Goal: Information Seeking & Learning: Learn about a topic

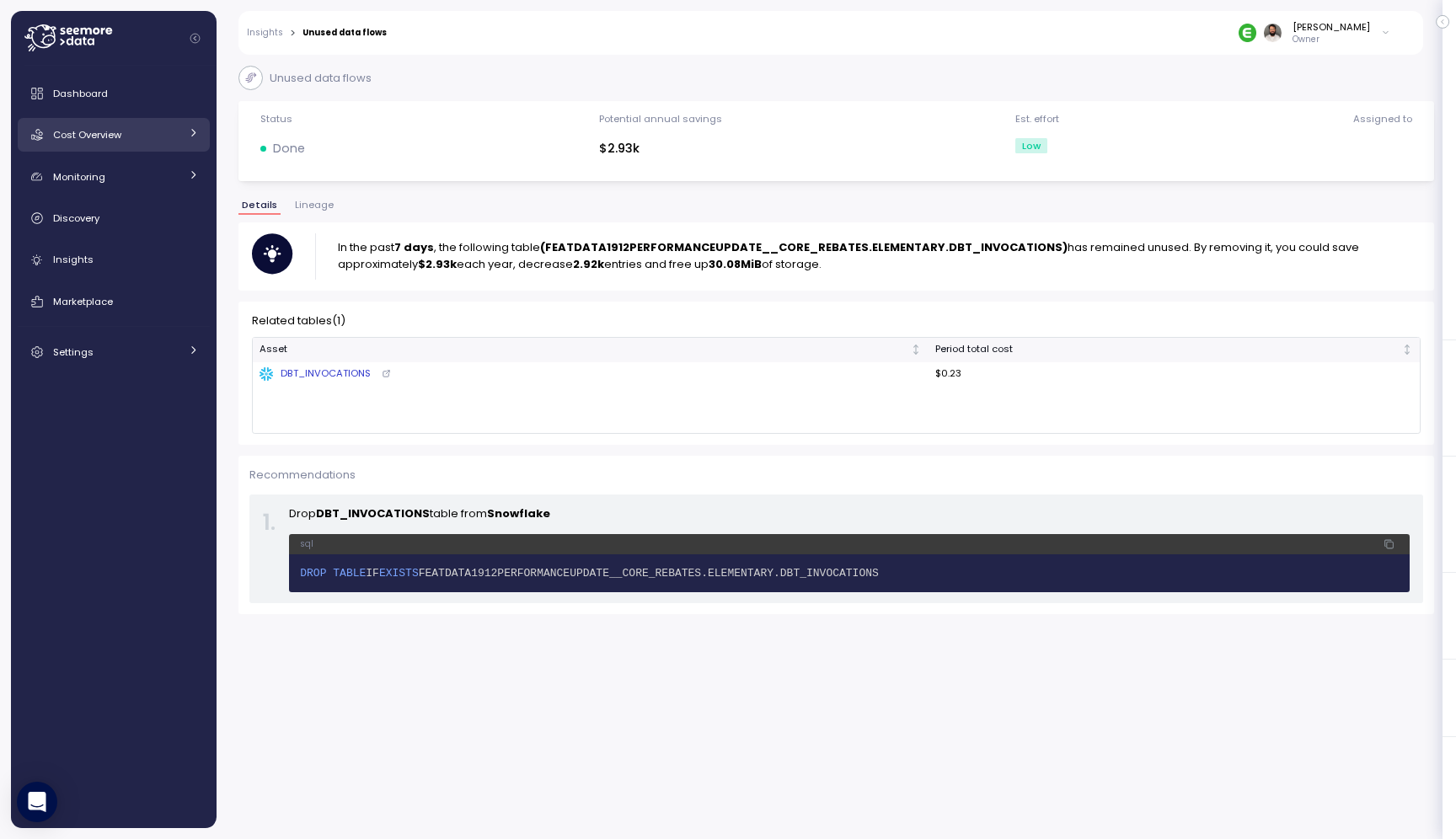
click at [151, 144] on link "Cost Overview" at bounding box center [114, 135] width 192 height 34
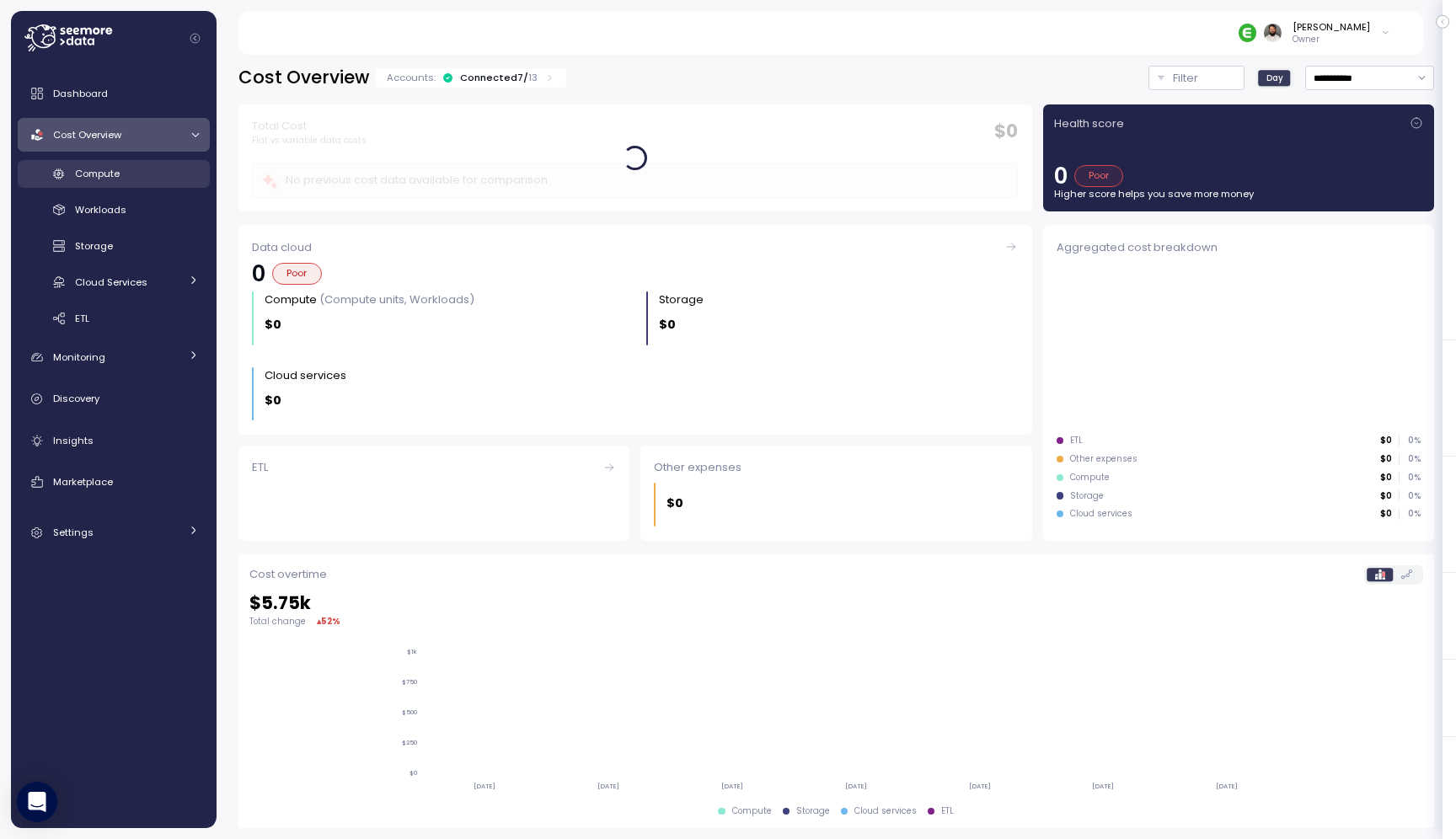
click at [144, 175] on div "Compute" at bounding box center [137, 173] width 124 height 17
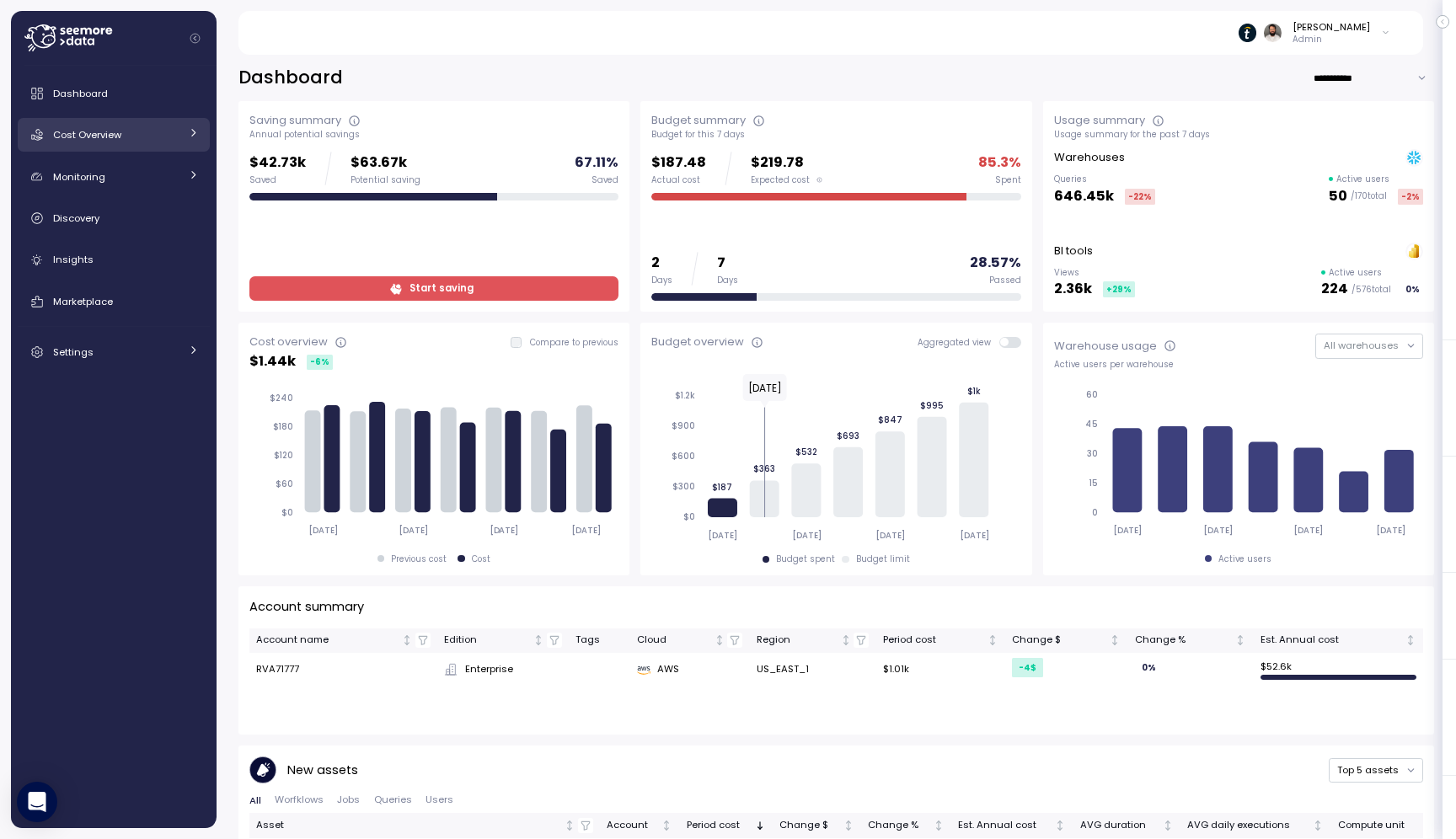
click at [102, 133] on span "Cost Overview" at bounding box center [88, 134] width 68 height 13
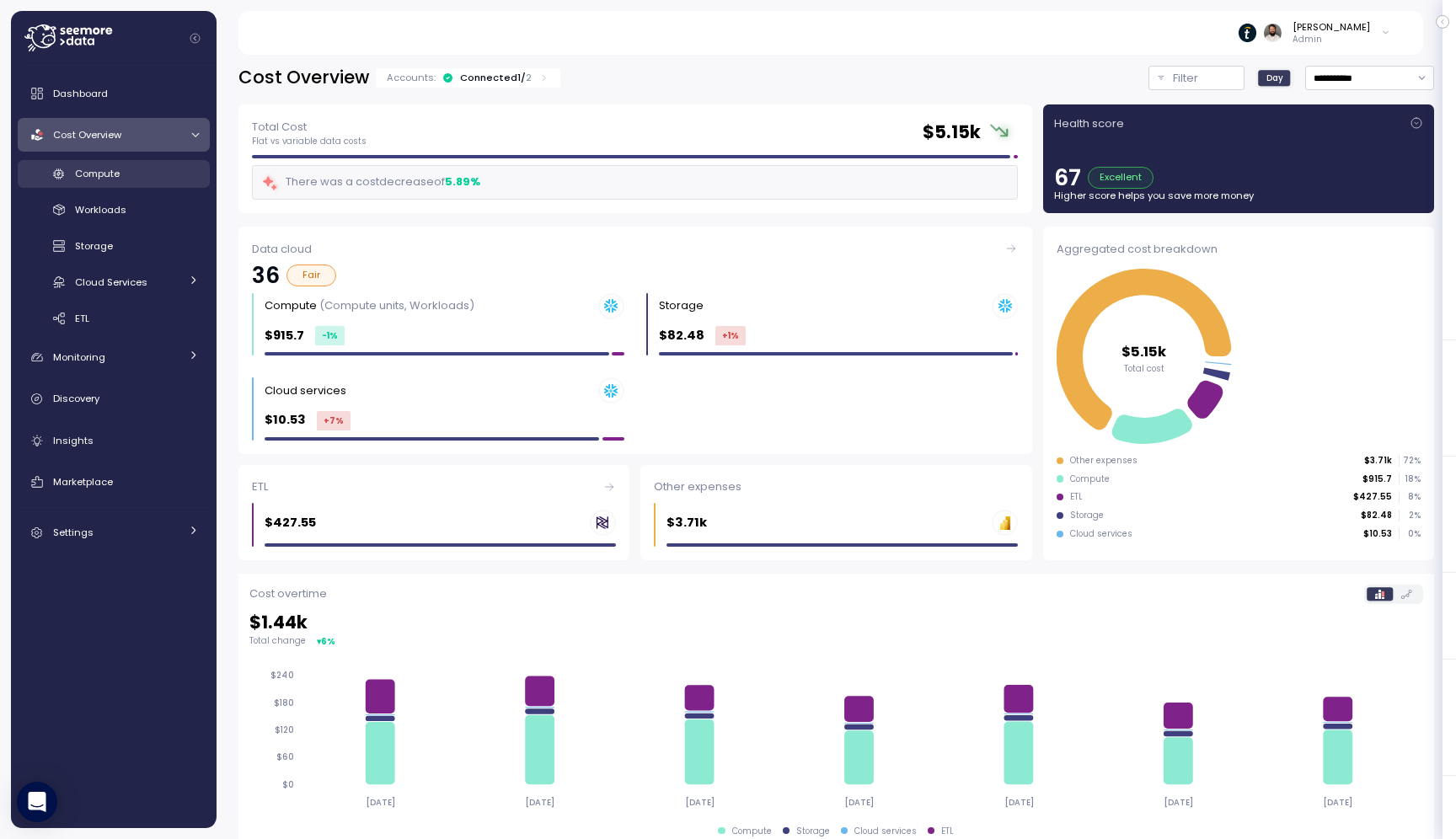
click at [112, 171] on span "Compute" at bounding box center [97, 173] width 45 height 13
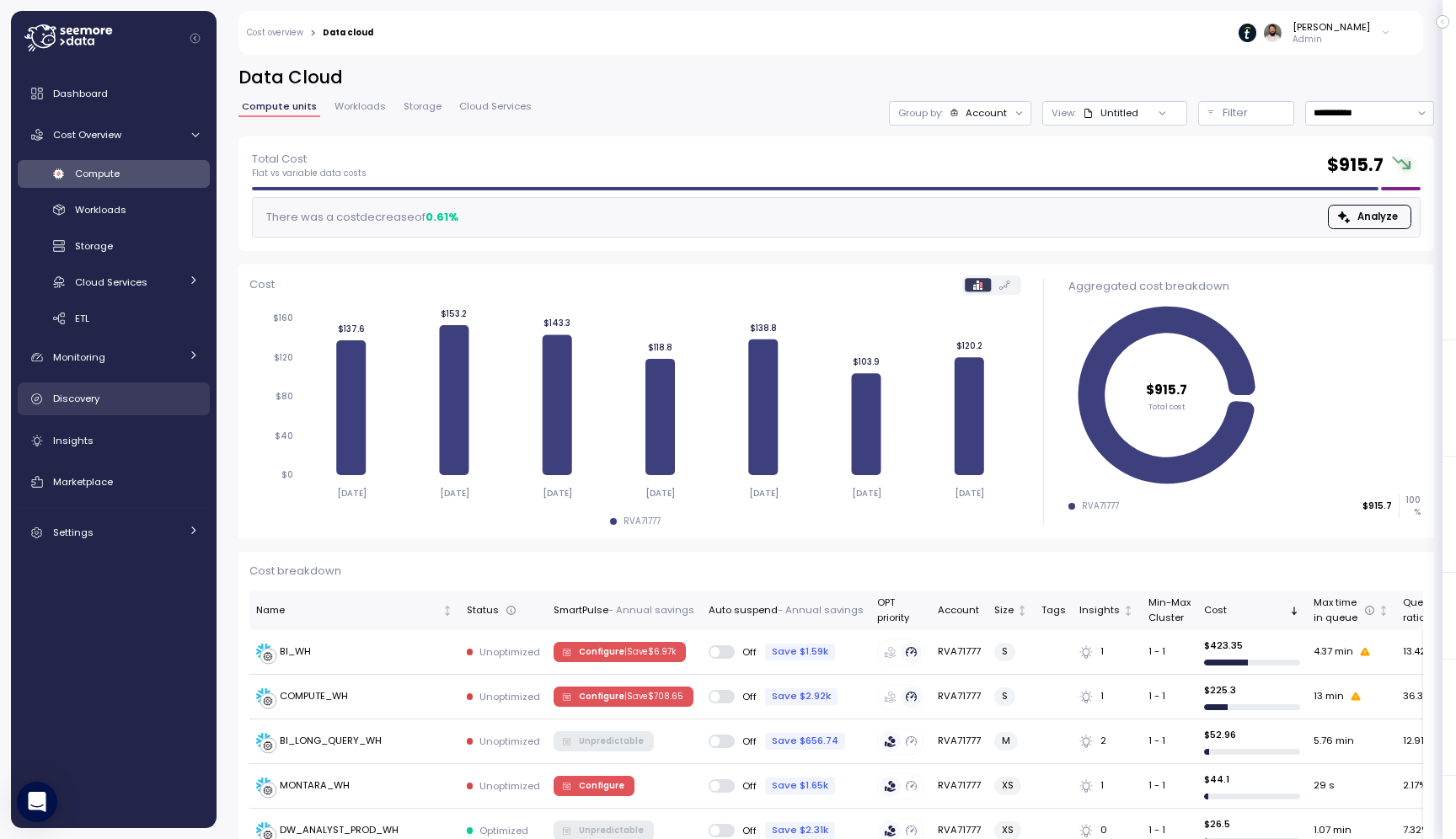
click at [167, 402] on div "Discovery" at bounding box center [126, 398] width 146 height 17
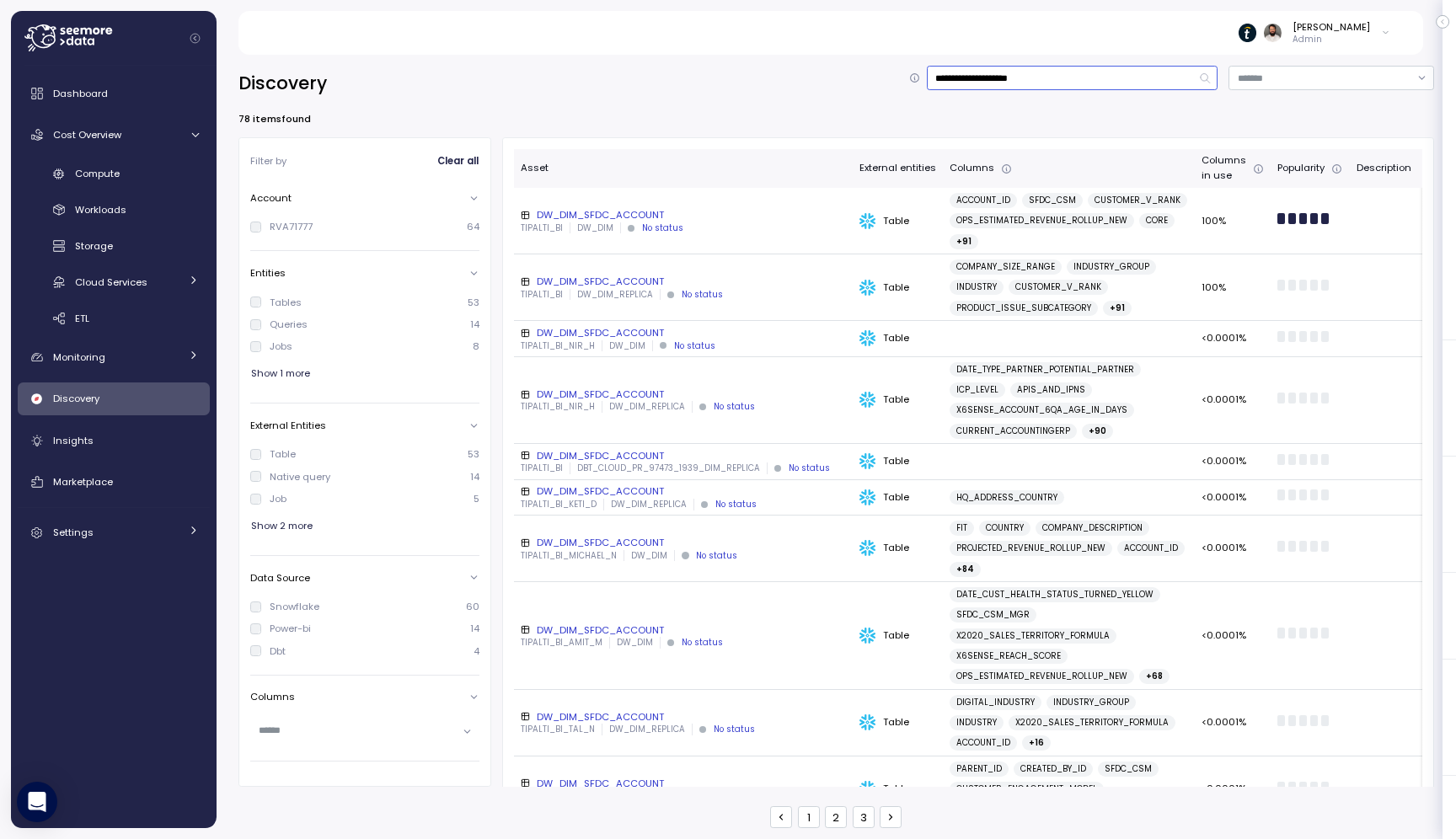
click at [1050, 73] on input "**********" at bounding box center [1072, 78] width 291 height 24
type input "*"
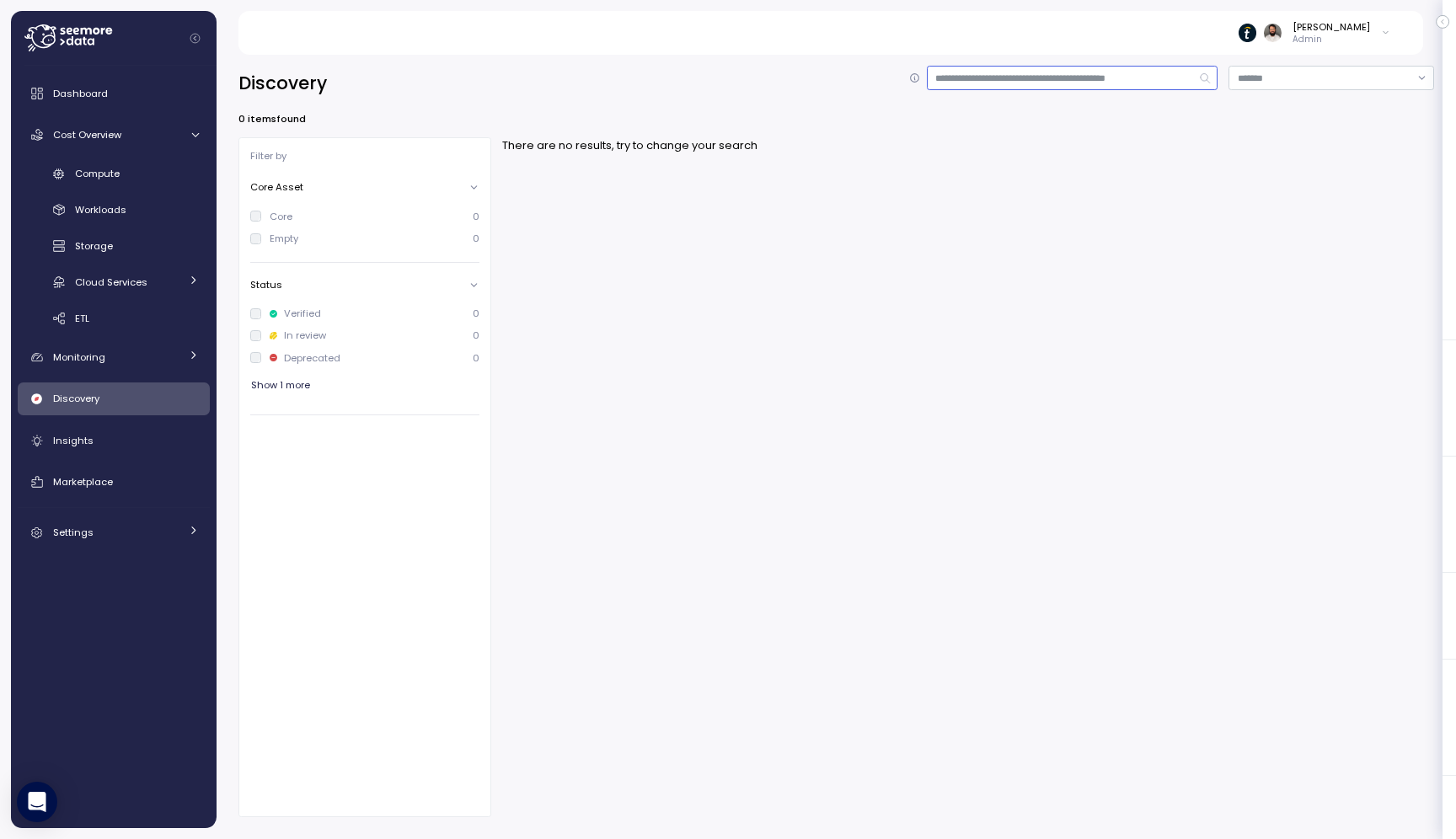
type input "*"
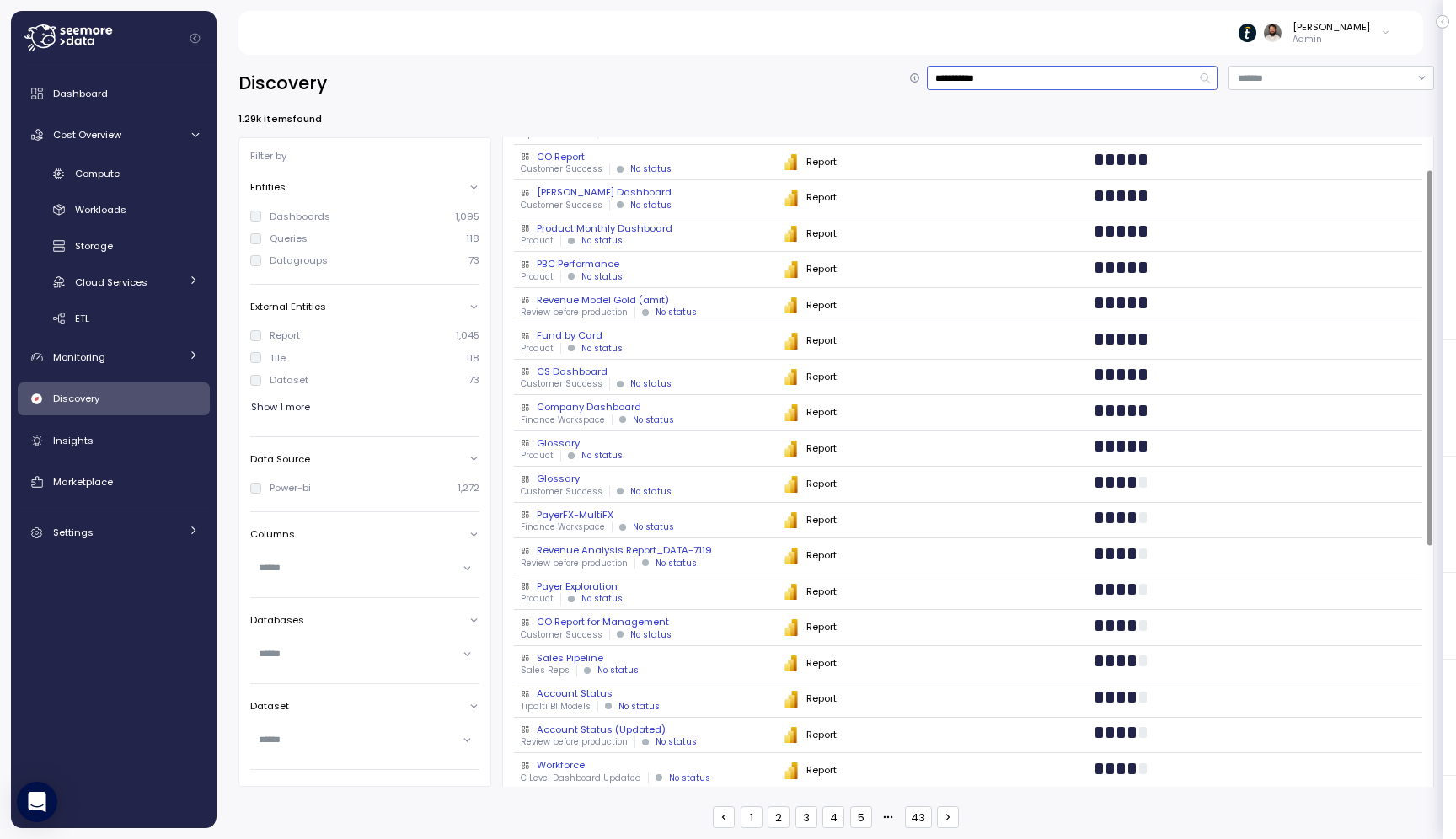
scroll to position [101, 0]
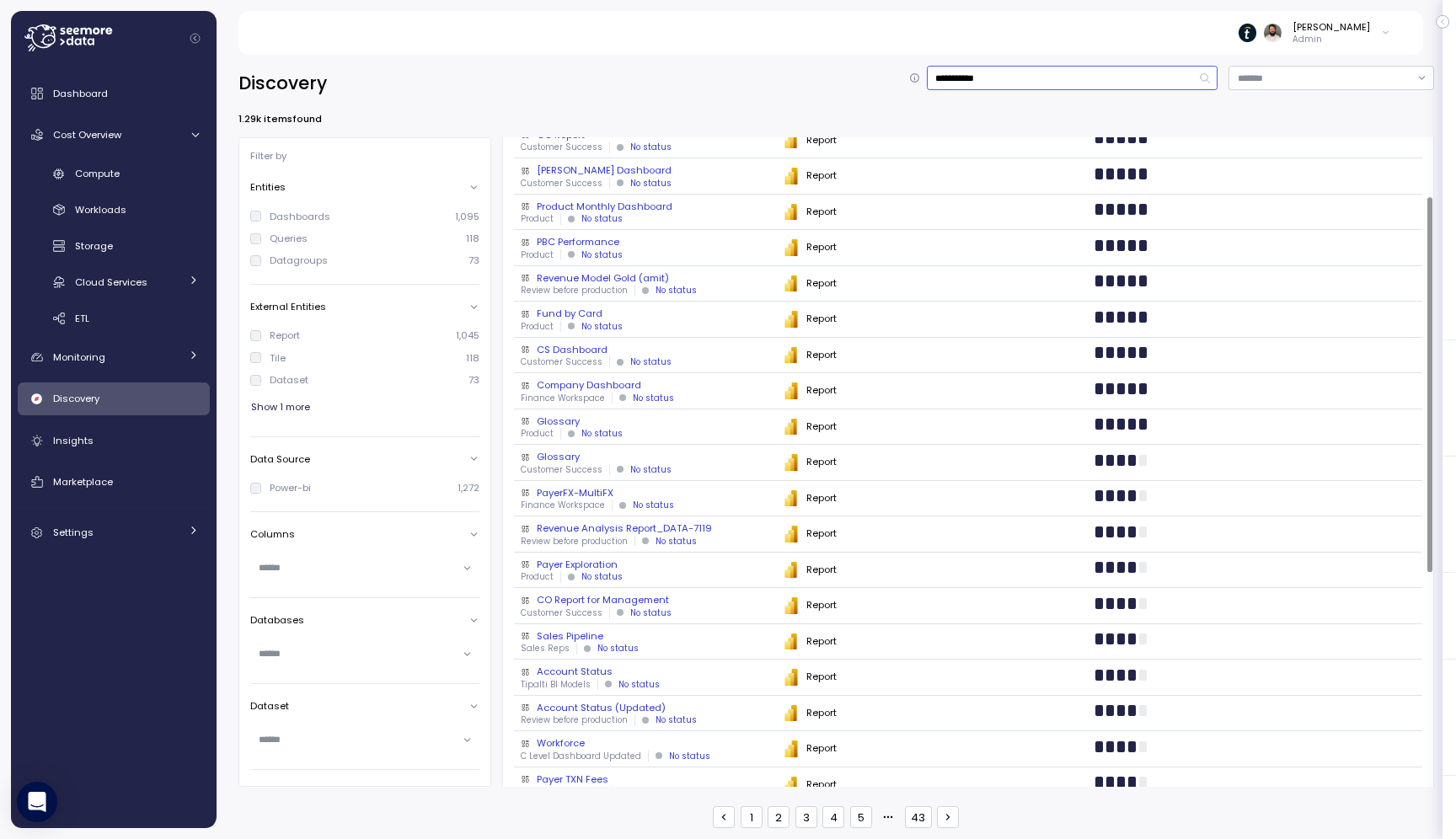
type input "**********"
click at [690, 350] on div "CS Dashboard" at bounding box center [645, 349] width 248 height 13
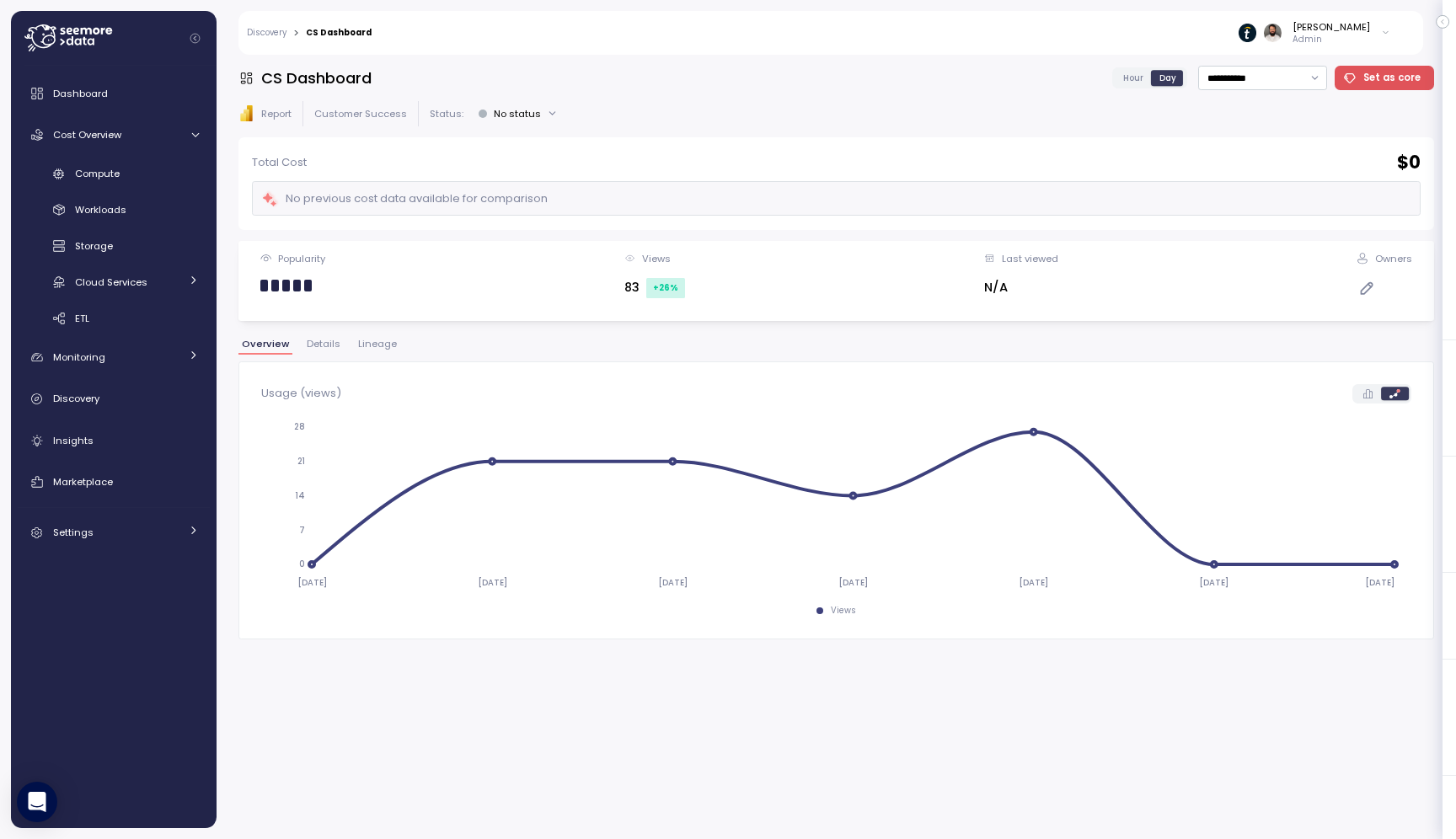
click at [376, 346] on span "Lineage" at bounding box center [377, 344] width 38 height 10
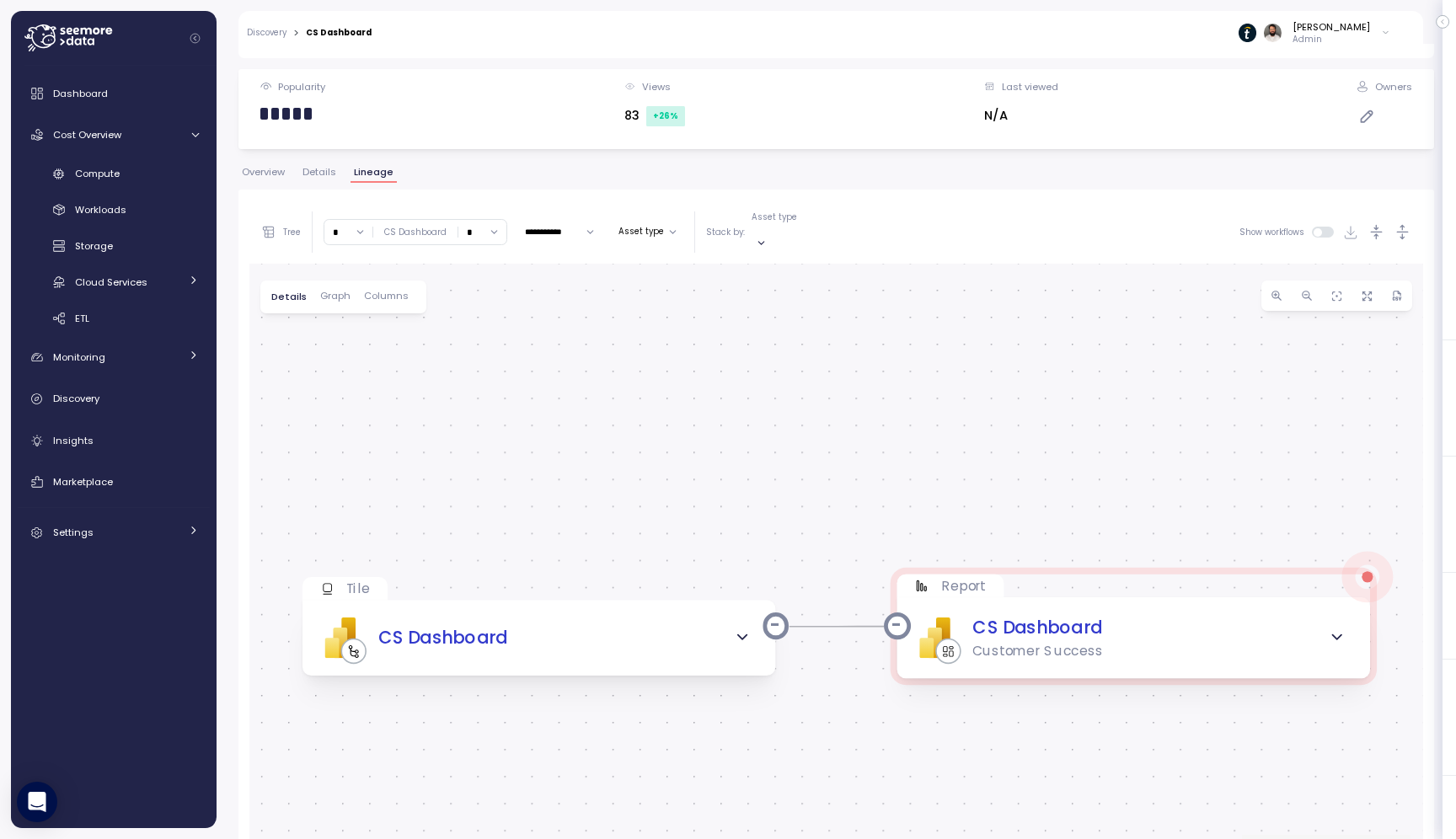
scroll to position [318, 0]
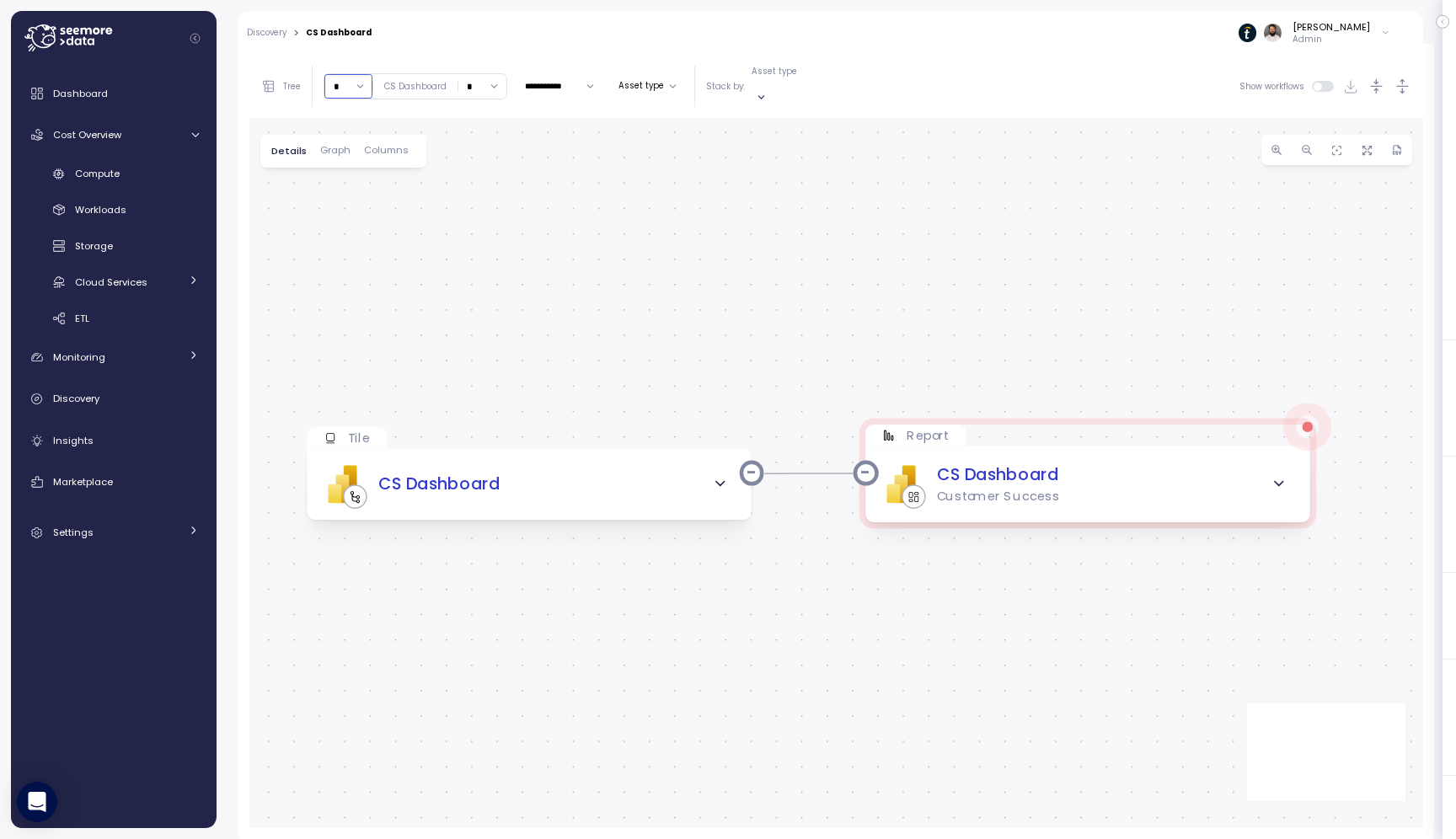
click at [352, 80] on input "*" at bounding box center [348, 87] width 48 height 24
click at [357, 244] on div "5" at bounding box center [356, 245] width 6 height 13
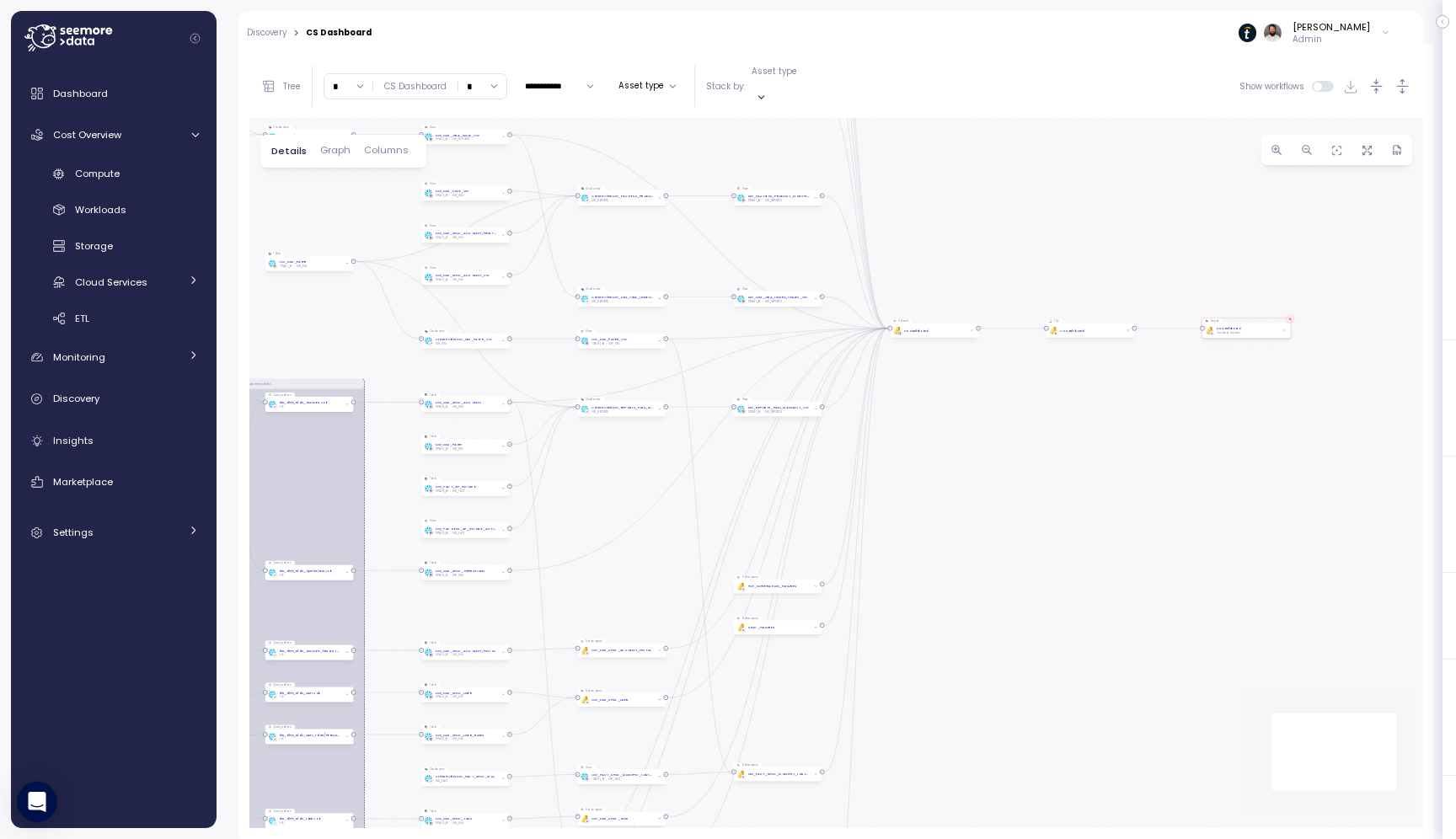
drag, startPoint x: 608, startPoint y: 321, endPoint x: 333, endPoint y: 187, distance: 305.9
click at [333, 187] on div "EXECUTE IMMEDIATE Job Execute immediate Tile PBI Logo Created with Sketch. CS D…" at bounding box center [836, 473] width 1174 height 710
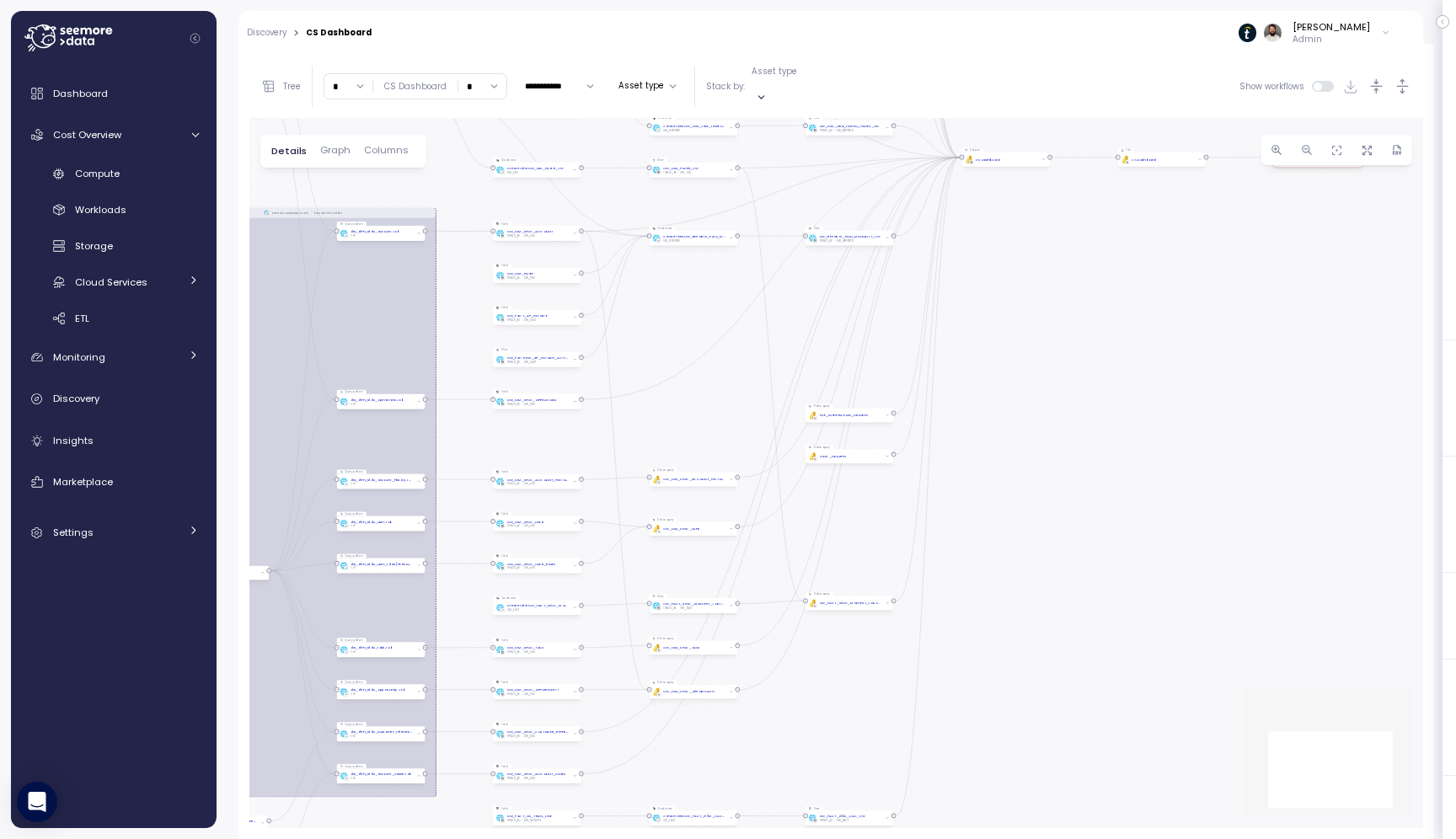
drag, startPoint x: 995, startPoint y: 422, endPoint x: 1070, endPoint y: 253, distance: 184.9
click at [1070, 253] on div "EXECUTE IMMEDIATE Job Execute immediate Tile PBI Logo Created with Sketch. CS D…" at bounding box center [836, 473] width 1174 height 710
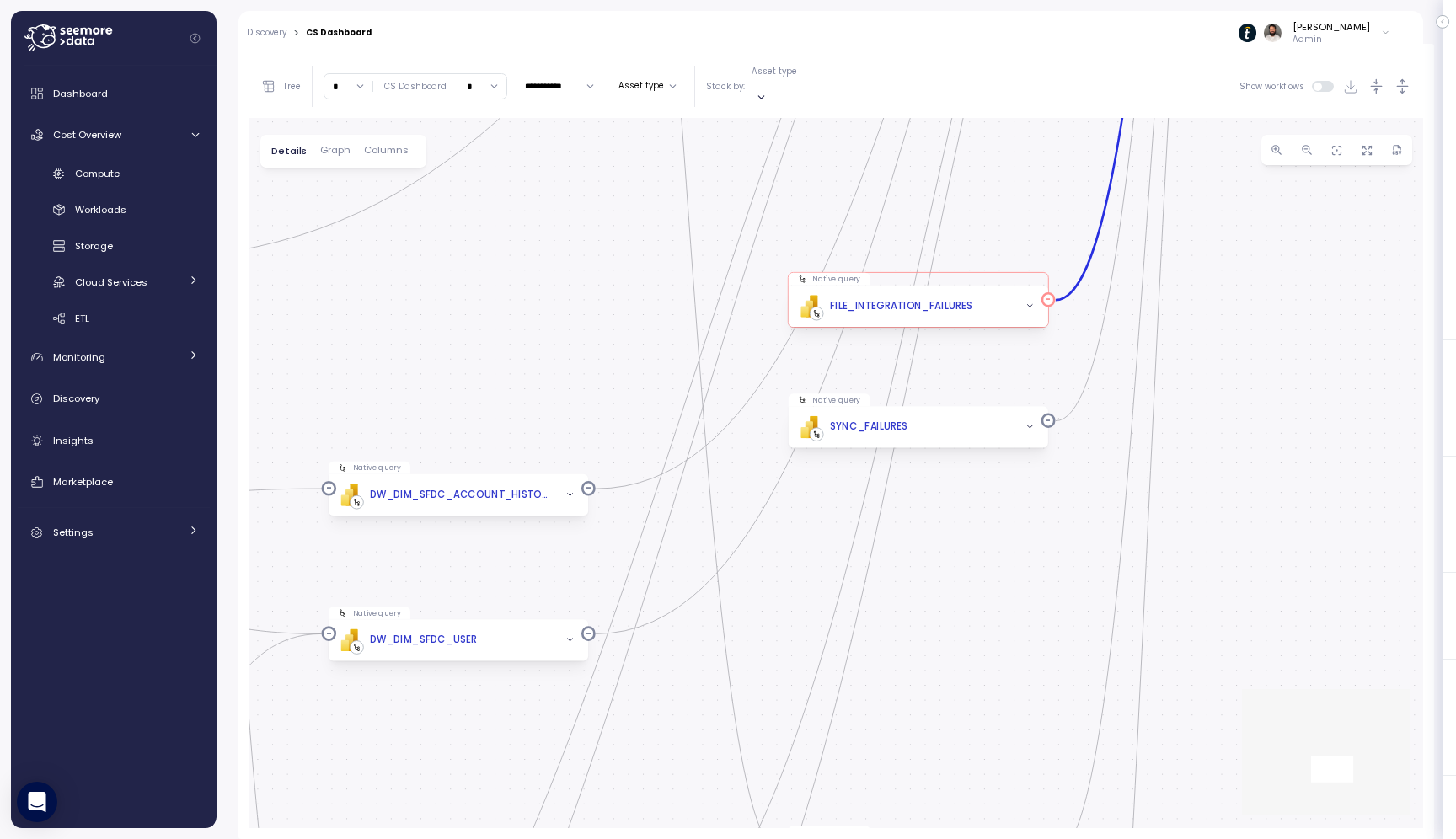
click at [984, 304] on div "PBI Logo Created with Sketch. FILE_INTEGRATION_FAILURES" at bounding box center [918, 305] width 260 height 41
click at [990, 444] on div "EXECUTE IMMEDIATE Job Execute immediate Tile PBI Logo Created with Sketch. CS D…" at bounding box center [836, 473] width 1174 height 710
click at [990, 425] on div "PBI Logo Created with Sketch. SYNC_FAILURES" at bounding box center [918, 427] width 260 height 41
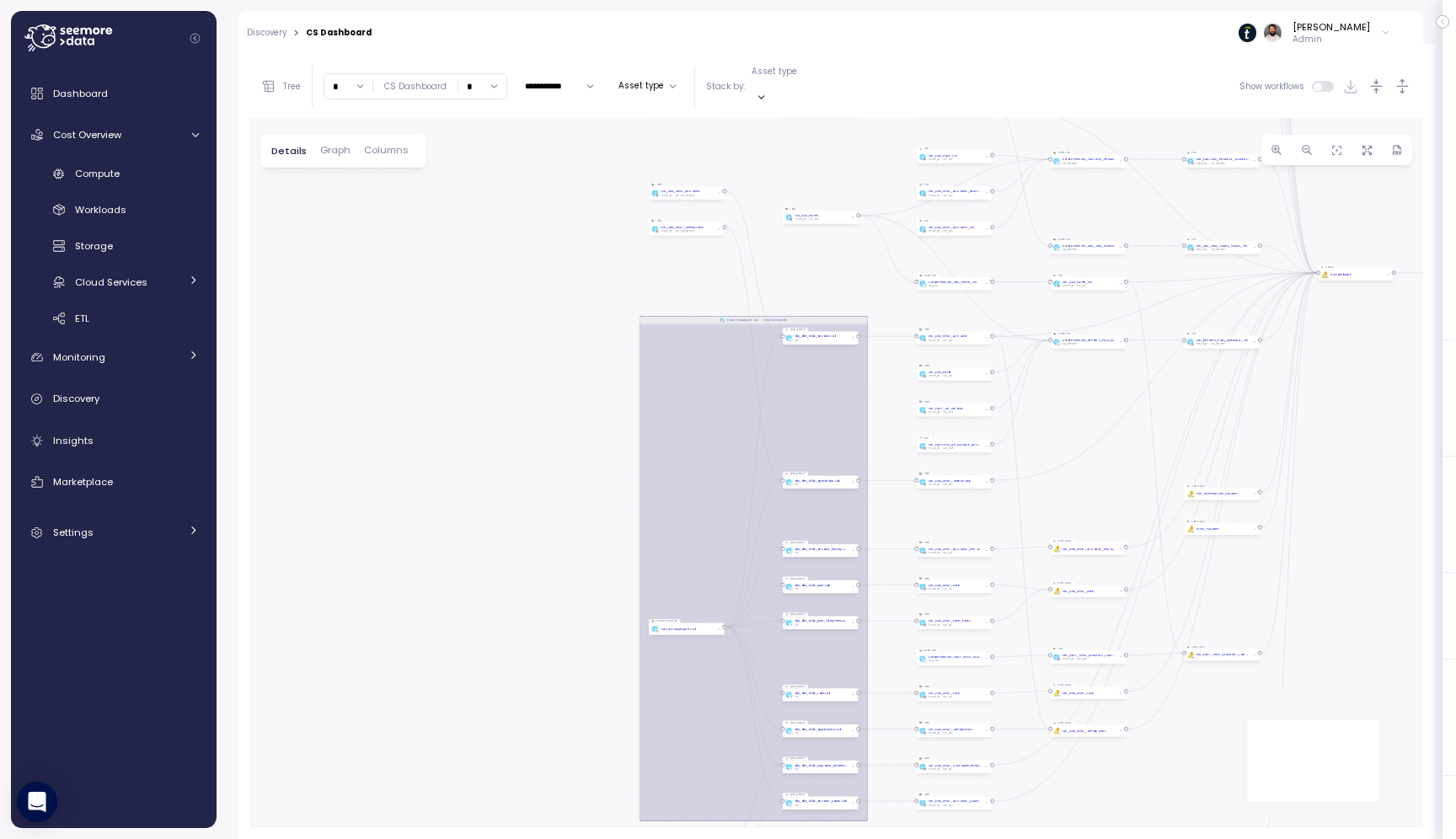
drag, startPoint x: 424, startPoint y: 165, endPoint x: 676, endPoint y: 258, distance: 268.6
click at [676, 258] on div "EXECUTE IMMEDIATE Job Execute immediate Tile PBI Logo Created with Sketch. CS D…" at bounding box center [836, 473] width 1174 height 710
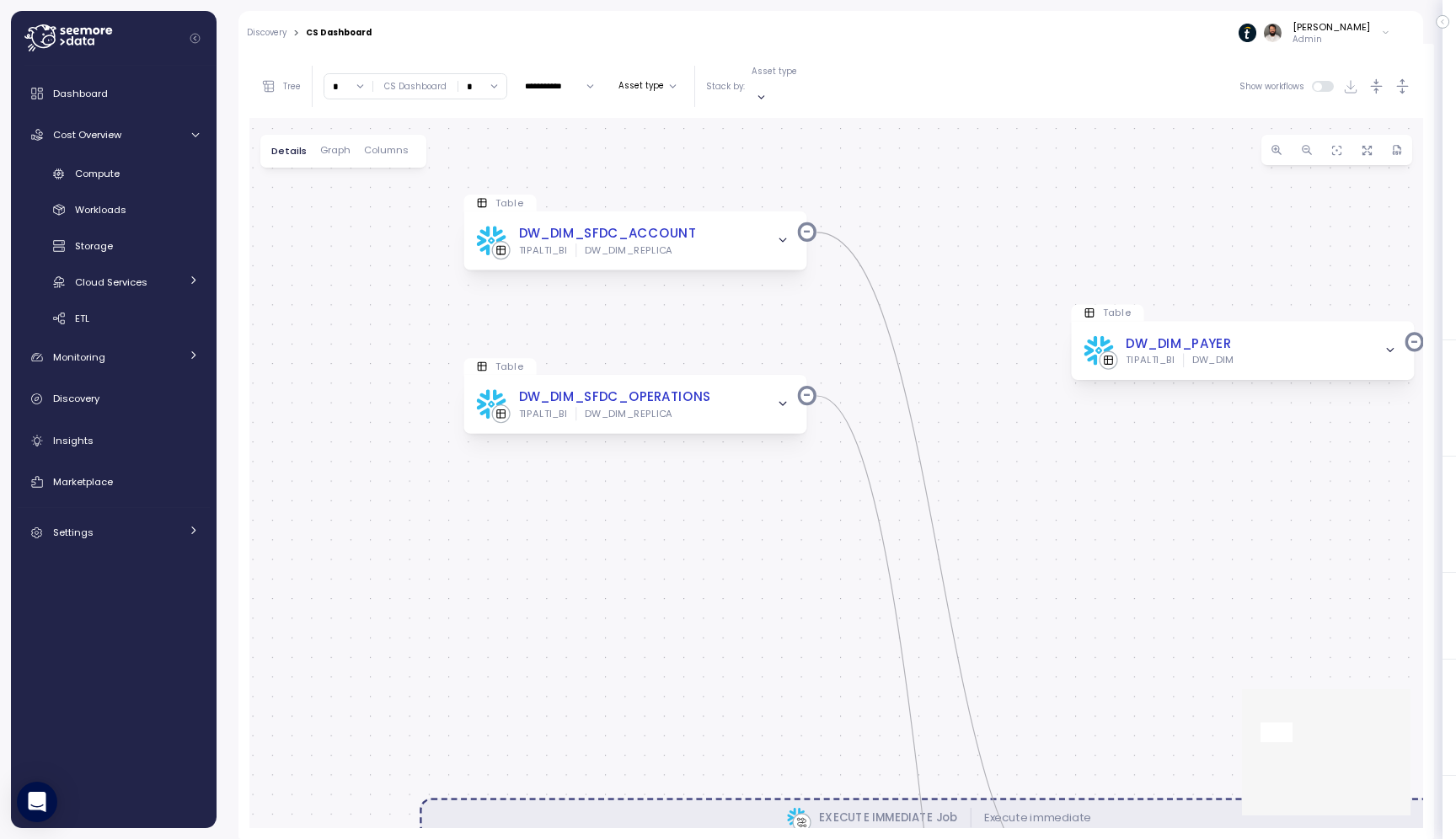
drag, startPoint x: 660, startPoint y: 261, endPoint x: 580, endPoint y: 472, distance: 225.7
click at [584, 475] on div "EXECUTE IMMEDIATE Job Execute immediate Tile PBI Logo Created with Sketch. CS D…" at bounding box center [836, 473] width 1174 height 710
click at [336, 76] on input "*" at bounding box center [348, 87] width 48 height 24
click at [349, 224] on div "7" at bounding box center [346, 220] width 24 height 13
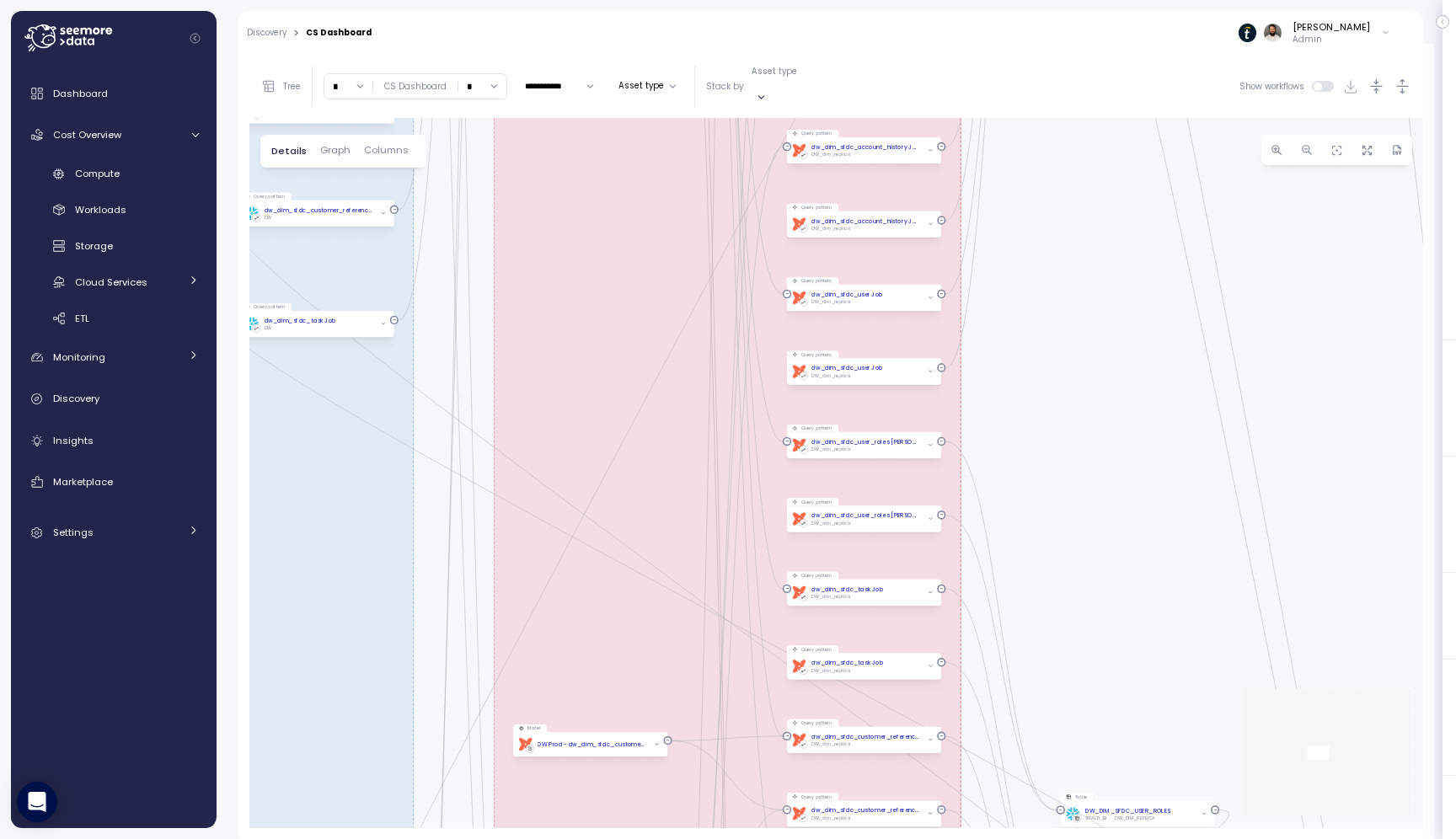
click at [288, 80] on p "Tree" at bounding box center [292, 86] width 18 height 11
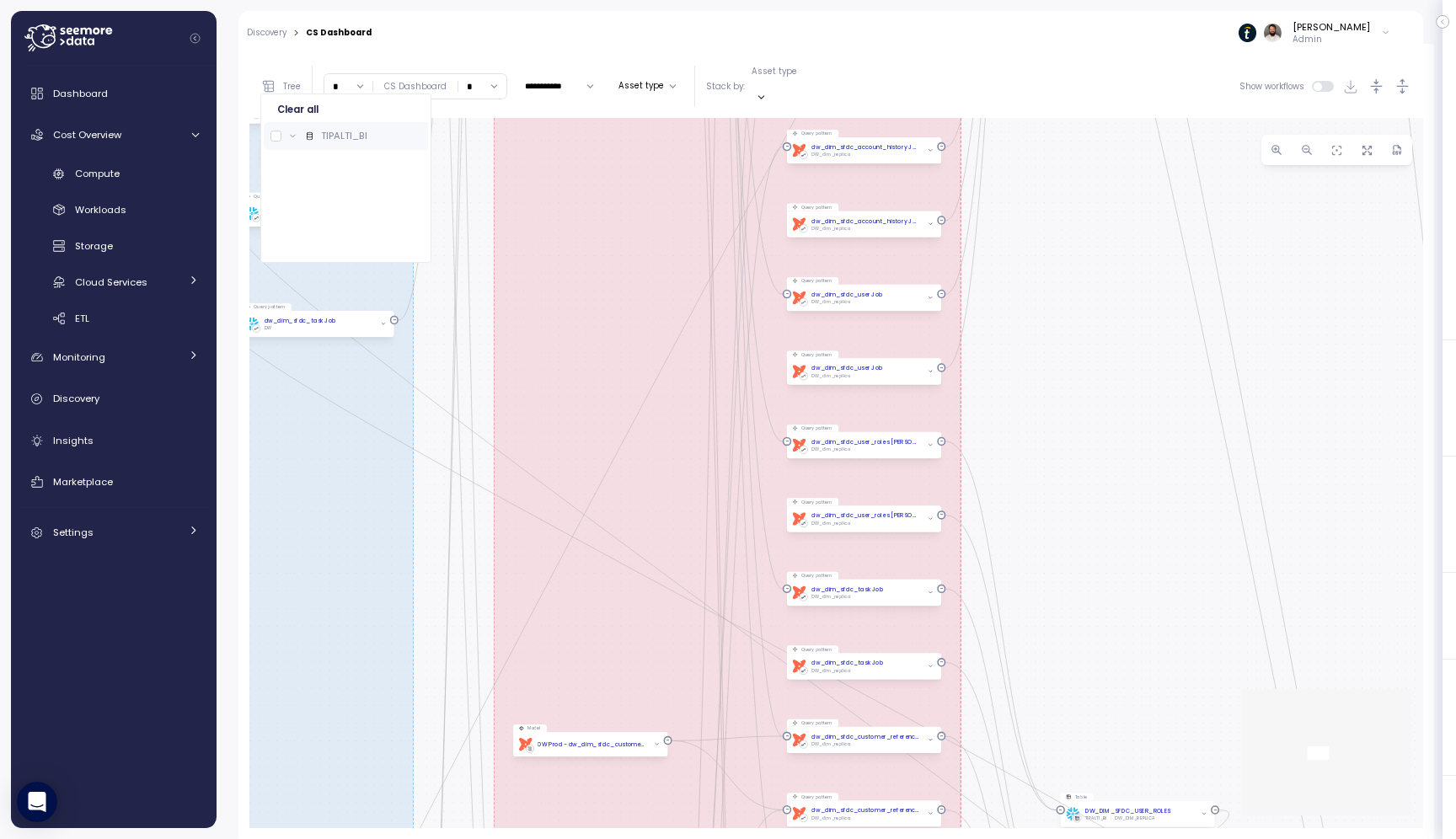
click at [293, 136] on icon at bounding box center [293, 136] width 5 height 3
click at [1079, 262] on div "EXECUTE IMMEDIATE Job Execute immediate EXECUTE IMMEDIATE Job Execute immediate…" at bounding box center [836, 473] width 1174 height 710
click at [347, 86] on input "*" at bounding box center [348, 87] width 48 height 24
click at [298, 82] on p "Tree" at bounding box center [292, 86] width 18 height 11
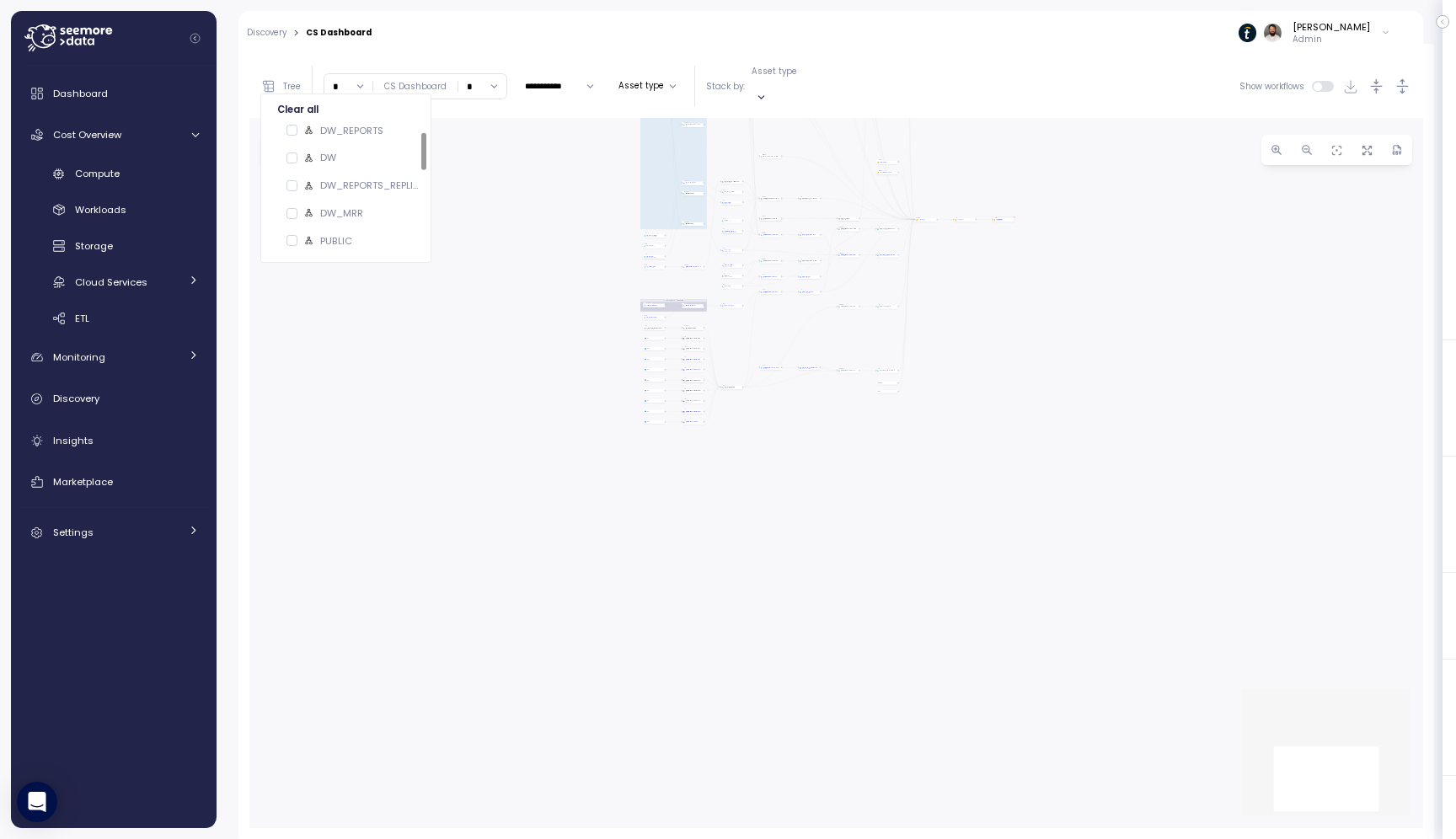
drag, startPoint x: 929, startPoint y: 250, endPoint x: 813, endPoint y: -82, distance: 351.7
click at [813, 0] on html "Action board Let's save 8.04k $ Annually $ 0 Saved We have 5 low effort insight…" at bounding box center [728, 419] width 1456 height 839
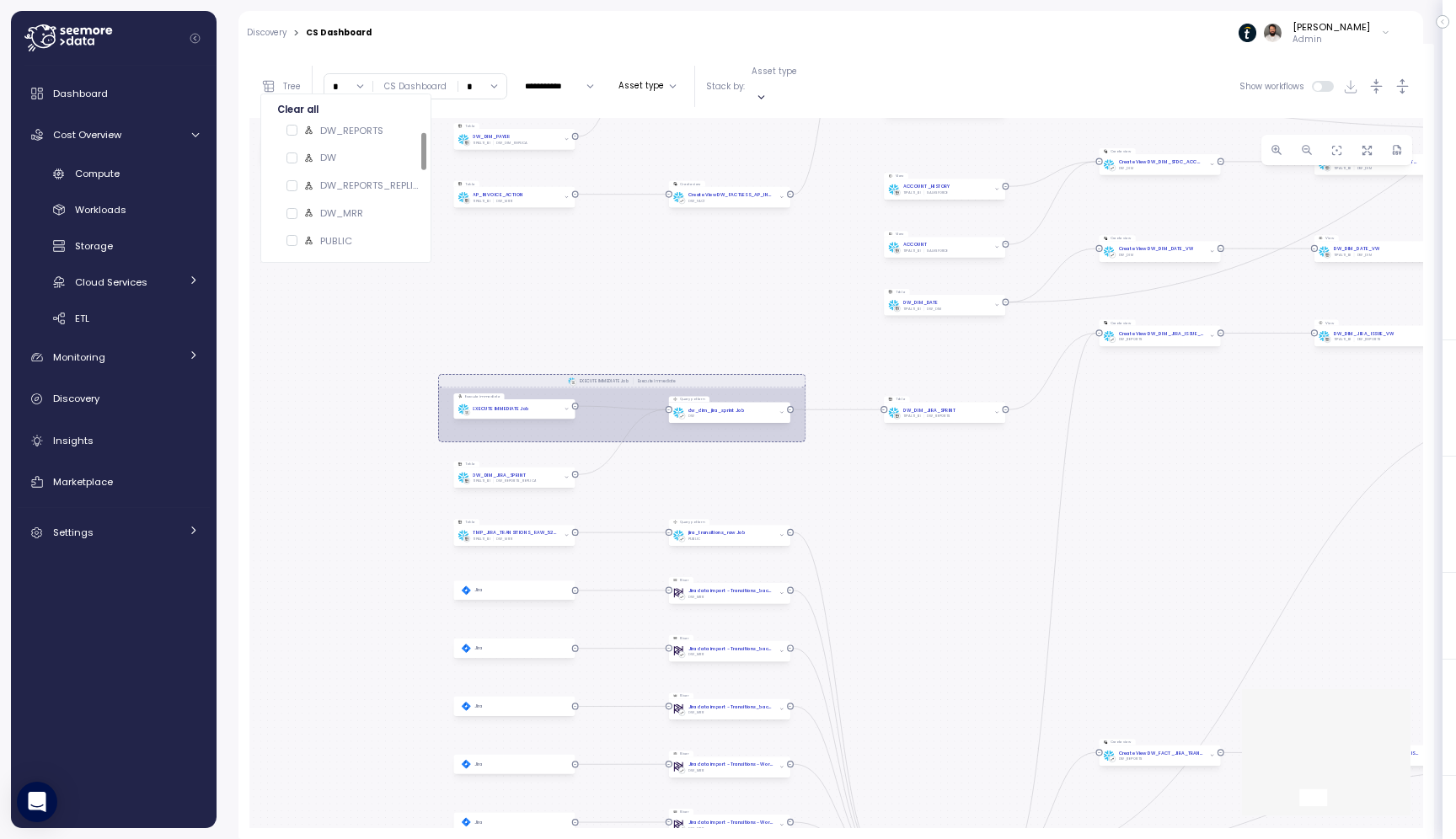
drag, startPoint x: 872, startPoint y: 398, endPoint x: 894, endPoint y: 604, distance: 207.2
click at [894, 604] on div "EXECUTE IMMEDIATE Job Execute immediate EXECUTE IMMEDIATE Job Execute immediate…" at bounding box center [836, 473] width 1174 height 710
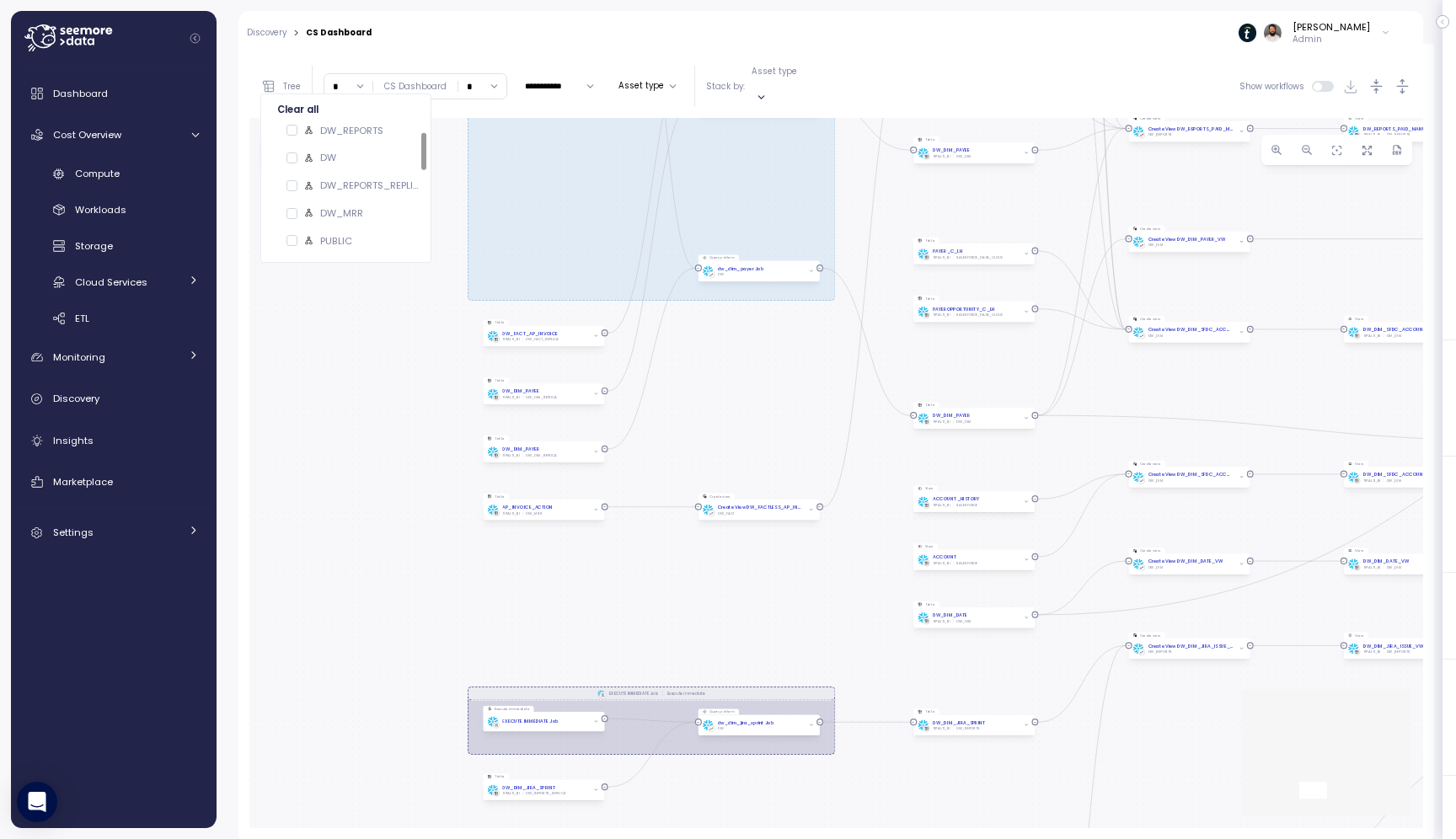
drag, startPoint x: 780, startPoint y: 477, endPoint x: 781, endPoint y: 769, distance: 292.0
click at [782, 770] on div "EXECUTE IMMEDIATE Job Execute immediate EXECUTE IMMEDIATE Job Execute immediate…" at bounding box center [836, 473] width 1174 height 710
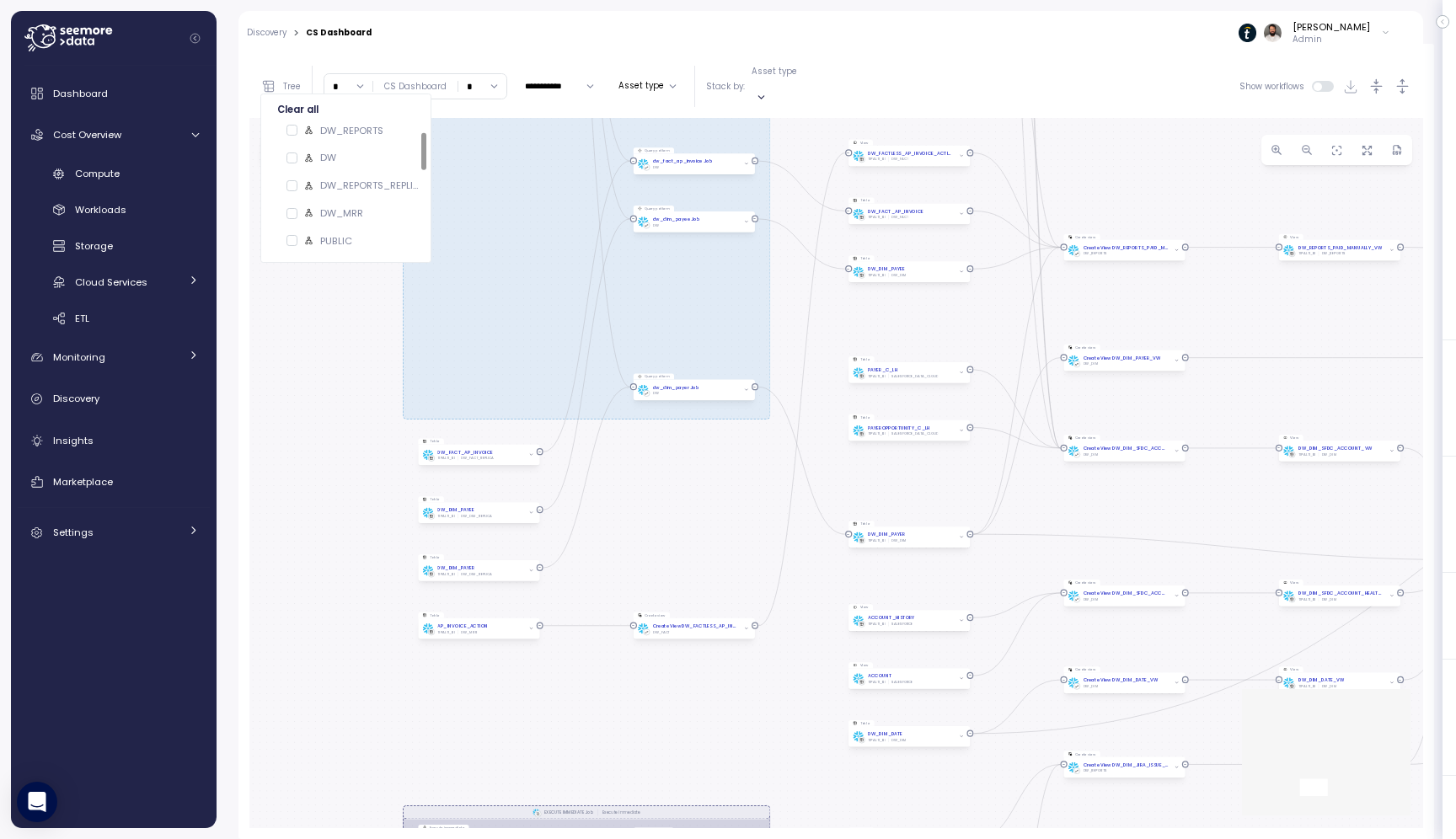
drag, startPoint x: 791, startPoint y: 589, endPoint x: 726, endPoint y: 708, distance: 135.6
click at [726, 708] on div "EXECUTE IMMEDIATE Job Execute immediate EXECUTE IMMEDIATE Job Execute immediate…" at bounding box center [836, 473] width 1174 height 710
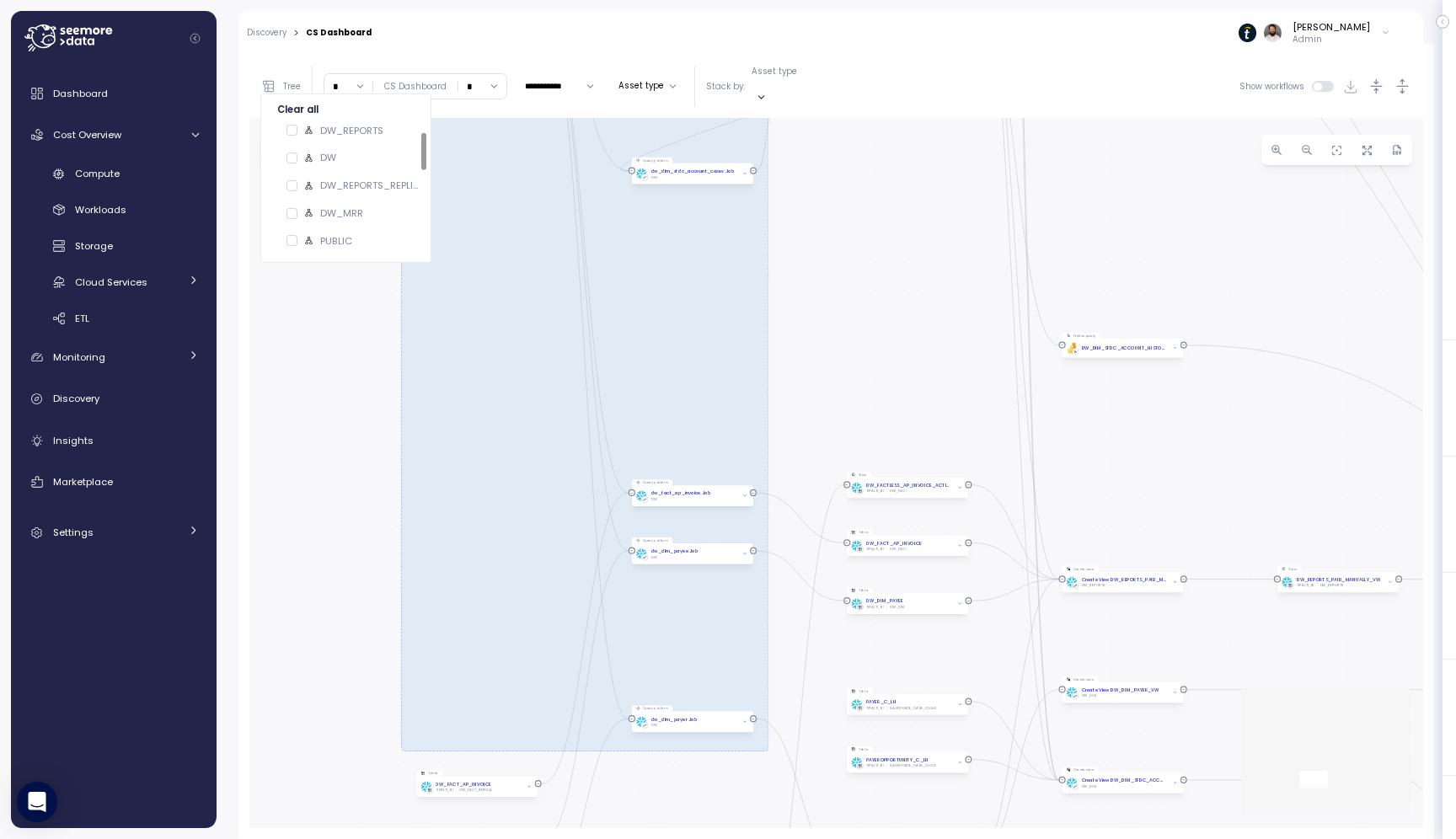
click at [674, 838] on div "**********" at bounding box center [836, 441] width 1240 height 795
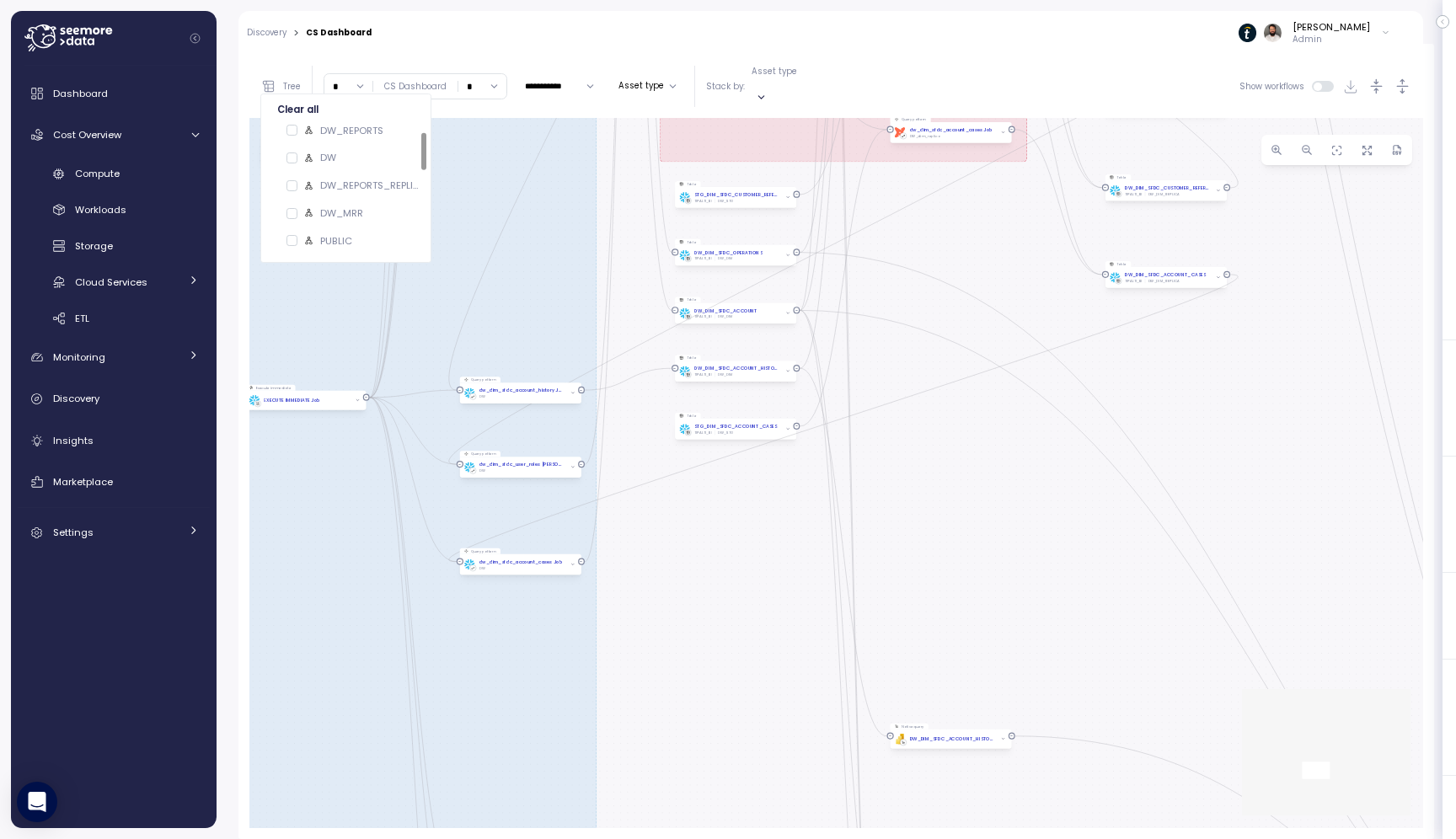
drag, startPoint x: 822, startPoint y: 266, endPoint x: 651, endPoint y: 662, distance: 431.3
click at [651, 662] on div "EXECUTE IMMEDIATE Job Execute immediate EXECUTE IMMEDIATE Job Execute immediate…" at bounding box center [836, 473] width 1174 height 710
drag, startPoint x: 668, startPoint y: 577, endPoint x: 732, endPoint y: 836, distance: 266.8
click at [732, 835] on div "**********" at bounding box center [836, 441] width 1196 height 795
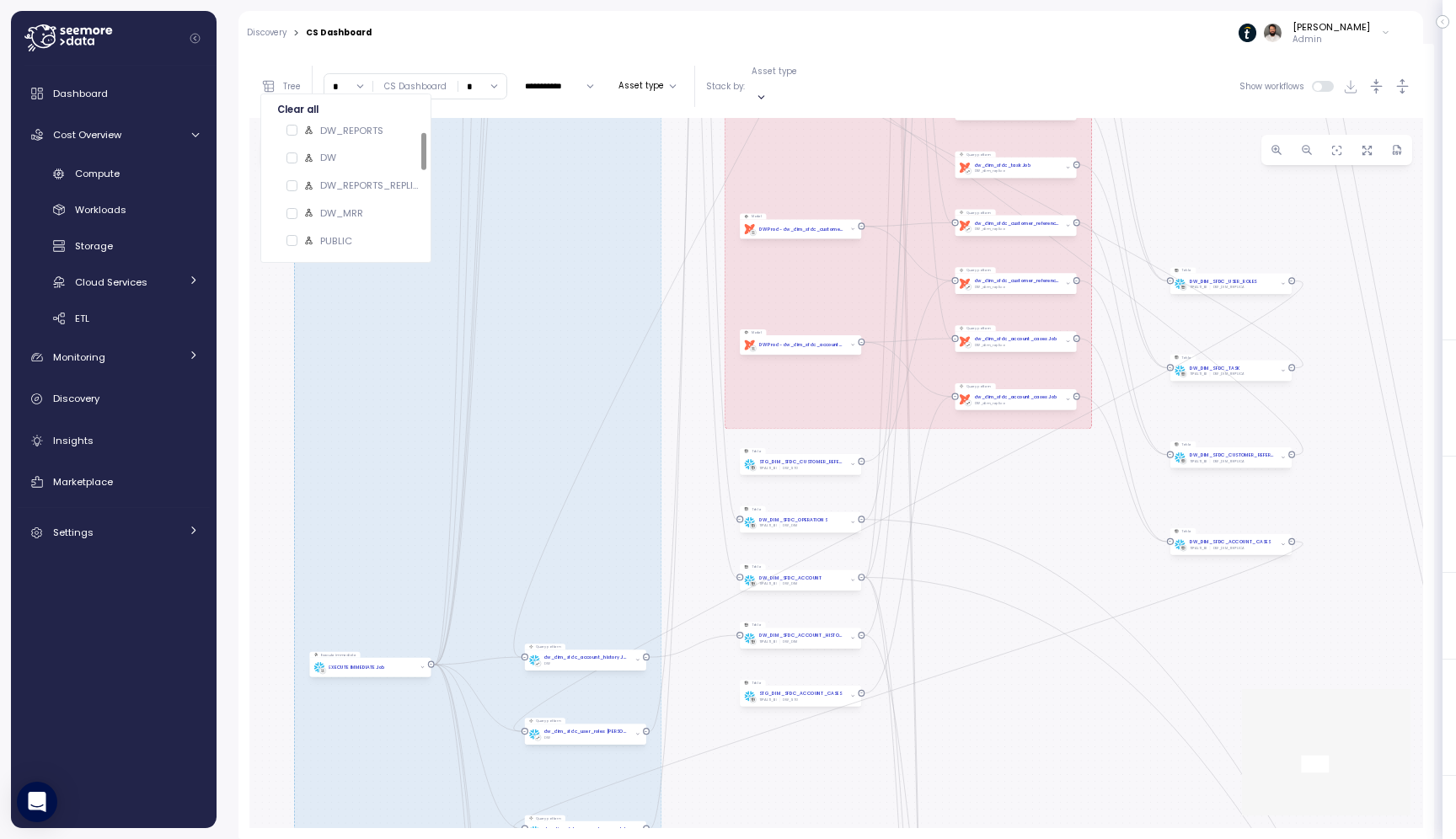
drag, startPoint x: 794, startPoint y: 264, endPoint x: 649, endPoint y: 295, distance: 148.3
click at [693, 768] on div "EXECUTE IMMEDIATE Job Execute immediate EXECUTE IMMEDIATE Job Execute immediate…" at bounding box center [836, 473] width 1174 height 710
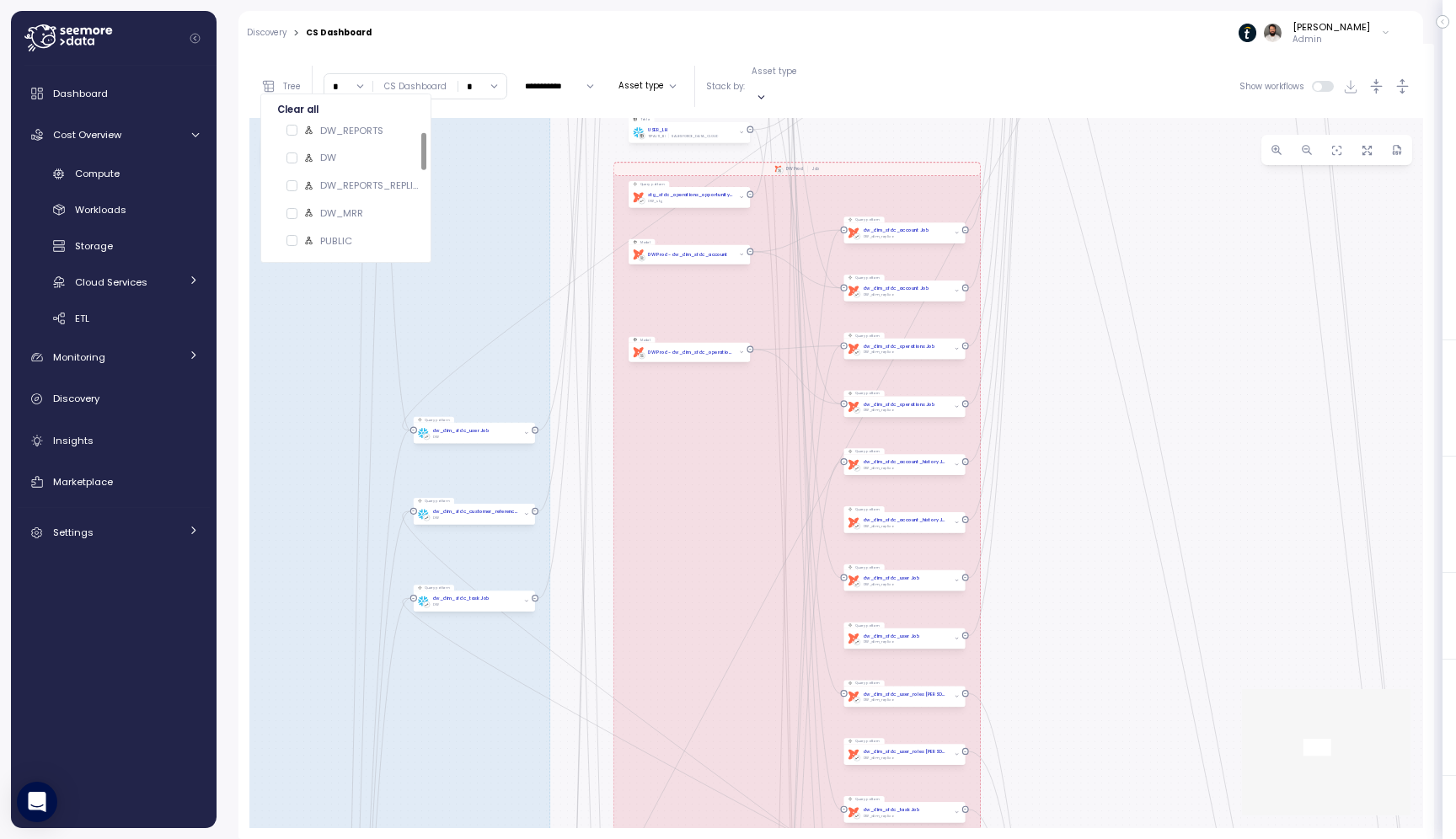
drag, startPoint x: 689, startPoint y: 215, endPoint x: 665, endPoint y: 628, distance: 413.7
click at [665, 628] on div "EXECUTE IMMEDIATE Job Execute immediate EXECUTE IMMEDIATE Job Execute immediate…" at bounding box center [836, 473] width 1174 height 710
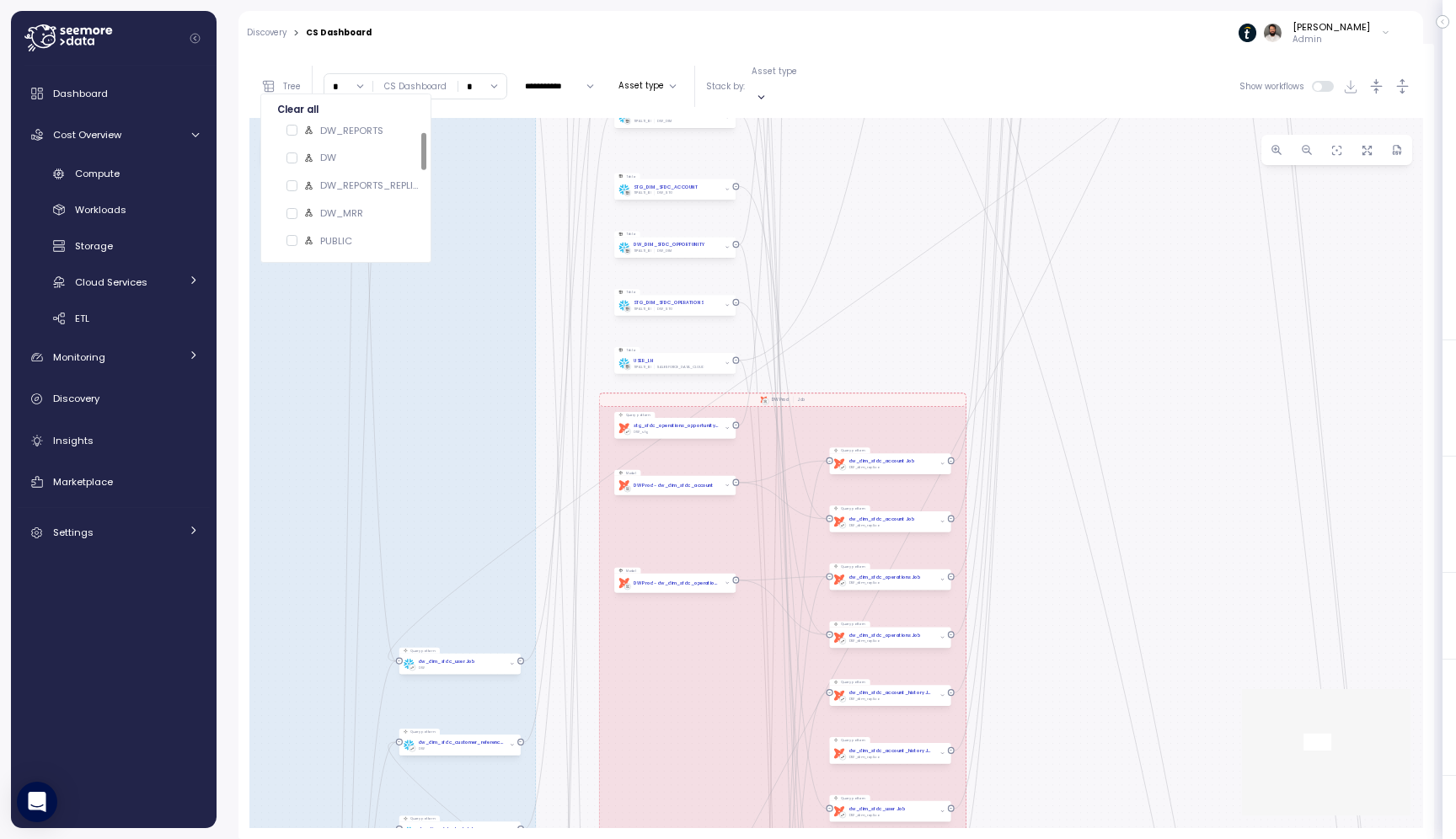
drag, startPoint x: 670, startPoint y: 117, endPoint x: 667, endPoint y: 634, distance: 517.0
click at [667, 634] on div "EXECUTE IMMEDIATE Job Execute immediate EXECUTE IMMEDIATE Job Execute immediate…" at bounding box center [836, 473] width 1174 height 710
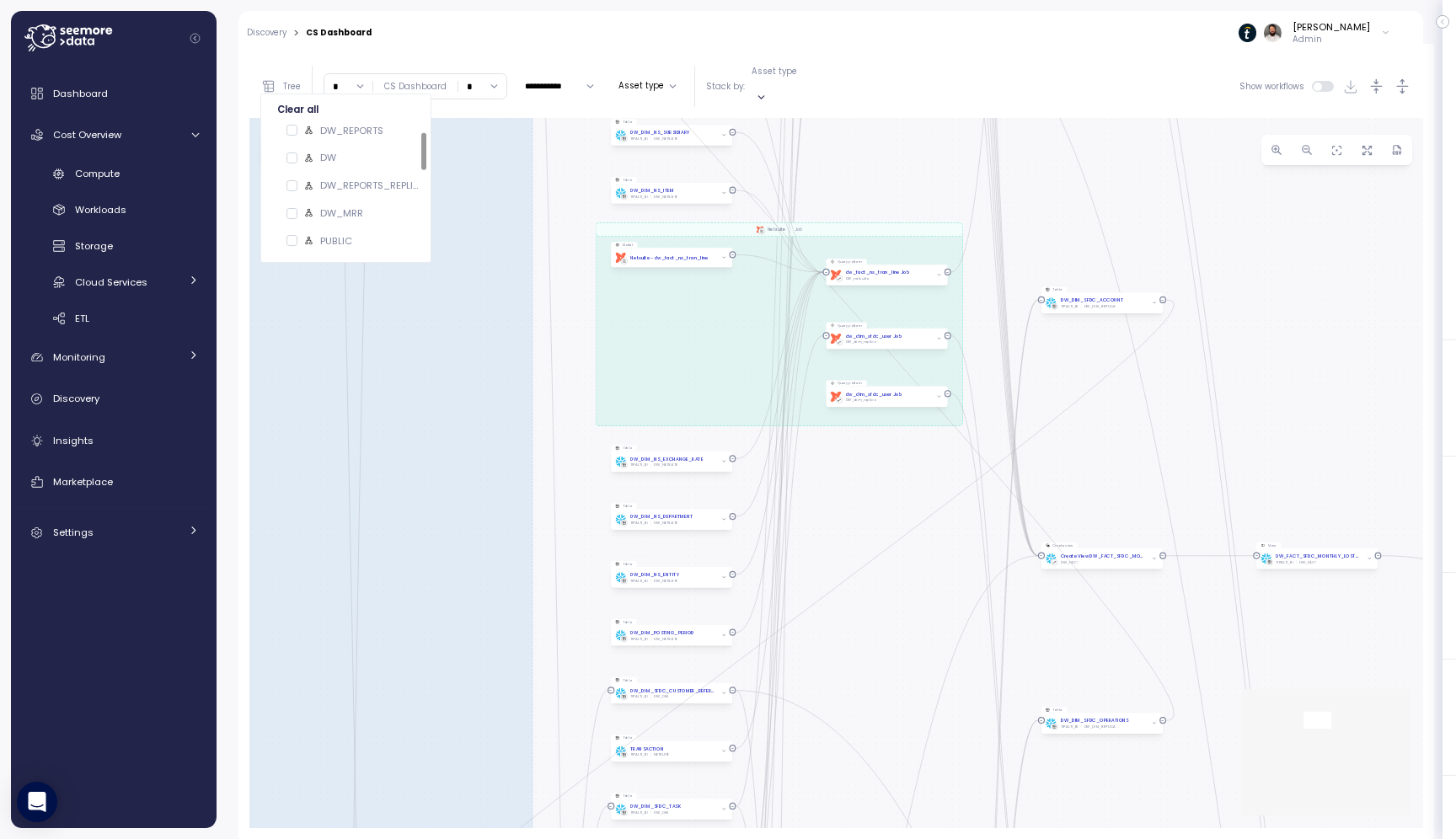
drag, startPoint x: 577, startPoint y: 169, endPoint x: 574, endPoint y: 593, distance: 424.0
click at [575, 595] on div "EXECUTE IMMEDIATE Job Execute immediate EXECUTE IMMEDIATE Job Execute immediate…" at bounding box center [836, 473] width 1174 height 710
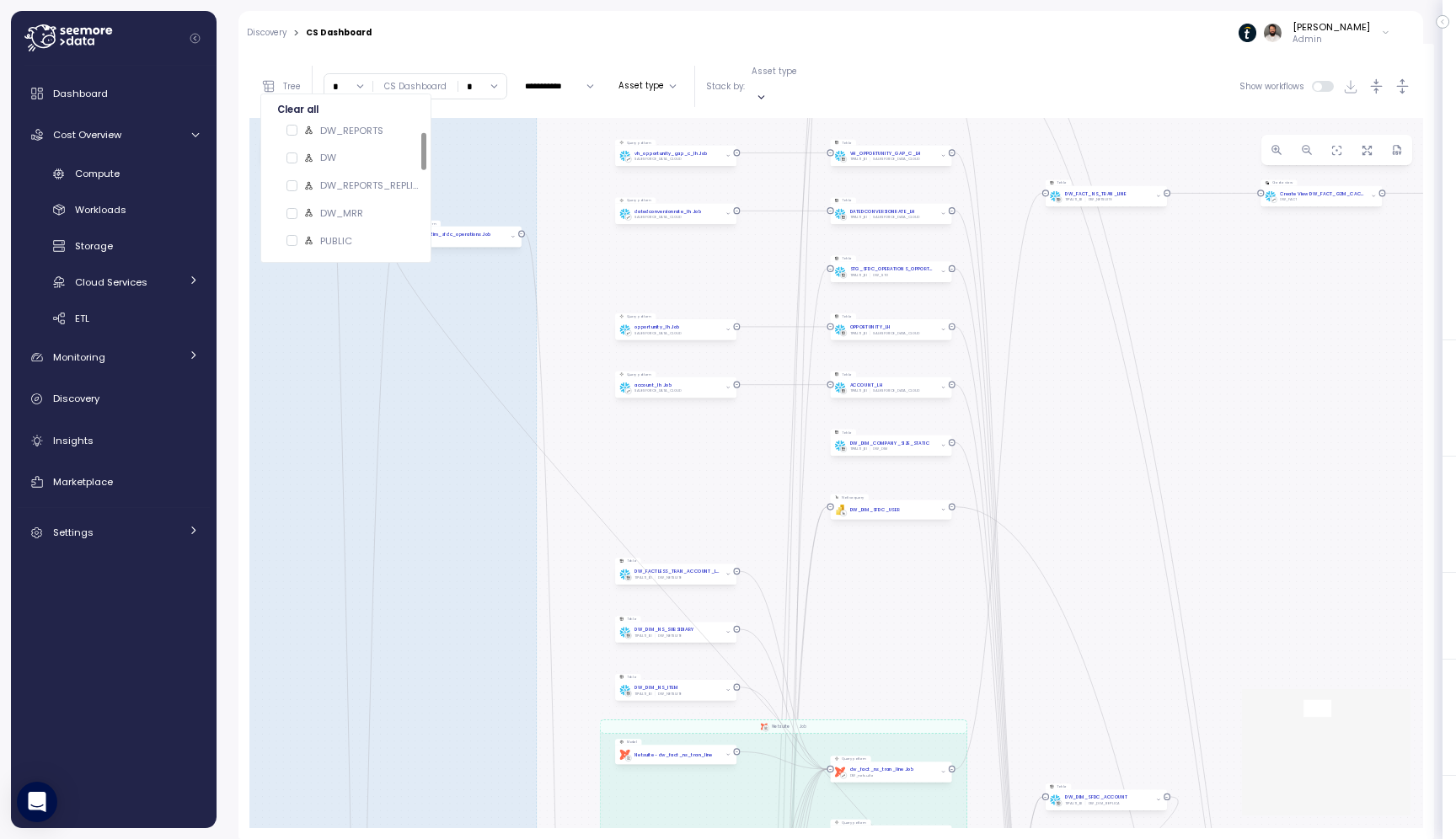
drag, startPoint x: 561, startPoint y: 210, endPoint x: 568, endPoint y: 719, distance: 509.0
click at [568, 719] on div "EXECUTE IMMEDIATE Job Execute immediate EXECUTE IMMEDIATE Job Execute immediate…" at bounding box center [836, 473] width 1174 height 710
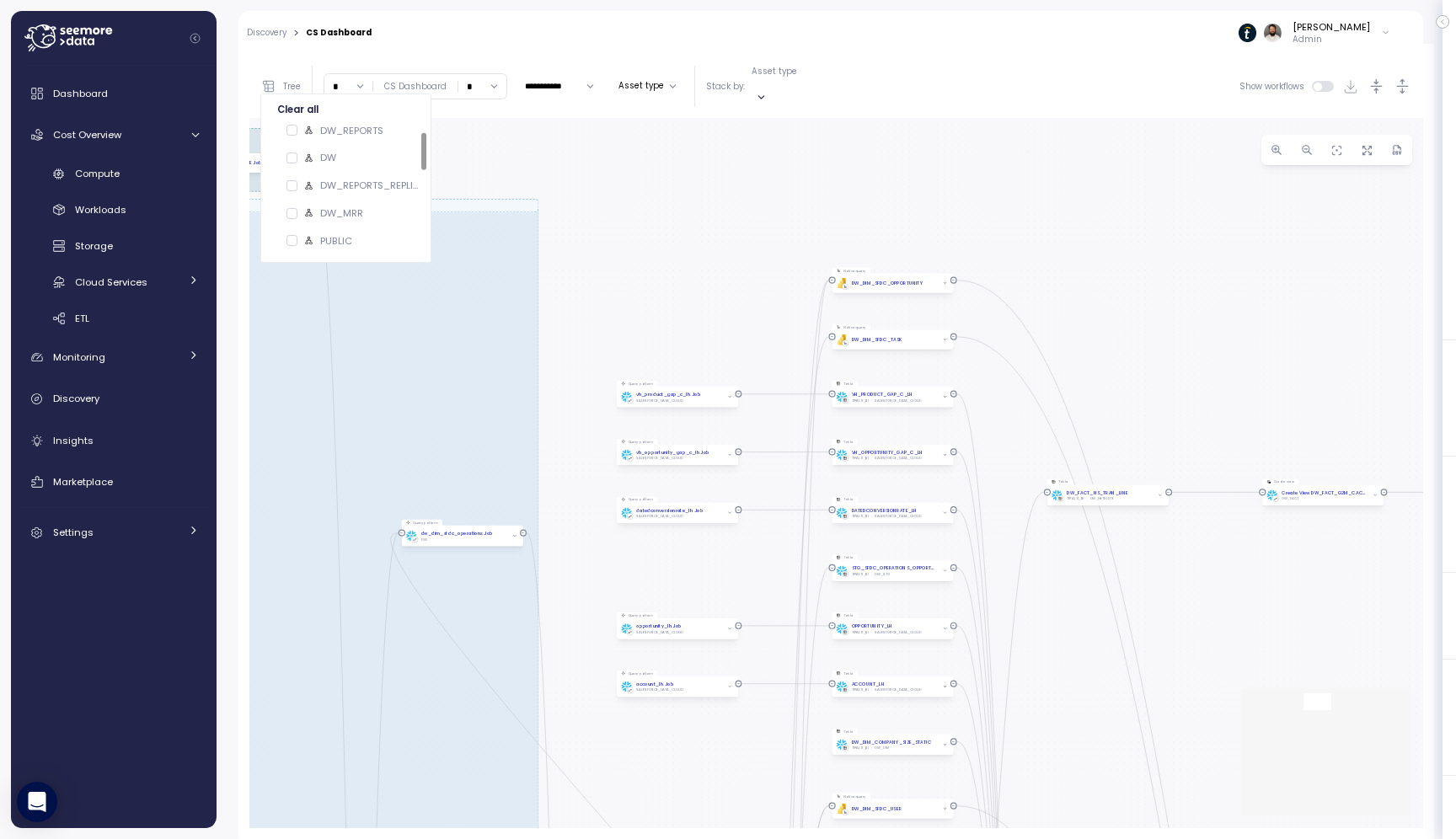
drag, startPoint x: 556, startPoint y: 303, endPoint x: 553, endPoint y: 738, distance: 435.0
click at [553, 738] on div "EXECUTE IMMEDIATE Job Execute immediate EXECUTE IMMEDIATE Job Execute immediate…" at bounding box center [836, 473] width 1174 height 710
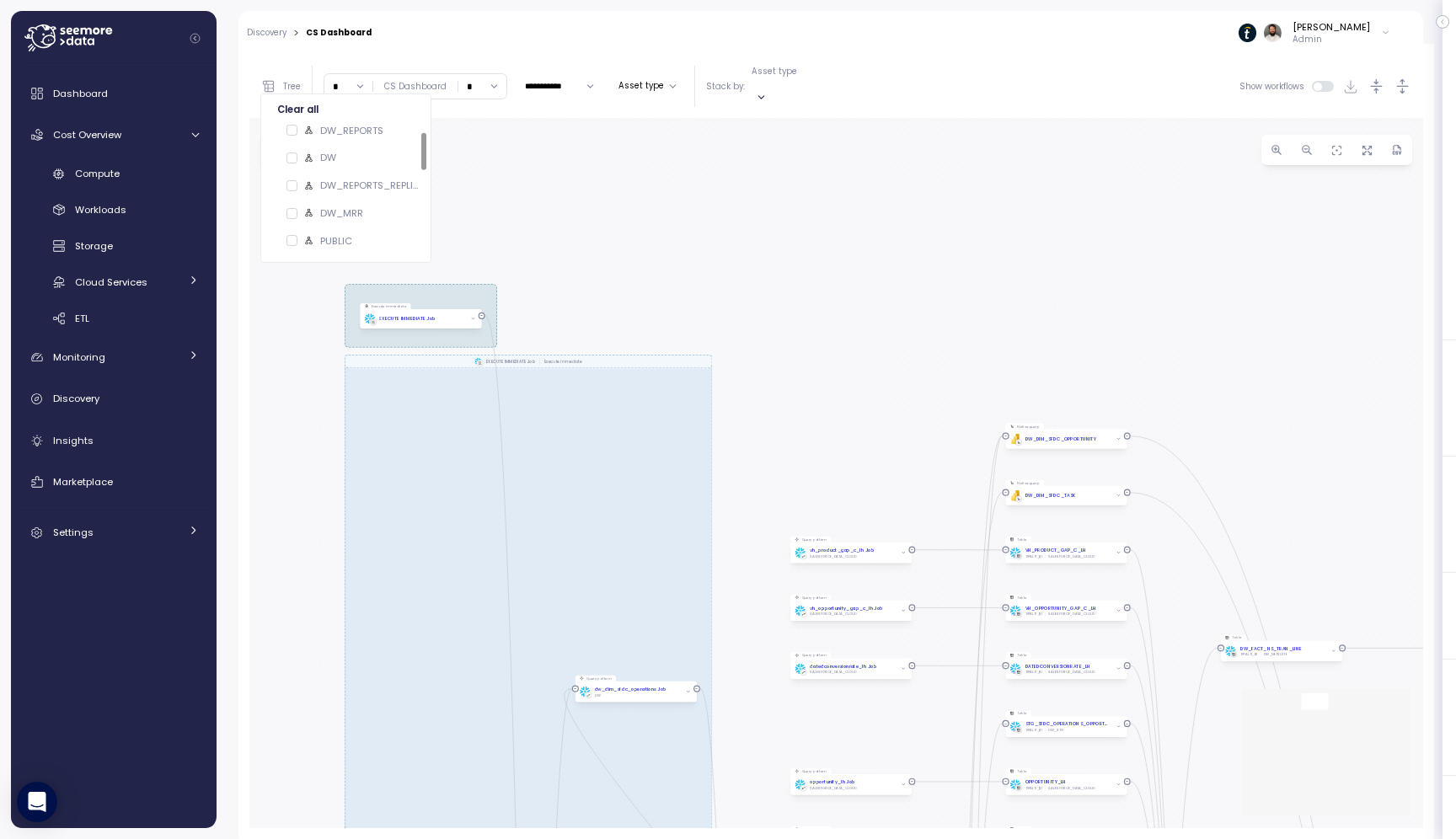
drag, startPoint x: 570, startPoint y: 605, endPoint x: 791, endPoint y: 603, distance: 221.0
click at [788, 603] on div "EXECUTE IMMEDIATE Job Execute immediate EXECUTE IMMEDIATE Job Execute immediate…" at bounding box center [836, 473] width 1174 height 710
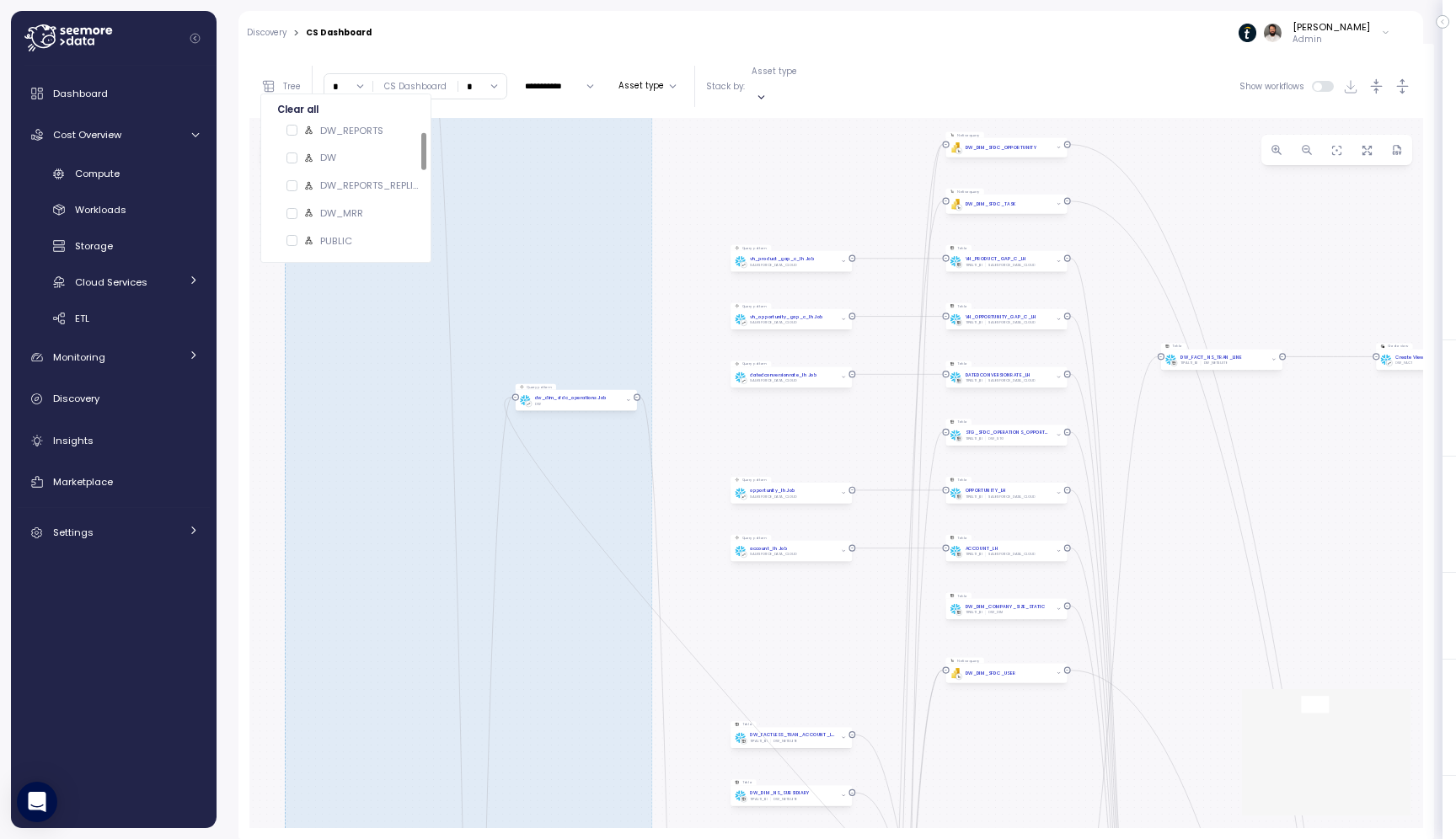
drag, startPoint x: 788, startPoint y: 403, endPoint x: 683, endPoint y: 120, distance: 301.9
click at [684, 119] on div "EXECUTE IMMEDIATE Job Execute immediate EXECUTE IMMEDIATE Job Execute immediate…" at bounding box center [836, 473] width 1174 height 710
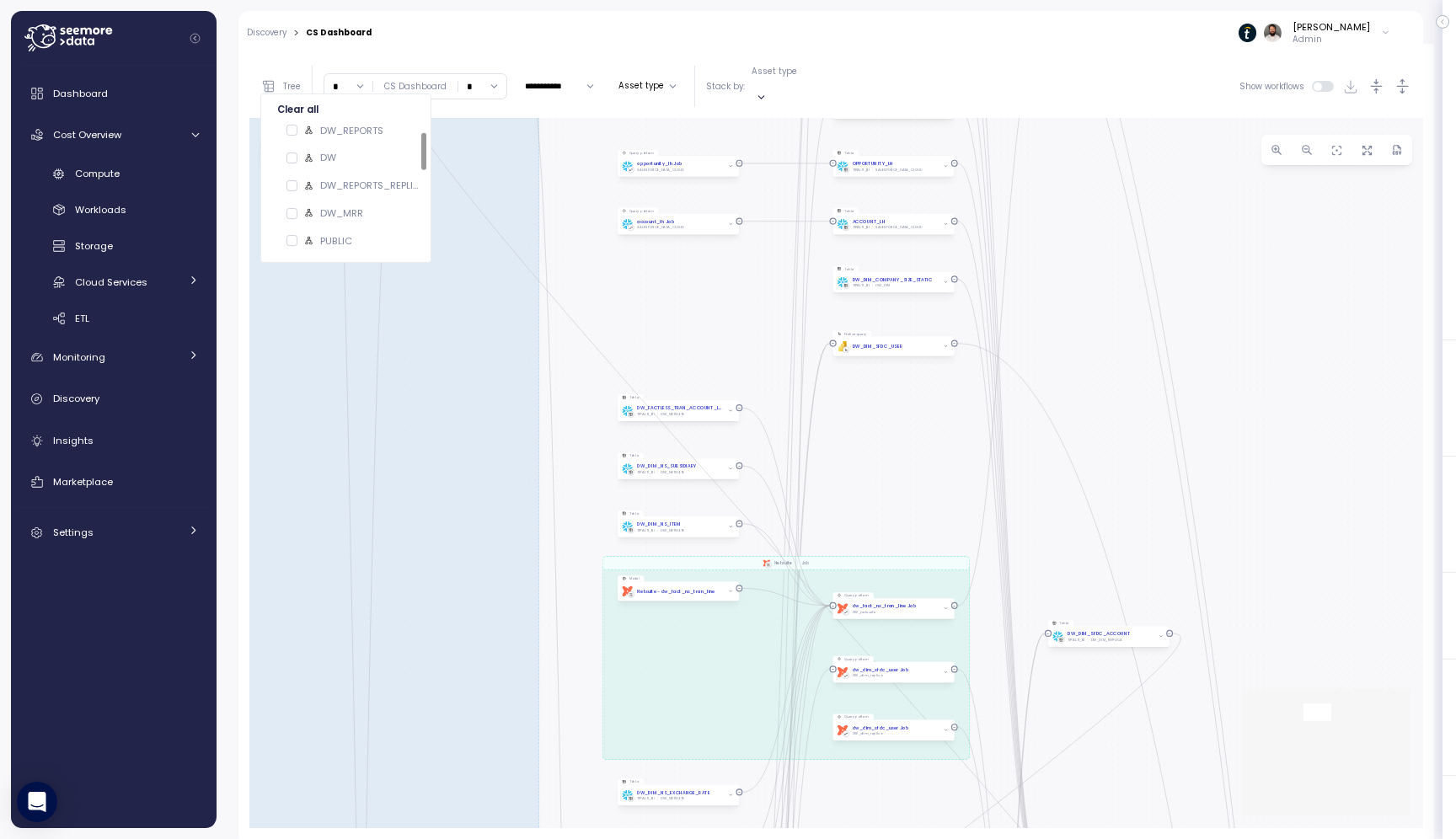
drag, startPoint x: 878, startPoint y: 412, endPoint x: 759, endPoint y: 56, distance: 375.4
click at [759, 57] on div "**********" at bounding box center [836, 442] width 1174 height 773
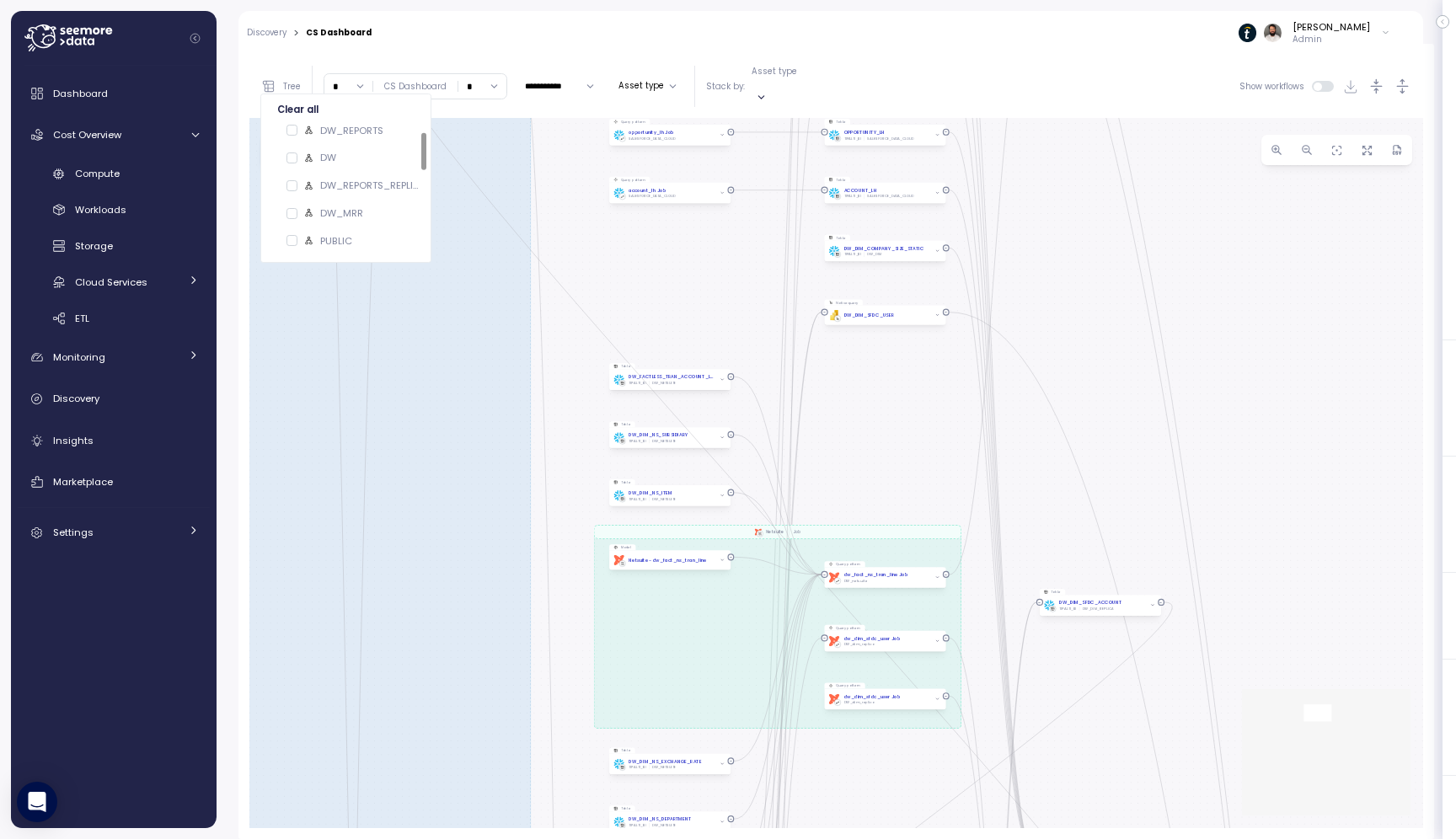
drag, startPoint x: 848, startPoint y: 478, endPoint x: 862, endPoint y: 42, distance: 436.2
click at [862, 42] on div "Action board Let's save 8.04k $ Annually $ 0 Saved We have 5 low effort insight…" at bounding box center [728, 419] width 1456 height 839
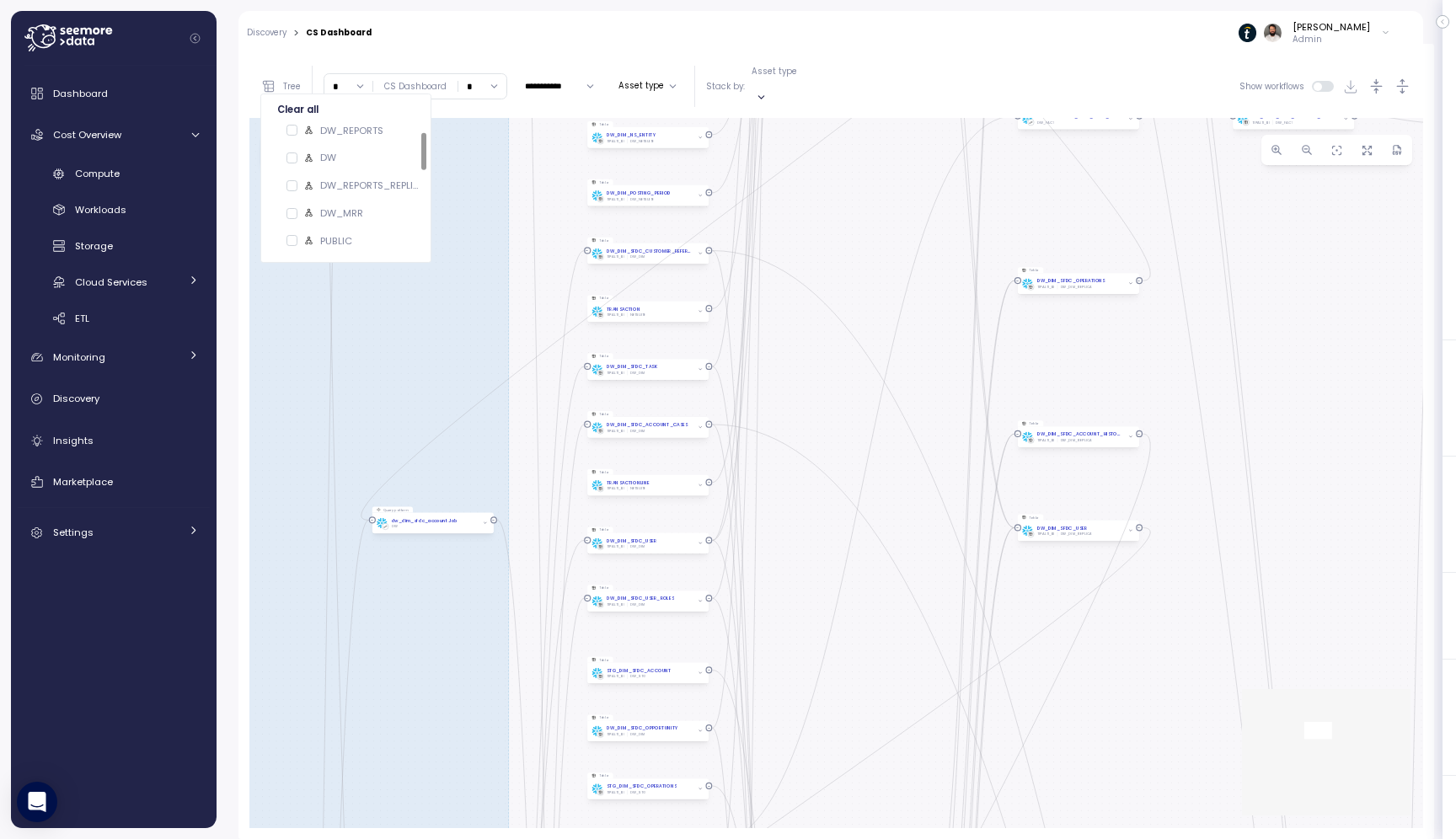
drag, startPoint x: 812, startPoint y: 389, endPoint x: 776, endPoint y: 79, distance: 312.1
click at [776, 79] on div "**********" at bounding box center [836, 442] width 1174 height 773
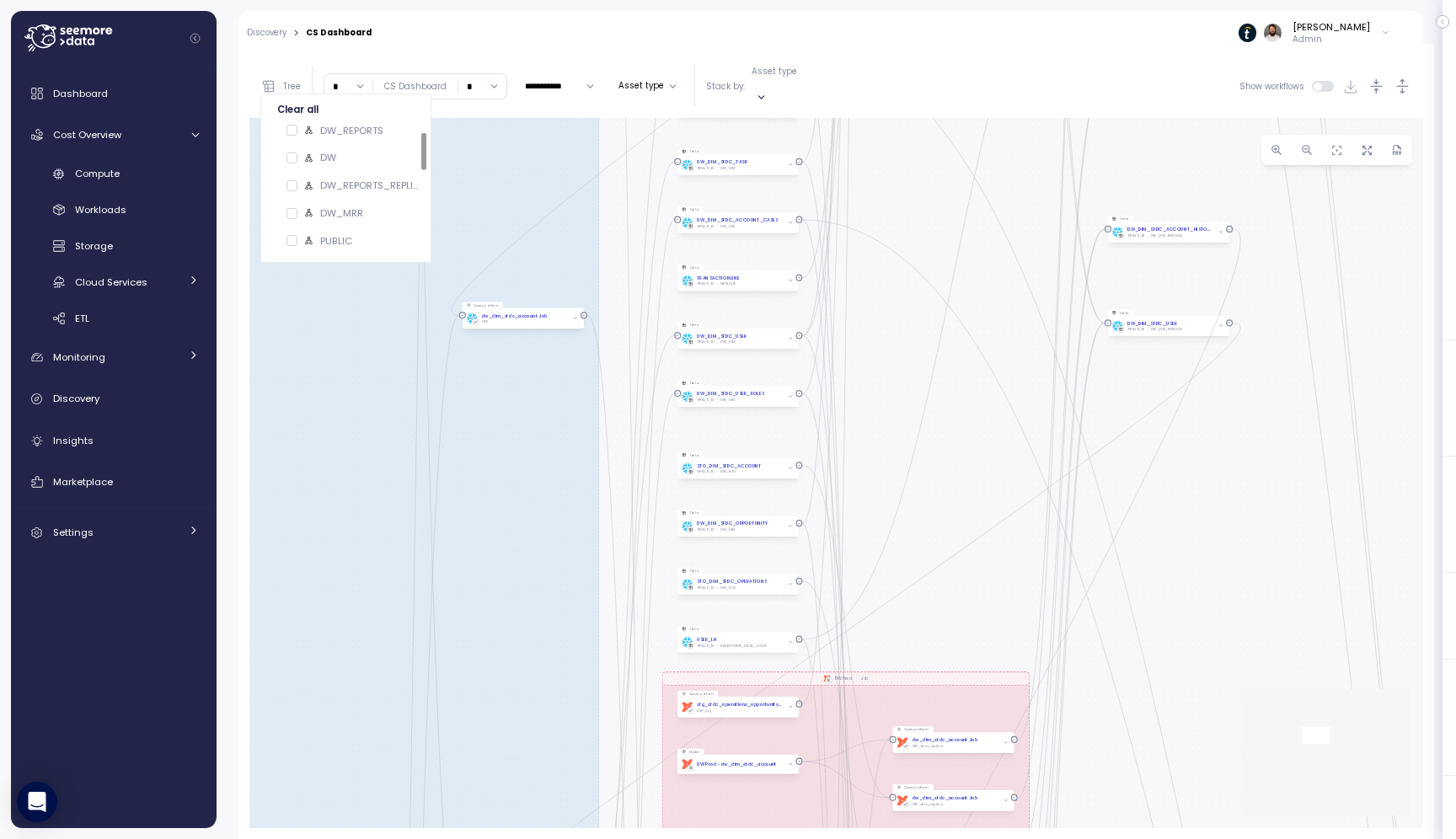
drag, startPoint x: 816, startPoint y: 229, endPoint x: 990, endPoint y: -31, distance: 312.9
click at [990, 0] on html "Action board Let's save 8.04k $ Annually $ 0 Saved We have 5 low effort insight…" at bounding box center [728, 419] width 1456 height 839
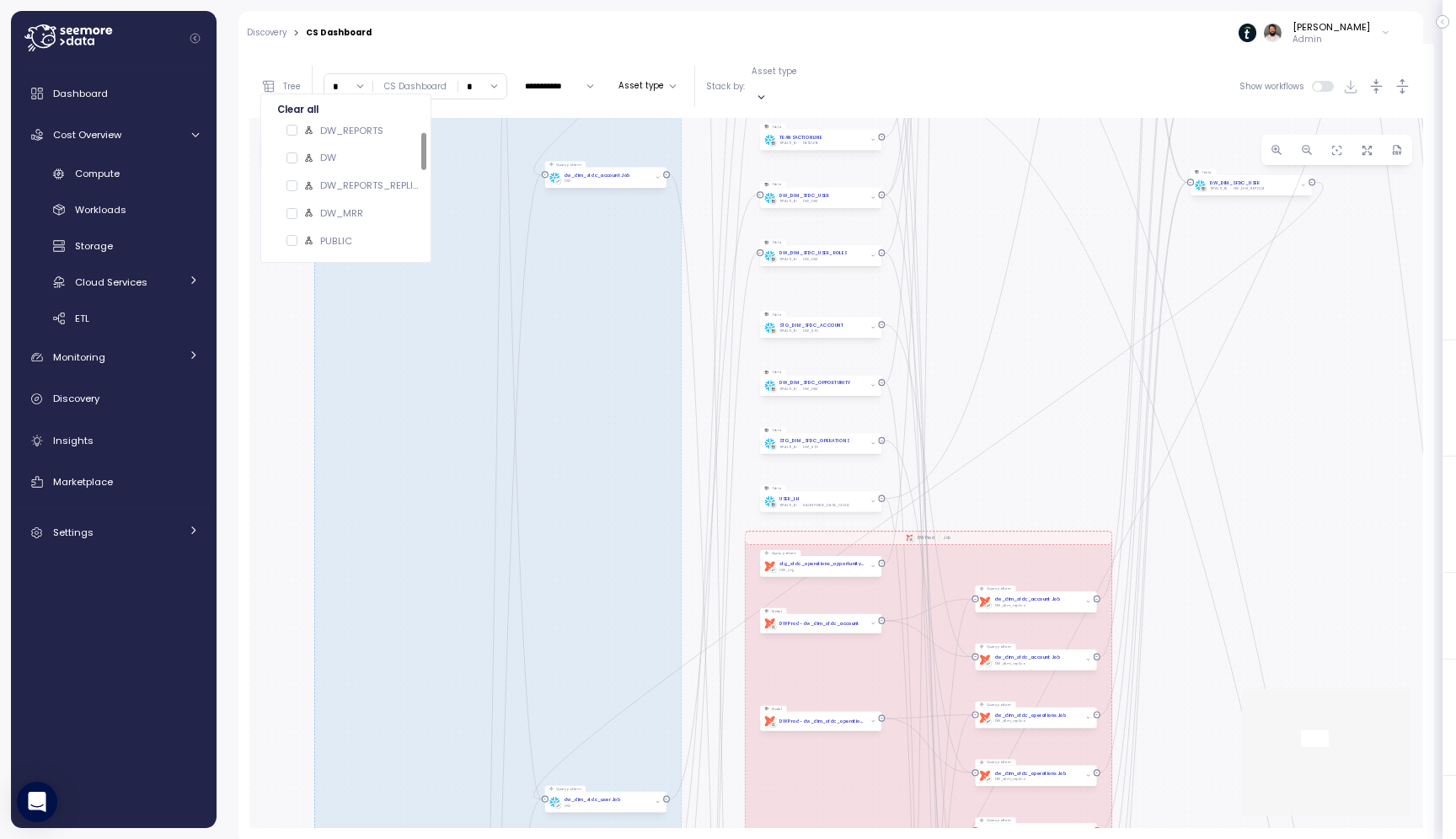
drag, startPoint x: 956, startPoint y: 414, endPoint x: 956, endPoint y: 192, distance: 222.0
click at [956, 192] on div "EXECUTE IMMEDIATE Job Execute immediate EXECUTE IMMEDIATE Job Execute immediate…" at bounding box center [836, 473] width 1174 height 710
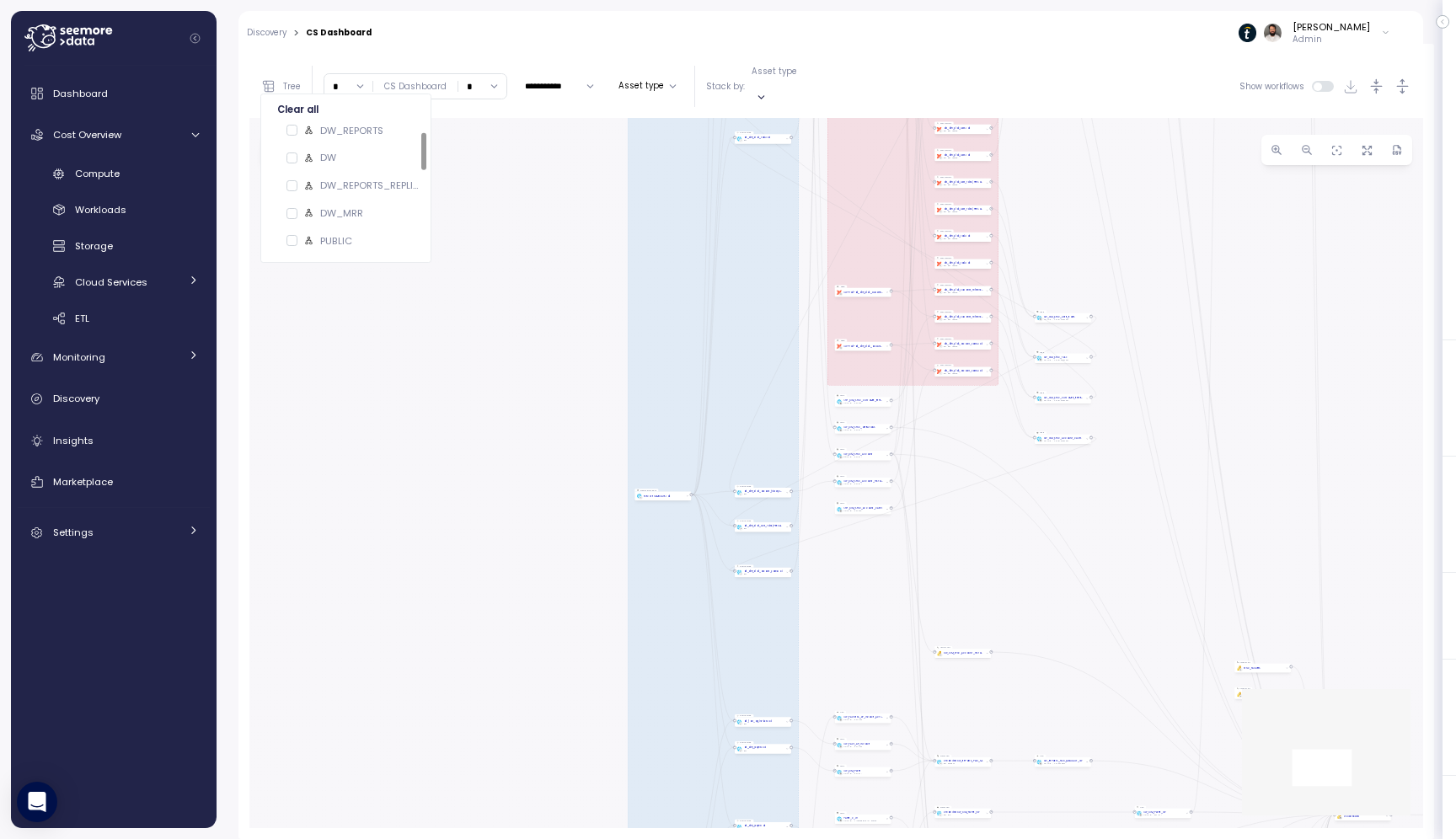
drag, startPoint x: 984, startPoint y: 272, endPoint x: 955, endPoint y: -102, distance: 375.1
click at [955, 0] on html "Action board Let's save 8.04k $ Annually $ 0 Saved We have 5 low effort insight…" at bounding box center [728, 419] width 1456 height 839
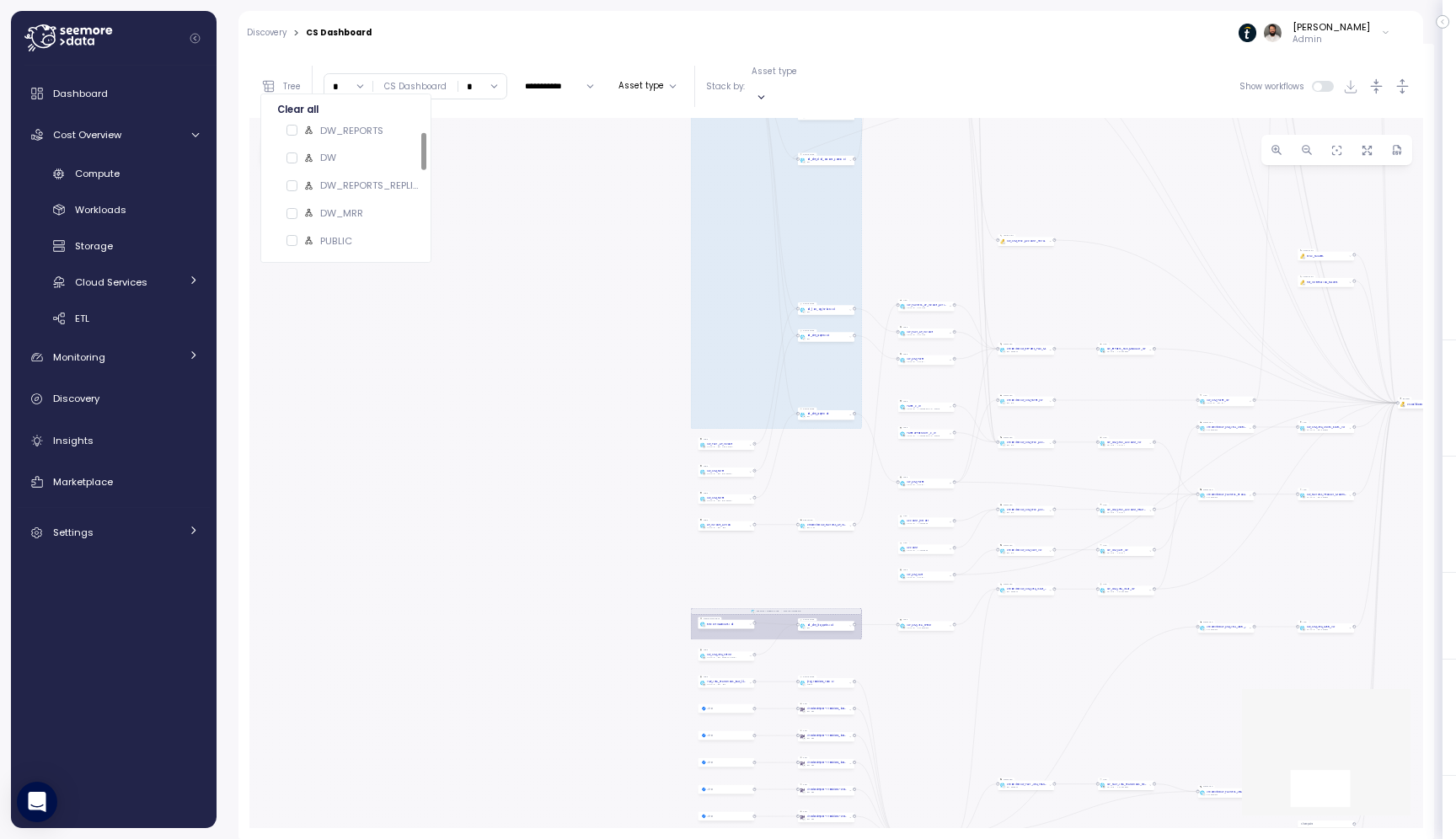
drag, startPoint x: 850, startPoint y: 616, endPoint x: 915, endPoint y: 206, distance: 415.1
click at [915, 206] on div "EXECUTE IMMEDIATE Job Execute immediate EXECUTE IMMEDIATE Job Execute immediate…" at bounding box center [836, 473] width 1174 height 710
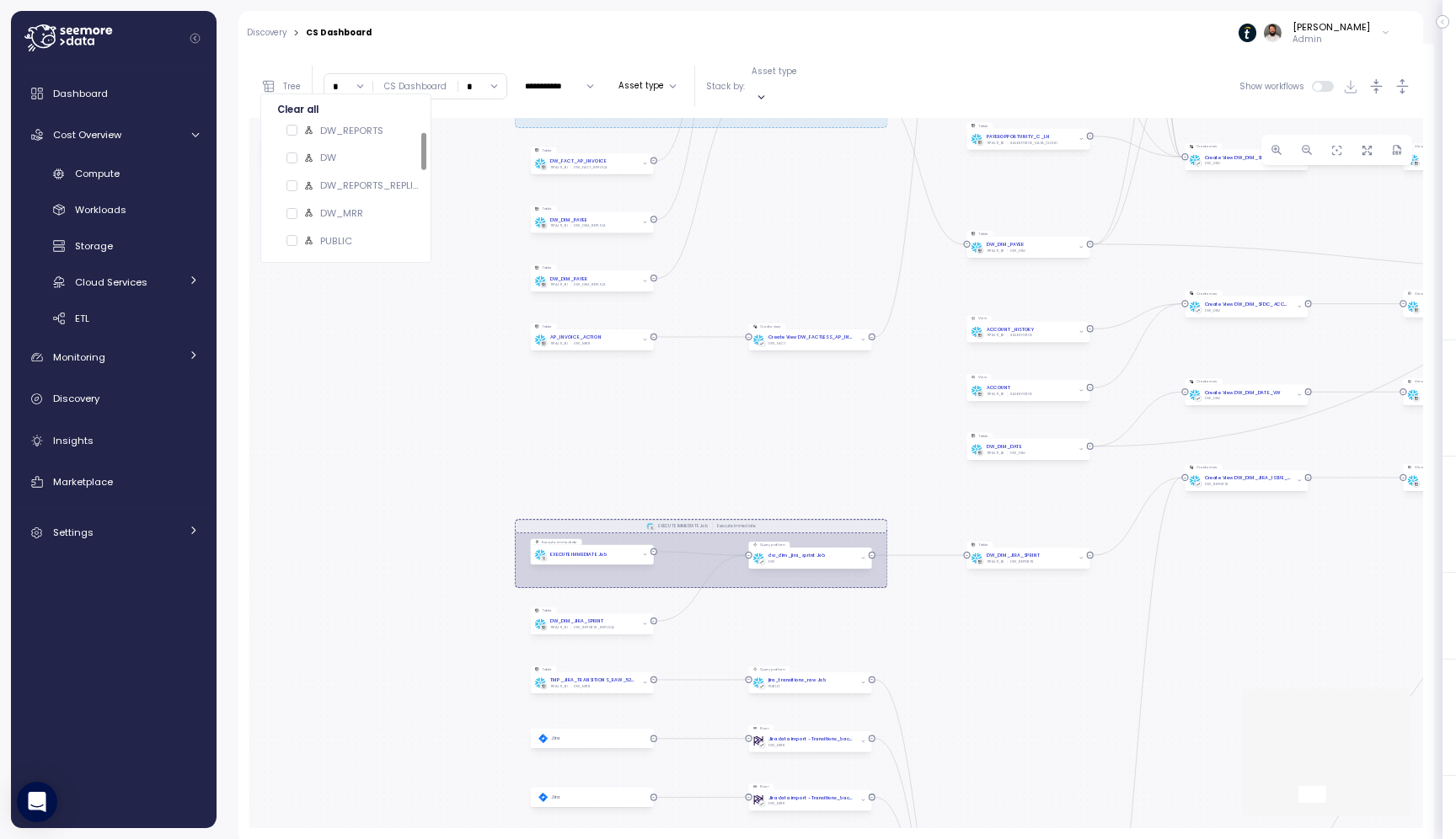
drag, startPoint x: 812, startPoint y: 595, endPoint x: 722, endPoint y: 626, distance: 95.2
click at [722, 626] on div "EXECUTE IMMEDIATE Job Execute immediate EXECUTE IMMEDIATE Job Execute immediate…" at bounding box center [836, 473] width 1174 height 710
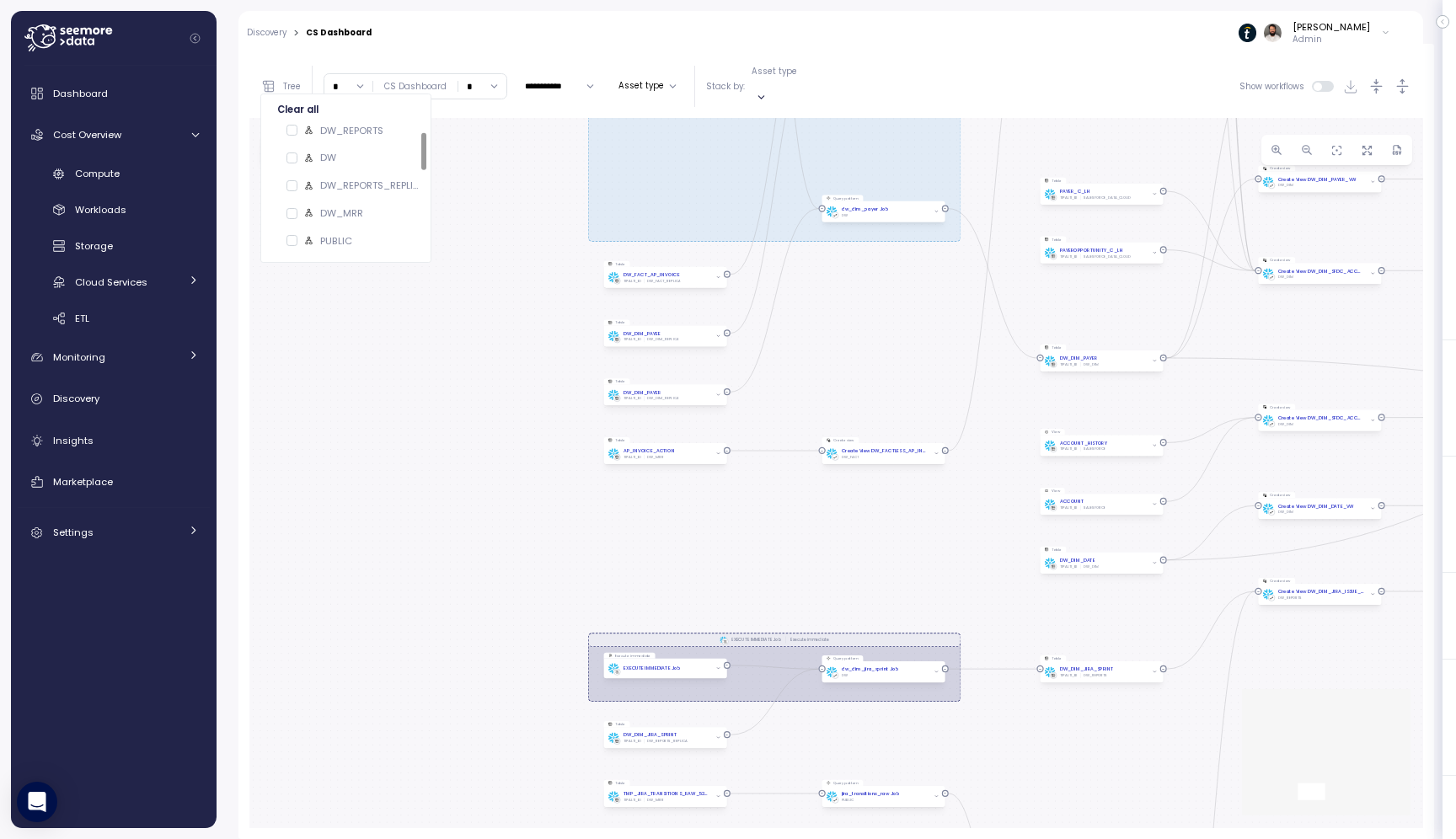
drag, startPoint x: 717, startPoint y: 396, endPoint x: 765, endPoint y: 549, distance: 160.4
click at [766, 549] on div "EXECUTE IMMEDIATE Job Execute immediate EXECUTE IMMEDIATE Job Execute immediate…" at bounding box center [836, 473] width 1174 height 710
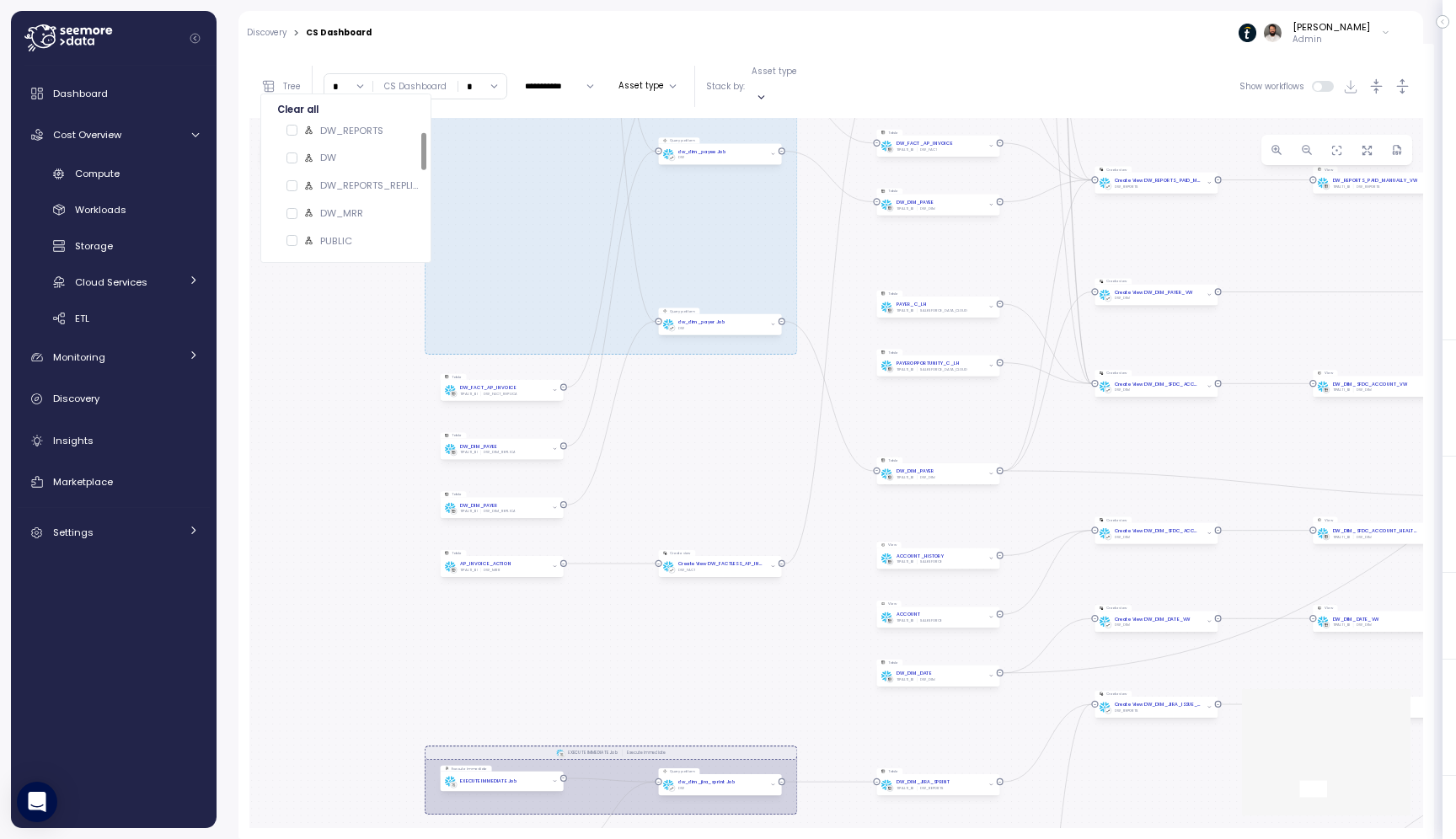
drag, startPoint x: 802, startPoint y: 331, endPoint x: 661, endPoint y: 409, distance: 161.1
click at [662, 409] on div "EXECUTE IMMEDIATE Job Execute immediate EXECUTE IMMEDIATE Job Execute immediate…" at bounding box center [836, 473] width 1174 height 710
drag, startPoint x: 360, startPoint y: 414, endPoint x: 700, endPoint y: 471, distance: 344.7
click at [701, 471] on div "EXECUTE IMMEDIATE Job Execute immediate EXECUTE IMMEDIATE Job Execute immediate…" at bounding box center [836, 473] width 1174 height 710
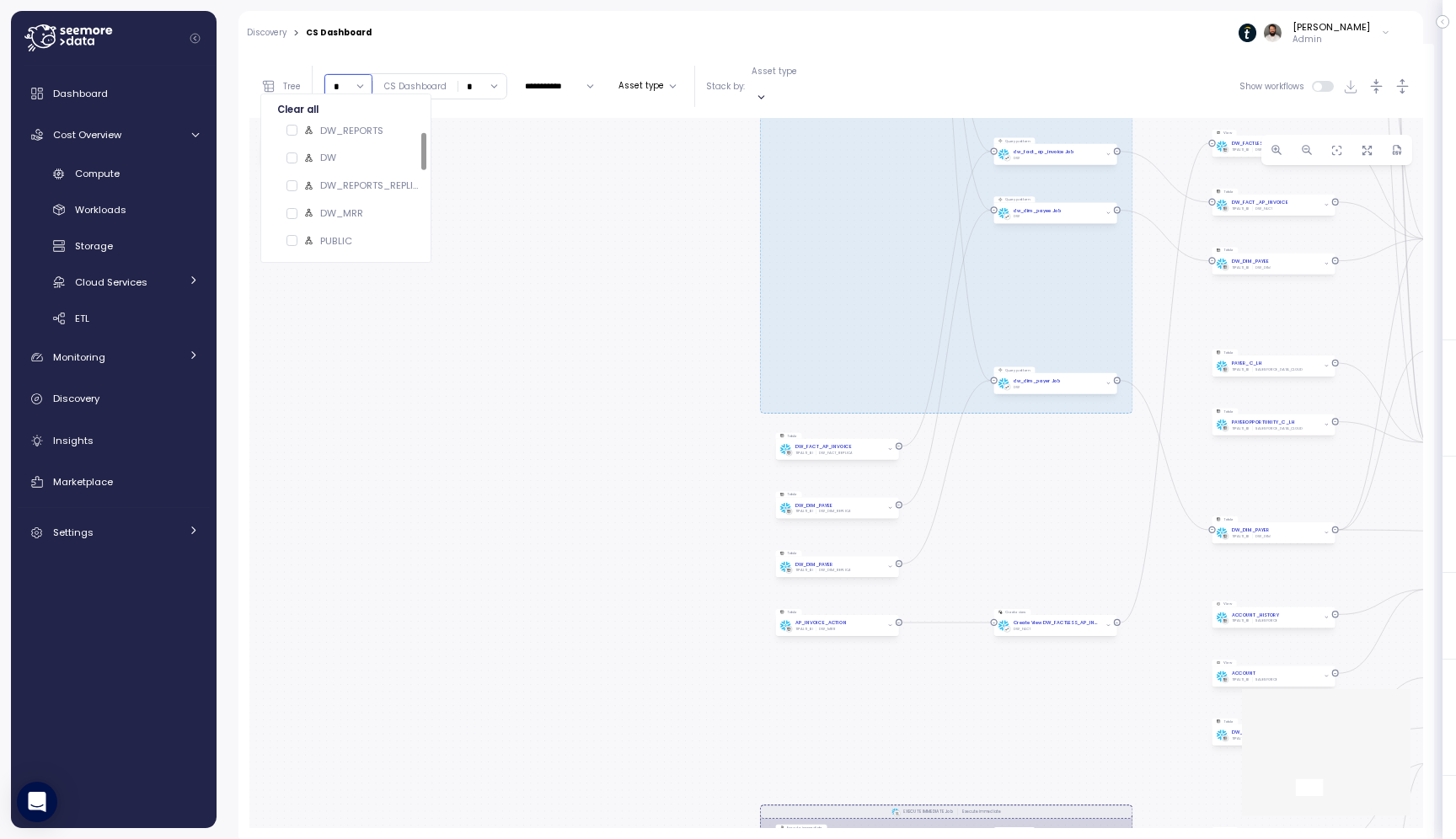
click at [346, 83] on input "*" at bounding box center [348, 87] width 48 height 24
click at [354, 178] on div "9" at bounding box center [354, 182] width 7 height 13
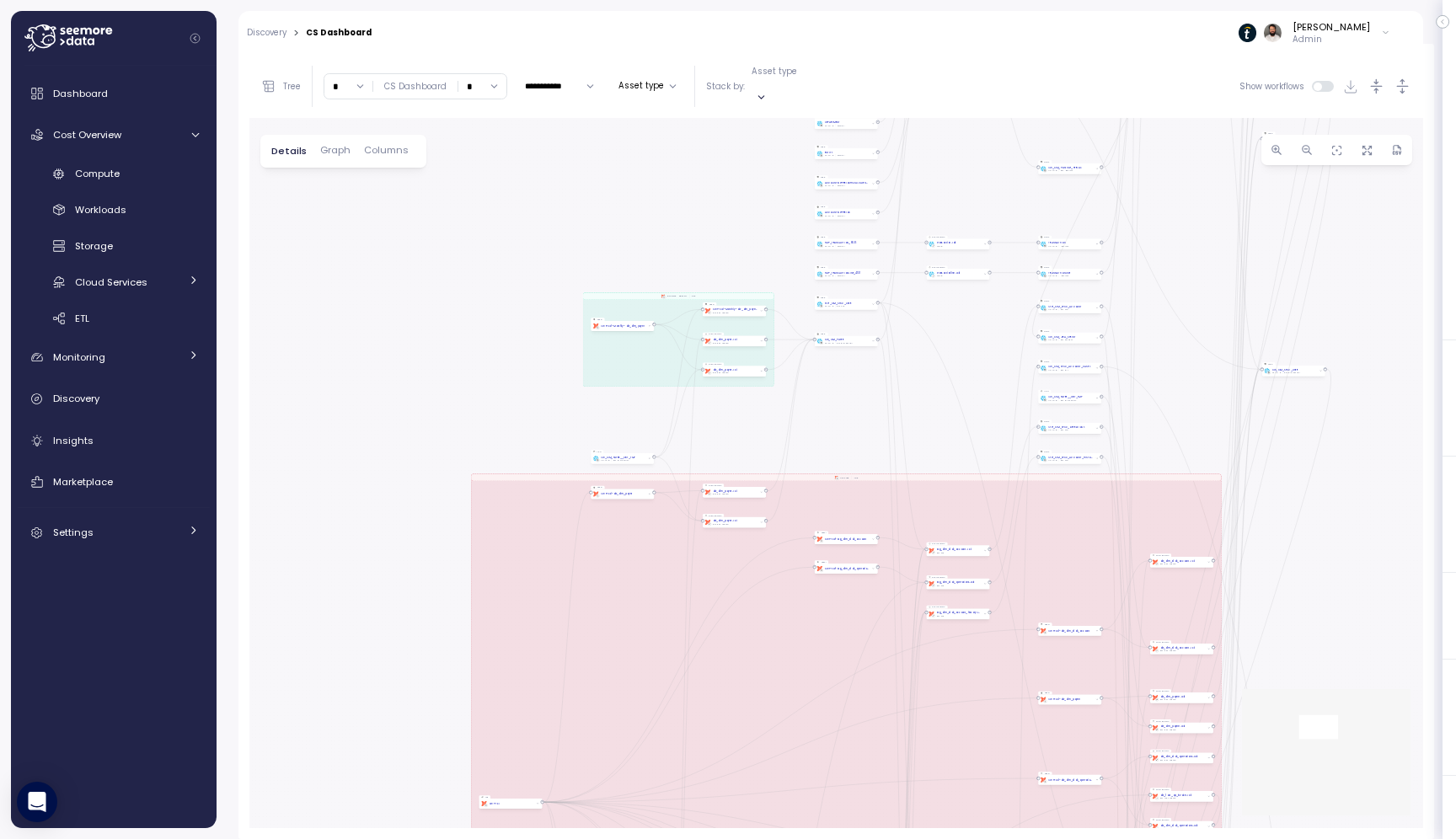
drag, startPoint x: 550, startPoint y: 243, endPoint x: 619, endPoint y: 127, distance: 135.0
click at [619, 127] on div "dbt JIra Job EXECUTE IMMEDIATE Job Execute immediate dbt DW Prod Job dbt DW Pro…" at bounding box center [836, 473] width 1174 height 710
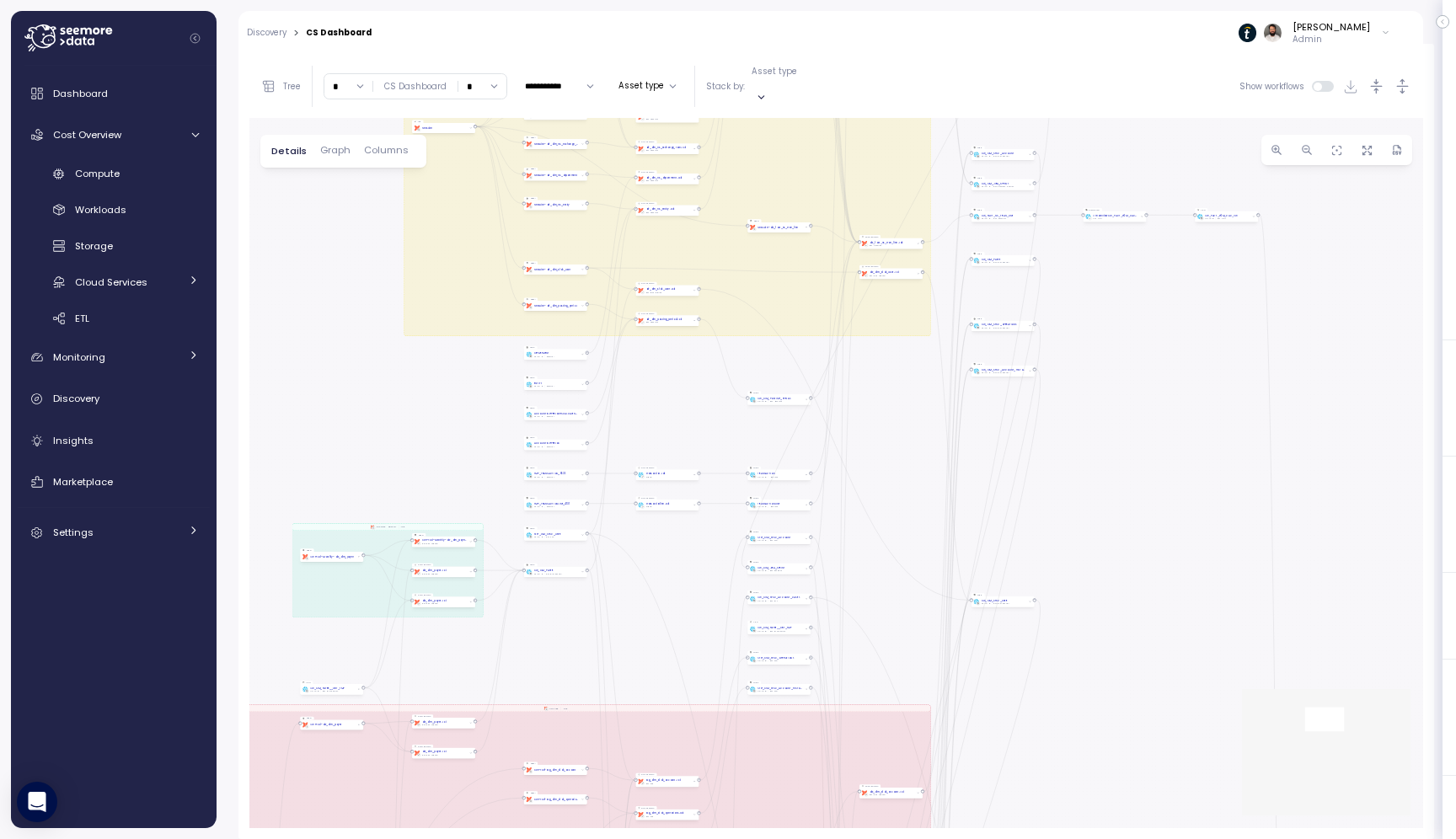
drag, startPoint x: 661, startPoint y: 182, endPoint x: 710, endPoint y: 472, distance: 294.1
click at [710, 471] on div "dbt JIra Job EXECUTE IMMEDIATE Job Execute immediate dbt DW Prod Job dbt DW Pro…" at bounding box center [836, 473] width 1174 height 710
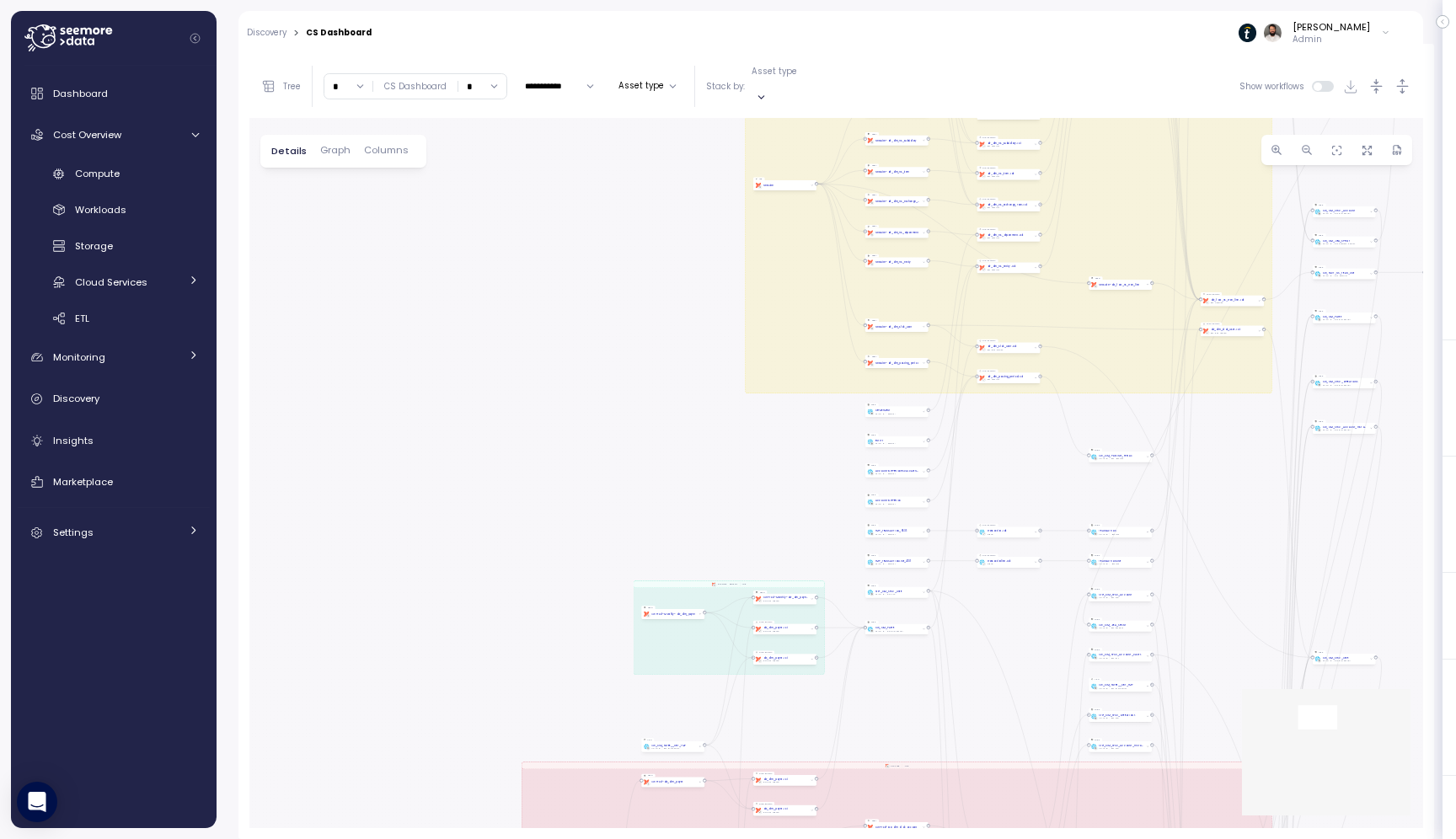
click at [295, 80] on p "Tree" at bounding box center [292, 86] width 18 height 11
click at [291, 135] on icon at bounding box center [292, 136] width 10 height 10
click at [291, 136] on icon at bounding box center [292, 136] width 10 height 10
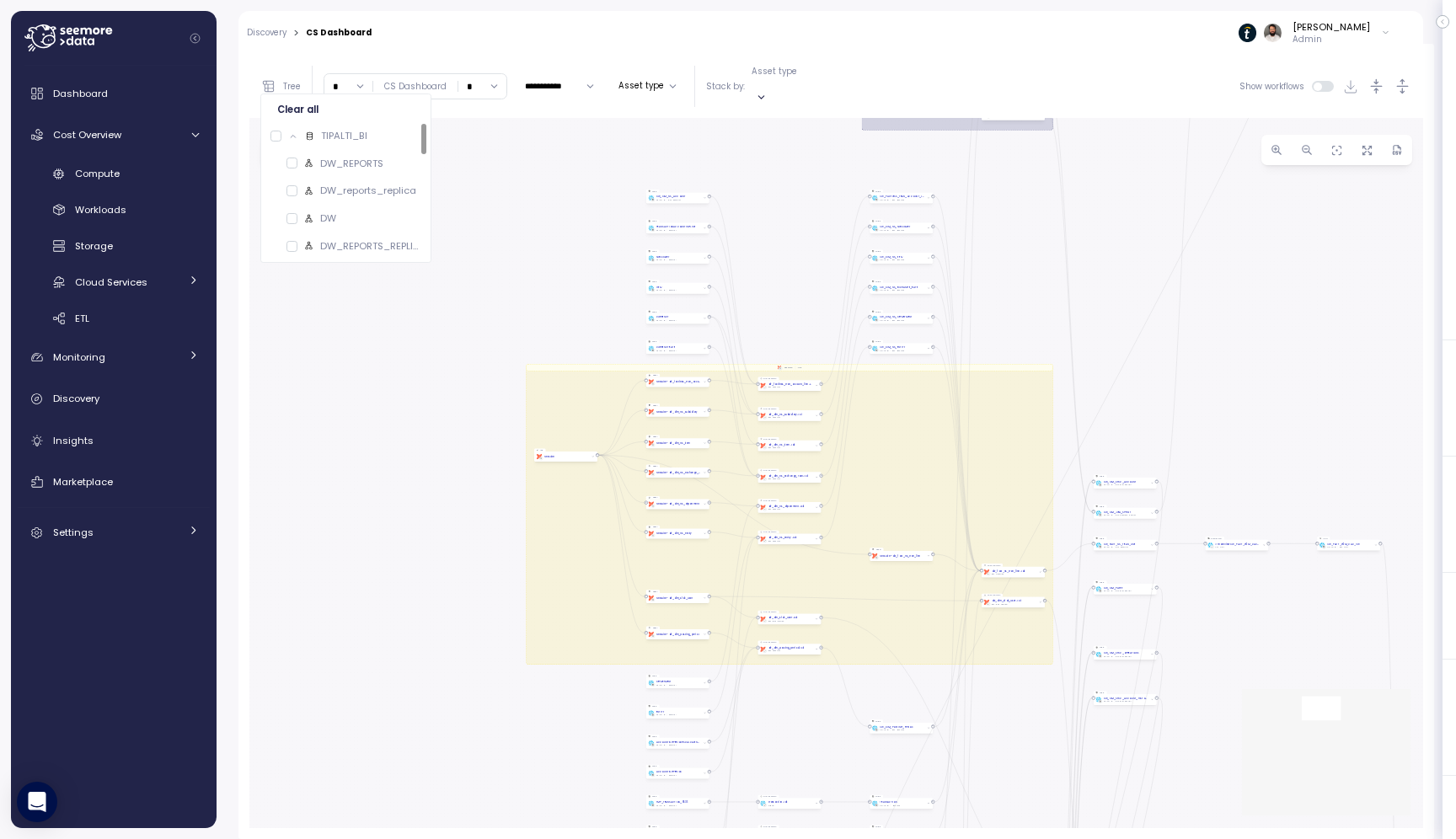
drag, startPoint x: 546, startPoint y: 254, endPoint x: 327, endPoint y: 525, distance: 348.4
click at [327, 526] on div "dbt JIra Job EXECUTE IMMEDIATE Job Execute immediate dbt DW Prod Job dbt DW Pro…" at bounding box center [836, 473] width 1174 height 710
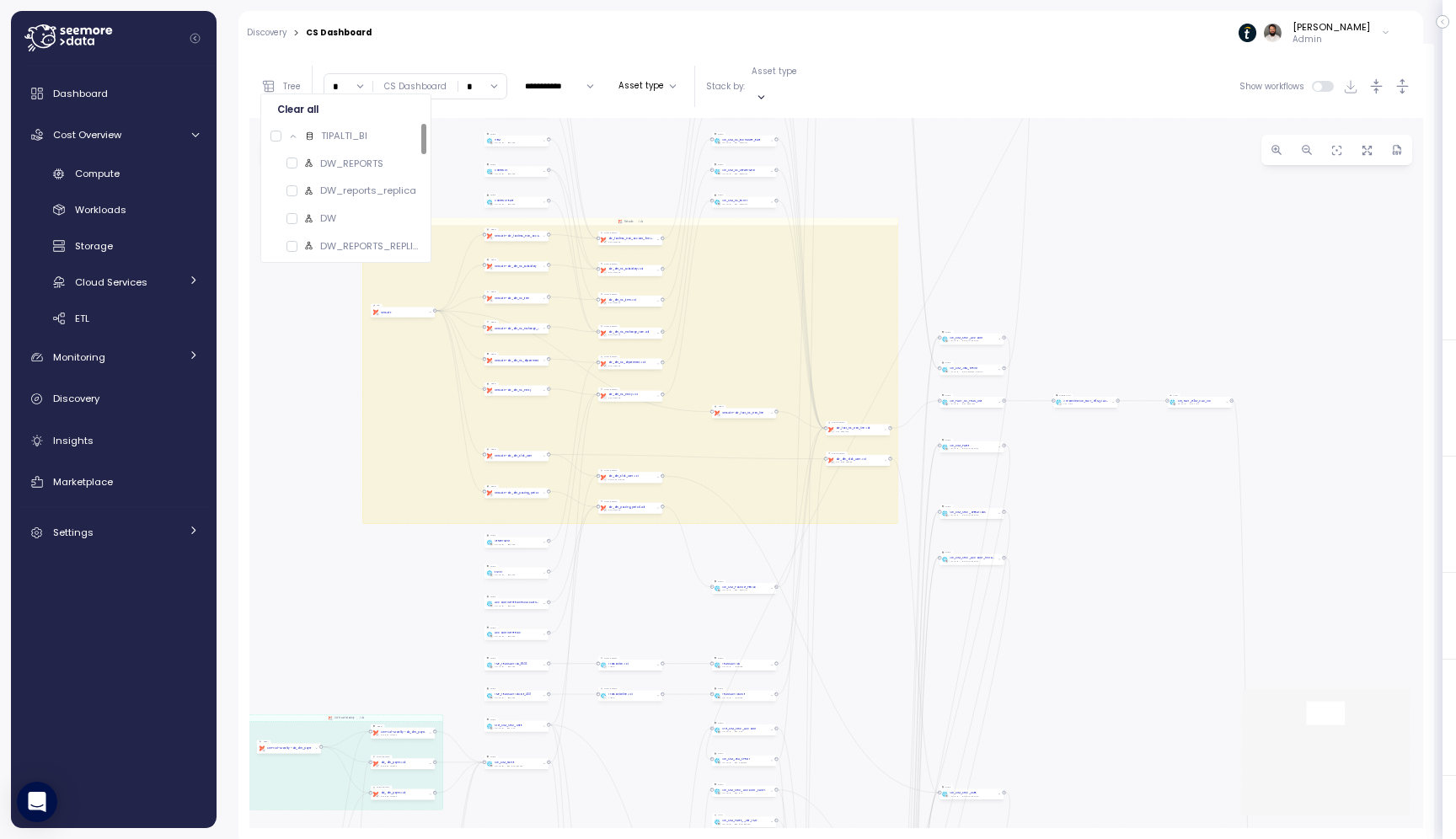
drag, startPoint x: 559, startPoint y: 239, endPoint x: 620, endPoint y: 87, distance: 163.8
click at [620, 87] on div "**********" at bounding box center [836, 442] width 1174 height 773
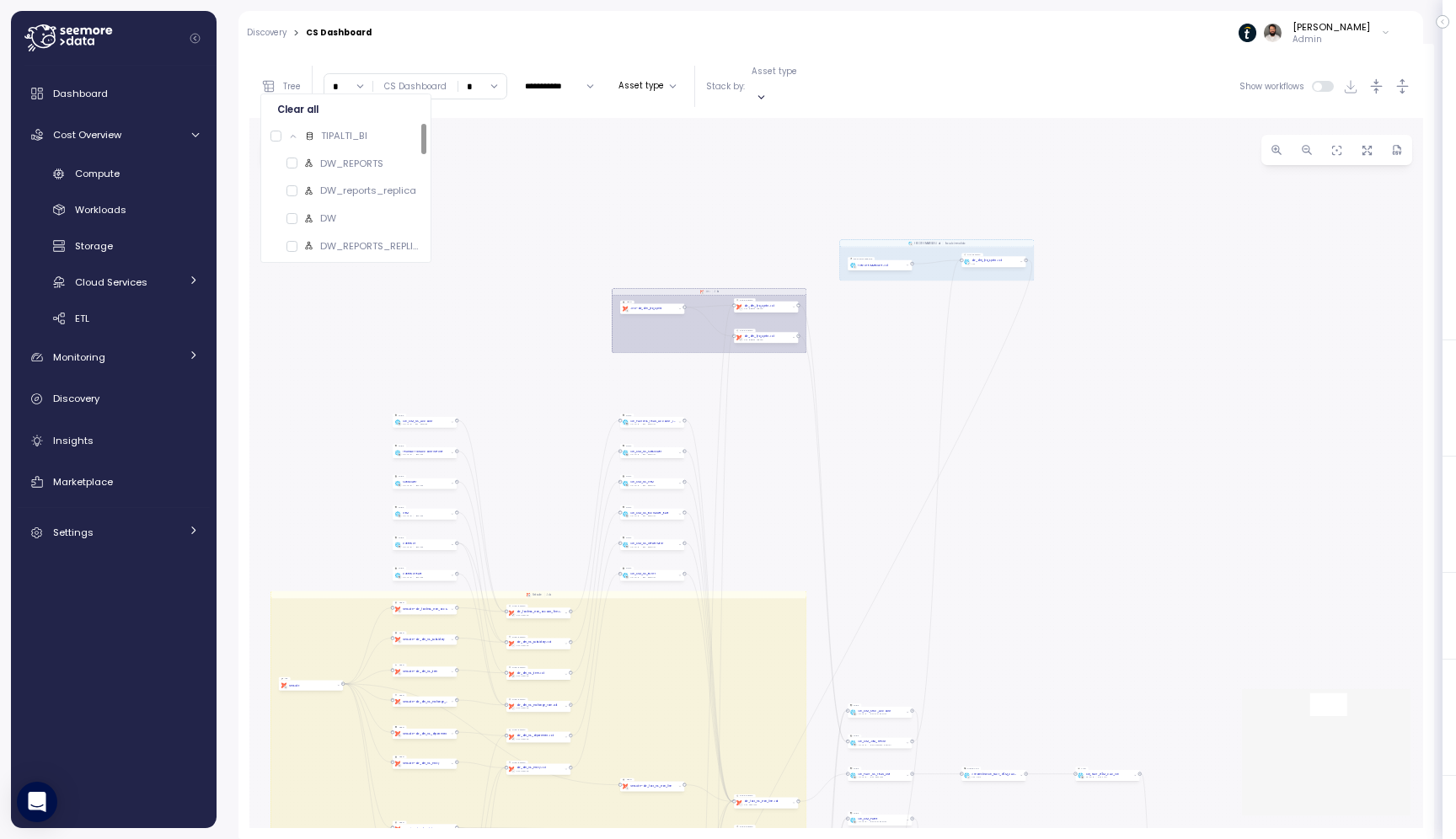
drag, startPoint x: 640, startPoint y: 119, endPoint x: 548, endPoint y: 489, distance: 381.3
click at [548, 489] on div "dbt JIra Job EXECUTE IMMEDIATE Job Execute immediate dbt DW Prod Job dbt DW Pro…" at bounding box center [836, 473] width 1174 height 710
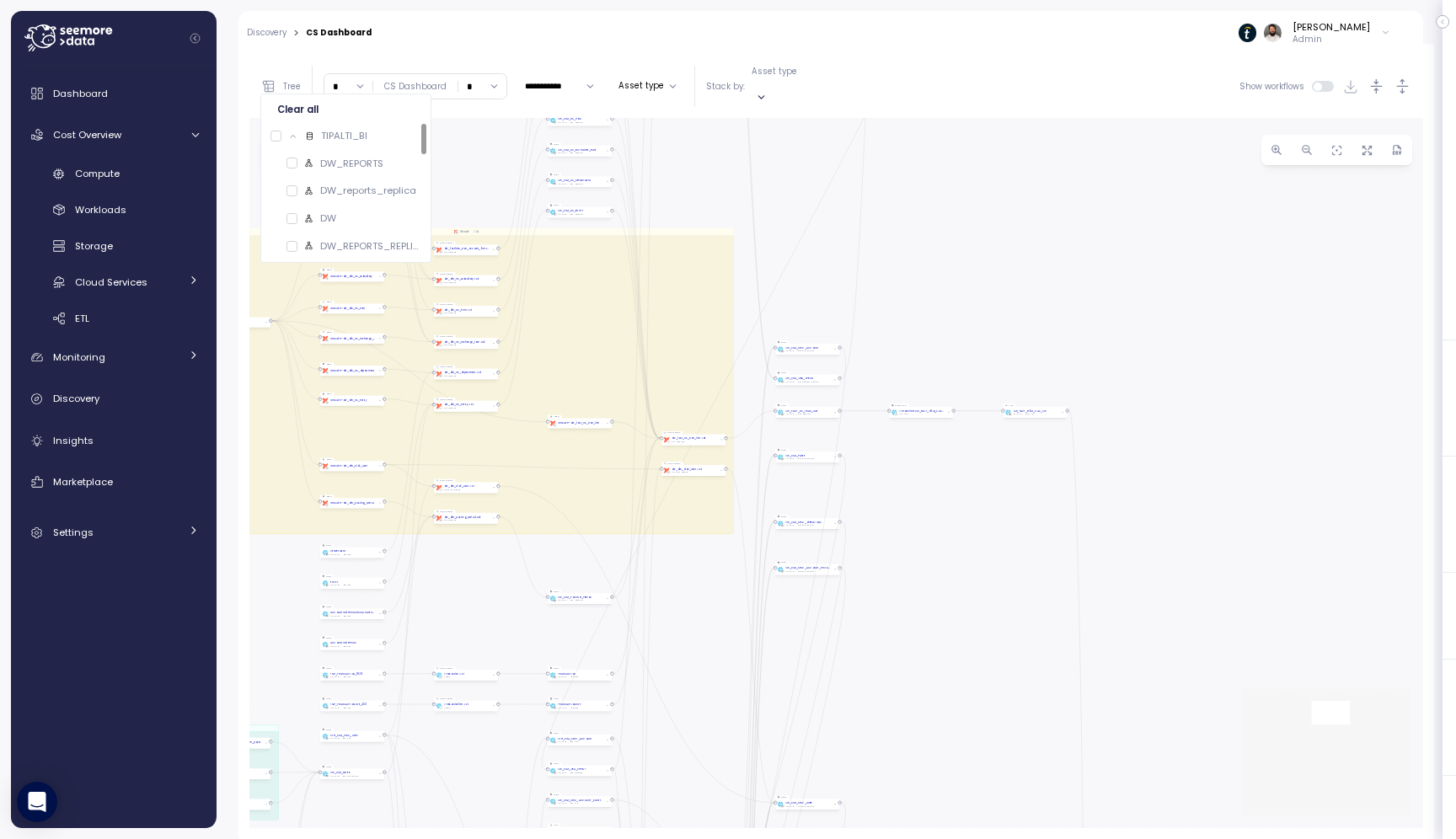
drag, startPoint x: 528, startPoint y: 439, endPoint x: 477, endPoint y: 169, distance: 274.8
click at [477, 169] on div "dbt JIra Job EXECUTE IMMEDIATE Job Execute immediate dbt DW Prod Job dbt DW Pro…" at bounding box center [836, 473] width 1174 height 710
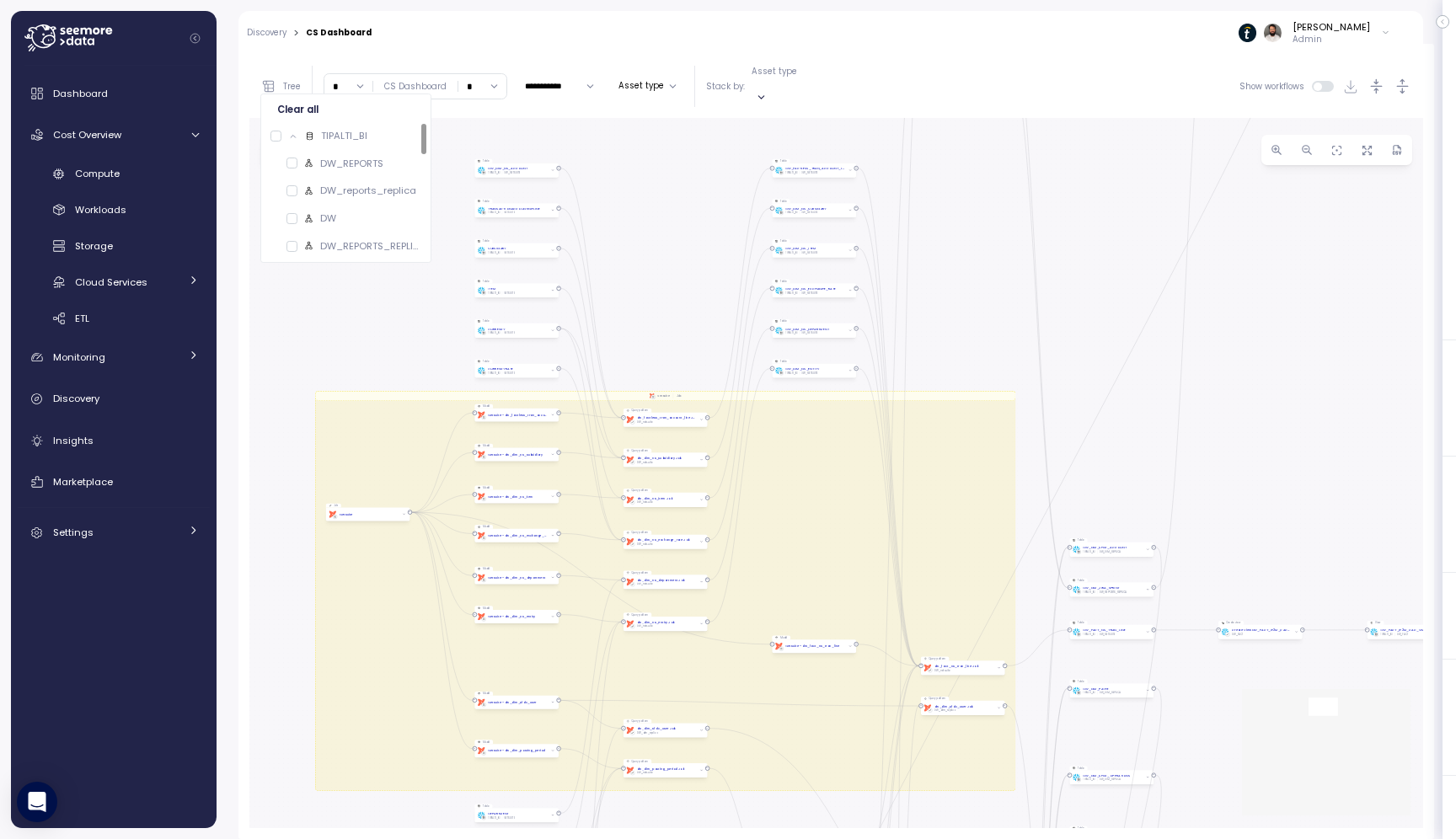
drag, startPoint x: 751, startPoint y: 384, endPoint x: 806, endPoint y: 494, distance: 123.0
click at [806, 494] on div "dbt JIra Job EXECUTE IMMEDIATE Job Execute immediate dbt DW Prod Job dbt DW Pro…" at bounding box center [836, 473] width 1174 height 710
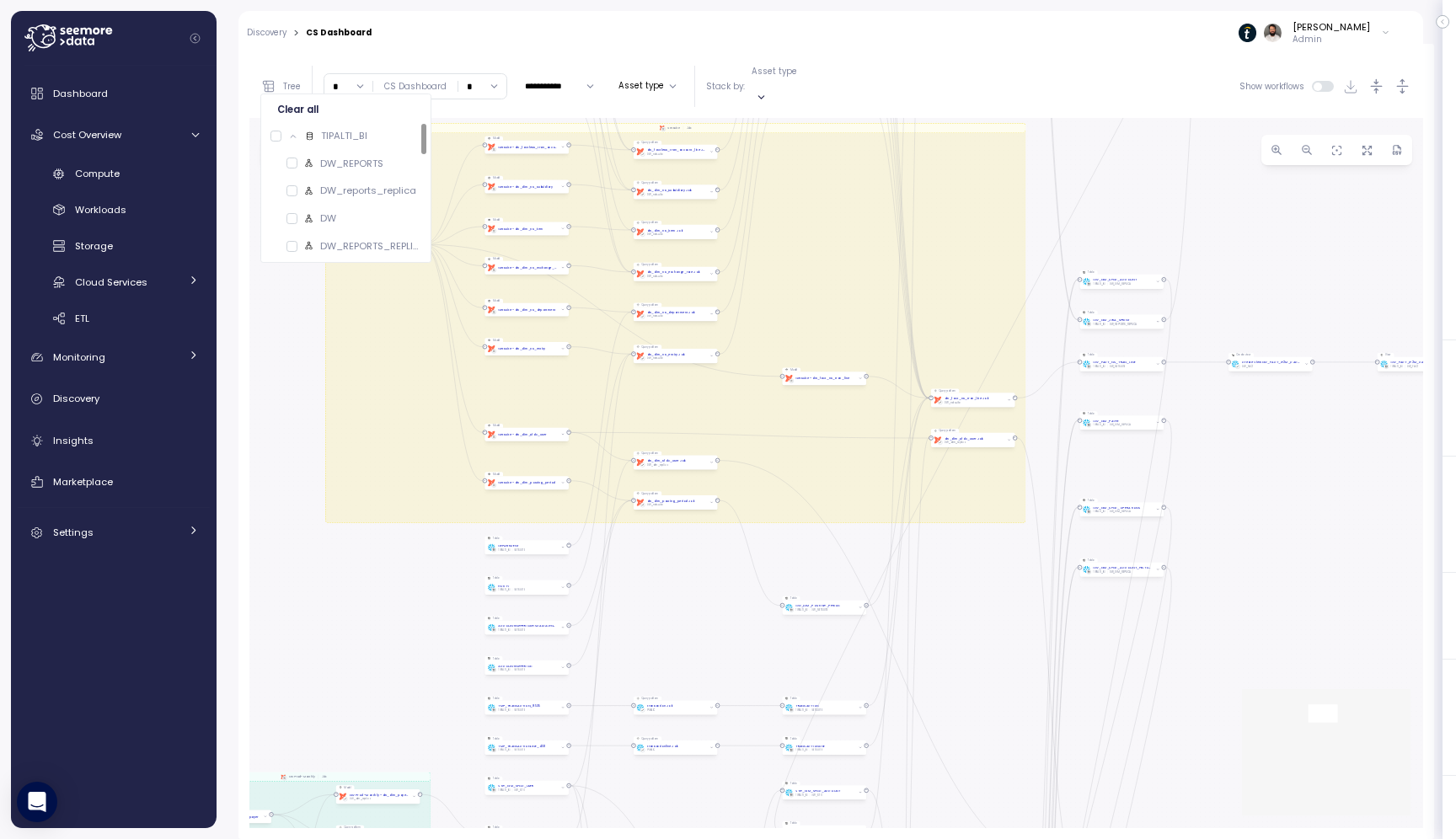
drag, startPoint x: 642, startPoint y: 46, endPoint x: 750, endPoint y: 717, distance: 679.6
click at [750, 717] on div "dbt JIra Job EXECUTE IMMEDIATE Job Execute immediate dbt DW Prod Job dbt DW Pro…" at bounding box center [836, 473] width 1174 height 710
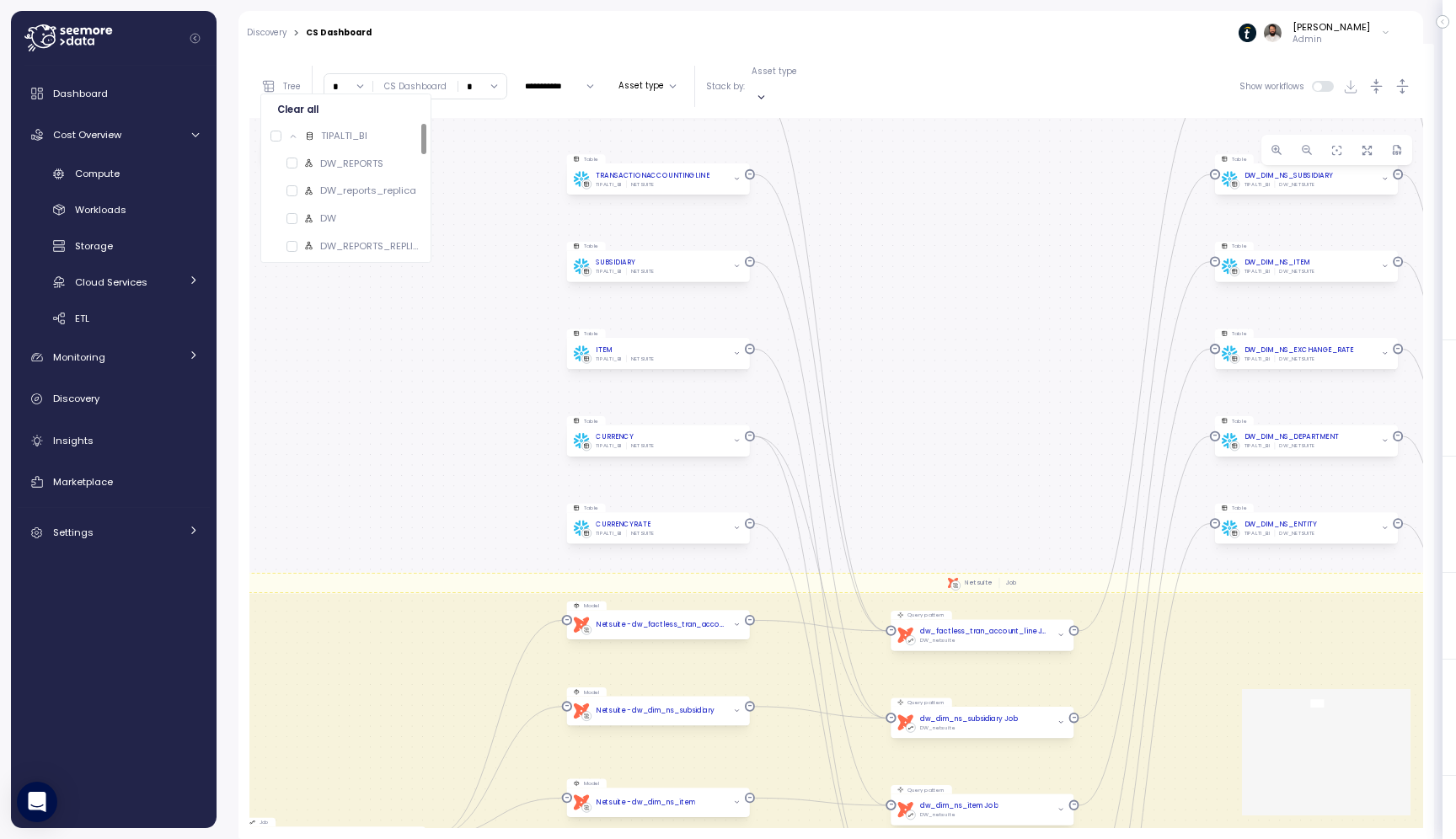
drag, startPoint x: 846, startPoint y: 526, endPoint x: 847, endPoint y: 132, distance: 394.0
click at [847, 131] on div "dbt JIra Job EXECUTE IMMEDIATE Job Execute immediate dbt DW Prod Job dbt DW Pro…" at bounding box center [836, 473] width 1174 height 710
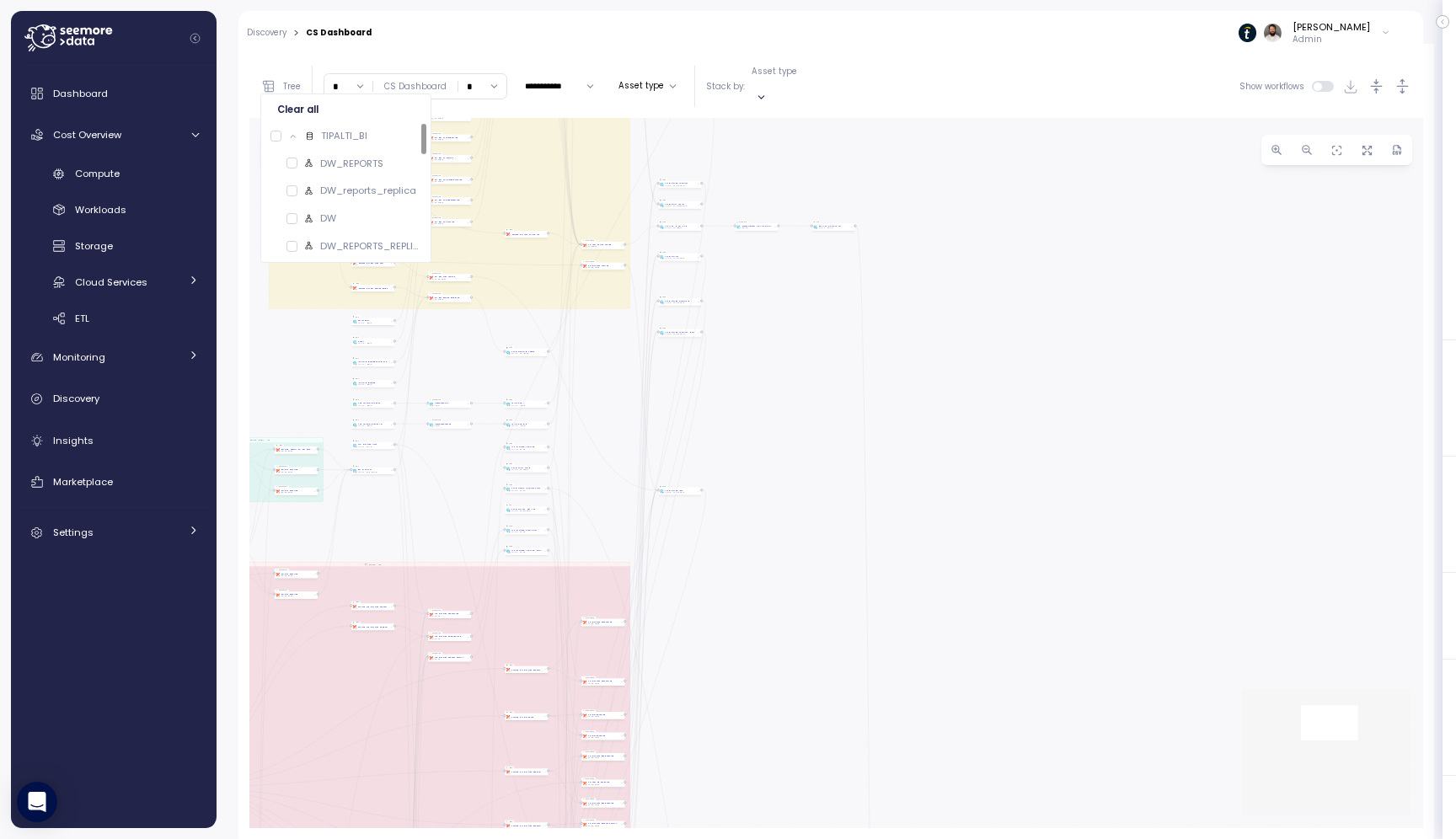
drag, startPoint x: 735, startPoint y: 123, endPoint x: 724, endPoint y: 88, distance: 36.7
click at [724, 89] on div "**********" at bounding box center [836, 442] width 1174 height 773
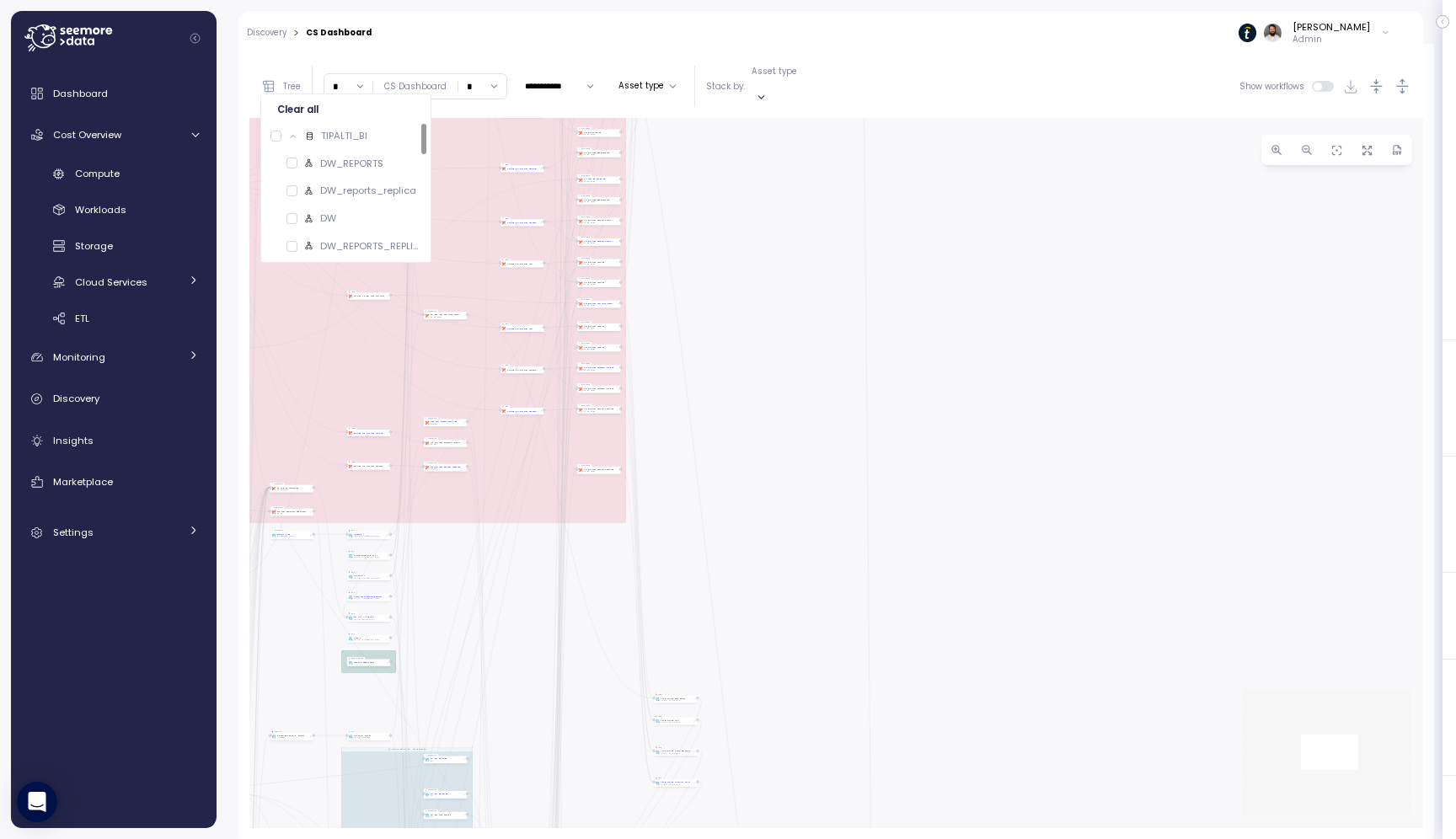
drag, startPoint x: 752, startPoint y: 591, endPoint x: 696, endPoint y: 6, distance: 587.7
click at [699, 6] on main "**********" at bounding box center [734, 419] width 1446 height 839
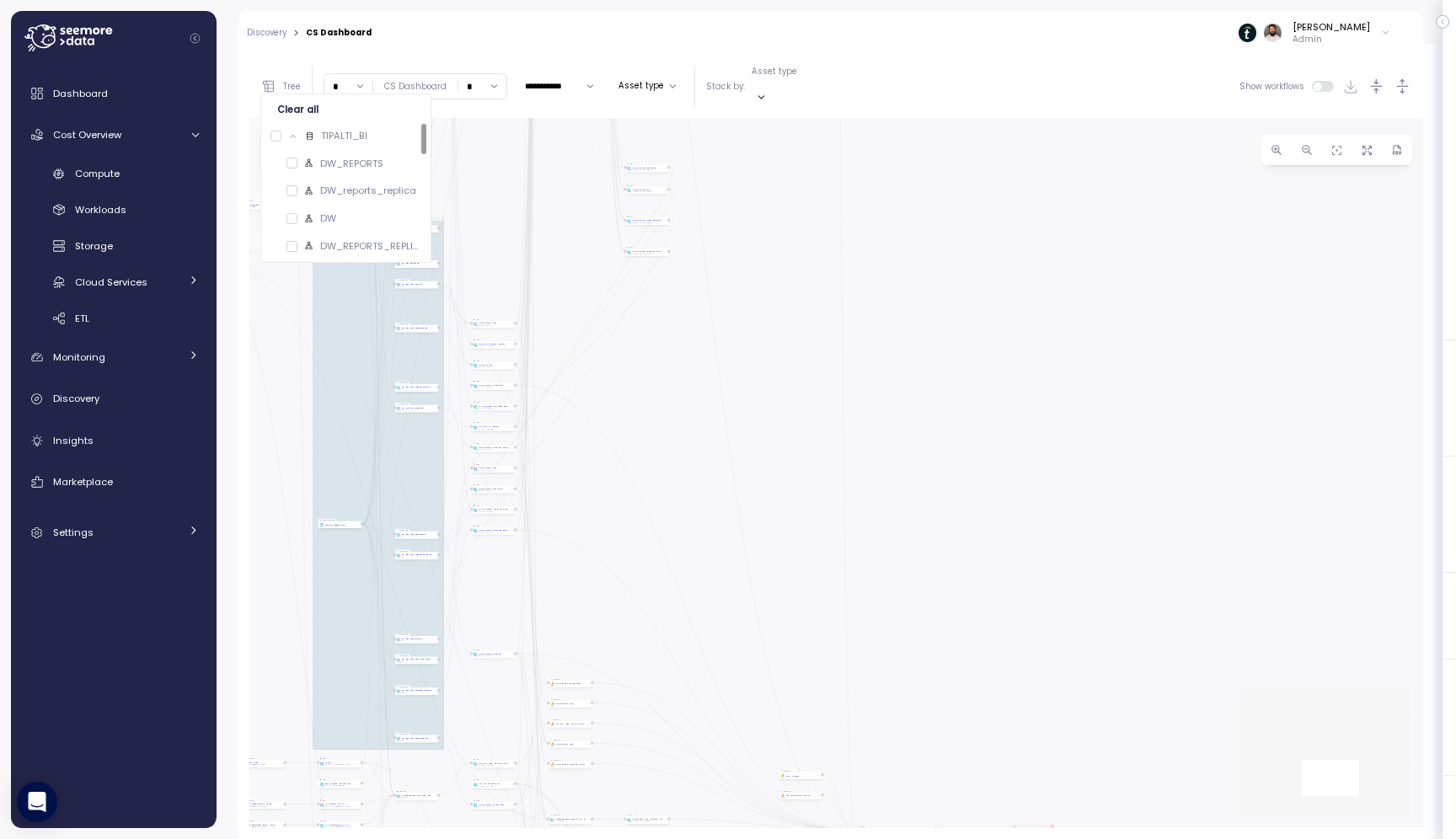
drag, startPoint x: 739, startPoint y: 585, endPoint x: 768, endPoint y: 50, distance: 535.8
click at [769, 50] on div "Action board Let's save 8.04k $ Annually $ 0 Saved We have 5 low effort insight…" at bounding box center [728, 419] width 1456 height 839
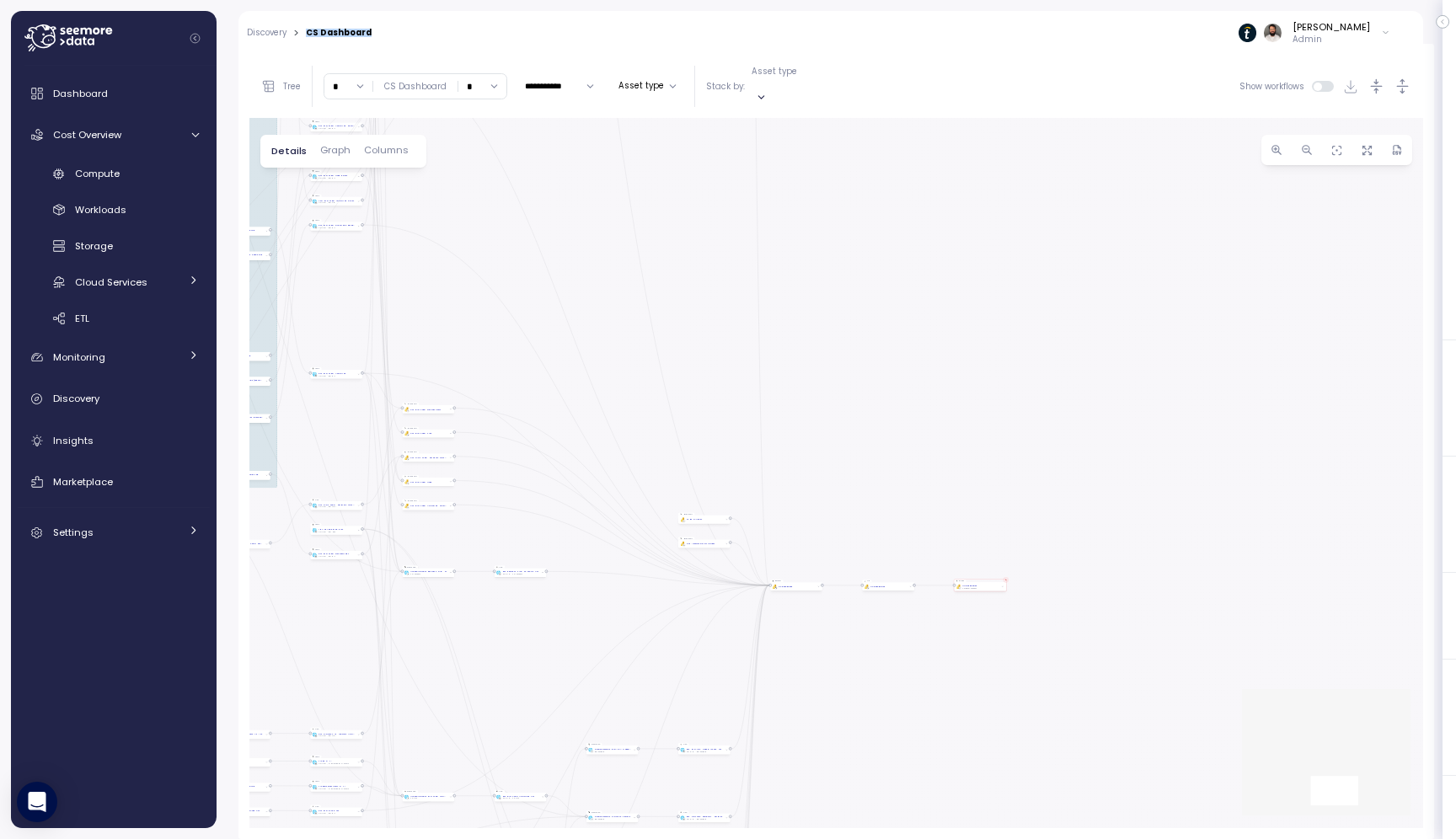
drag, startPoint x: 306, startPoint y: 31, endPoint x: 403, endPoint y: 31, distance: 97.0
click at [403, 31] on div "Discovery > CS Dashboard Guy Biecher Admin" at bounding box center [820, 33] width 1163 height 44
click at [354, 88] on input "*" at bounding box center [348, 87] width 48 height 24
drag, startPoint x: 829, startPoint y: 523, endPoint x: 882, endPoint y: 209, distance: 318.4
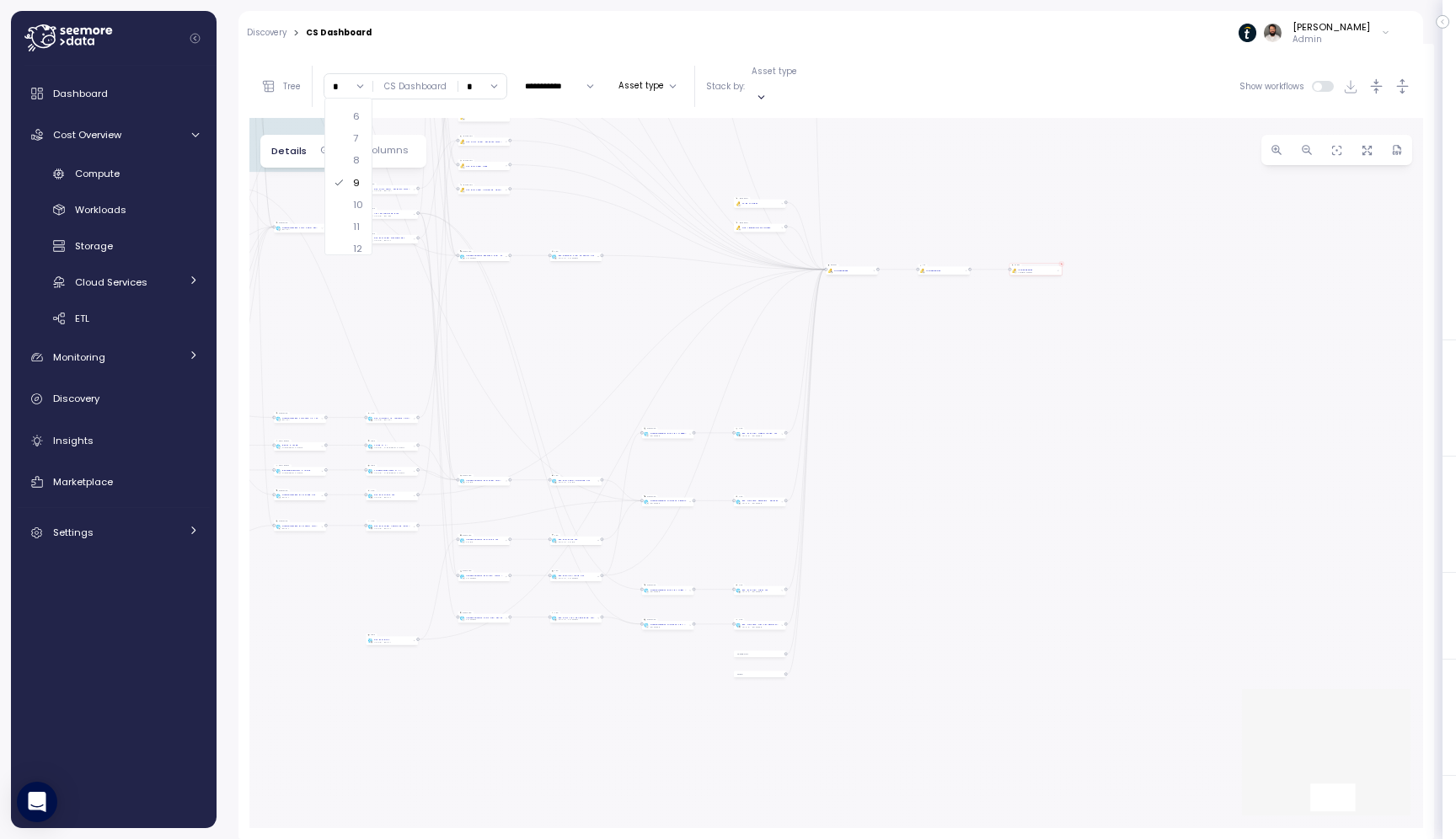
click at [882, 208] on div "dbt JIra Job EXECUTE IMMEDIATE Job Execute immediate dbt DW Prod Job dbt DW Pro…" at bounding box center [836, 473] width 1174 height 710
drag, startPoint x: 850, startPoint y: 379, endPoint x: 852, endPoint y: 360, distance: 19.1
click at [852, 360] on div "dbt JIra Job EXECUTE IMMEDIATE Job Execute immediate dbt DW Prod Job dbt DW Pro…" at bounding box center [836, 473] width 1174 height 710
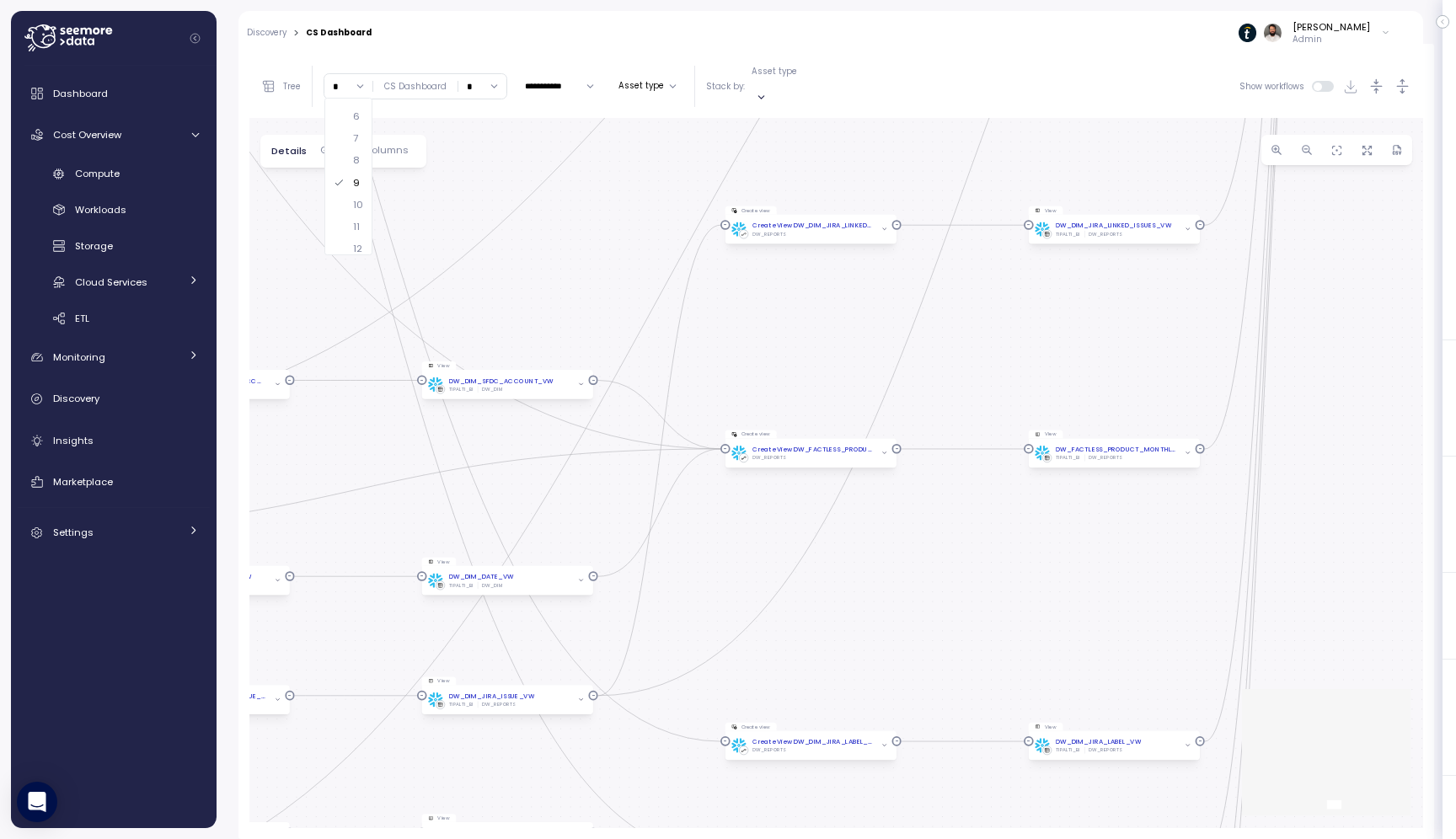
drag, startPoint x: 790, startPoint y: 366, endPoint x: 1052, endPoint y: 262, distance: 281.9
click at [1052, 262] on div "dbt JIra Job EXECUTE IMMEDIATE Job Execute immediate dbt DW Prod Job dbt DW Pro…" at bounding box center [836, 473] width 1174 height 710
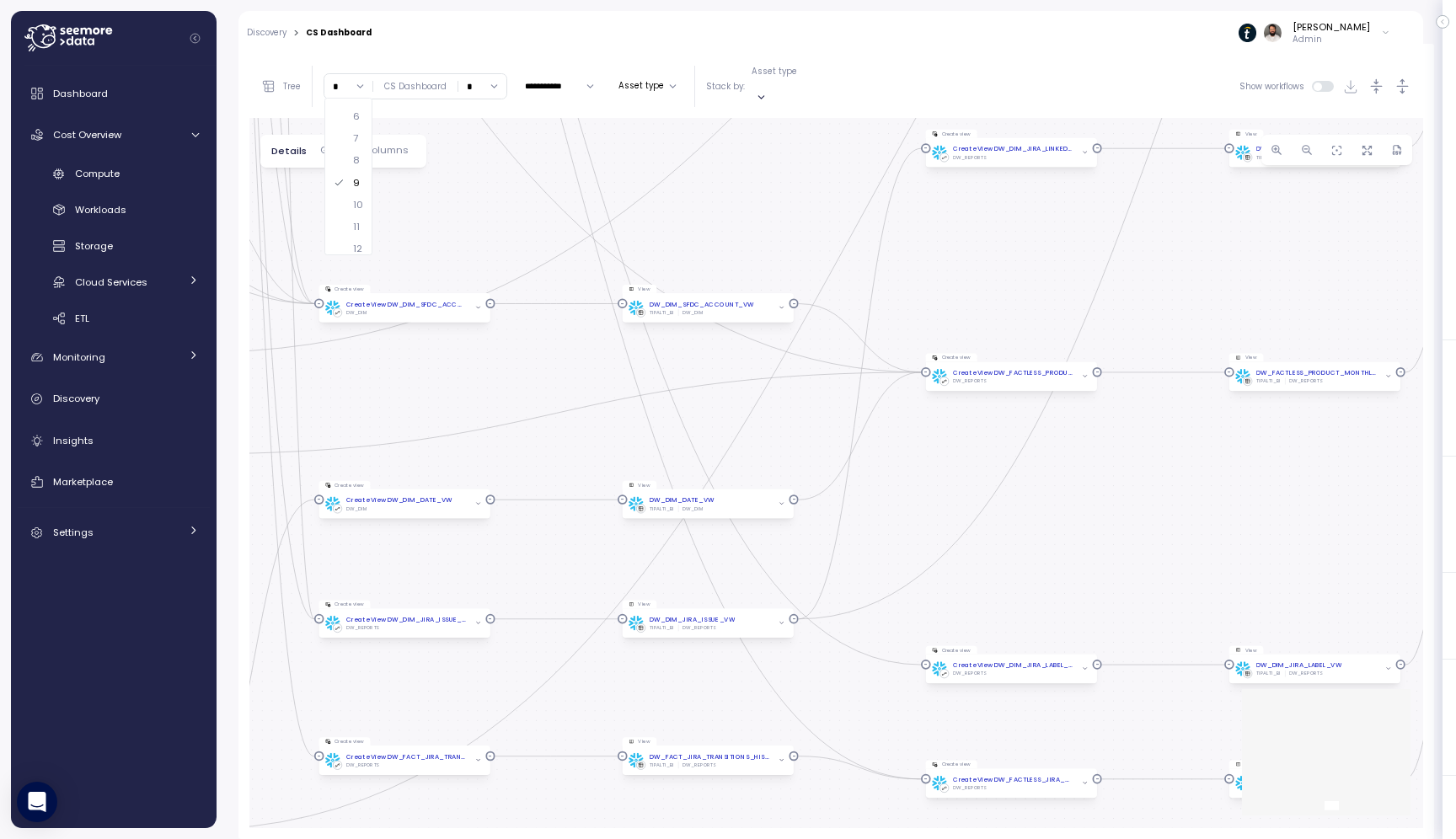
drag, startPoint x: 928, startPoint y: 138, endPoint x: 976, endPoint y: 251, distance: 122.8
click at [977, 252] on div "dbt JIra Job EXECUTE IMMEDIATE Job Execute immediate dbt DW Prod Job dbt DW Pro…" at bounding box center [836, 473] width 1174 height 710
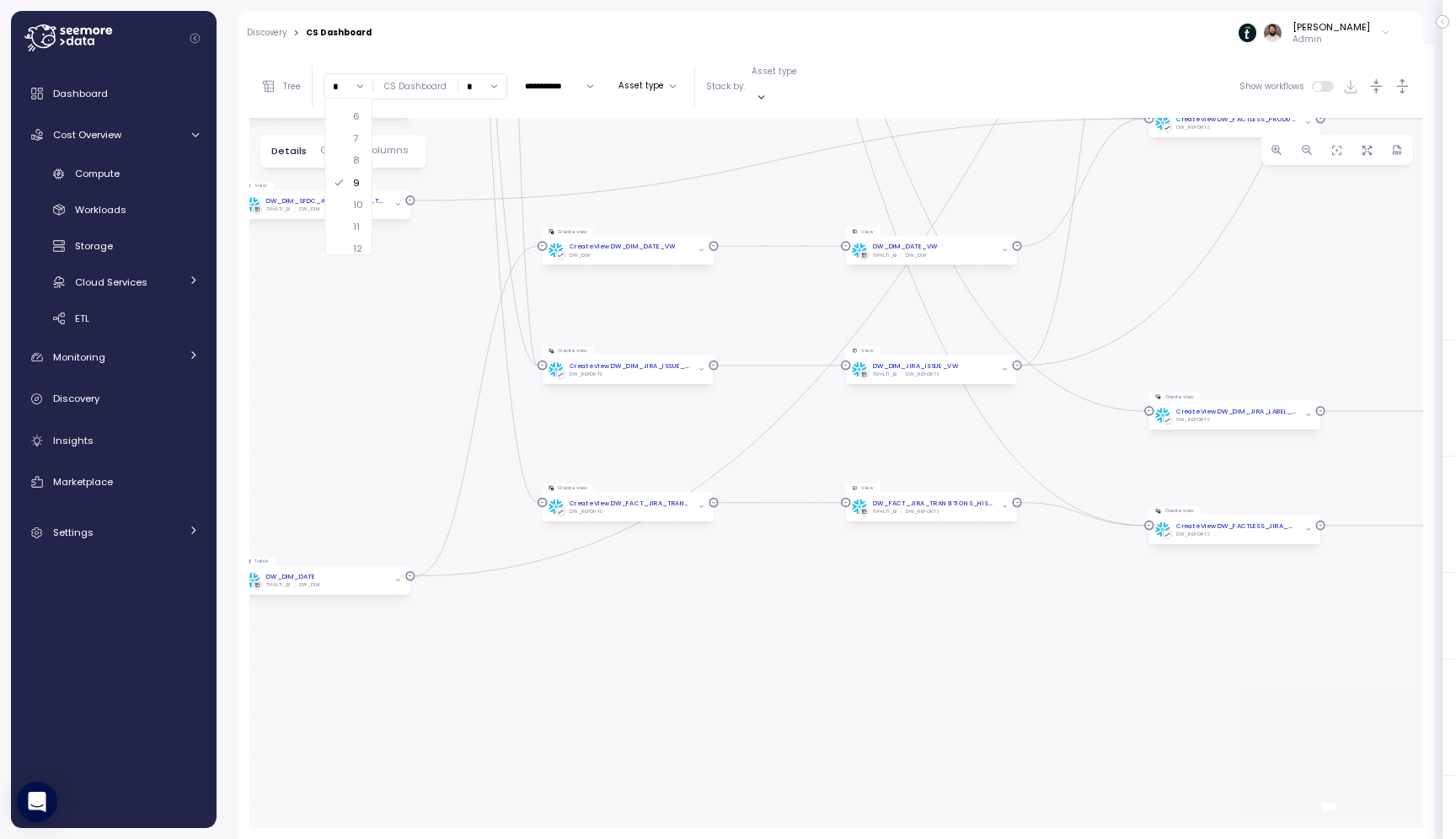
drag, startPoint x: 786, startPoint y: 534, endPoint x: 1013, endPoint y: 303, distance: 323.9
click at [1013, 303] on div "dbt JIra Job EXECUTE IMMEDIATE Job Execute immediate dbt DW Prod Job dbt DW Pro…" at bounding box center [836, 473] width 1174 height 710
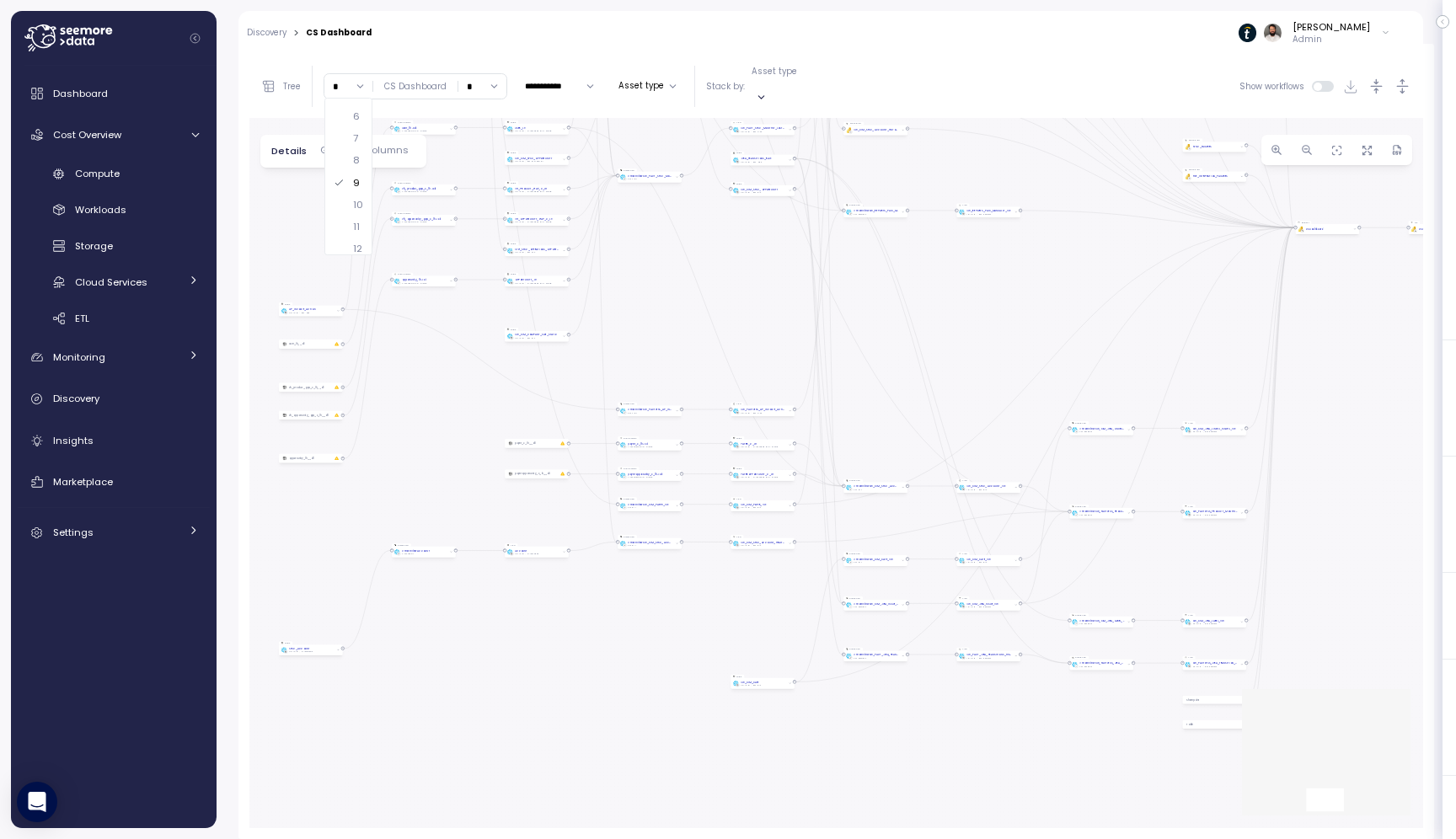
drag, startPoint x: 887, startPoint y: 535, endPoint x: 858, endPoint y: 657, distance: 125.4
click at [858, 657] on div "dbt JIra Job EXECUTE IMMEDIATE Job Execute immediate dbt DW Prod Job dbt DW Pro…" at bounding box center [836, 473] width 1174 height 710
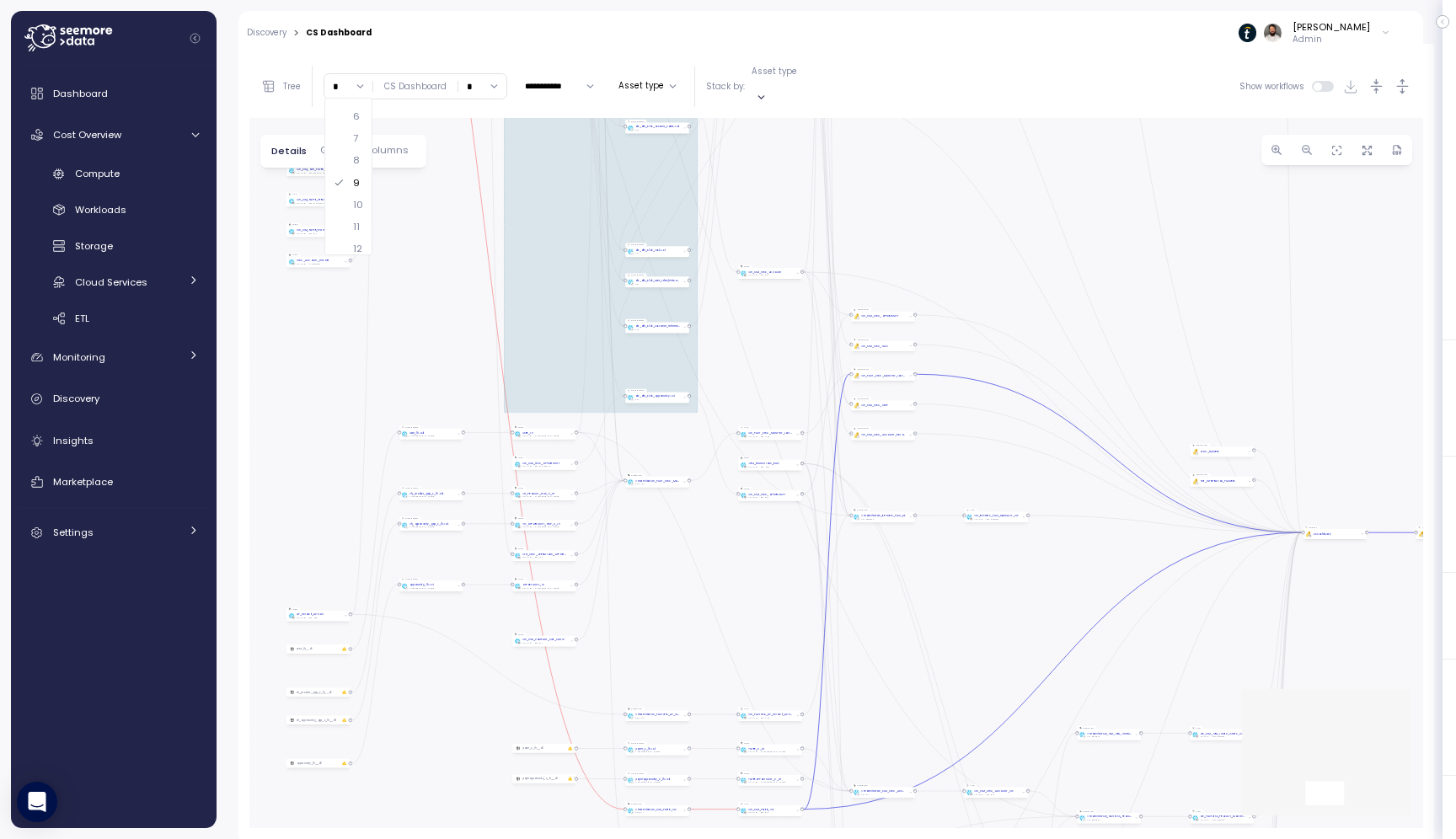
click at [760, 598] on div "dbt JIra Job EXECUTE IMMEDIATE Job Execute immediate dbt DW Prod Job dbt DW Pro…" at bounding box center [836, 473] width 1174 height 710
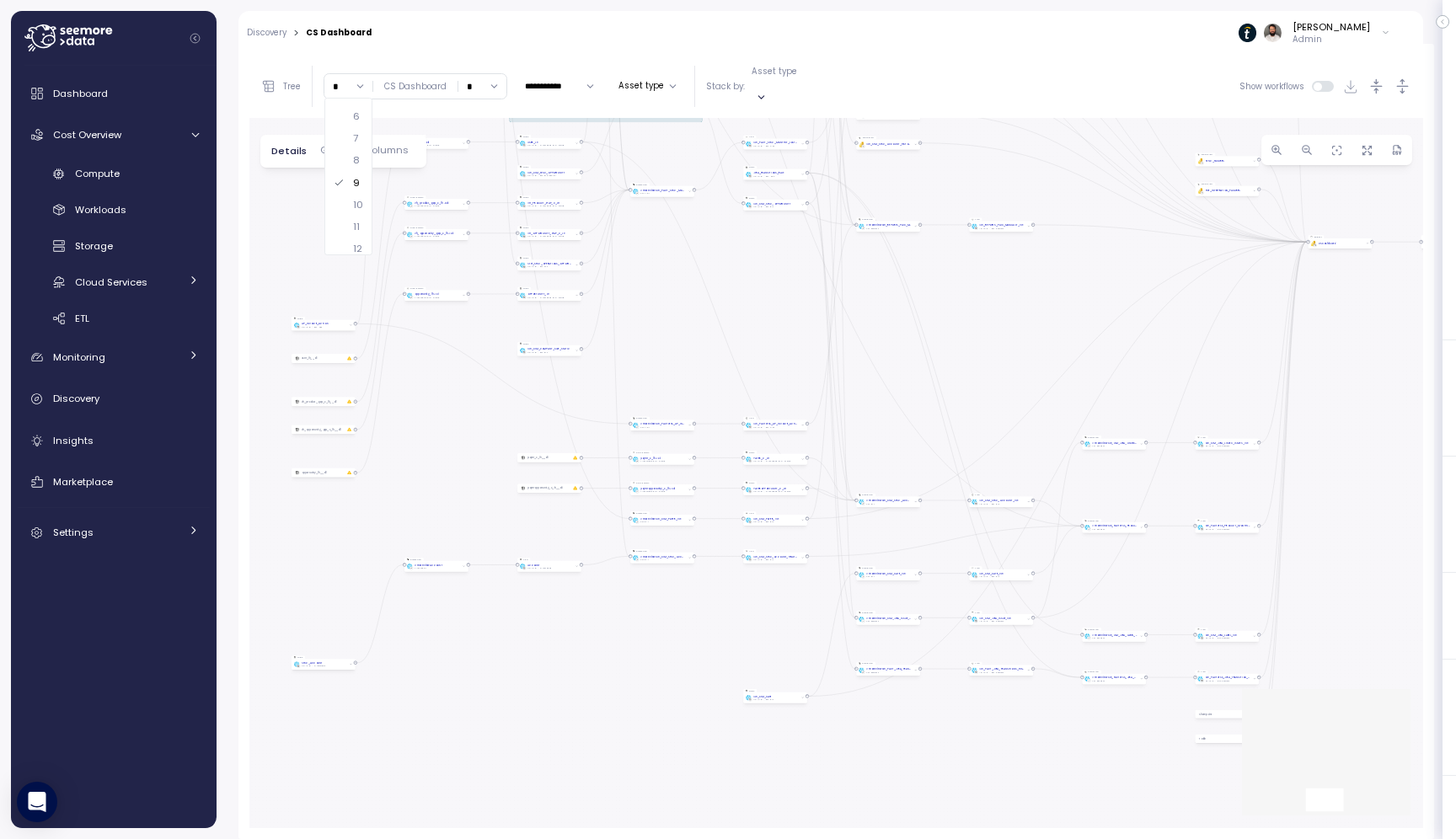
drag, startPoint x: 752, startPoint y: 626, endPoint x: 759, endPoint y: 332, distance: 294.1
click at [759, 332] on div "dbt JIra Job EXECUTE IMMEDIATE Job Execute immediate dbt DW Prod Job dbt DW Pro…" at bounding box center [836, 473] width 1174 height 710
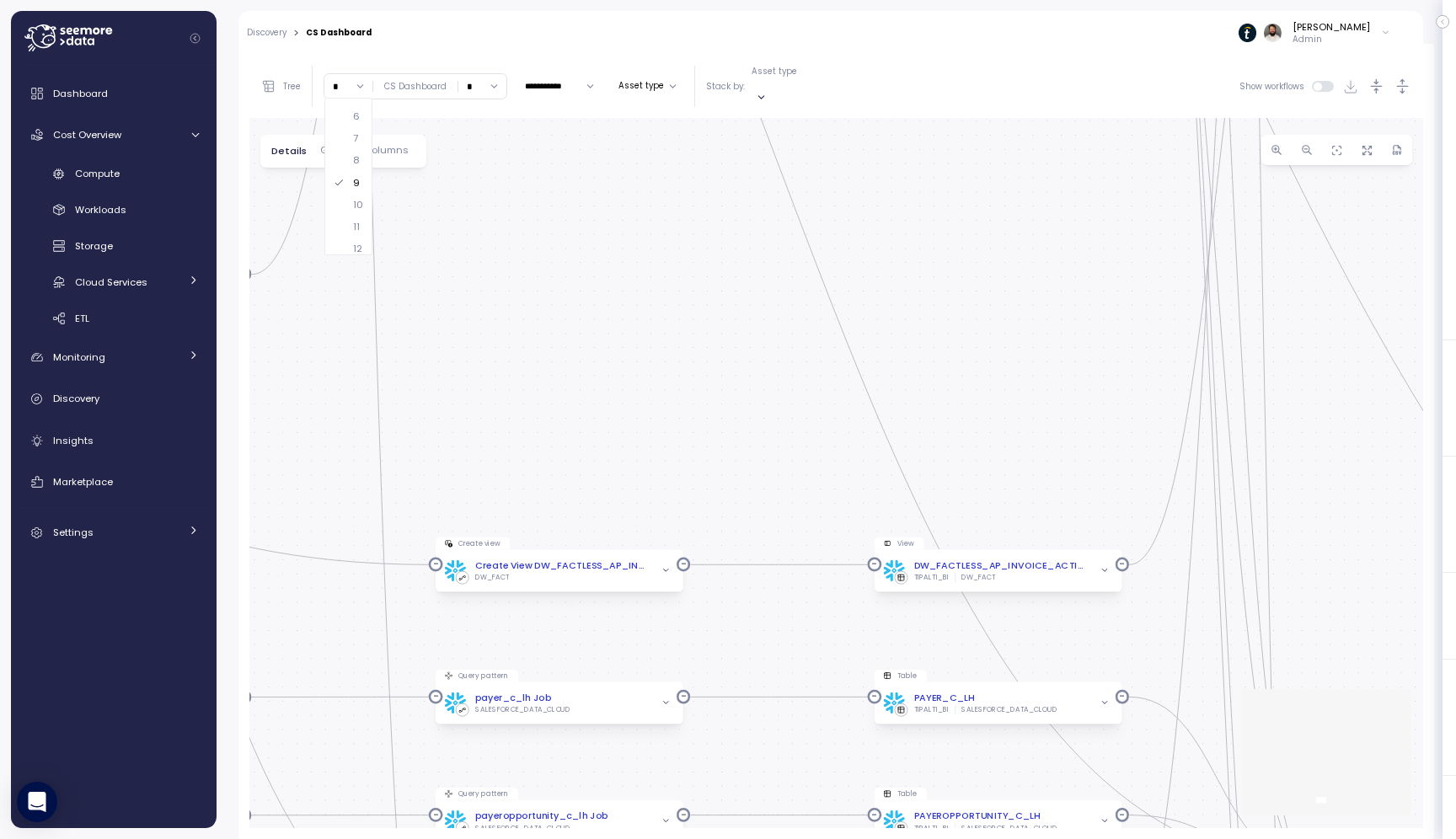
drag, startPoint x: 650, startPoint y: 498, endPoint x: 836, endPoint y: 760, distance: 321.3
click at [836, 761] on div "dbt JIra Job EXECUTE IMMEDIATE Job Execute immediate dbt DW Prod Job dbt DW Pro…" at bounding box center [836, 473] width 1174 height 710
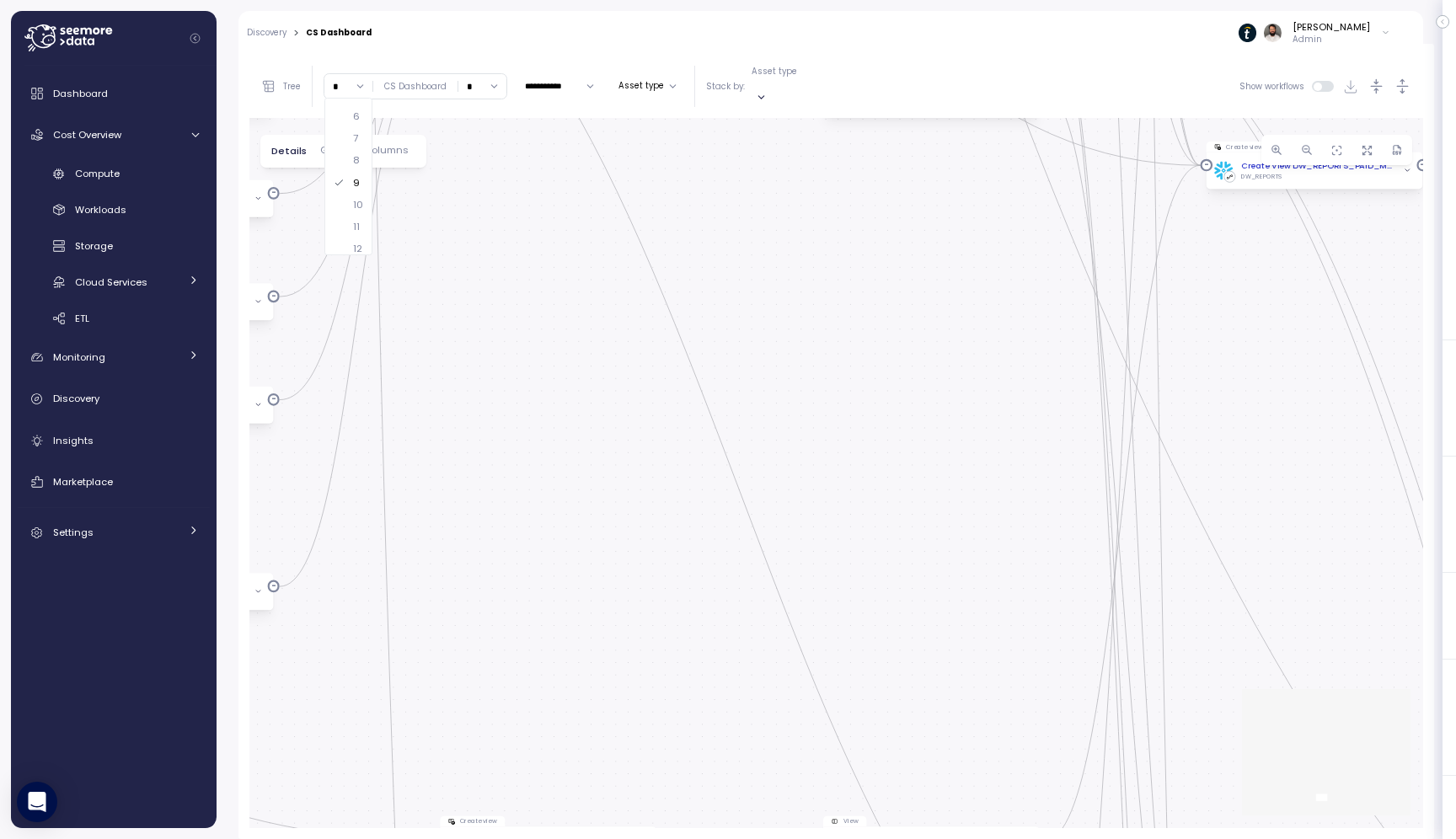
drag, startPoint x: 1059, startPoint y: 292, endPoint x: 976, endPoint y: 671, distance: 388.0
click at [976, 669] on div "dbt JIra Job EXECUTE IMMEDIATE Job Execute immediate dbt DW Prod Job dbt DW Pro…" at bounding box center [836, 473] width 1174 height 710
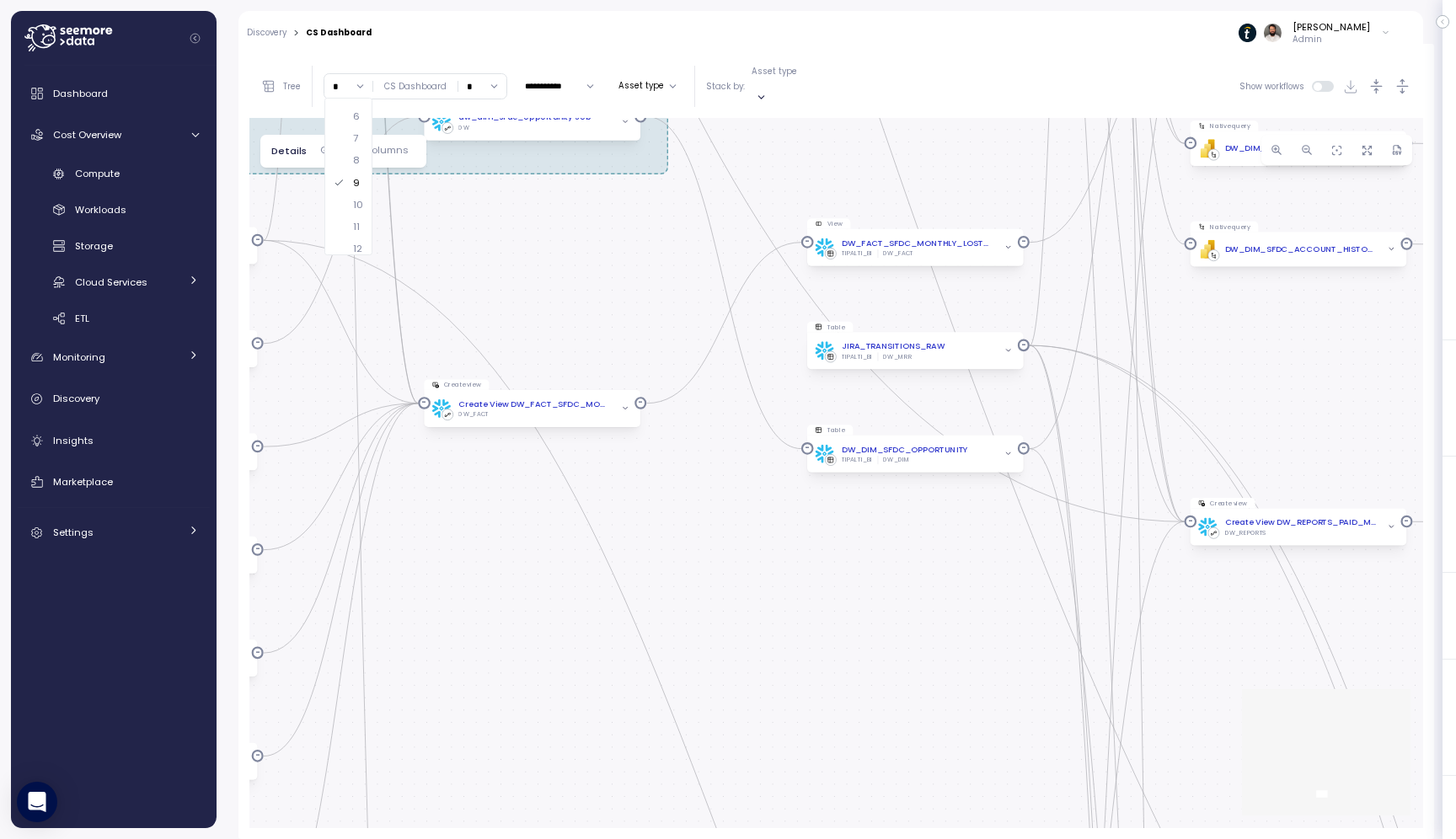
drag, startPoint x: 965, startPoint y: 609, endPoint x: 948, endPoint y: 739, distance: 131.1
click at [948, 742] on div "dbt JIra Job EXECUTE IMMEDIATE Job Execute immediate dbt DW Prod Job dbt DW Pro…" at bounding box center [836, 473] width 1174 height 710
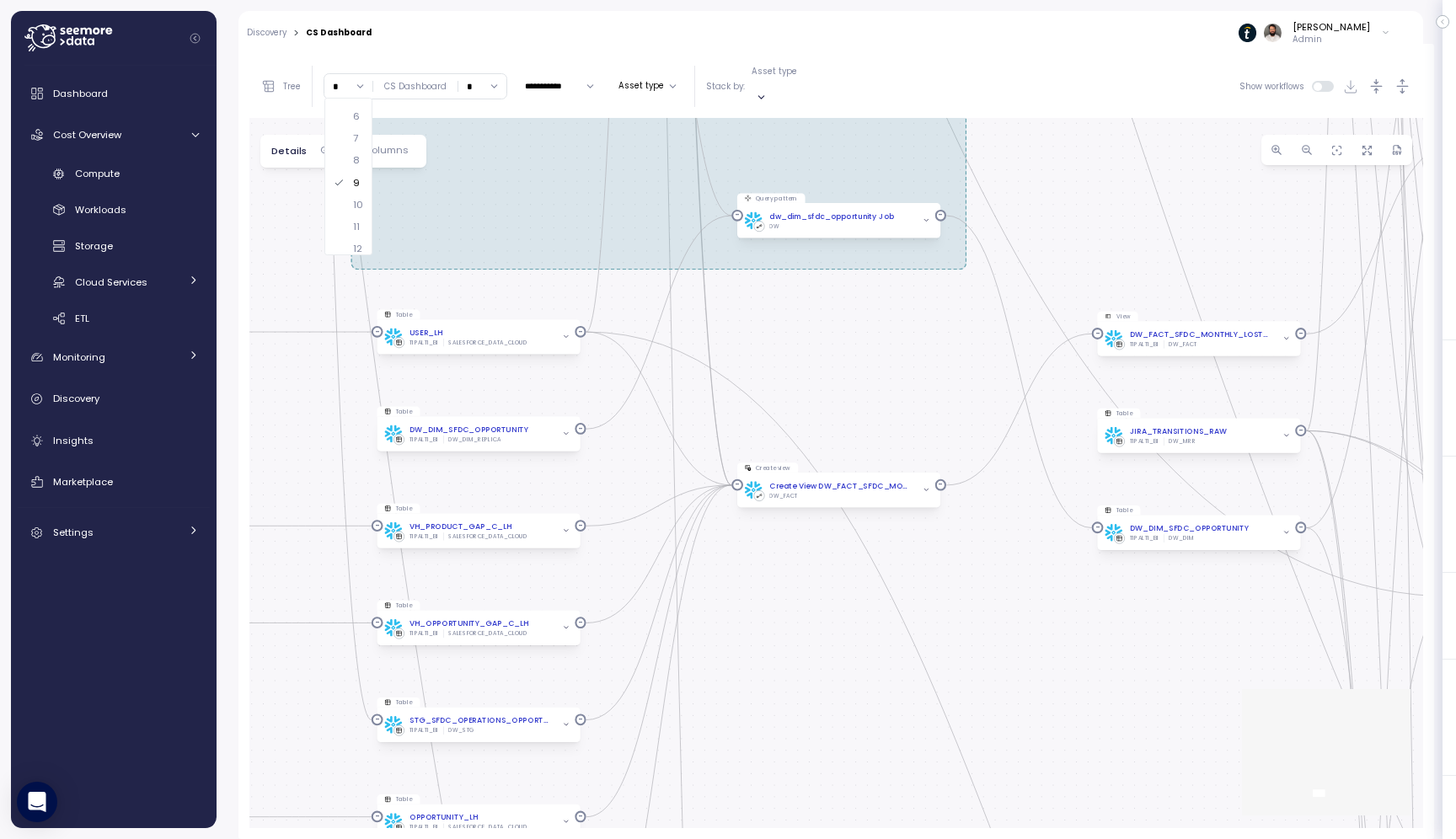
drag, startPoint x: 768, startPoint y: 357, endPoint x: 919, endPoint y: 369, distance: 151.5
click at [920, 369] on div "dbt JIra Job EXECUTE IMMEDIATE Job Execute immediate dbt DW Prod Job dbt DW Pro…" at bounding box center [836, 473] width 1174 height 710
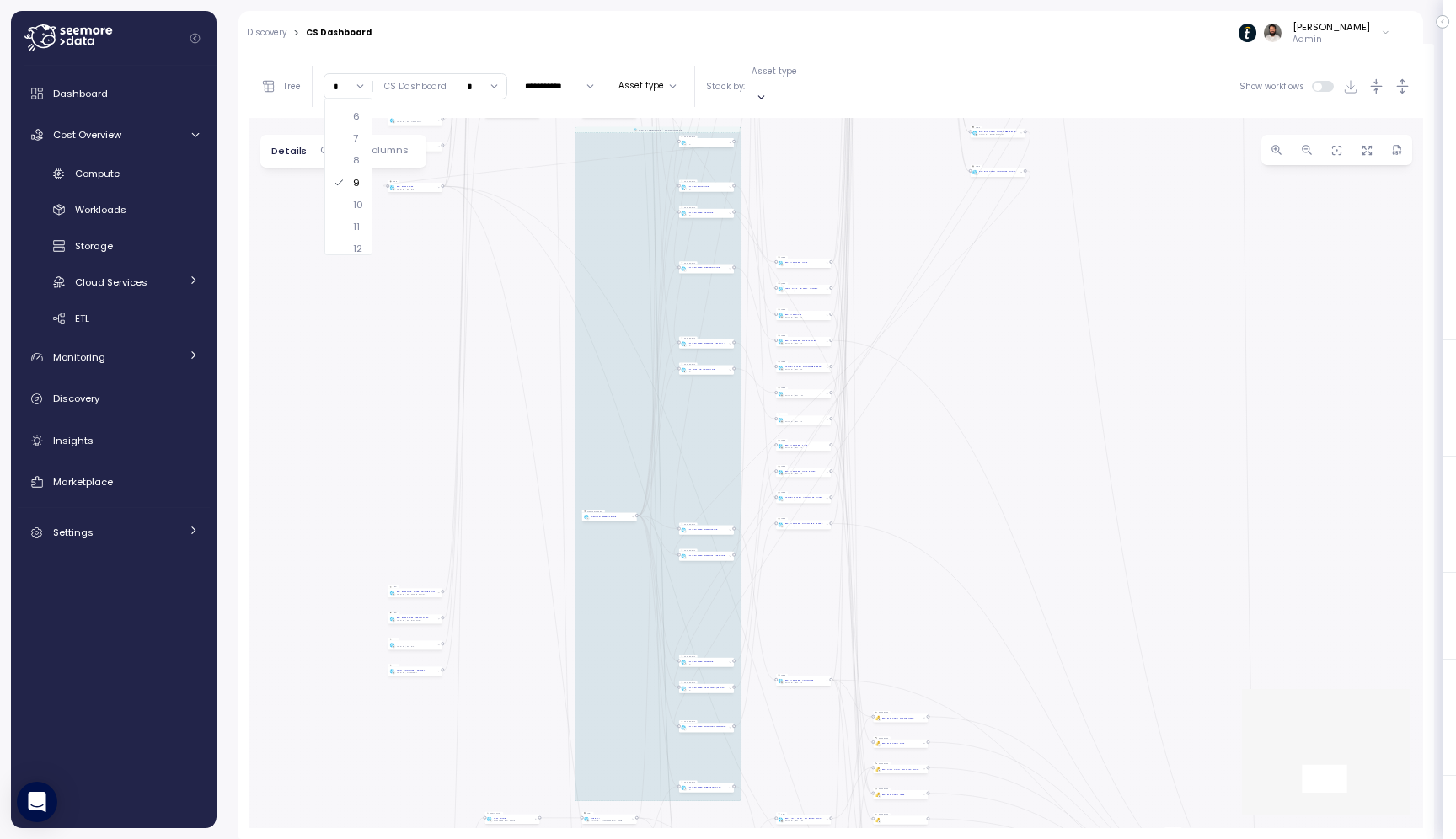
drag, startPoint x: 868, startPoint y: 412, endPoint x: 794, endPoint y: 650, distance: 249.2
click at [794, 655] on div "dbt JIra Job EXECUTE IMMEDIATE Job Execute immediate dbt DW Prod Job dbt DW Pro…" at bounding box center [836, 473] width 1174 height 710
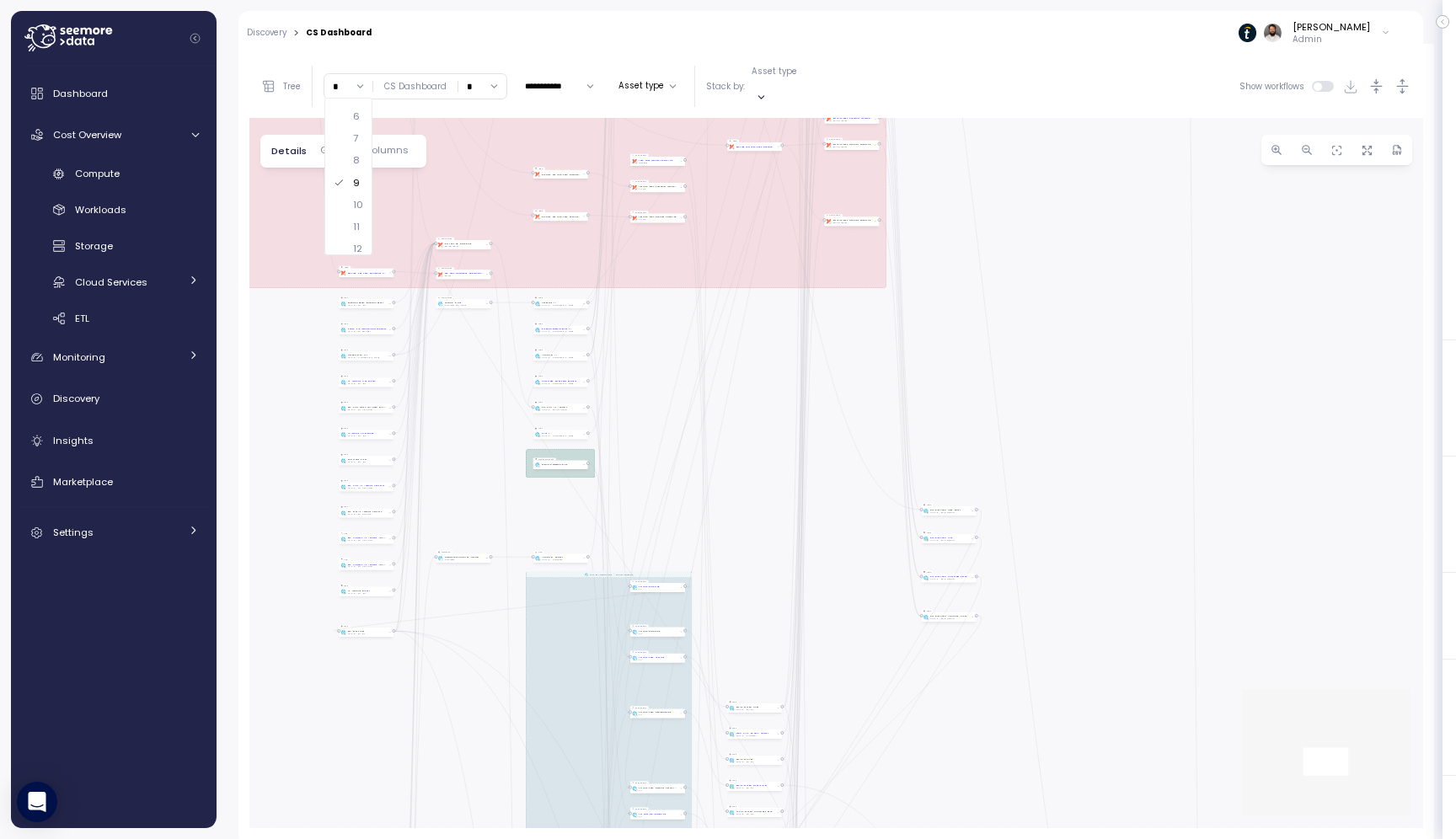
drag, startPoint x: 814, startPoint y: 224, endPoint x: 795, endPoint y: 701, distance: 477.4
click at [793, 701] on div "dbt JIra Job EXECUTE IMMEDIATE Job Execute immediate dbt DW Prod Job dbt DW Pro…" at bounding box center [836, 473] width 1174 height 710
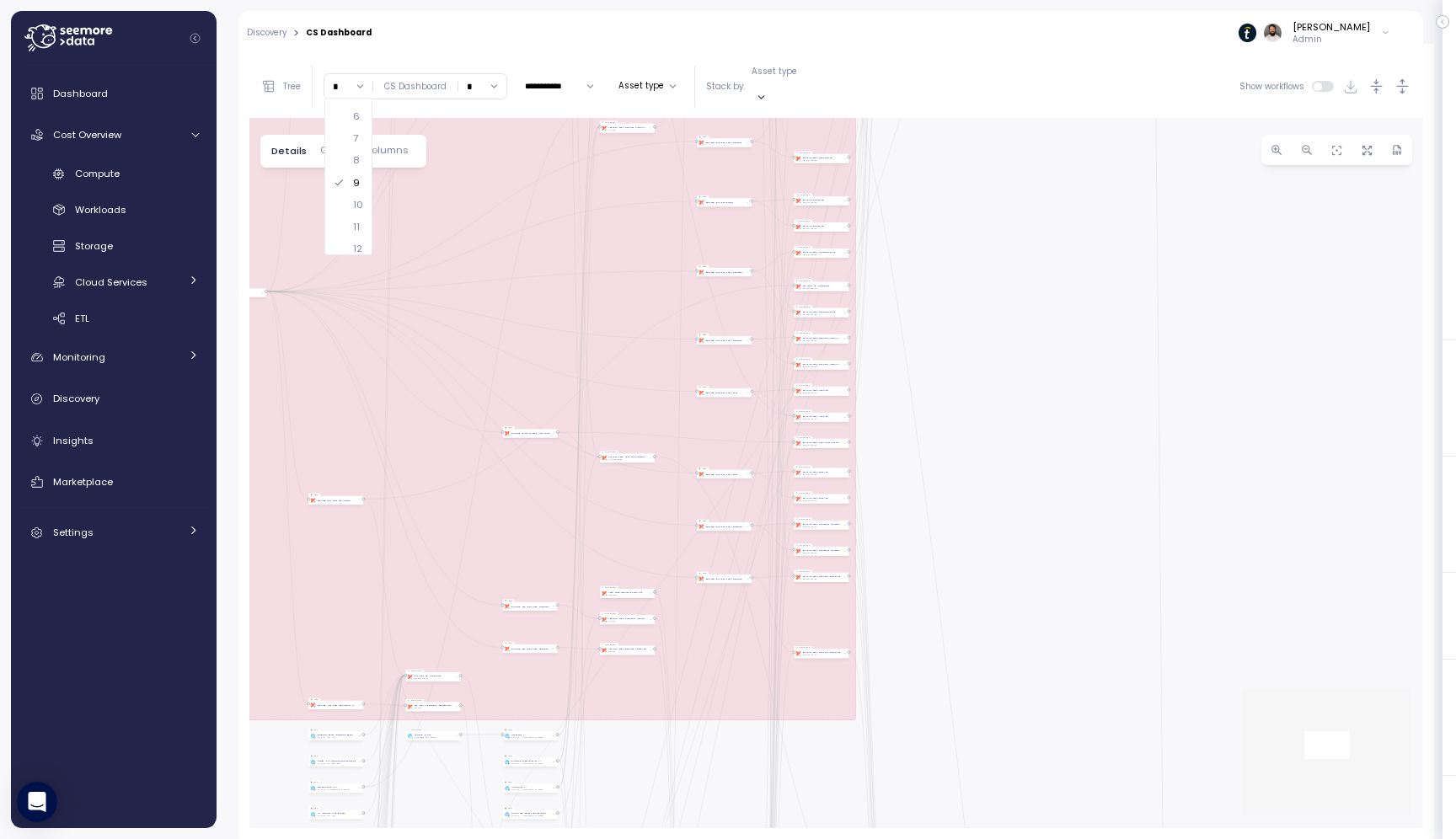
drag, startPoint x: 790, startPoint y: 458, endPoint x: 719, endPoint y: 815, distance: 364.0
click at [719, 815] on div "dbt JIra Job EXECUTE IMMEDIATE Job Execute immediate dbt DW Prod Job dbt DW Pro…" at bounding box center [836, 473] width 1174 height 710
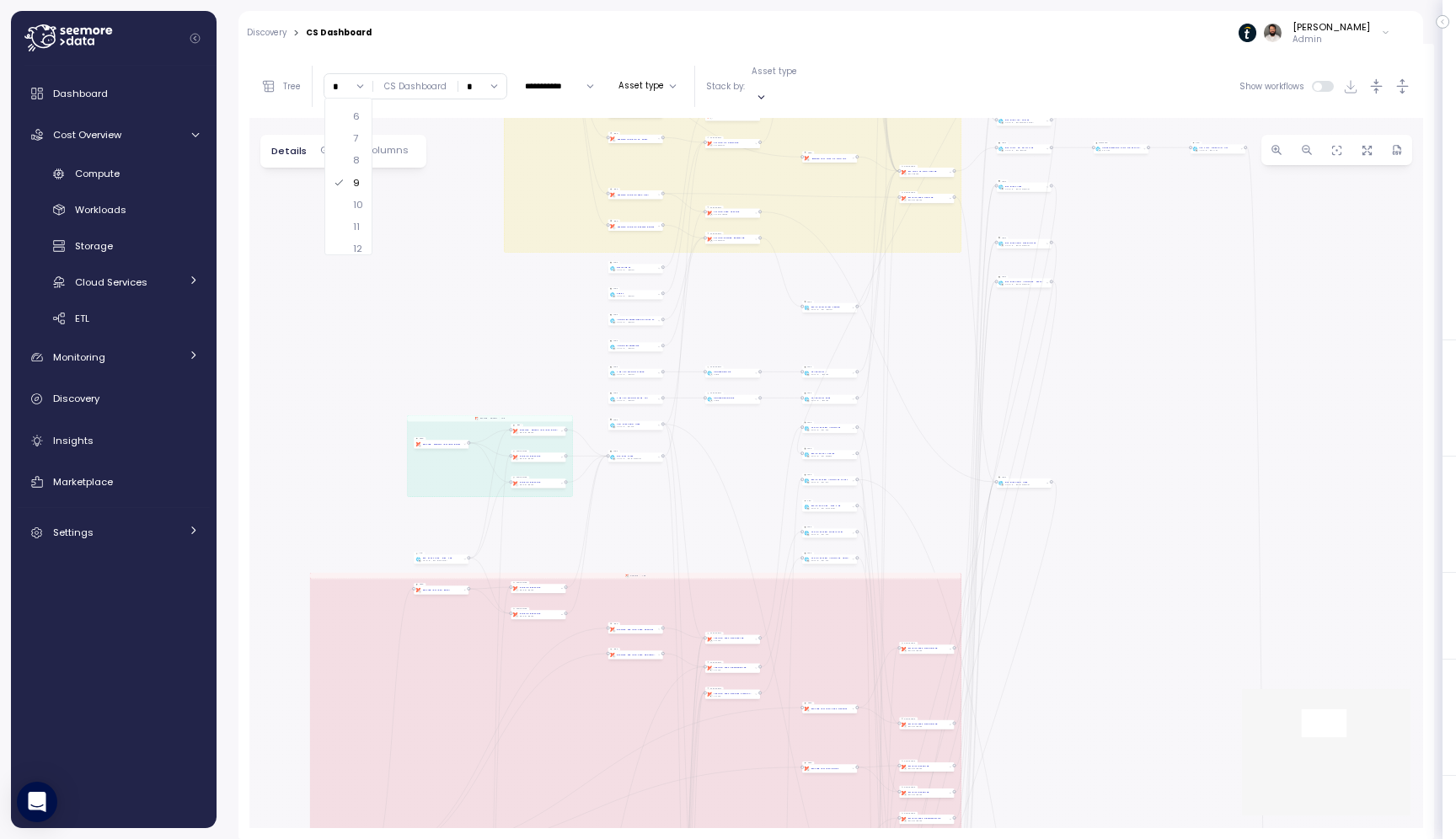
drag, startPoint x: 637, startPoint y: 290, endPoint x: 768, endPoint y: 834, distance: 559.6
click at [768, 834] on div "**********" at bounding box center [836, 441] width 1196 height 795
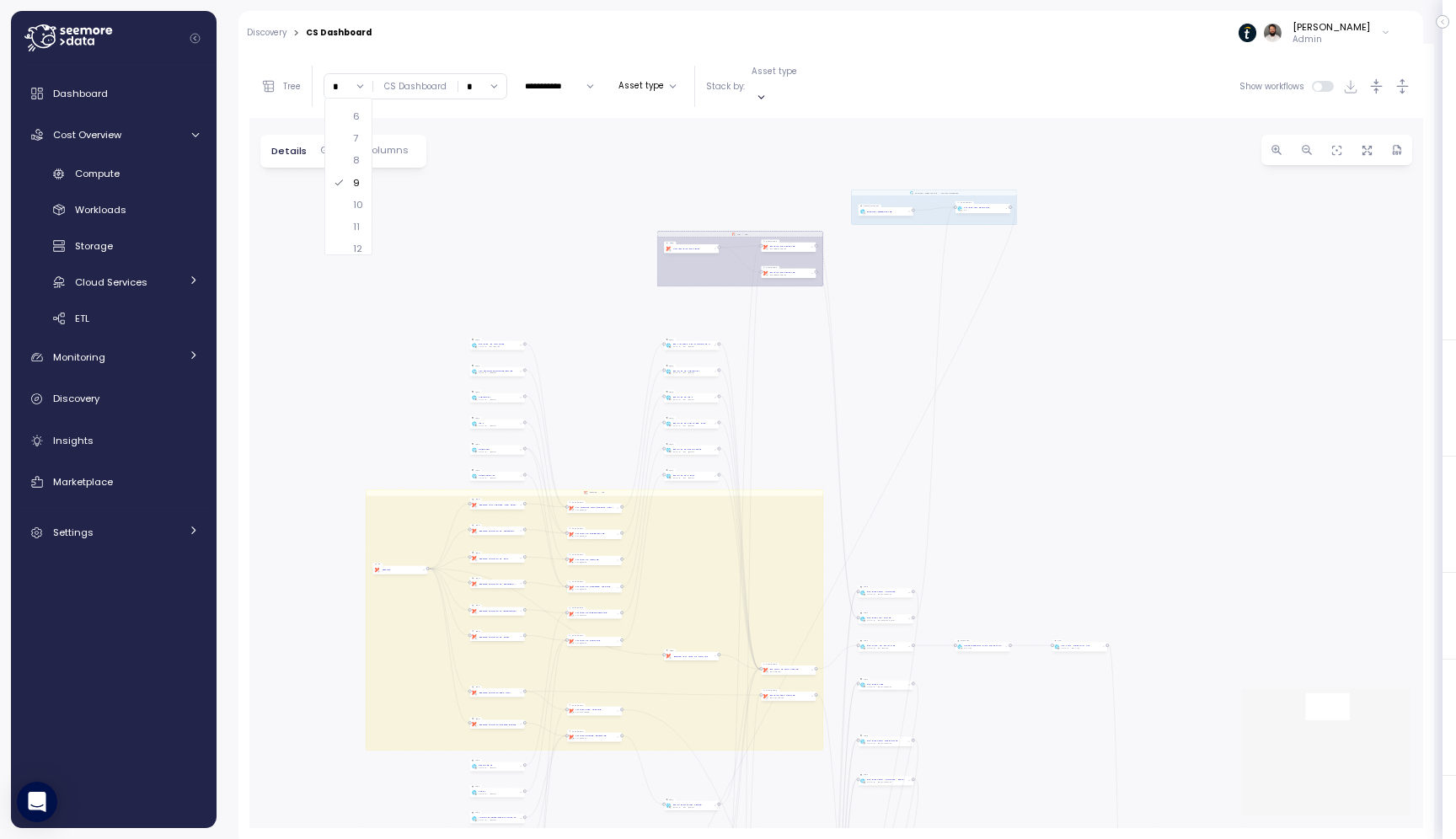
drag, startPoint x: 746, startPoint y: 328, endPoint x: 596, endPoint y: 782, distance: 478.1
click at [596, 783] on div "dbt JIra Job EXECUTE IMMEDIATE Job Execute immediate dbt DW Prod Job dbt DW Pro…" at bounding box center [836, 473] width 1174 height 710
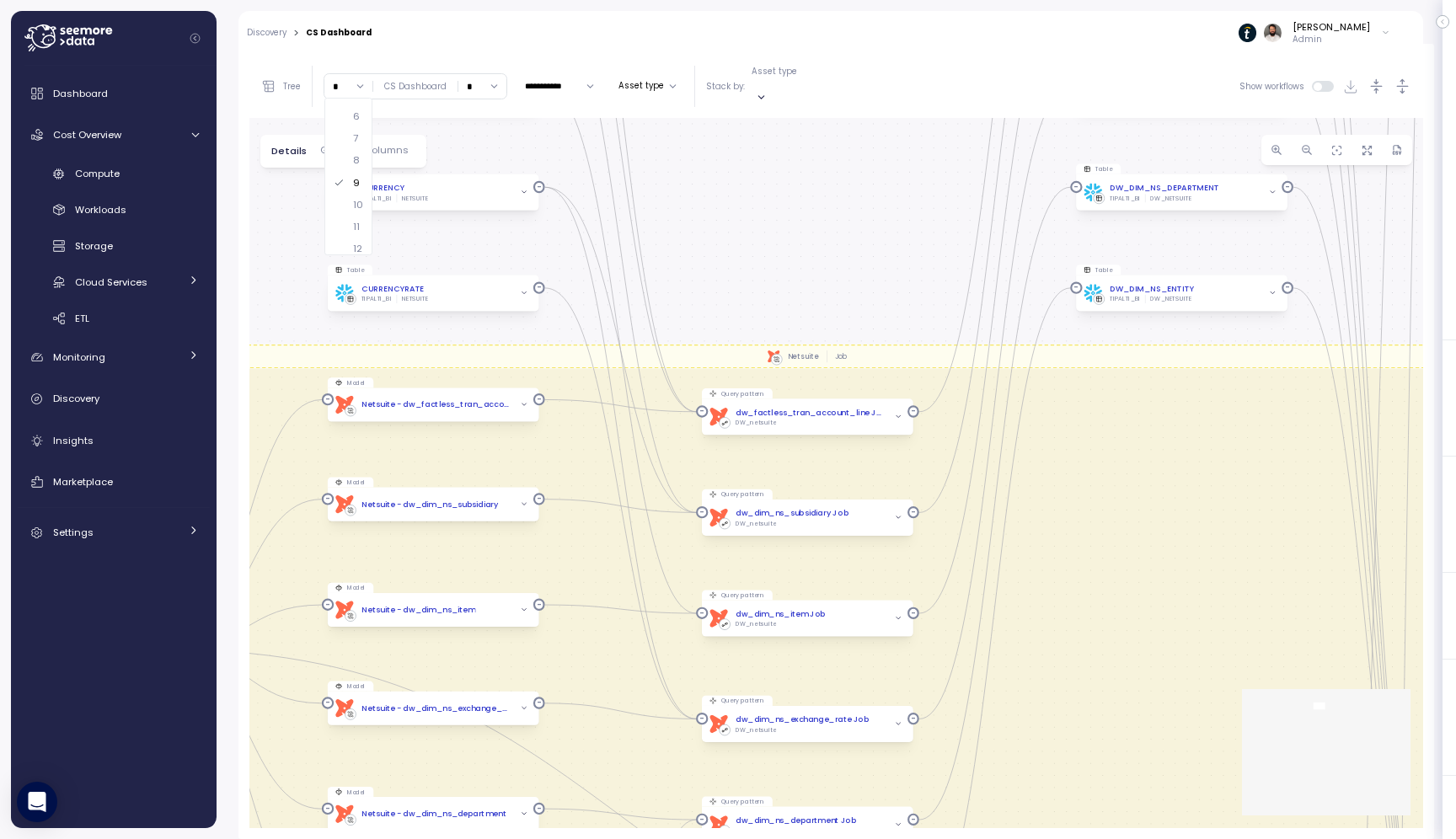
drag, startPoint x: 561, startPoint y: 458, endPoint x: 697, endPoint y: 214, distance: 279.3
click at [697, 214] on div "dbt JIra Job EXECUTE IMMEDIATE Job Execute immediate dbt DW Prod Job dbt DW Pro…" at bounding box center [836, 473] width 1174 height 710
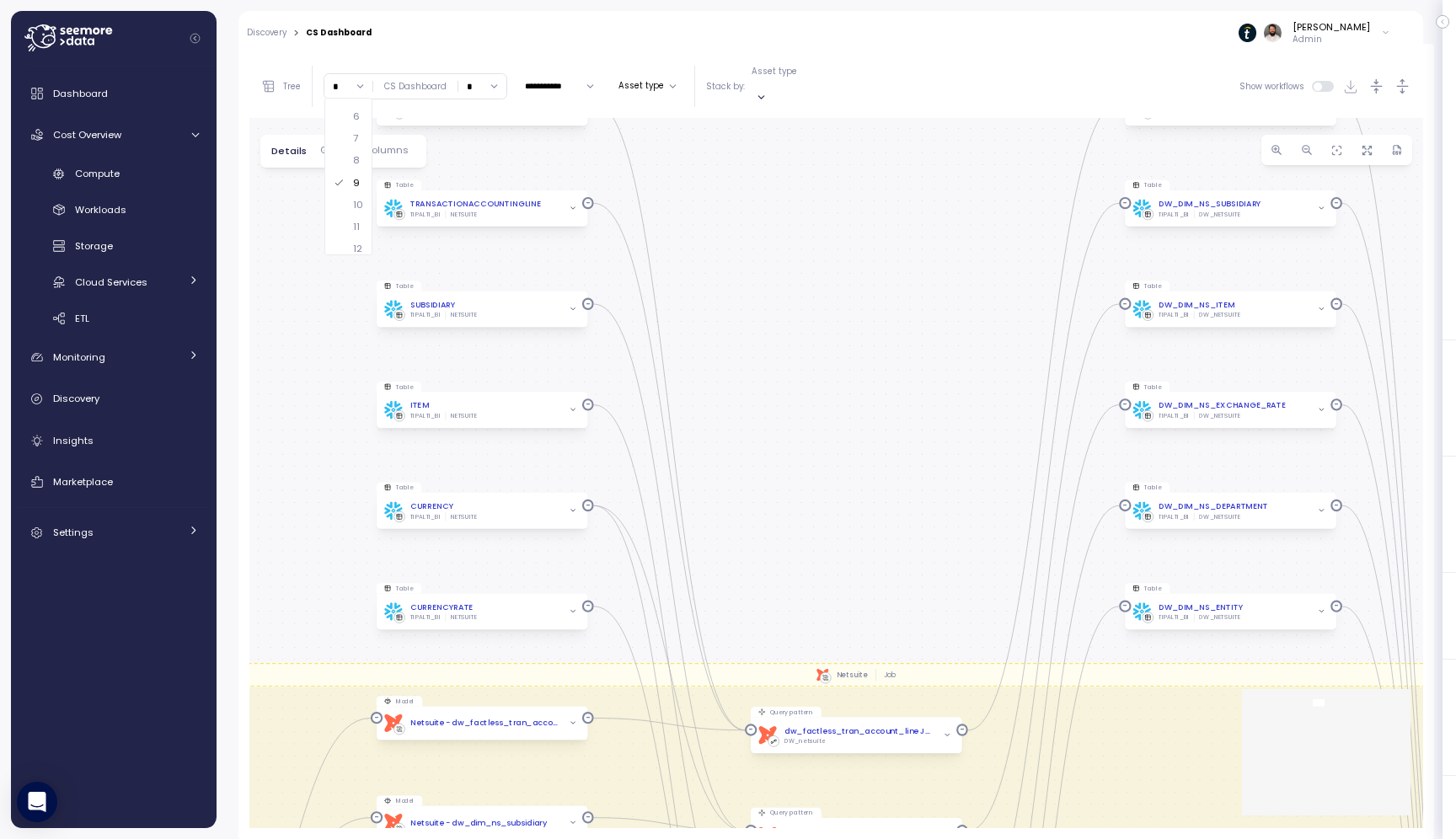
drag, startPoint x: 766, startPoint y: 251, endPoint x: 816, endPoint y: 570, distance: 322.9
click at [816, 570] on div "dbt JIra Job EXECUTE IMMEDIATE Job Execute immediate dbt DW Prod Job dbt DW Pro…" at bounding box center [836, 473] width 1174 height 710
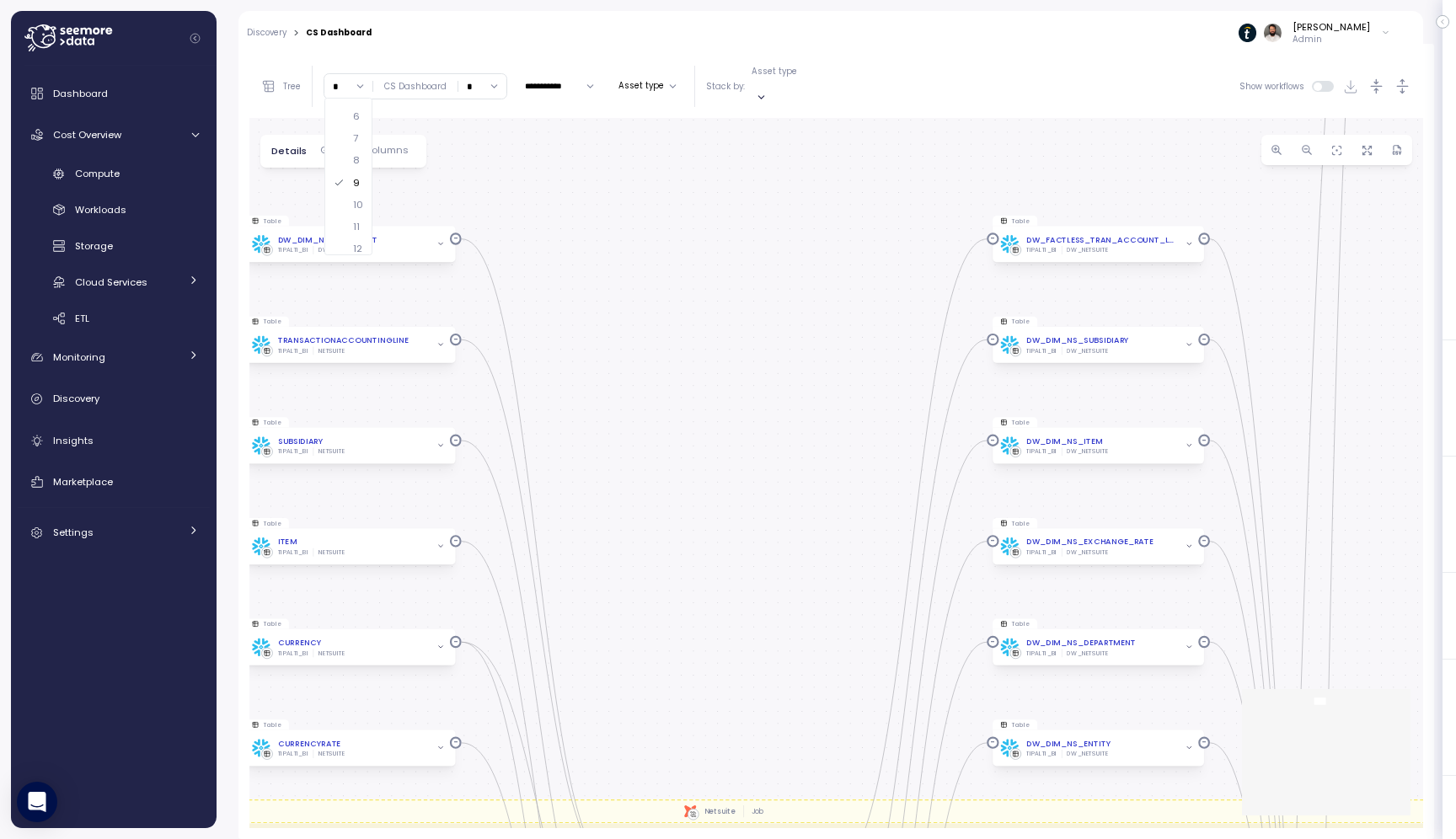
drag, startPoint x: 743, startPoint y: 294, endPoint x: 610, endPoint y: 430, distance: 190.2
click at [610, 430] on div "dbt JIra Job EXECUTE IMMEDIATE Job Execute immediate dbt DW Prod Job dbt DW Pro…" at bounding box center [836, 473] width 1174 height 710
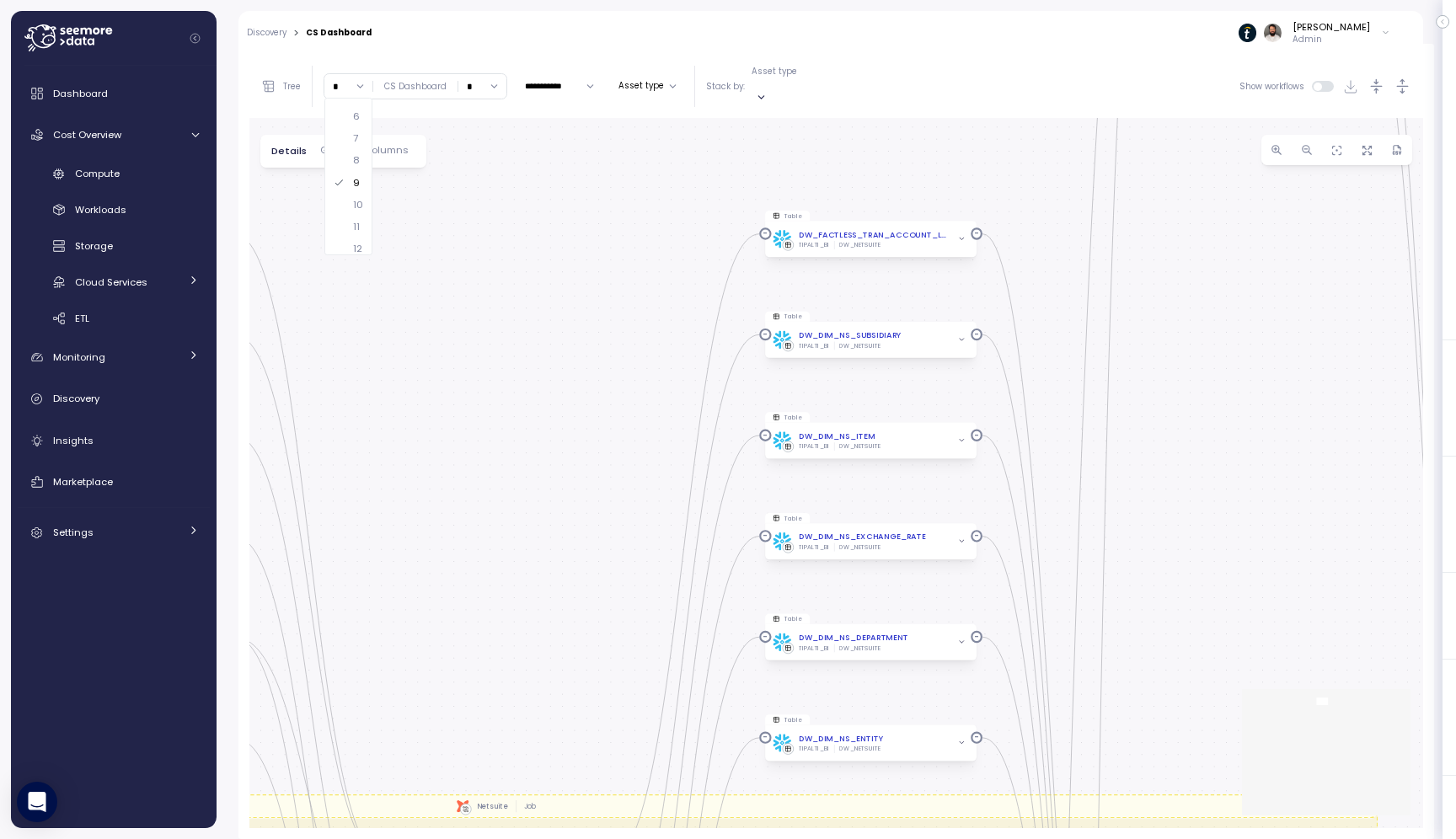
drag, startPoint x: 792, startPoint y: 419, endPoint x: 578, endPoint y: 414, distance: 214.1
click at [578, 414] on div "dbt JIra Job EXECUTE IMMEDIATE Job Execute immediate dbt DW Prod Job dbt DW Pro…" at bounding box center [836, 473] width 1174 height 710
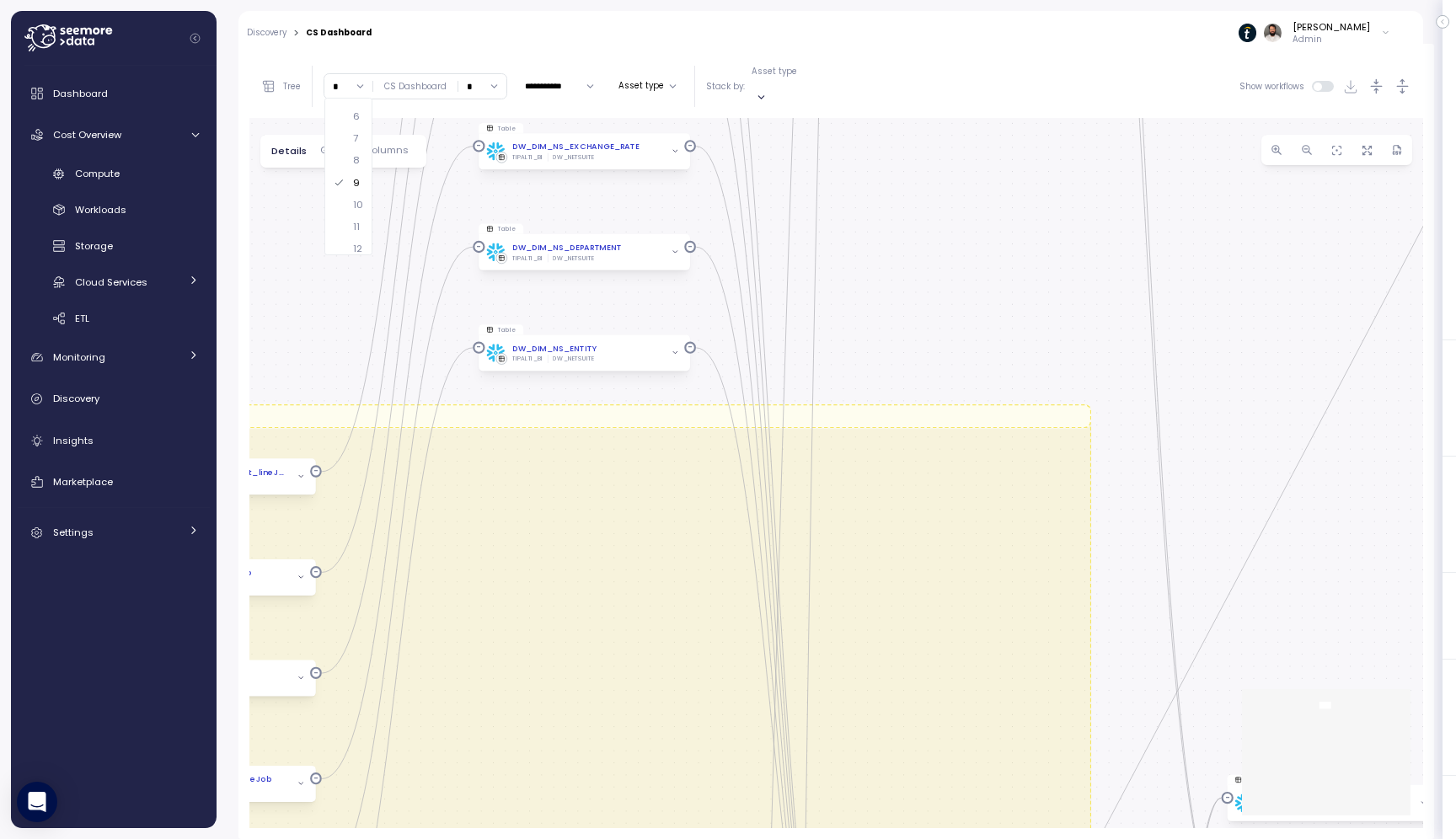
drag, startPoint x: 1191, startPoint y: 554, endPoint x: 849, endPoint y: 94, distance: 573.2
click at [849, 94] on div "**********" at bounding box center [836, 442] width 1174 height 773
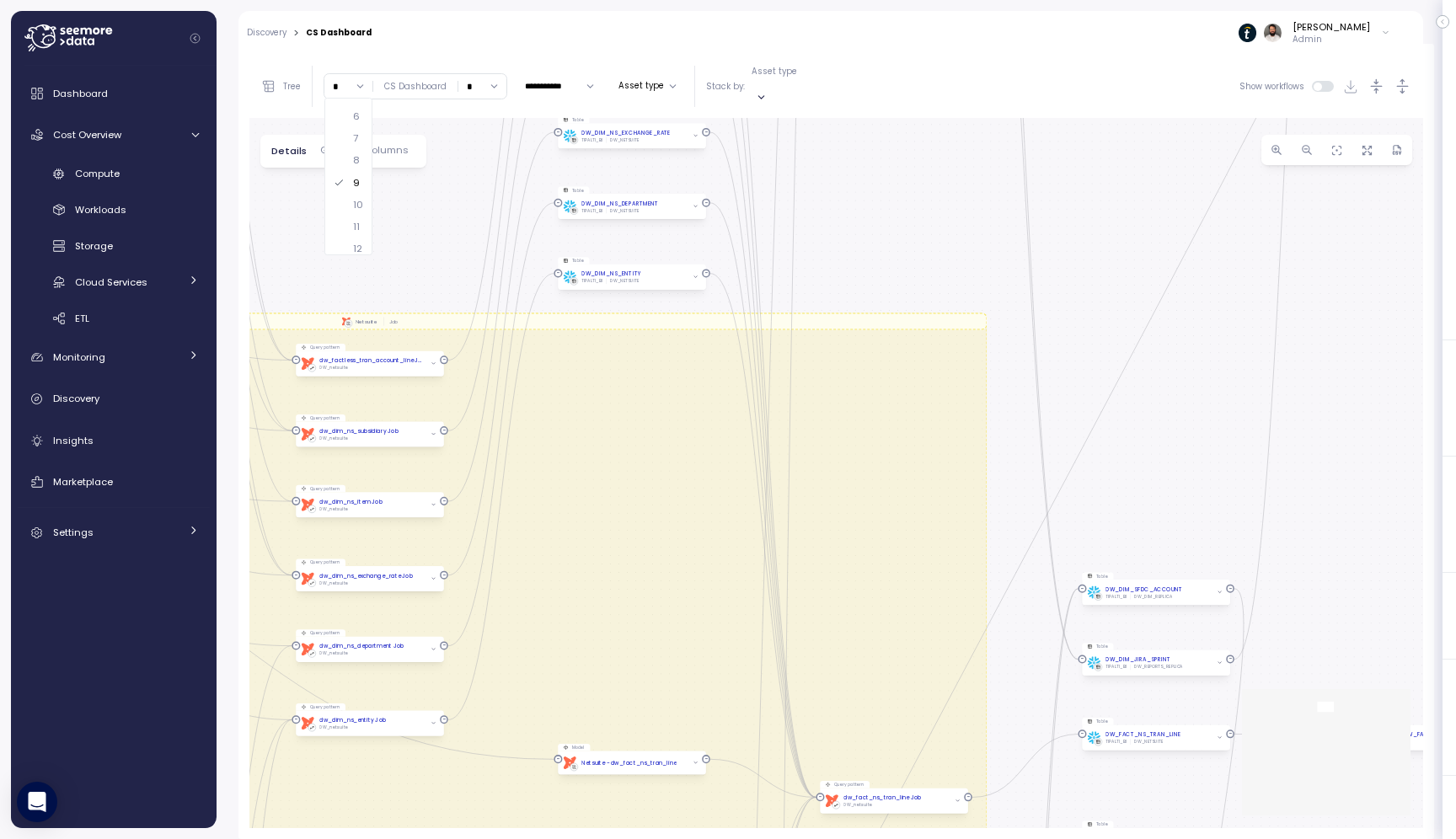
click at [832, 0] on html "Action board Let's save 8.04k $ Annually $ 0 Saved We have 5 low effort insight…" at bounding box center [728, 419] width 1456 height 839
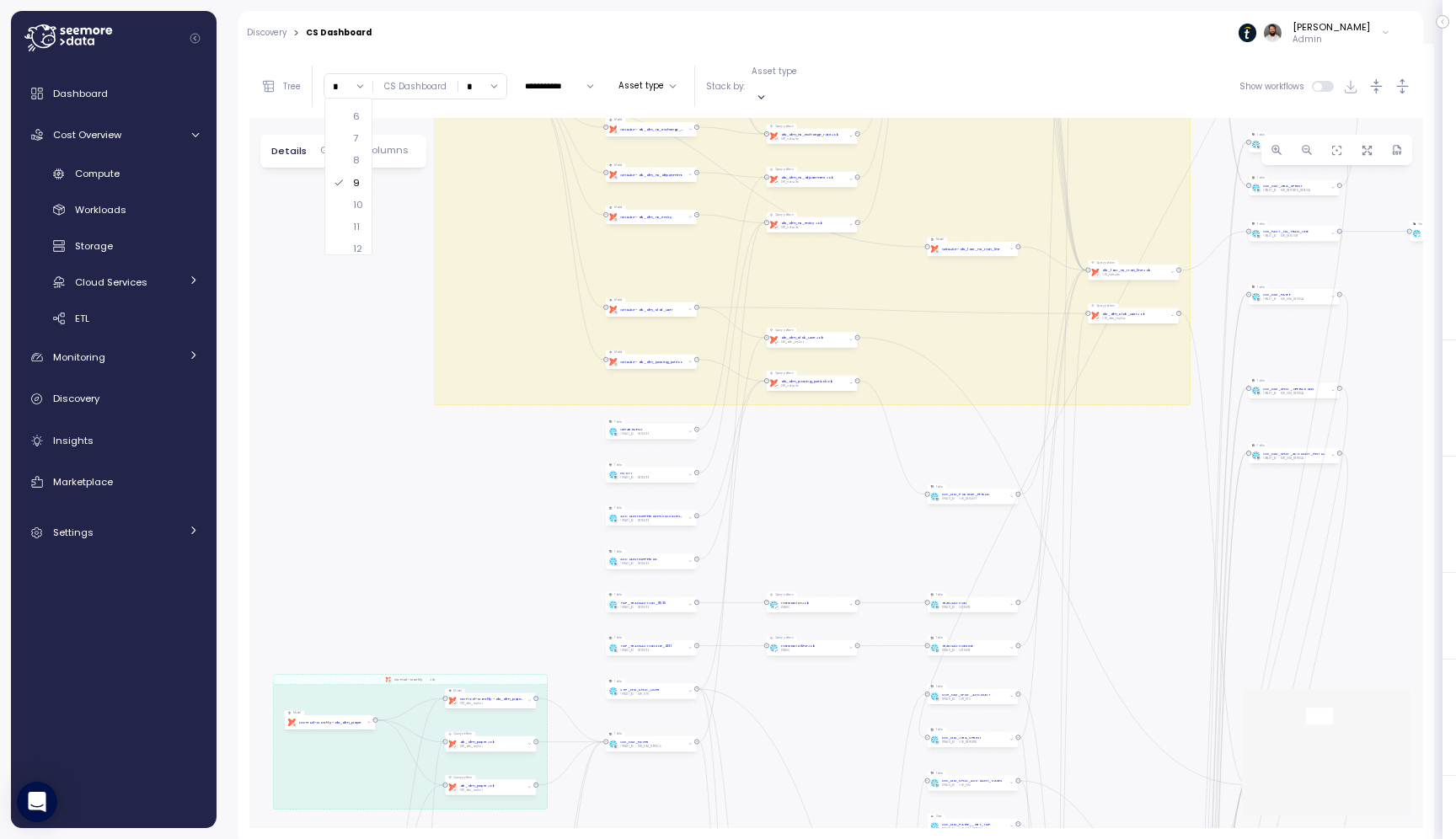
drag, startPoint x: 561, startPoint y: 318, endPoint x: 639, endPoint y: 253, distance: 101.5
click at [639, 253] on div "dbt JIra Job EXECUTE IMMEDIATE Job Execute immediate dbt DW Prod Job dbt DW Pro…" at bounding box center [836, 473] width 1174 height 710
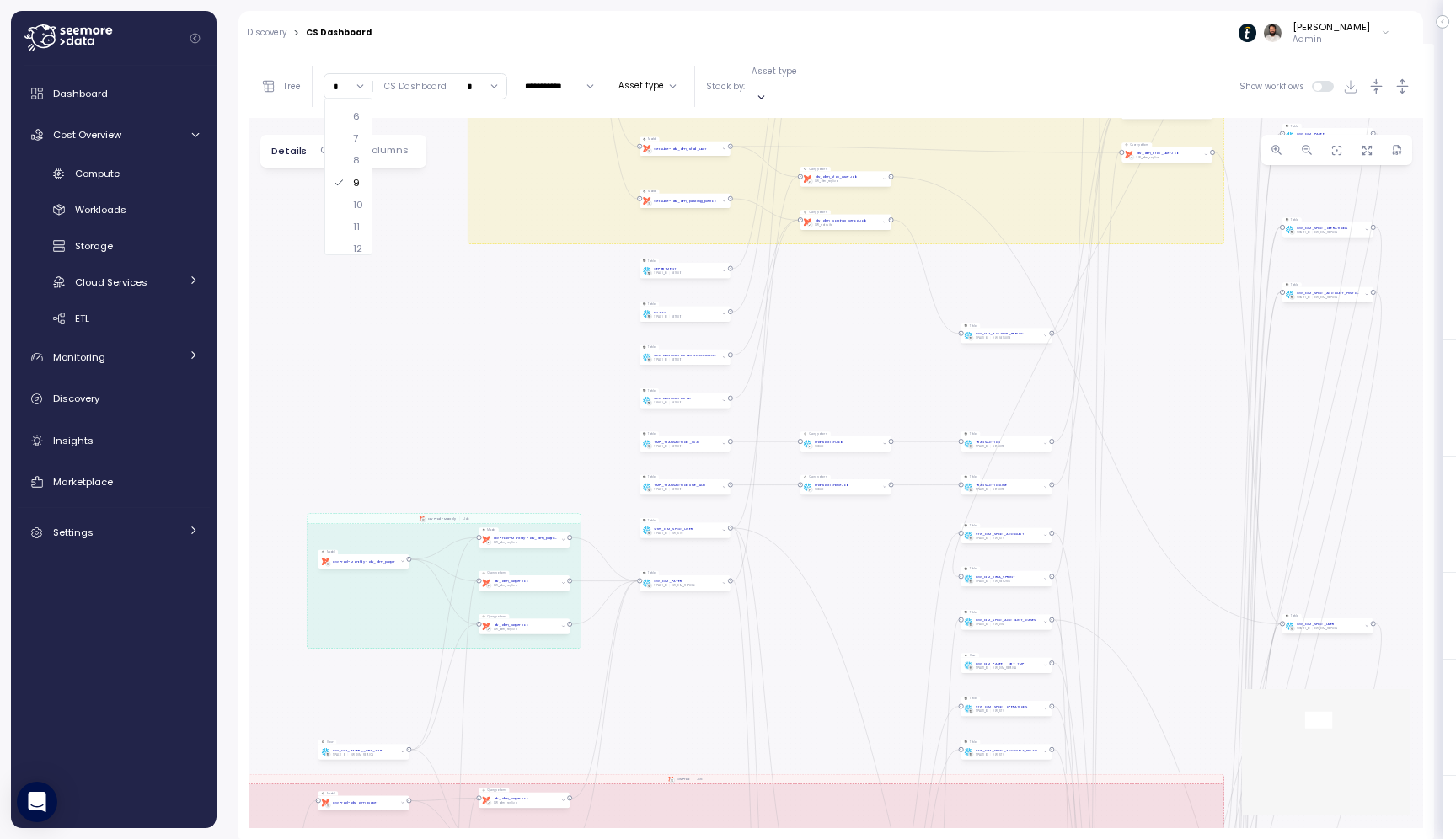
click at [534, 309] on div "dbt JIra Job EXECUTE IMMEDIATE Job Execute immediate dbt DW Prod Job dbt DW Pro…" at bounding box center [836, 473] width 1174 height 710
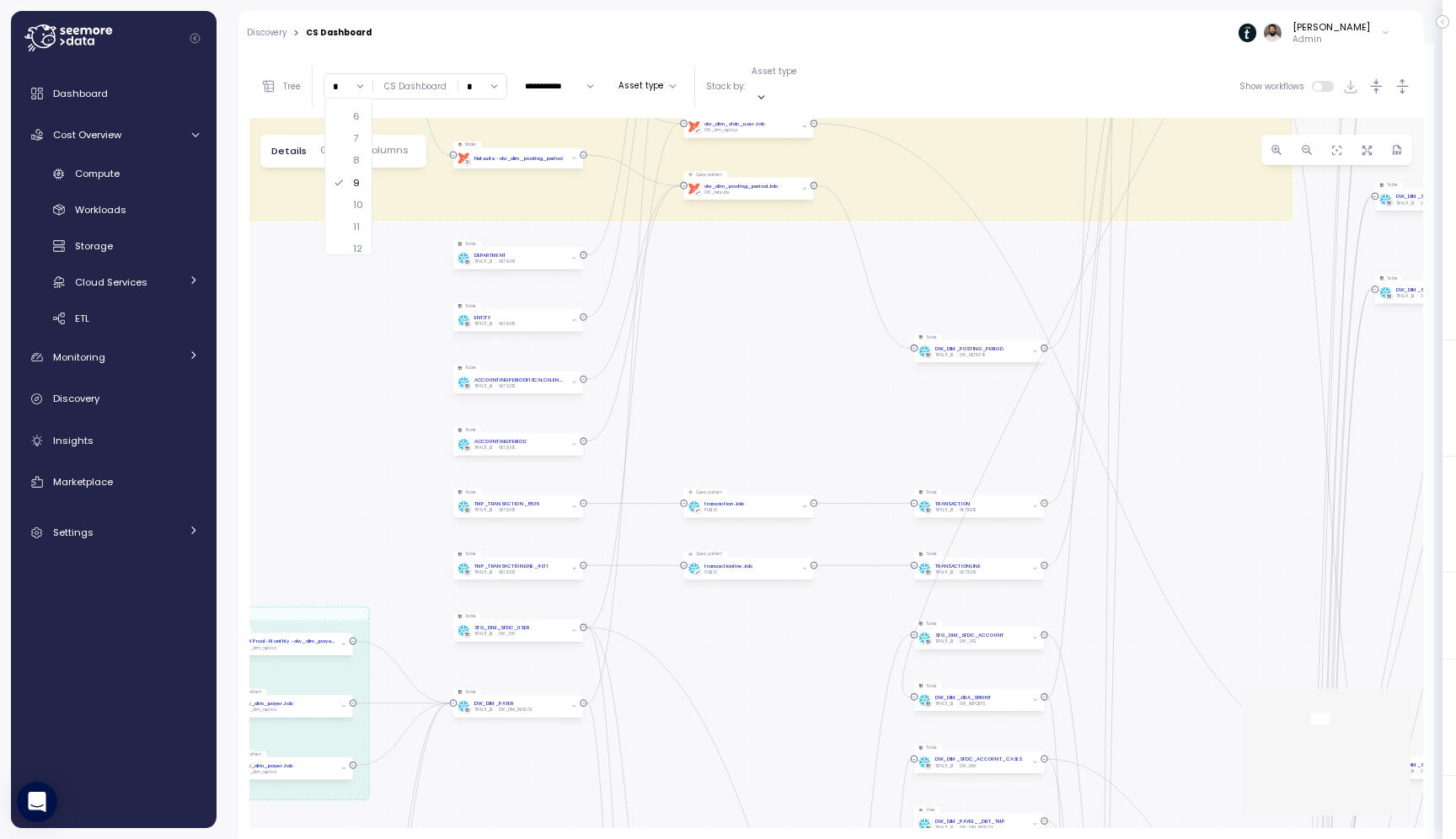
drag, startPoint x: 877, startPoint y: 505, endPoint x: 770, endPoint y: 354, distance: 185.1
click at [770, 355] on div "dbt JIra Job EXECUTE IMMEDIATE Job Execute immediate dbt DW Prod Job dbt DW Pro…" at bounding box center [836, 473] width 1174 height 710
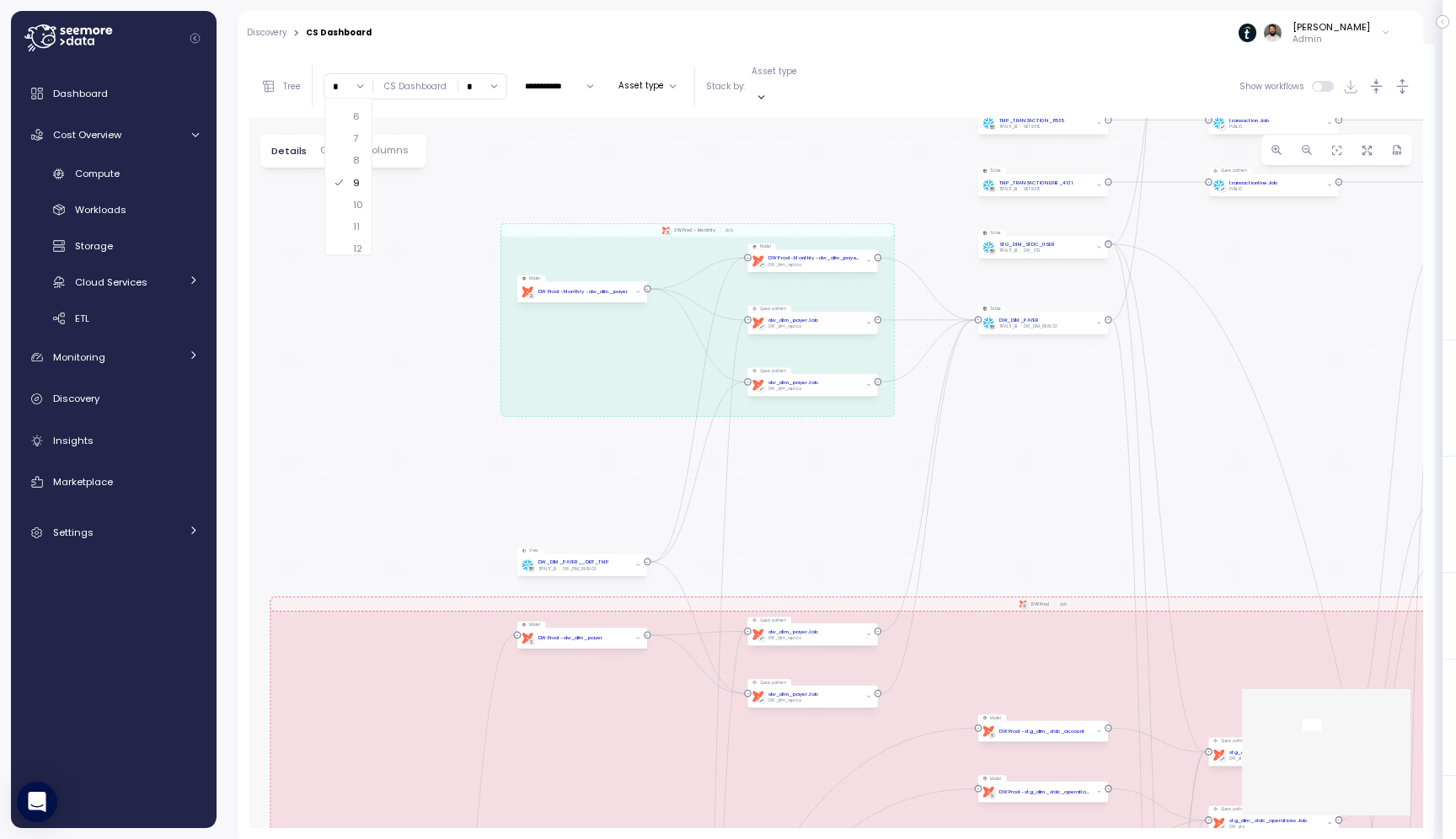
drag, startPoint x: 439, startPoint y: 320, endPoint x: 884, endPoint y: 71, distance: 509.9
click at [884, 71] on div "**********" at bounding box center [836, 442] width 1174 height 773
drag, startPoint x: 666, startPoint y: 176, endPoint x: 556, endPoint y: 471, distance: 314.8
click at [556, 471] on div "dbt JIra Job EXECUTE IMMEDIATE Job Execute immediate dbt DW Prod Job dbt DW Pro…" at bounding box center [836, 473] width 1174 height 710
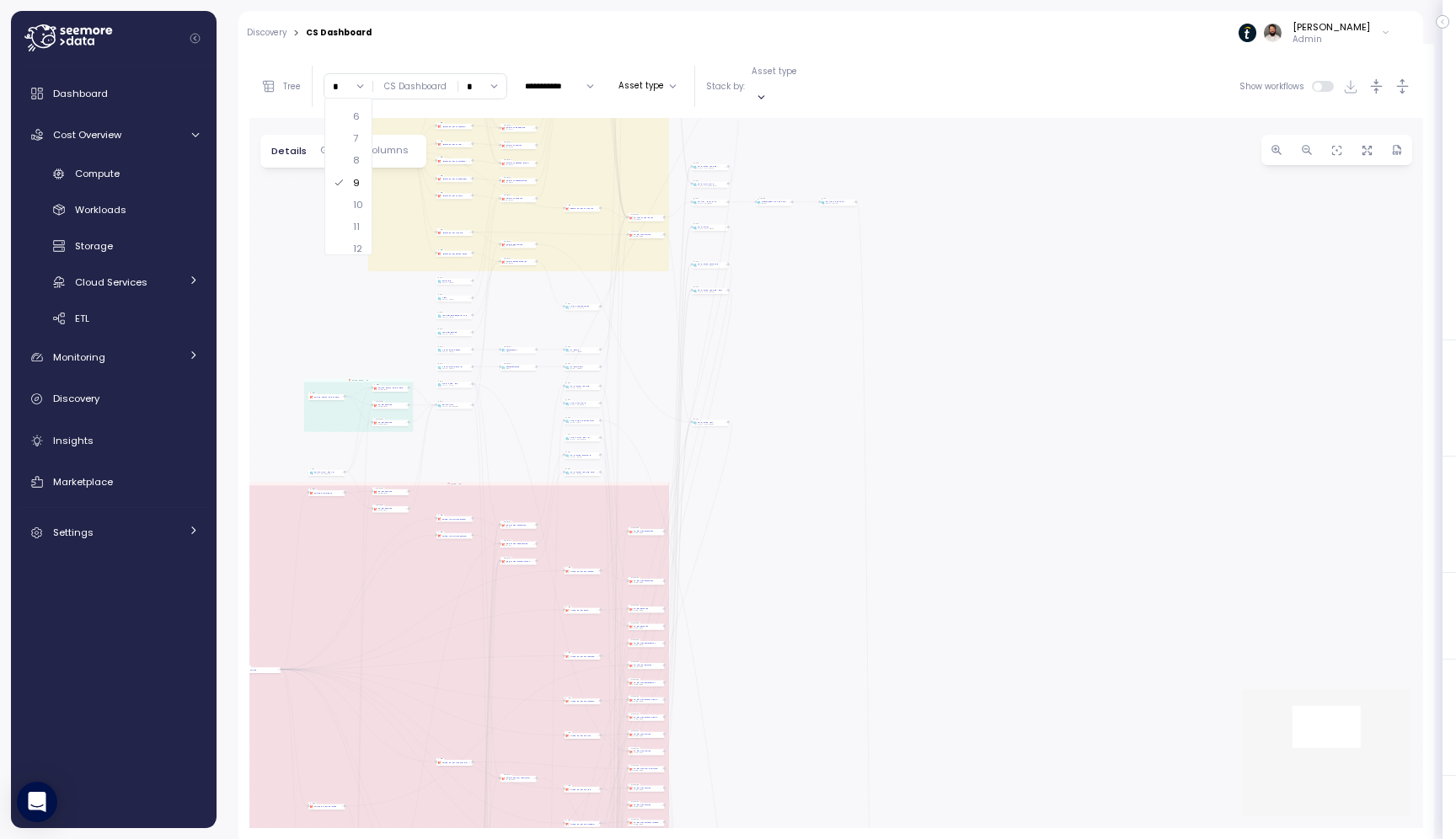
drag, startPoint x: 1018, startPoint y: 365, endPoint x: 760, endPoint y: 285, distance: 270.1
click at [760, 285] on div "dbt JIra Job EXECUTE IMMEDIATE Job Execute immediate dbt DW Prod Job dbt DW Pro…" at bounding box center [836, 473] width 1174 height 710
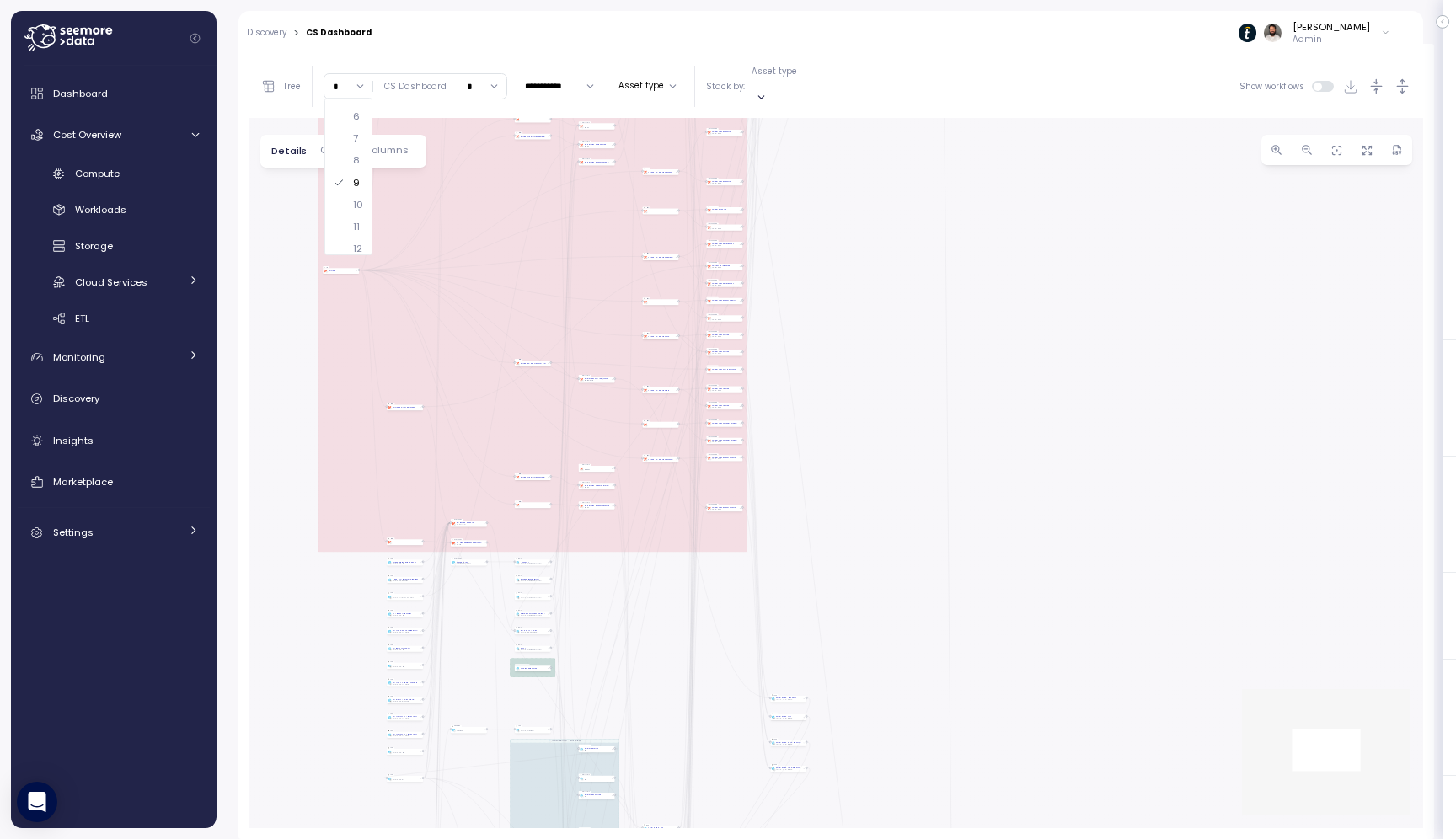
drag, startPoint x: 768, startPoint y: 575, endPoint x: 867, endPoint y: 220, distance: 368.5
click at [867, 220] on div "dbt JIra Job EXECUTE IMMEDIATE Job Execute immediate dbt DW Prod Job dbt DW Pro…" at bounding box center [836, 473] width 1174 height 710
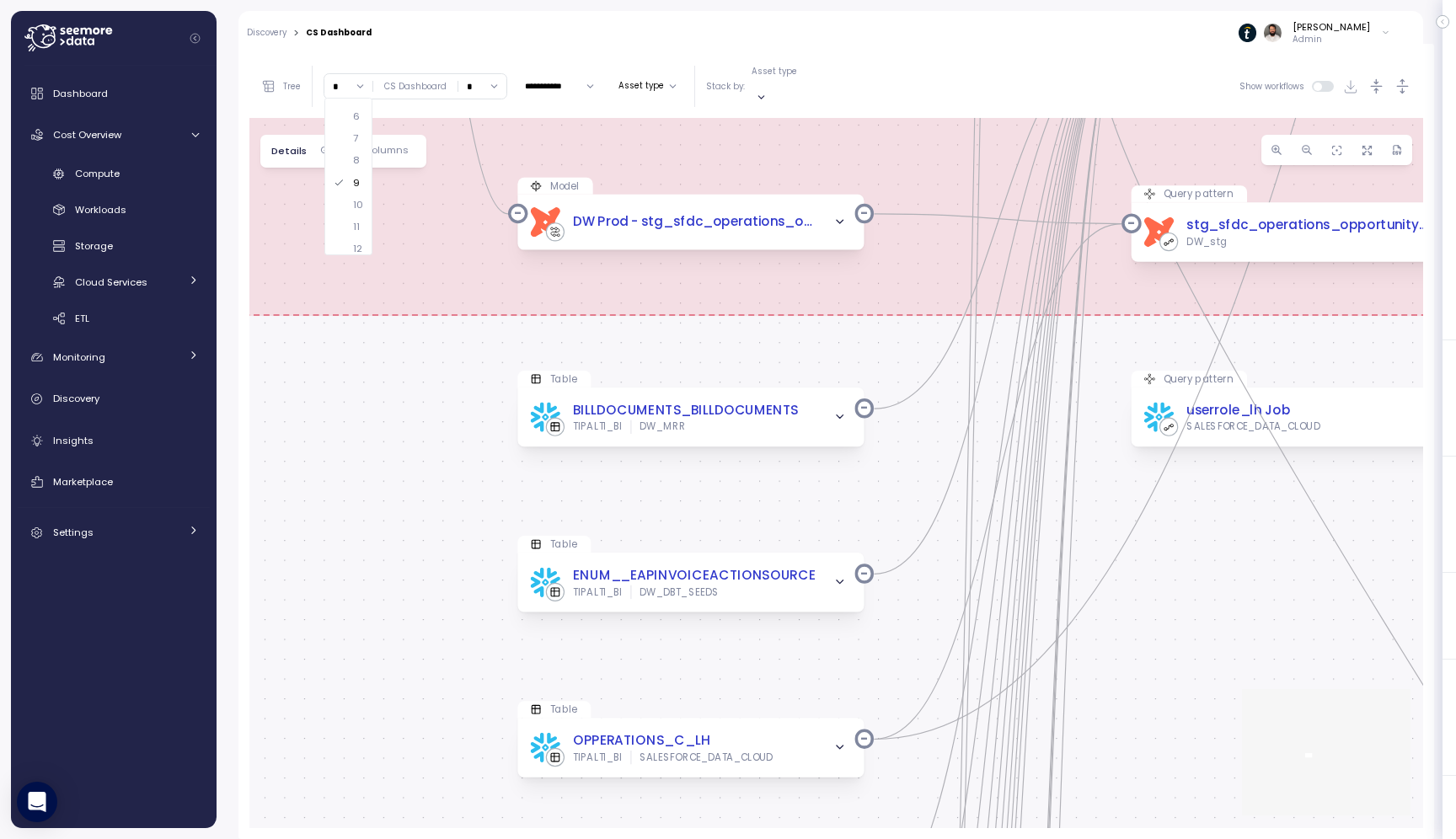
drag, startPoint x: 430, startPoint y: 395, endPoint x: 723, endPoint y: 503, distance: 312.3
click at [724, 502] on div "dbt JIra Job EXECUTE IMMEDIATE Job Execute immediate dbt DW Prod Job dbt DW Pro…" at bounding box center [836, 473] width 1174 height 710
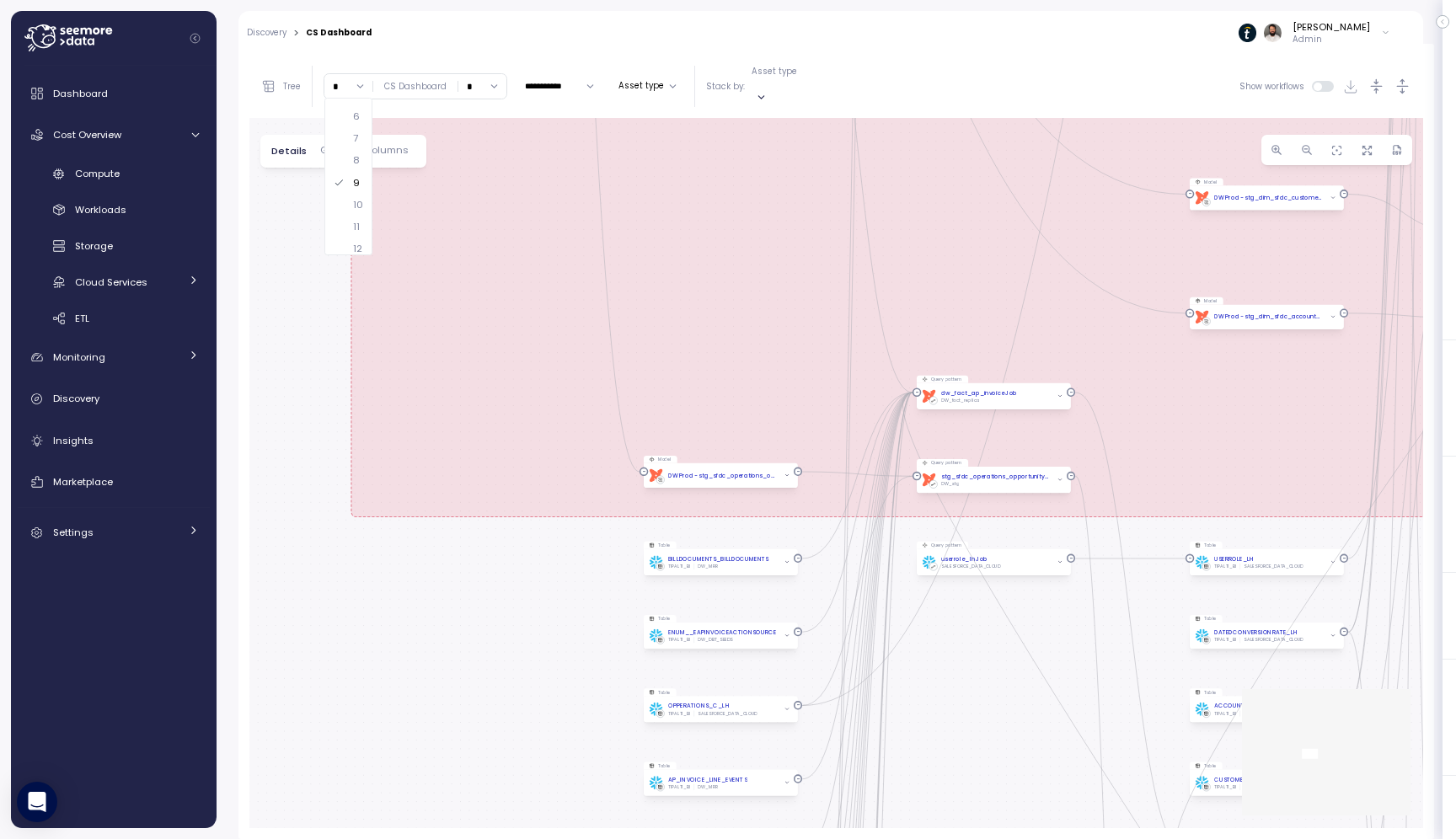
drag, startPoint x: 746, startPoint y: 659, endPoint x: 748, endPoint y: 434, distance: 225.0
click at [748, 434] on div "dbt JIra Job EXECUTE IMMEDIATE Job Execute immediate dbt DW Prod Job dbt DW Pro…" at bounding box center [836, 473] width 1174 height 710
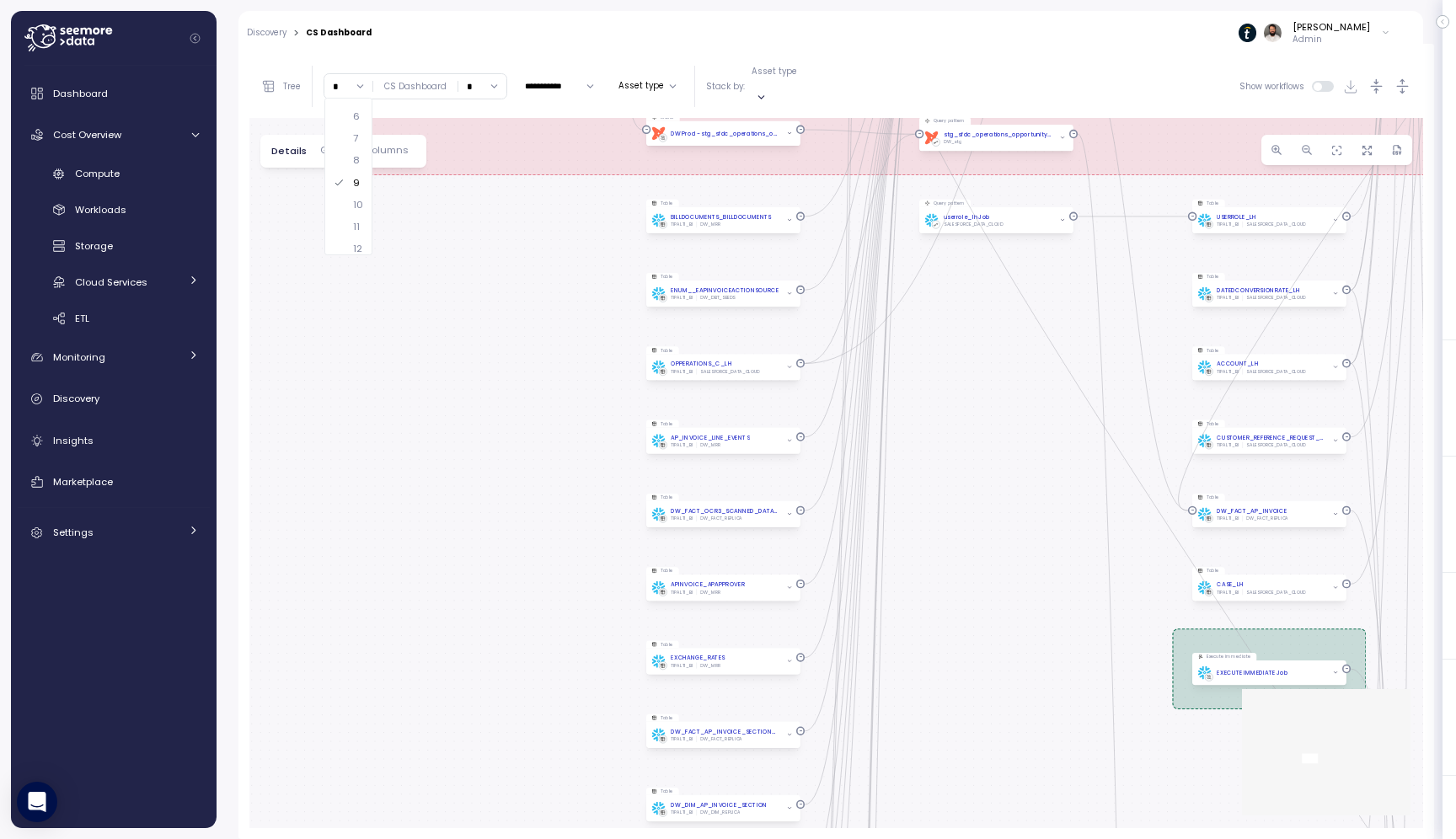
drag, startPoint x: 723, startPoint y: 584, endPoint x: 724, endPoint y: 468, distance: 116.0
click at [724, 468] on div "dbt JIra Job EXECUTE IMMEDIATE Job Execute immediate dbt DW Prod Job dbt DW Pro…" at bounding box center [836, 473] width 1174 height 710
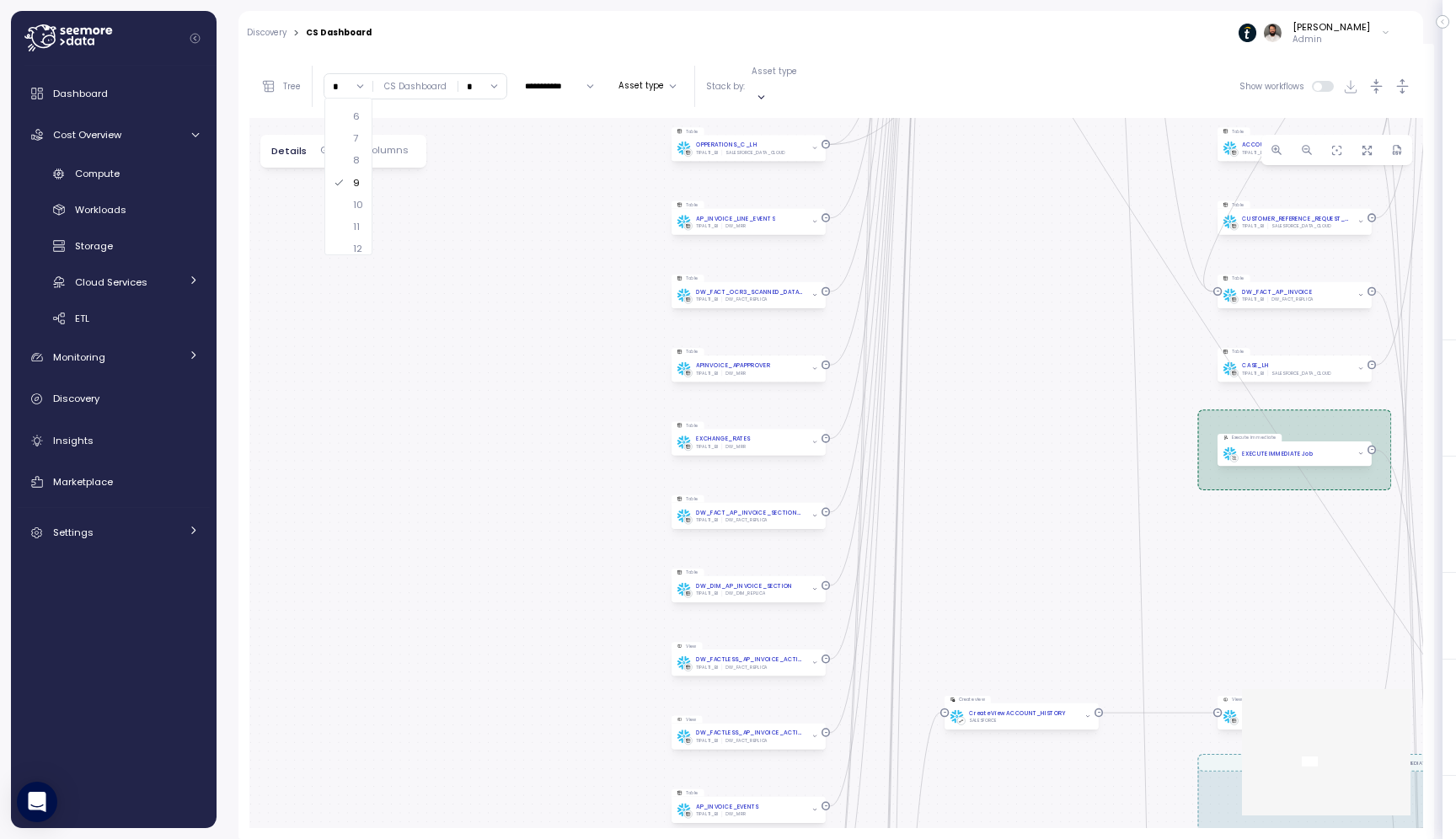
drag, startPoint x: 744, startPoint y: 614, endPoint x: 769, endPoint y: 395, distance: 220.4
click at [769, 395] on div "dbt JIra Job EXECUTE IMMEDIATE Job Execute immediate dbt DW Prod Job dbt DW Pro…" at bounding box center [836, 473] width 1174 height 710
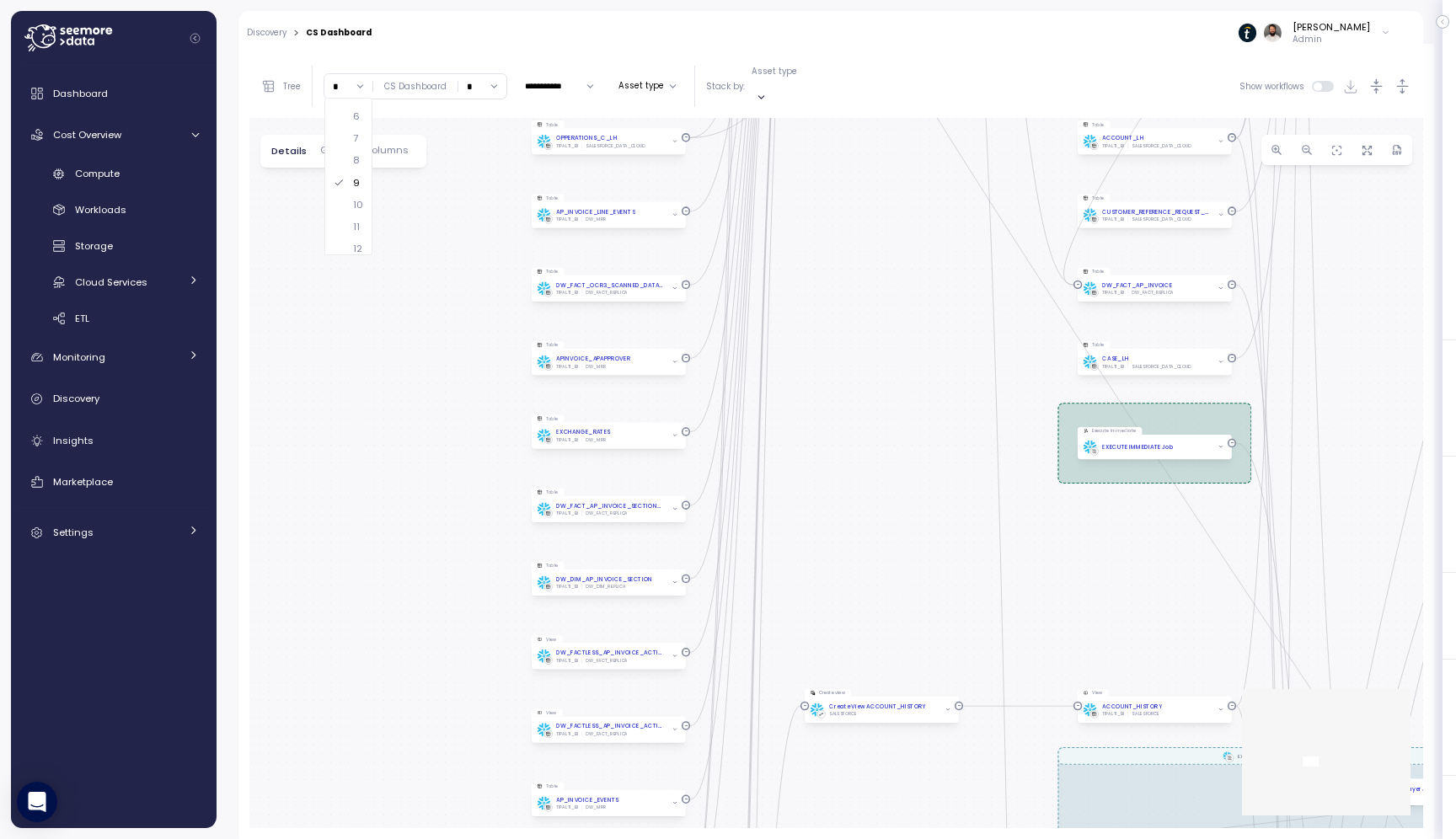
drag, startPoint x: 762, startPoint y: 539, endPoint x: 622, endPoint y: 533, distance: 140.1
click at [622, 533] on div "dbt JIra Job EXECUTE IMMEDIATE Job Execute immediate dbt DW Prod Job dbt DW Pro…" at bounding box center [836, 473] width 1174 height 710
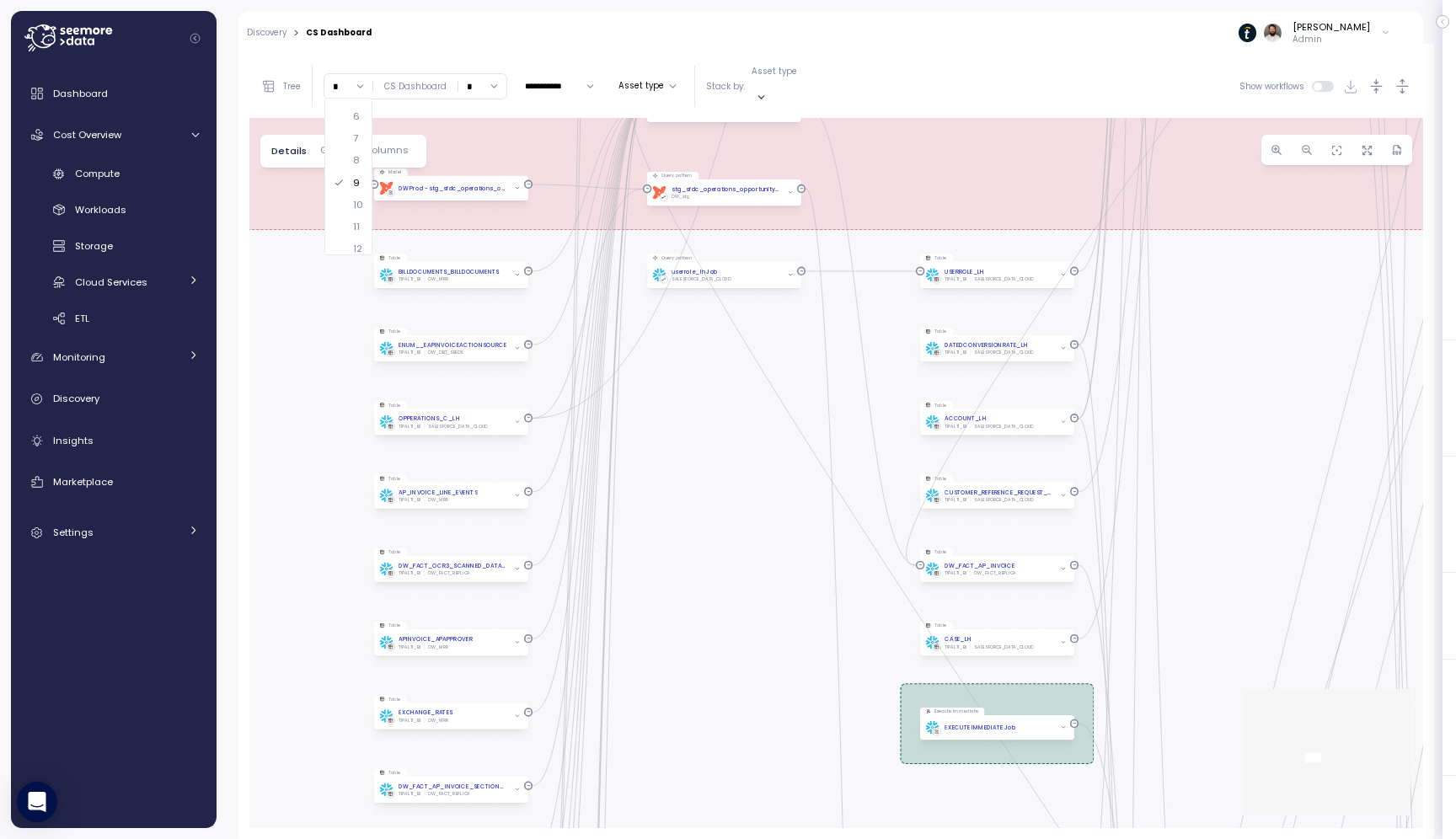
drag, startPoint x: 704, startPoint y: 573, endPoint x: 698, endPoint y: 584, distance: 12.5
click at [698, 584] on div "dbt JIra Job EXECUTE IMMEDIATE Job Execute immediate dbt DW Prod Job dbt DW Pro…" at bounding box center [836, 473] width 1174 height 710
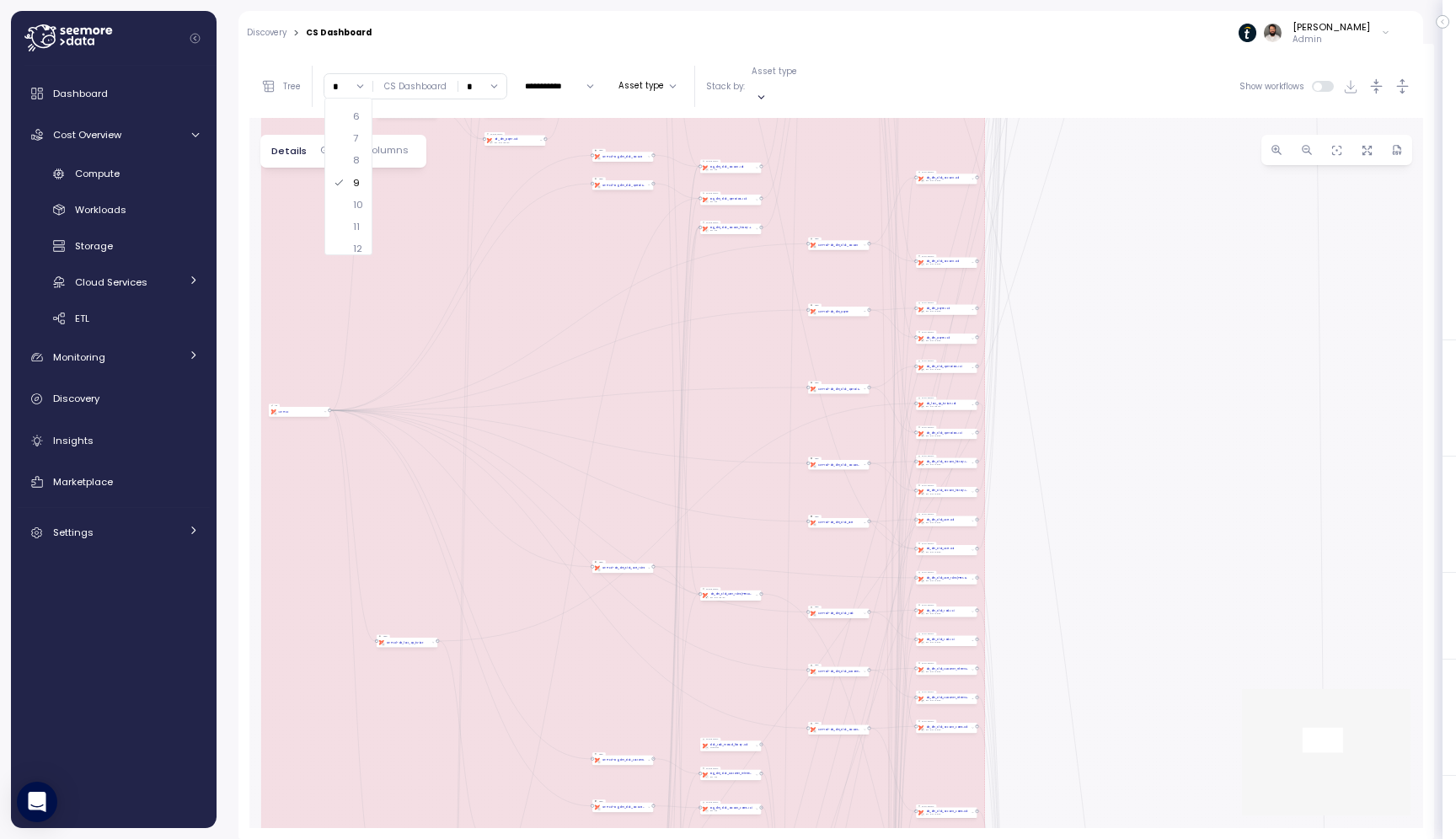
drag, startPoint x: 812, startPoint y: 234, endPoint x: 616, endPoint y: 672, distance: 479.9
click at [616, 671] on div "dbt JIra Job EXECUTE IMMEDIATE Job Execute immediate dbt DW Prod Job dbt DW Pro…" at bounding box center [836, 473] width 1174 height 710
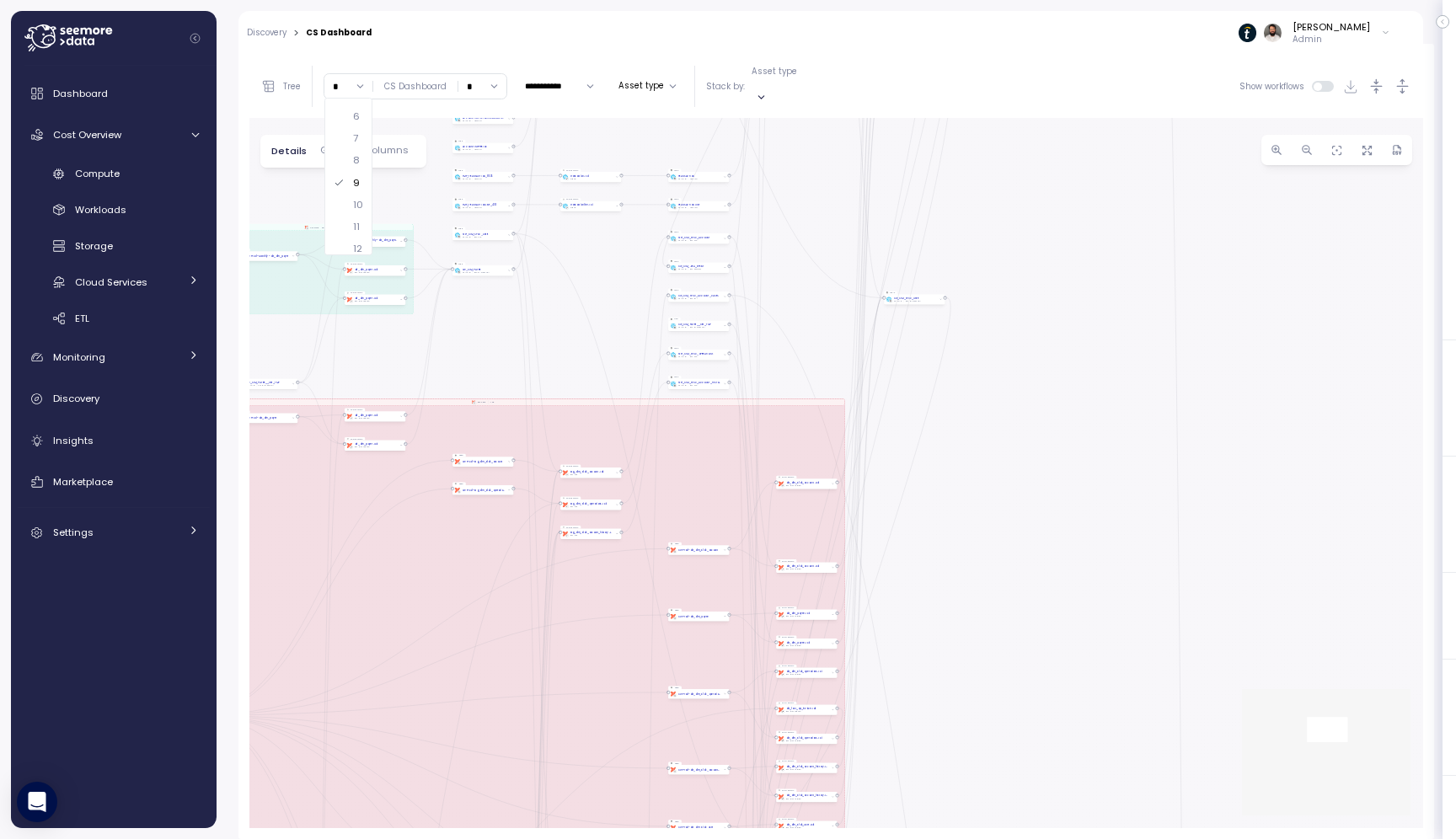
drag, startPoint x: 750, startPoint y: 395, endPoint x: 608, endPoint y: 711, distance: 346.4
click at [608, 710] on div "dbt JIra Job EXECUTE IMMEDIATE Job Execute immediate dbt DW Prod Job dbt DW Pro…" at bounding box center [836, 473] width 1174 height 710
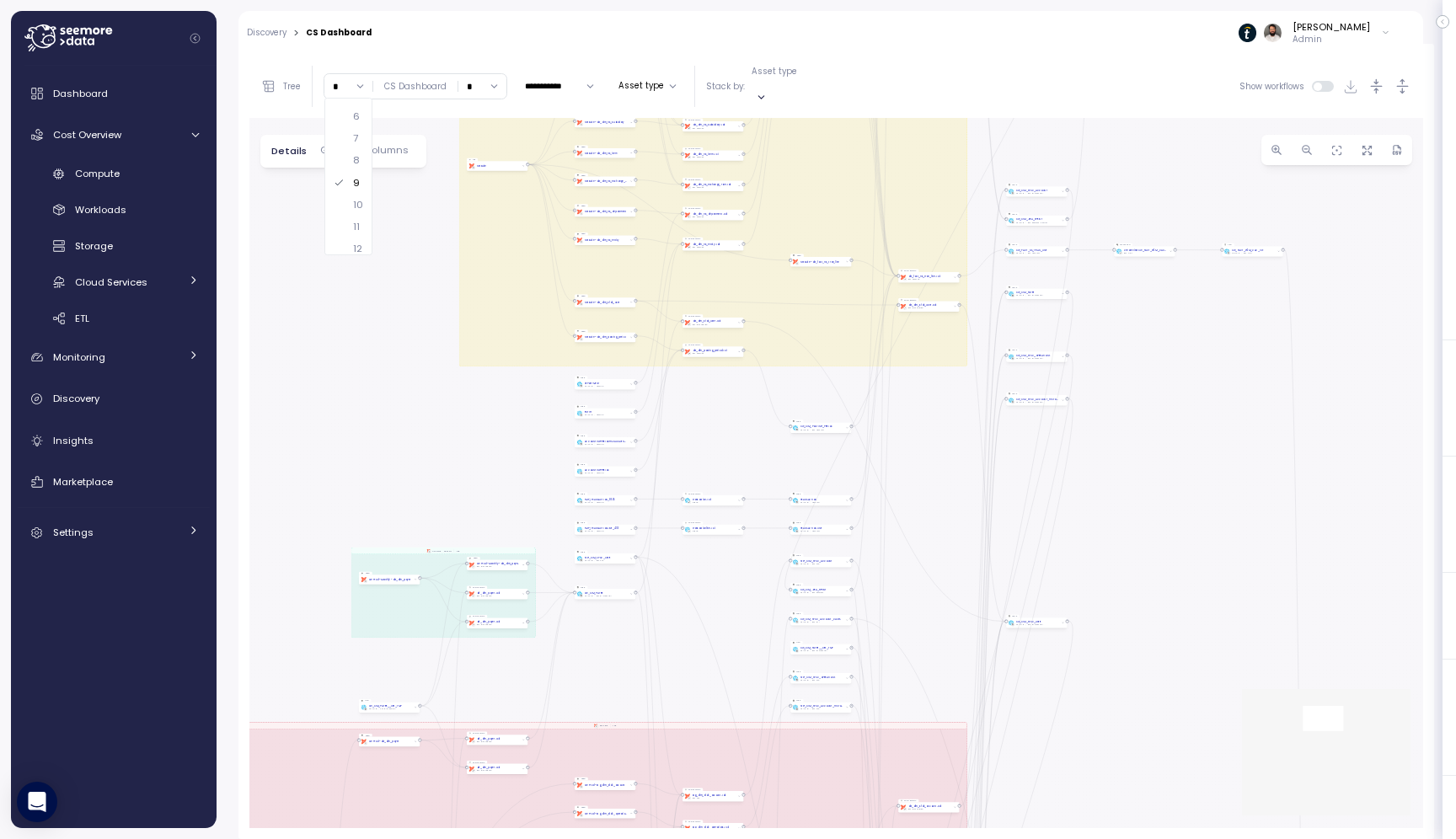
drag, startPoint x: 608, startPoint y: 361, endPoint x: 734, endPoint y: 582, distance: 254.4
click at [734, 582] on div "dbt JIra Job EXECUTE IMMEDIATE Job Execute immediate dbt DW Prod Job dbt DW Pro…" at bounding box center [836, 473] width 1174 height 710
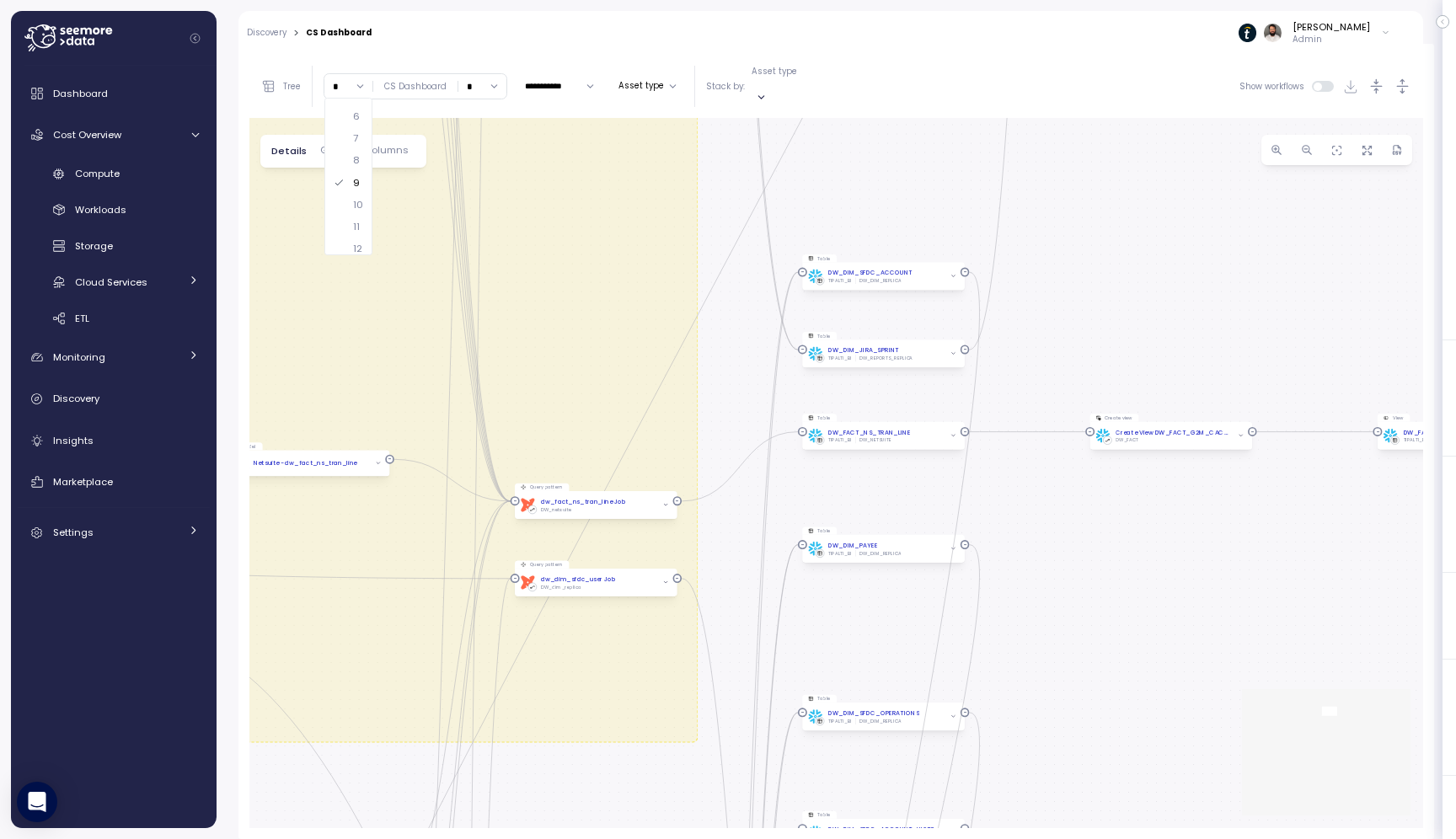
drag, startPoint x: 1060, startPoint y: 299, endPoint x: 834, endPoint y: 486, distance: 293.3
click at [834, 486] on div "dbt JIra Job EXECUTE IMMEDIATE Job Execute immediate dbt DW Prod Job dbt DW Pro…" at bounding box center [836, 473] width 1174 height 710
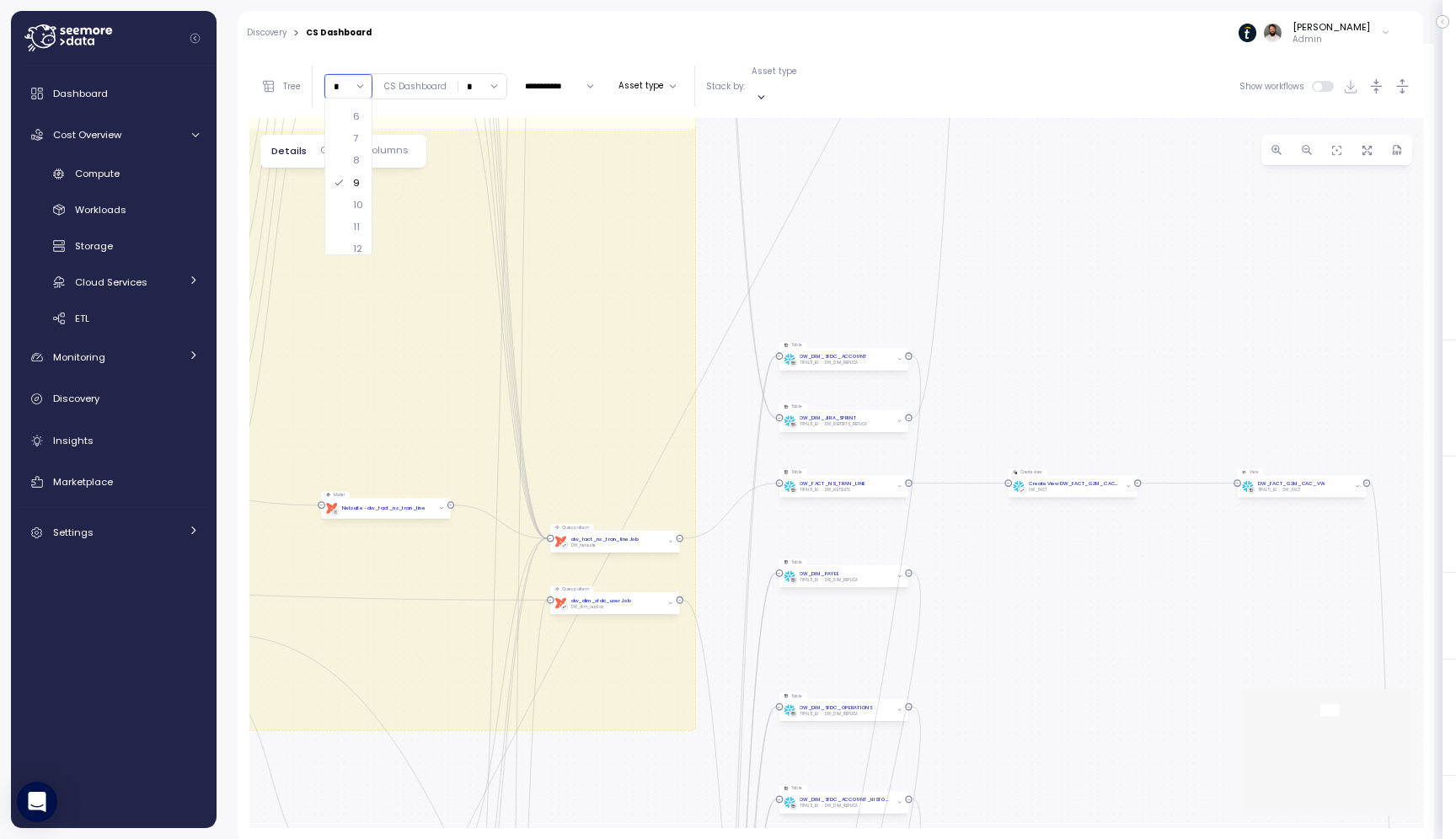
click at [351, 83] on input "*" at bounding box center [348, 87] width 48 height 24
click at [350, 74] on input "*" at bounding box center [348, 87] width 48 height 24
click at [354, 143] on div "6" at bounding box center [357, 148] width 7 height 13
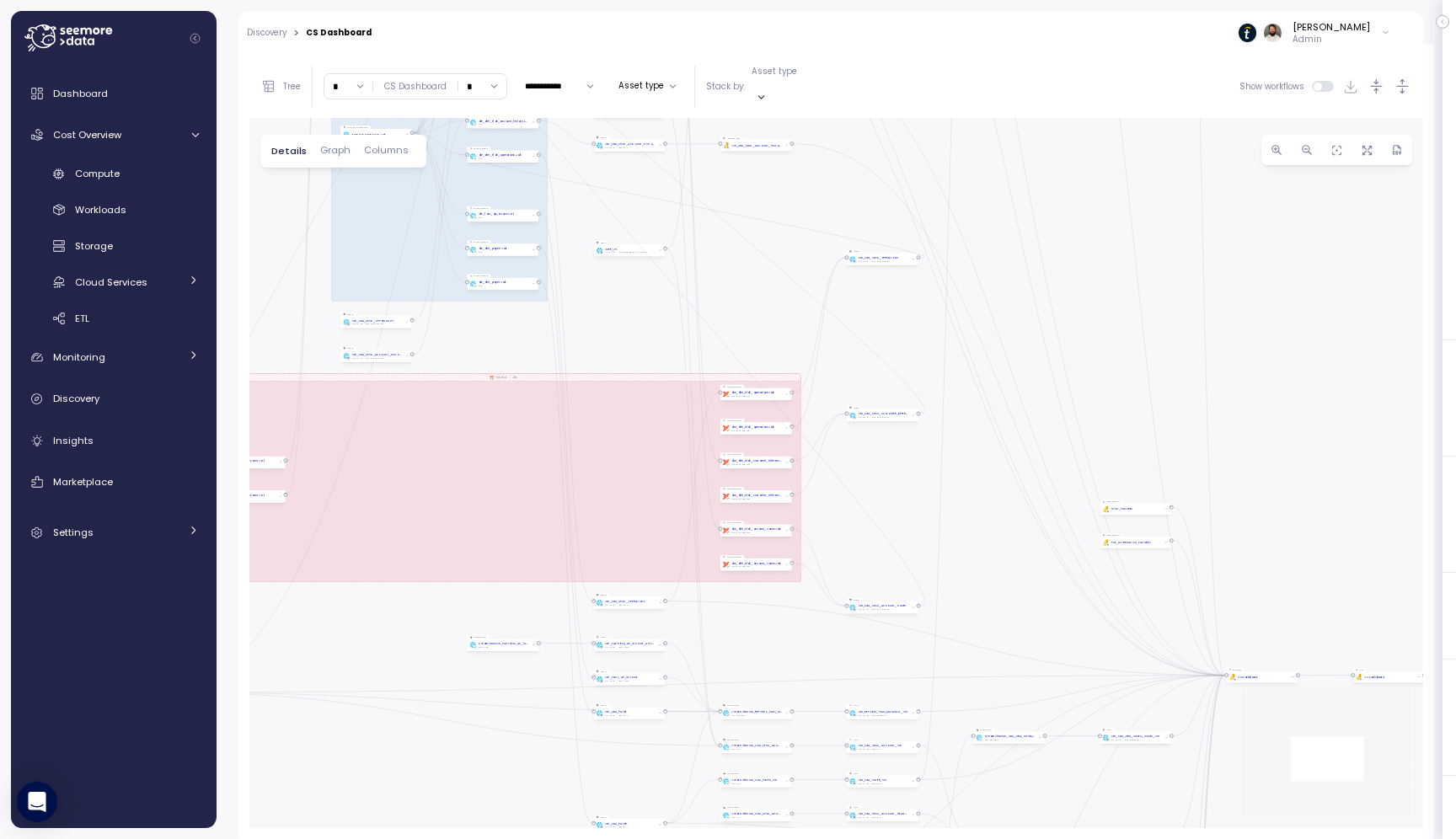
drag, startPoint x: 842, startPoint y: 548, endPoint x: 616, endPoint y: 285, distance: 346.8
click at [616, 283] on div "EXECUTE IMMEDIATE Job Execute immediate EXECUTE IMMEDIATE Job Execute immediate…" at bounding box center [836, 473] width 1174 height 710
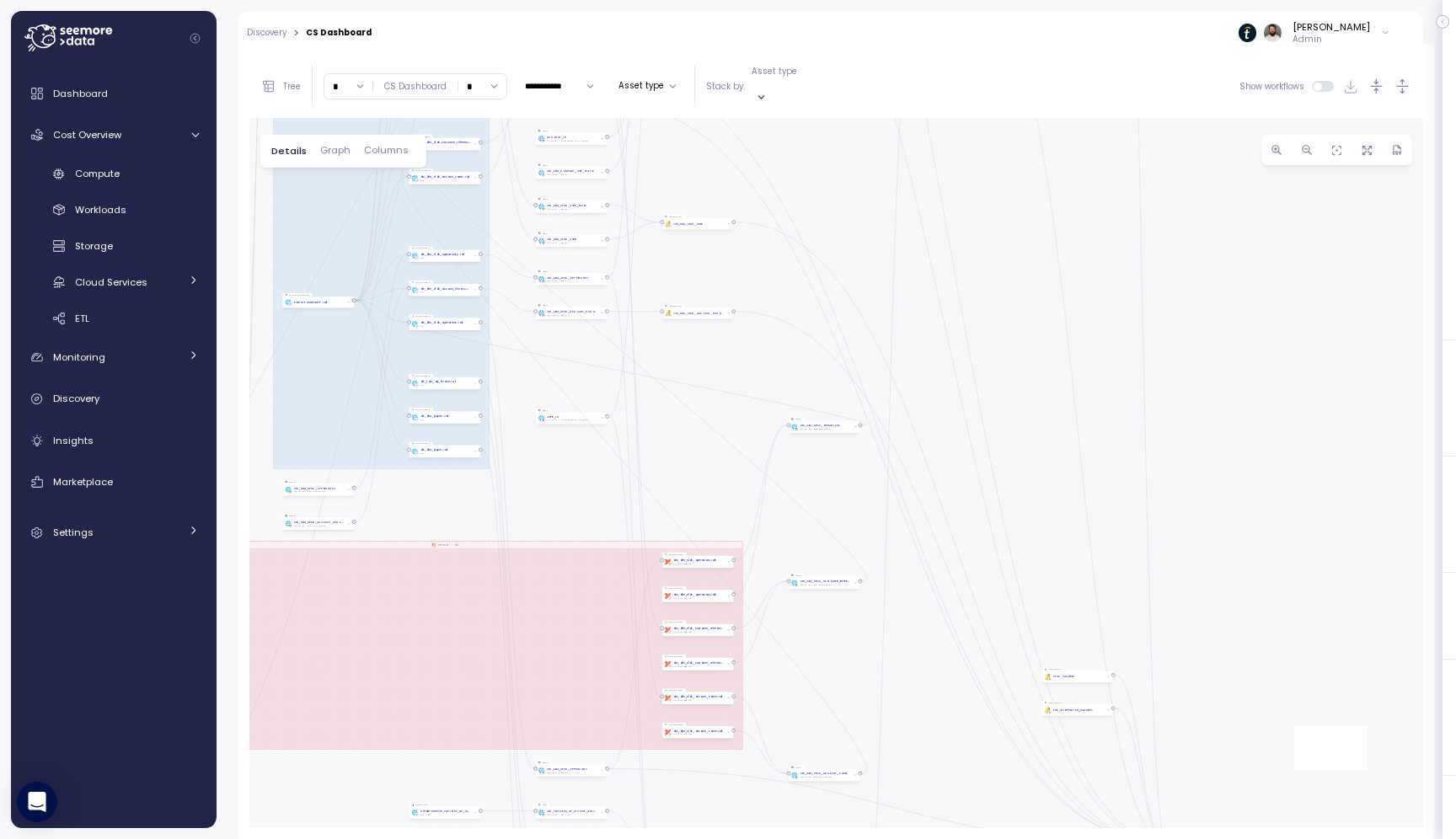
drag, startPoint x: 616, startPoint y: 285, endPoint x: 558, endPoint y: 454, distance: 178.7
click at [558, 454] on div "EXECUTE IMMEDIATE Job Execute immediate EXECUTE IMMEDIATE Job Execute immediate…" at bounding box center [836, 473] width 1174 height 710
click at [350, 79] on input "*" at bounding box center [348, 87] width 48 height 24
click at [354, 124] on div "5" at bounding box center [356, 126] width 6 height 13
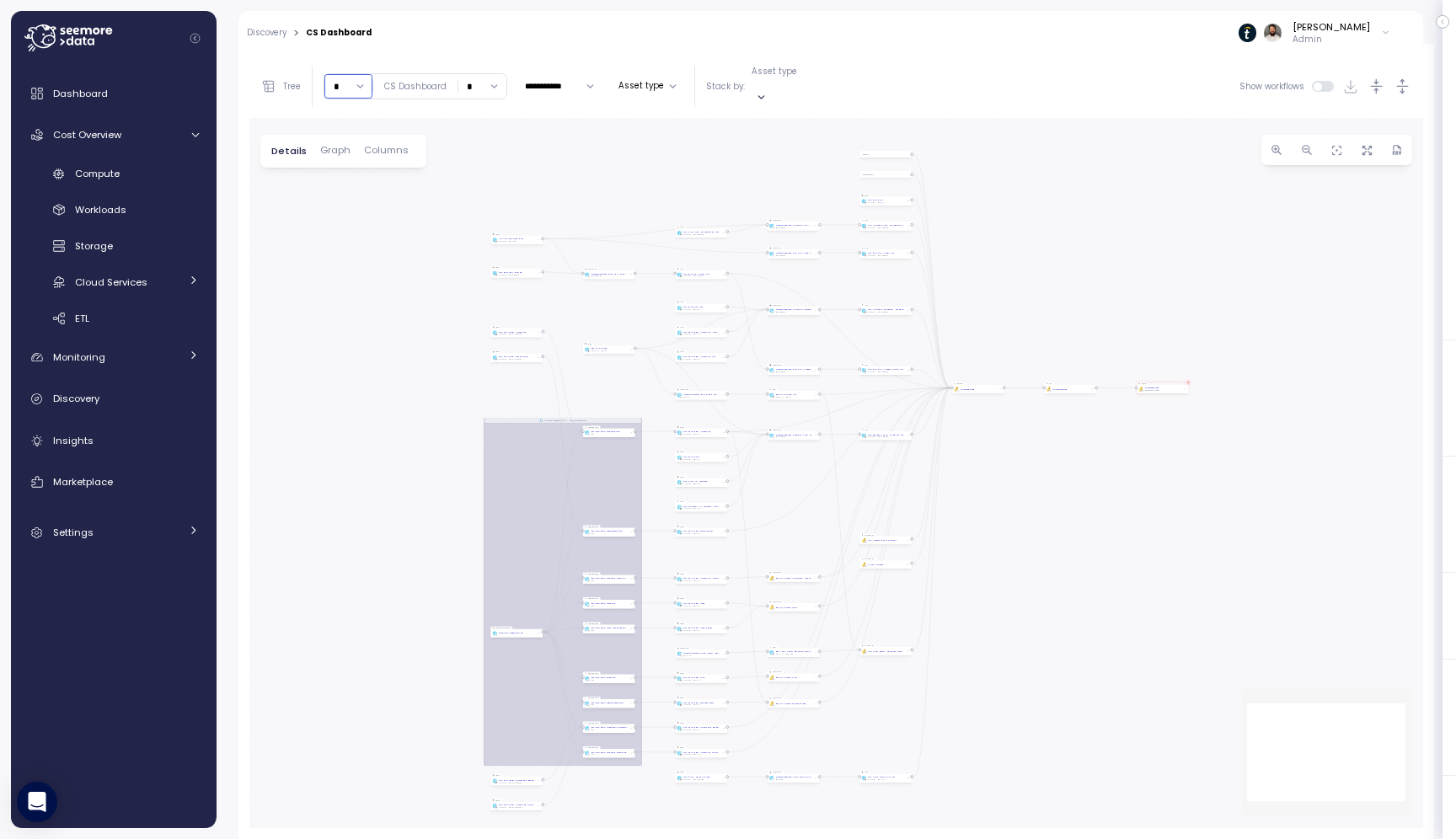
click at [355, 86] on input "*" at bounding box center [348, 87] width 48 height 24
click at [356, 153] on div "6" at bounding box center [357, 148] width 7 height 13
type input "*"
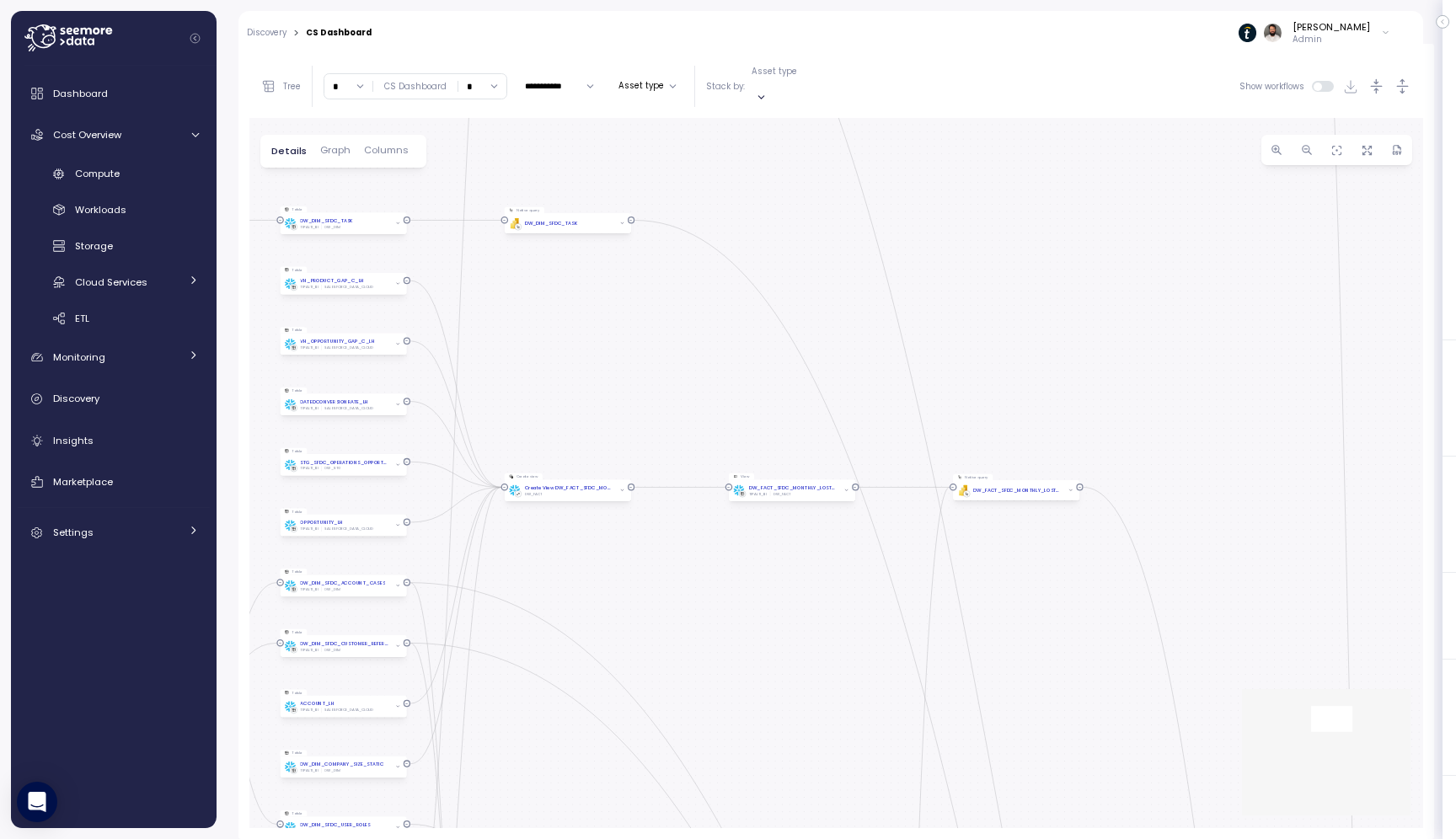
drag, startPoint x: 1052, startPoint y: 224, endPoint x: 648, endPoint y: 630, distance: 572.8
click at [648, 630] on div "EXECUTE IMMEDIATE Job Execute immediate EXECUTE IMMEDIATE Job Execute immediate…" at bounding box center [836, 473] width 1174 height 710
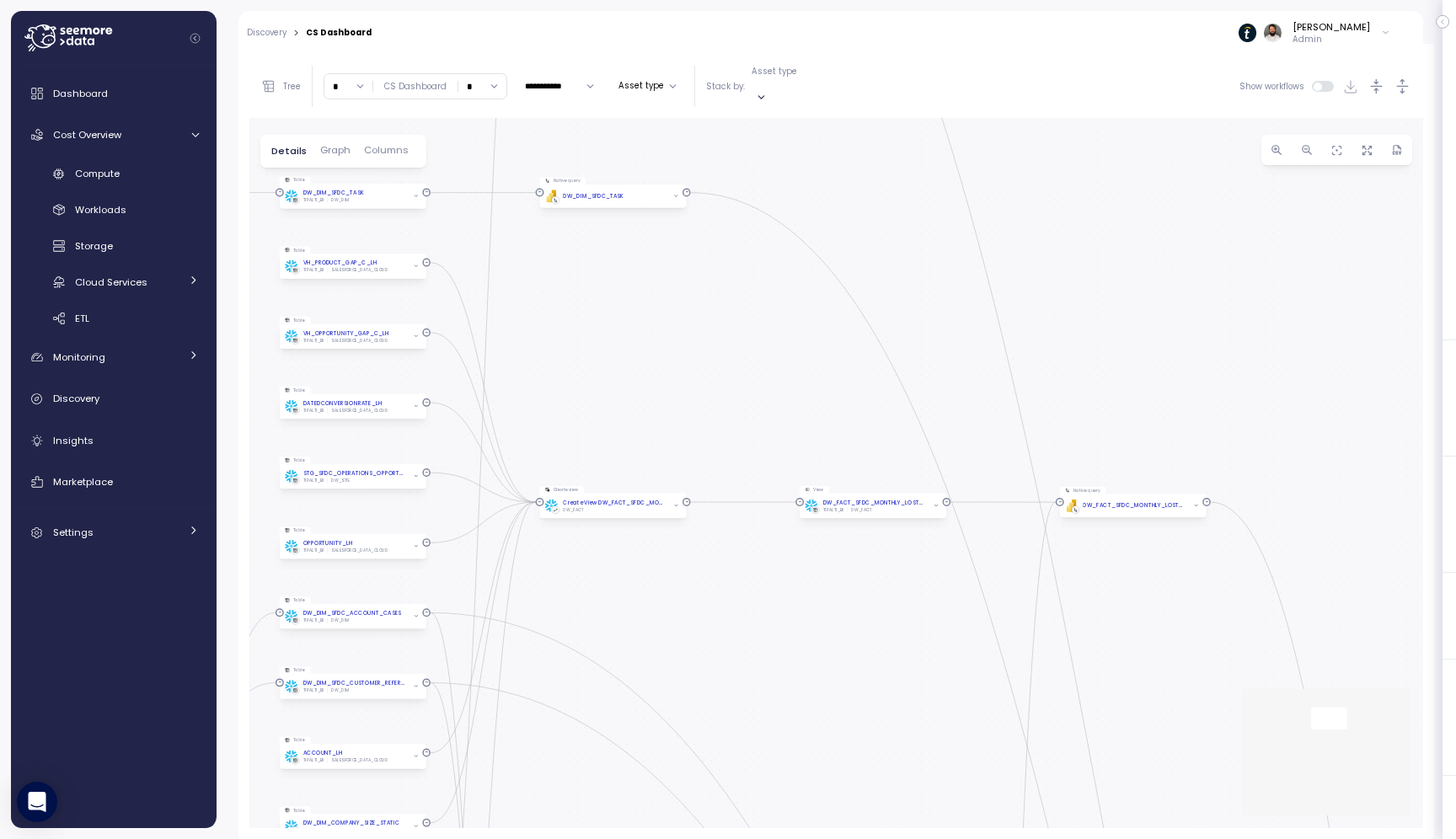
drag, startPoint x: 603, startPoint y: 502, endPoint x: 873, endPoint y: 528, distance: 271.2
click at [873, 528] on div "EXECUTE IMMEDIATE Job Execute immediate EXECUTE IMMEDIATE Job Execute immediate…" at bounding box center [836, 473] width 1174 height 710
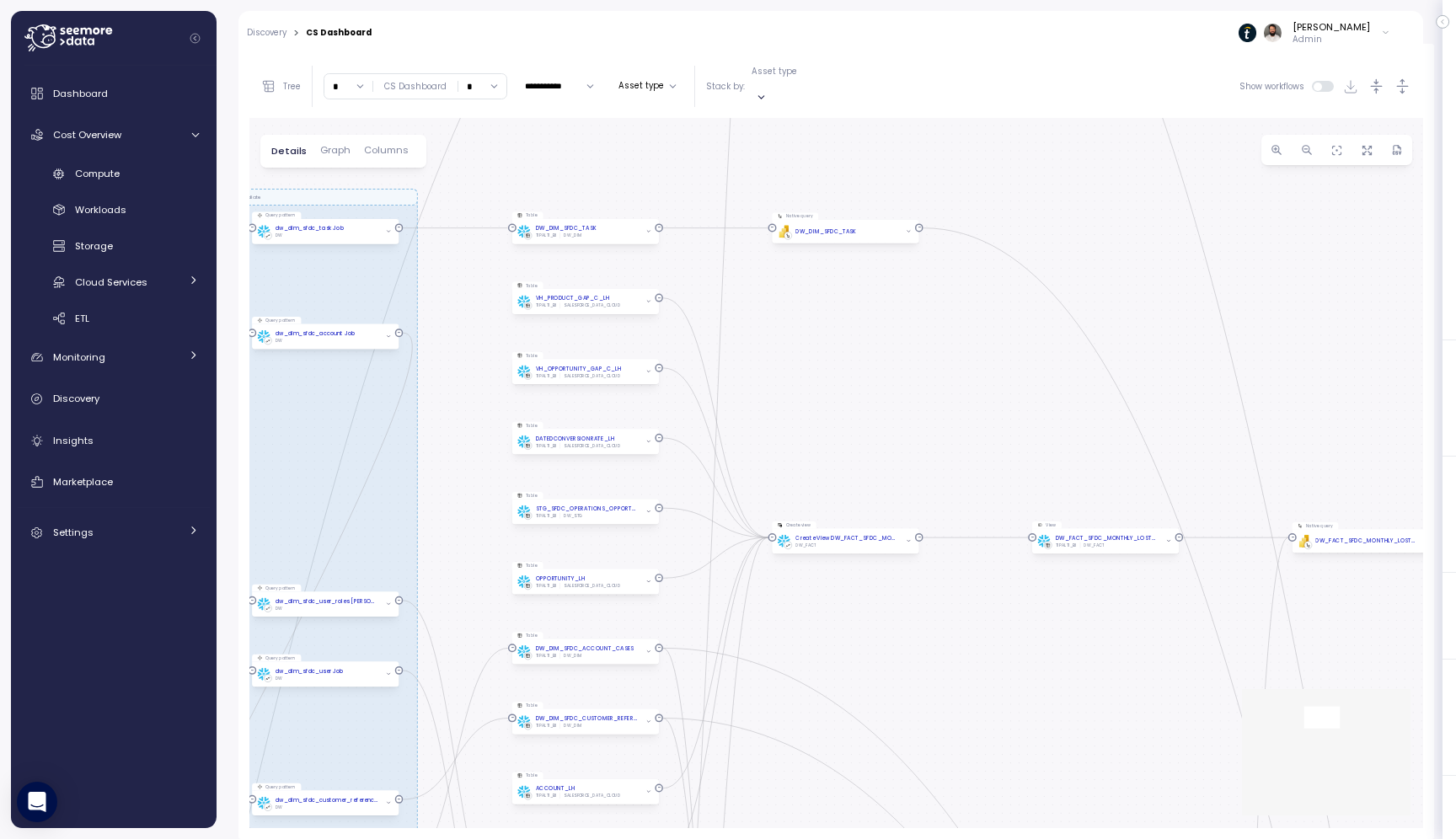
drag, startPoint x: 657, startPoint y: 515, endPoint x: 888, endPoint y: 551, distance: 233.8
click at [888, 551] on div "EXECUTE IMMEDIATE Job Execute immediate EXECUTE IMMEDIATE Job Execute immediate…" at bounding box center [836, 473] width 1174 height 710
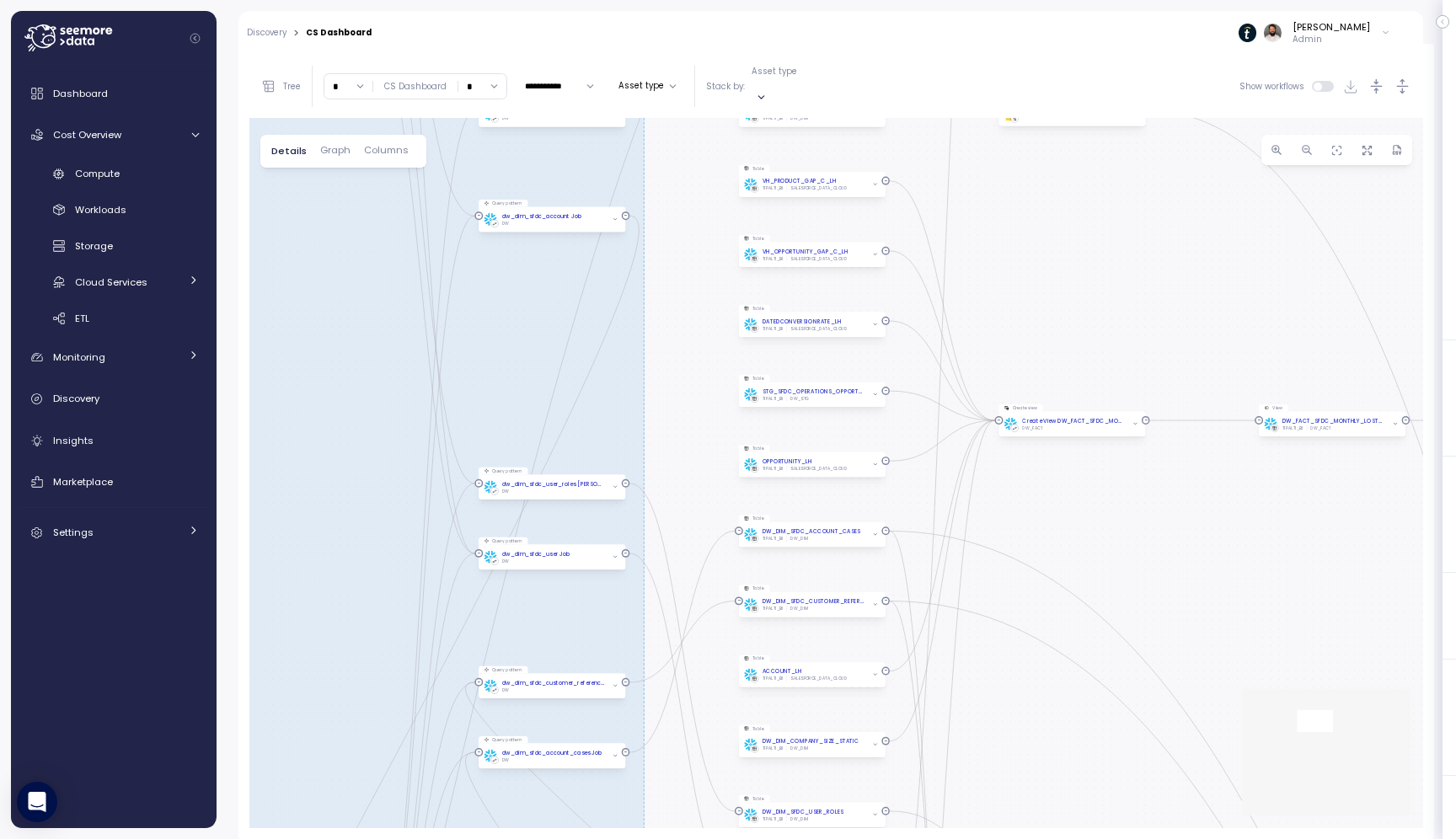
drag, startPoint x: 919, startPoint y: 392, endPoint x: 1147, endPoint y: 274, distance: 256.7
click at [1147, 274] on div "EXECUTE IMMEDIATE Job Execute immediate EXECUTE IMMEDIATE Job Execute immediate…" at bounding box center [836, 473] width 1174 height 710
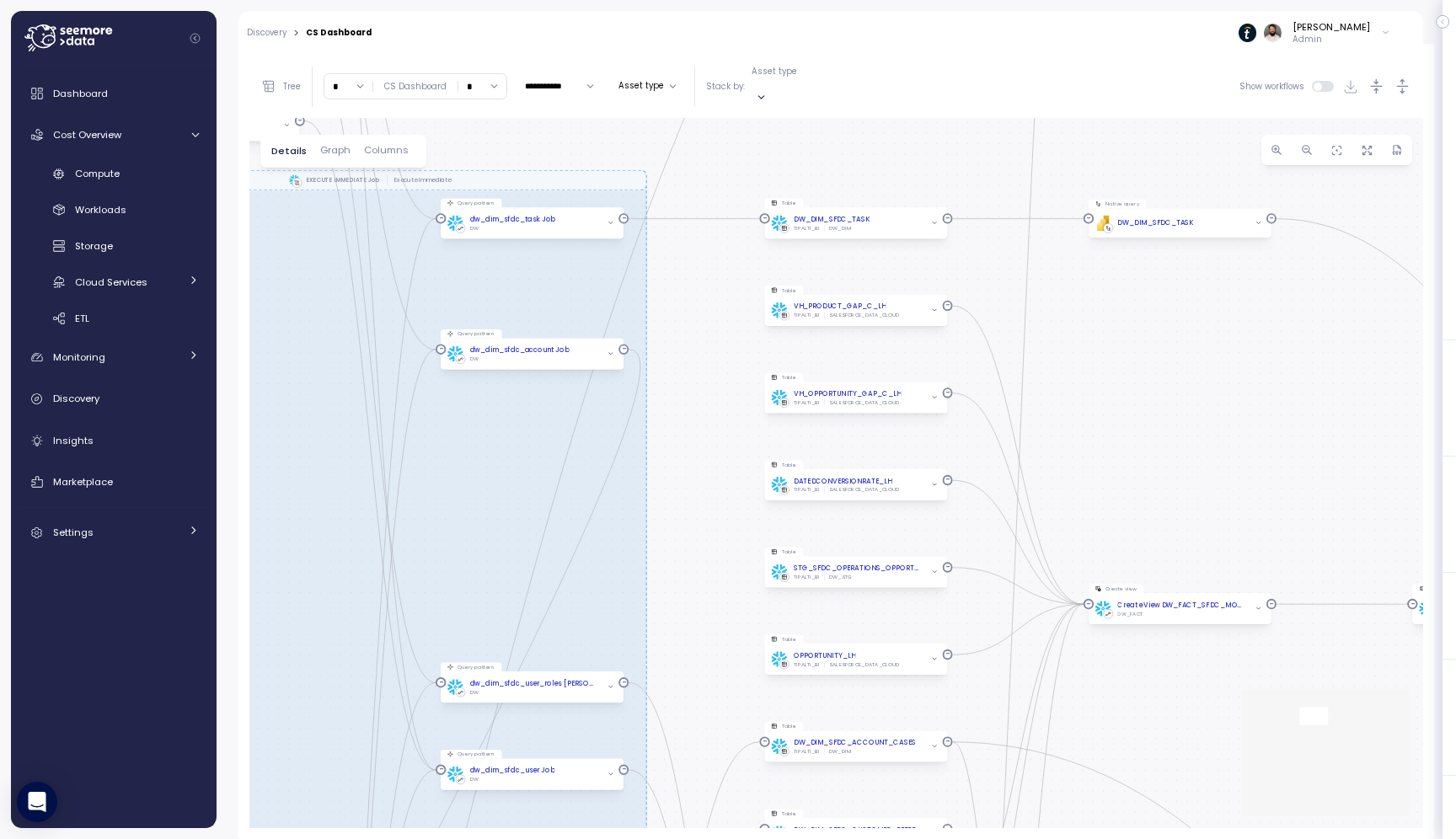
drag, startPoint x: 668, startPoint y: 635, endPoint x: 720, endPoint y: 650, distance: 54.1
click at [721, 650] on div "EXECUTE IMMEDIATE Job Execute immediate EXECUTE IMMEDIATE Job Execute immediate…" at bounding box center [836, 473] width 1174 height 710
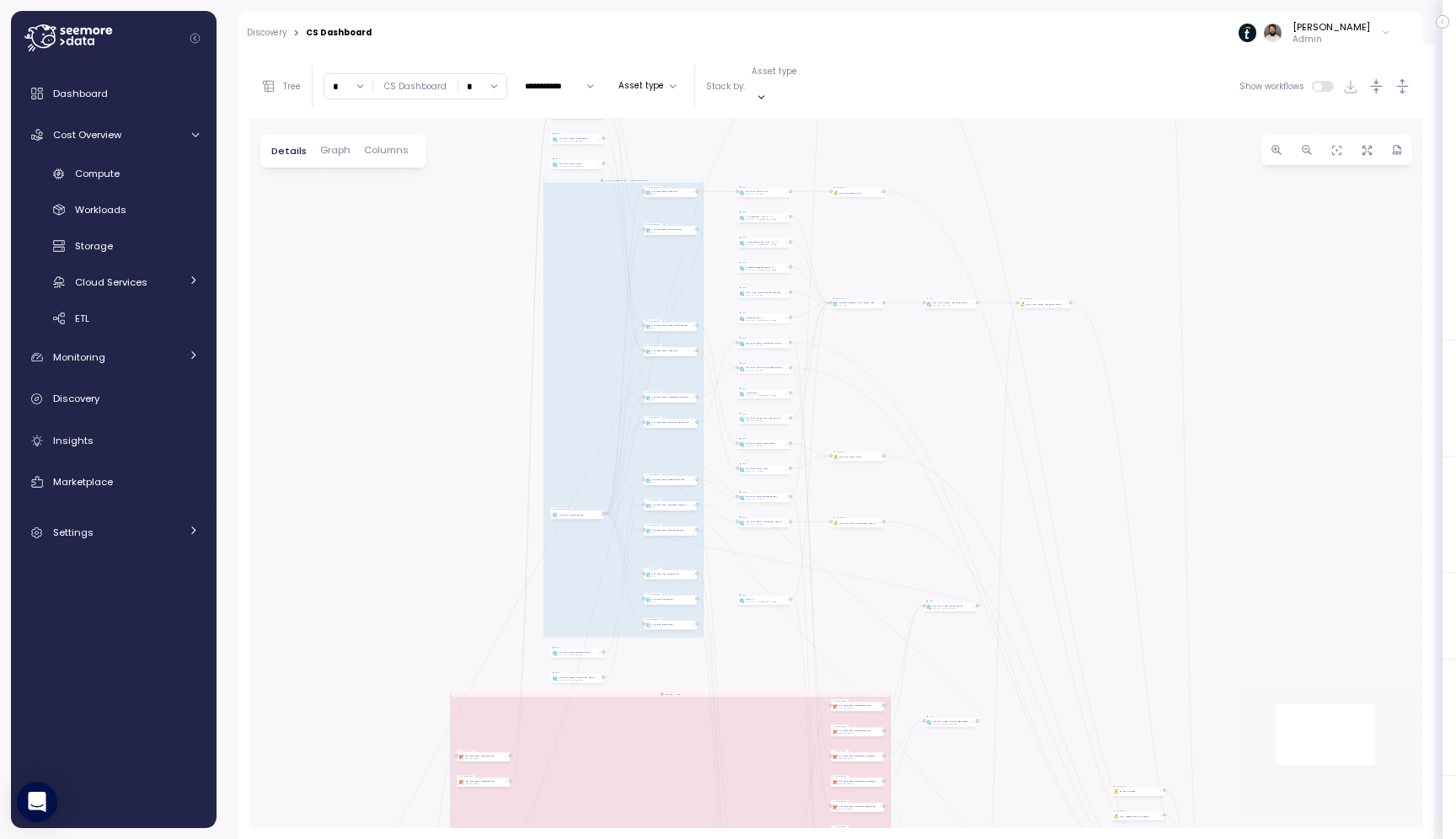
drag, startPoint x: 720, startPoint y: 650, endPoint x: 724, endPoint y: 305, distance: 345.0
click at [724, 305] on div "EXECUTE IMMEDIATE Job Execute immediate EXECUTE IMMEDIATE Job Execute immediate…" at bounding box center [836, 473] width 1174 height 710
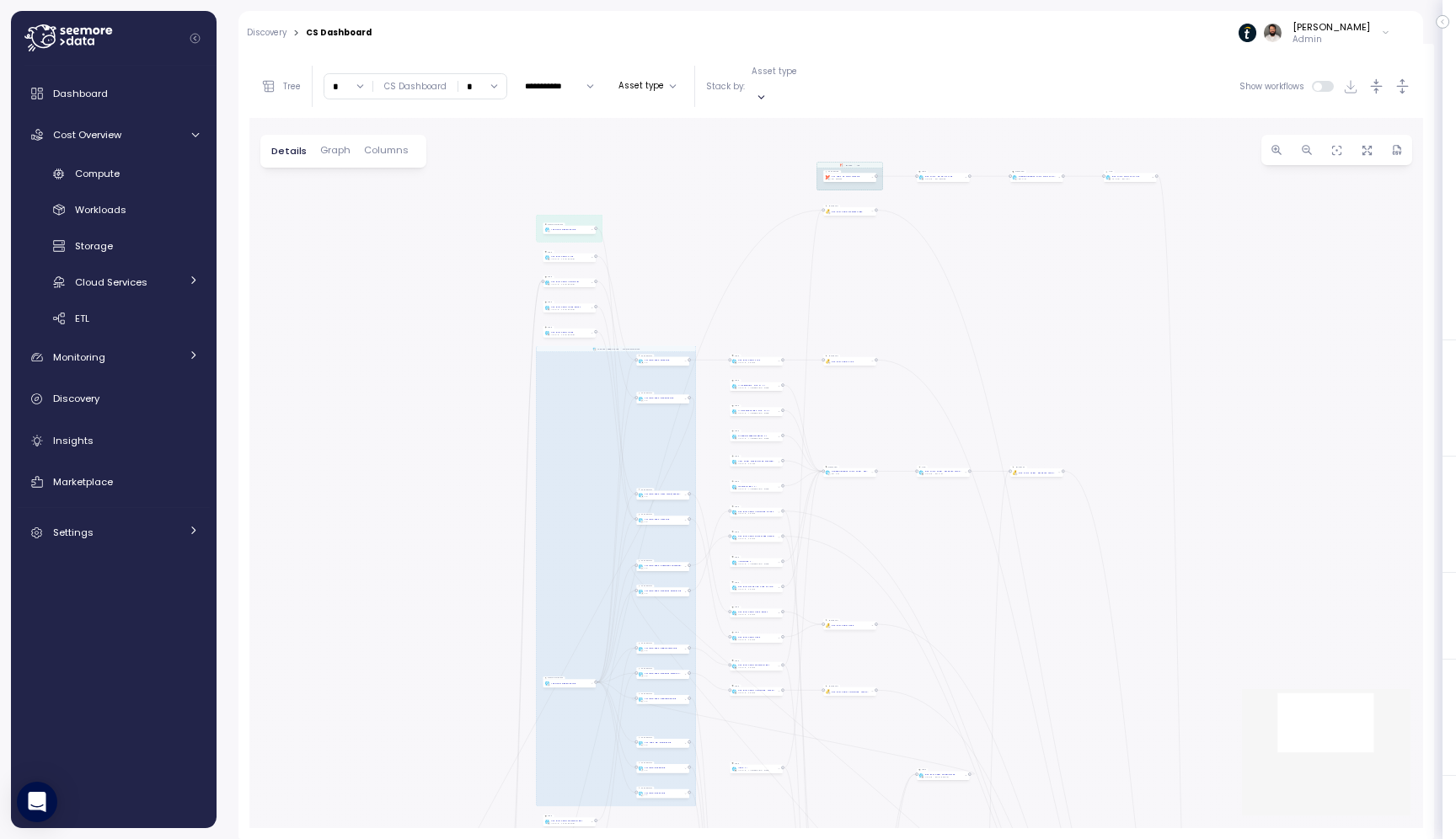
drag, startPoint x: 766, startPoint y: 560, endPoint x: 760, endPoint y: 730, distance: 170.1
click at [760, 730] on div "EXECUTE IMMEDIATE Job Execute immediate EXECUTE IMMEDIATE Job Execute immediate…" at bounding box center [836, 473] width 1174 height 710
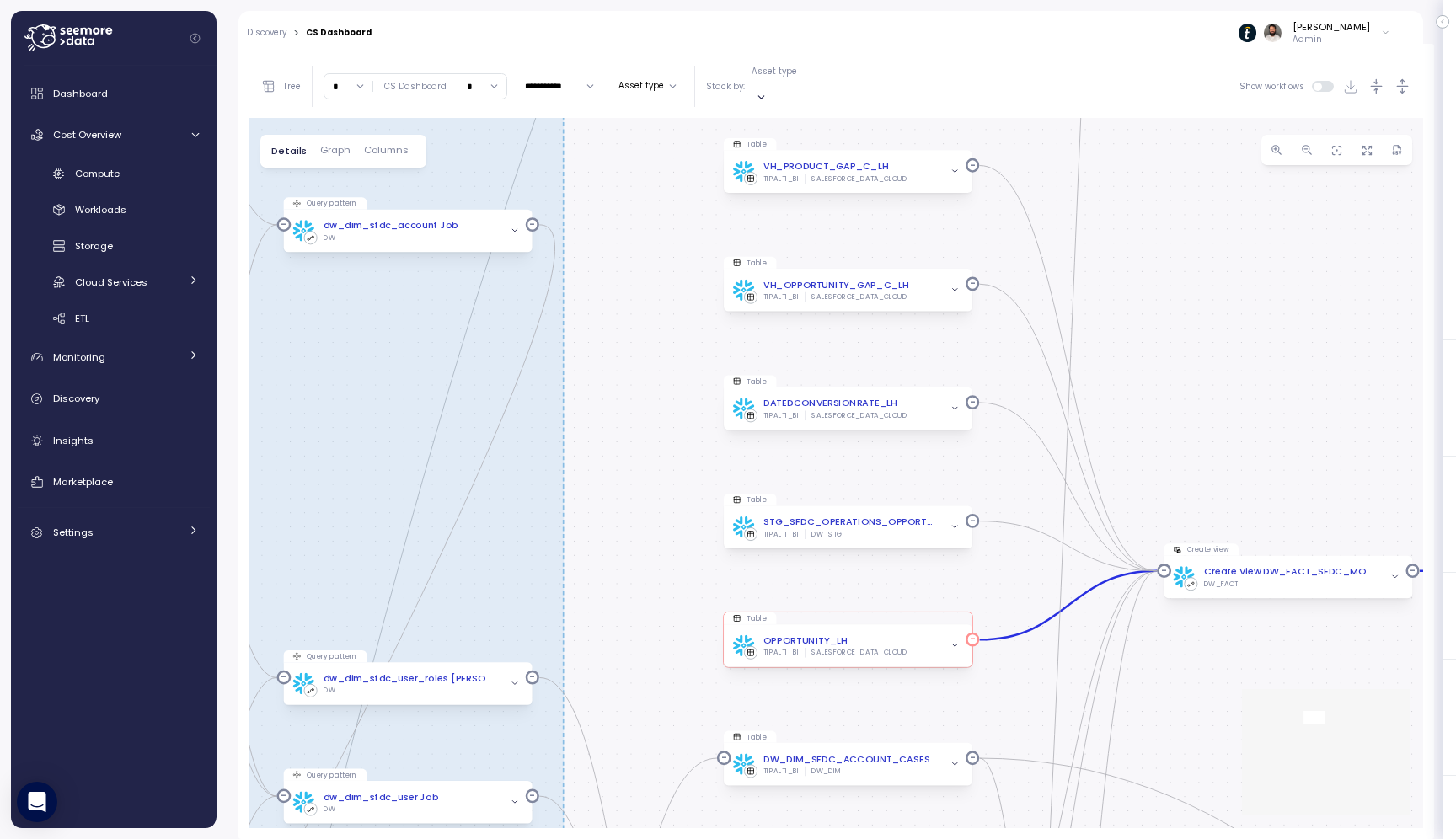
click at [816, 633] on div "OPPORTUNITY_LH" at bounding box center [805, 640] width 83 height 14
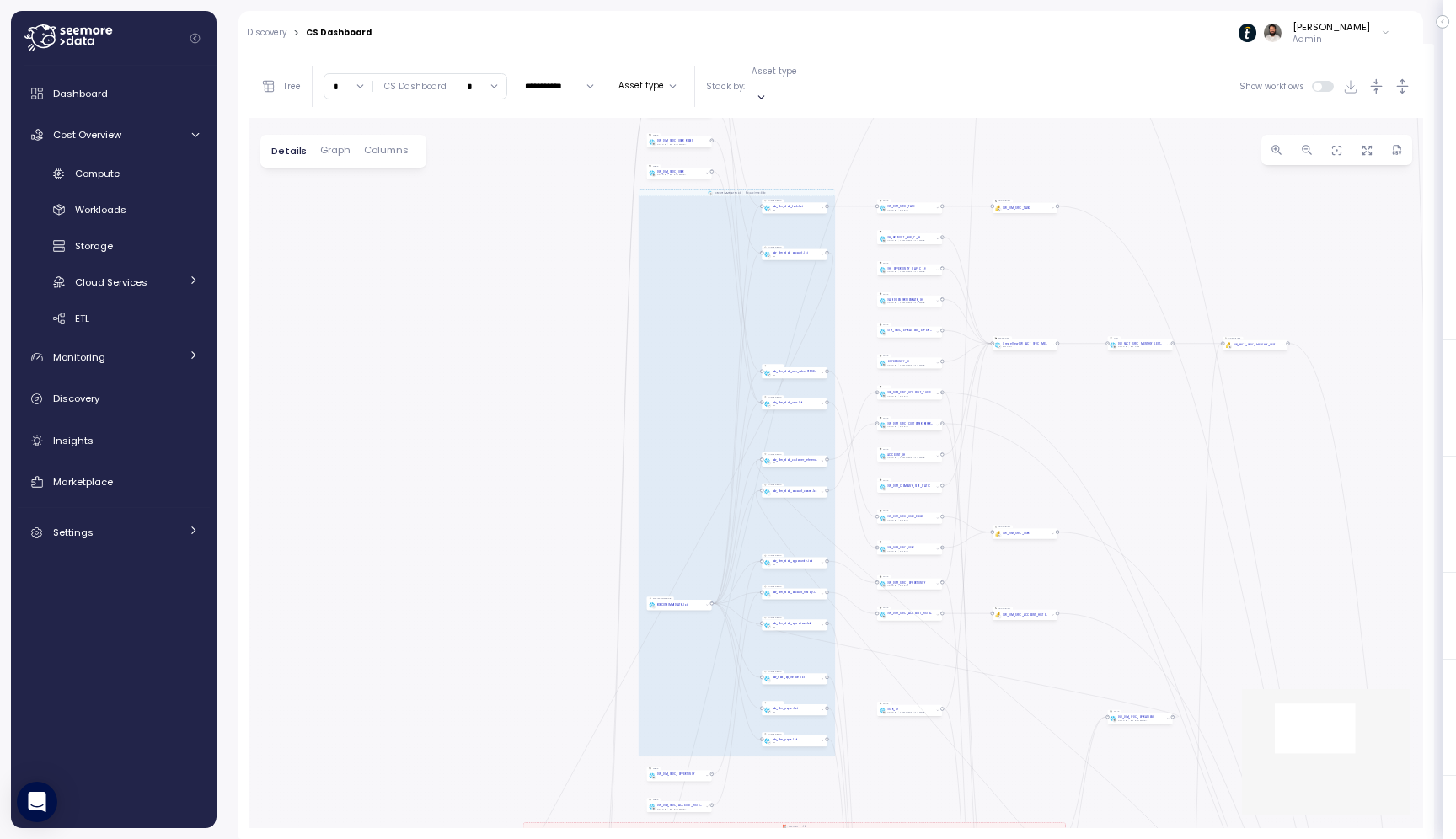
drag, startPoint x: 1045, startPoint y: 688, endPoint x: 1041, endPoint y: 421, distance: 267.0
click at [1041, 418] on div "EXECUTE IMMEDIATE Job Execute immediate EXECUTE IMMEDIATE Job Execute immediate…" at bounding box center [836, 473] width 1174 height 710
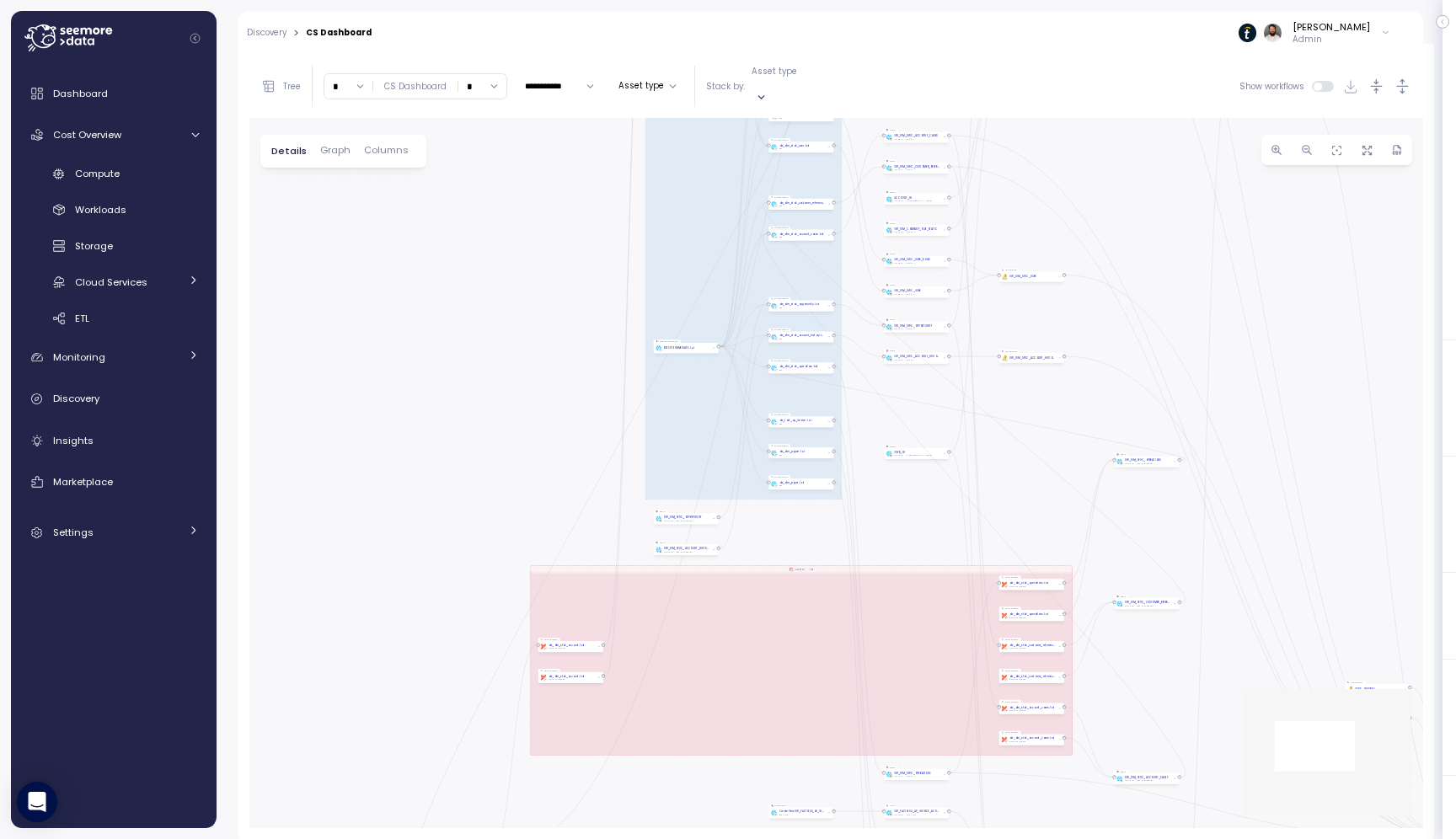
drag, startPoint x: 1008, startPoint y: 711, endPoint x: 1016, endPoint y: 456, distance: 255.1
click at [1016, 456] on div "EXECUTE IMMEDIATE Job Execute immediate EXECUTE IMMEDIATE Job Execute immediate…" at bounding box center [836, 473] width 1174 height 710
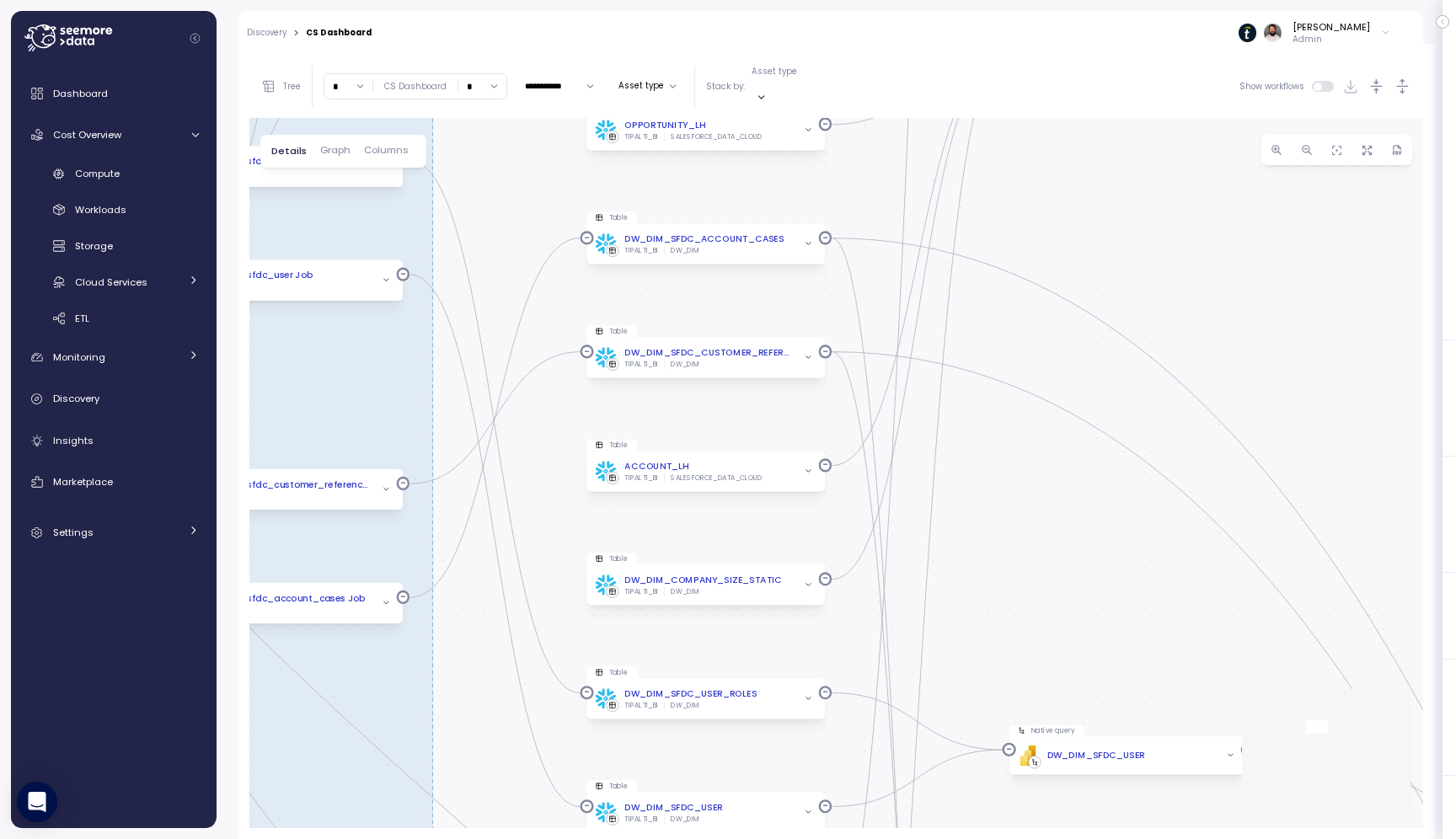
drag, startPoint x: 1124, startPoint y: 137, endPoint x: 988, endPoint y: 612, distance: 494.1
click at [988, 612] on div "EXECUTE IMMEDIATE Job Execute immediate EXECUTE IMMEDIATE Job Execute immediate…" at bounding box center [836, 473] width 1174 height 710
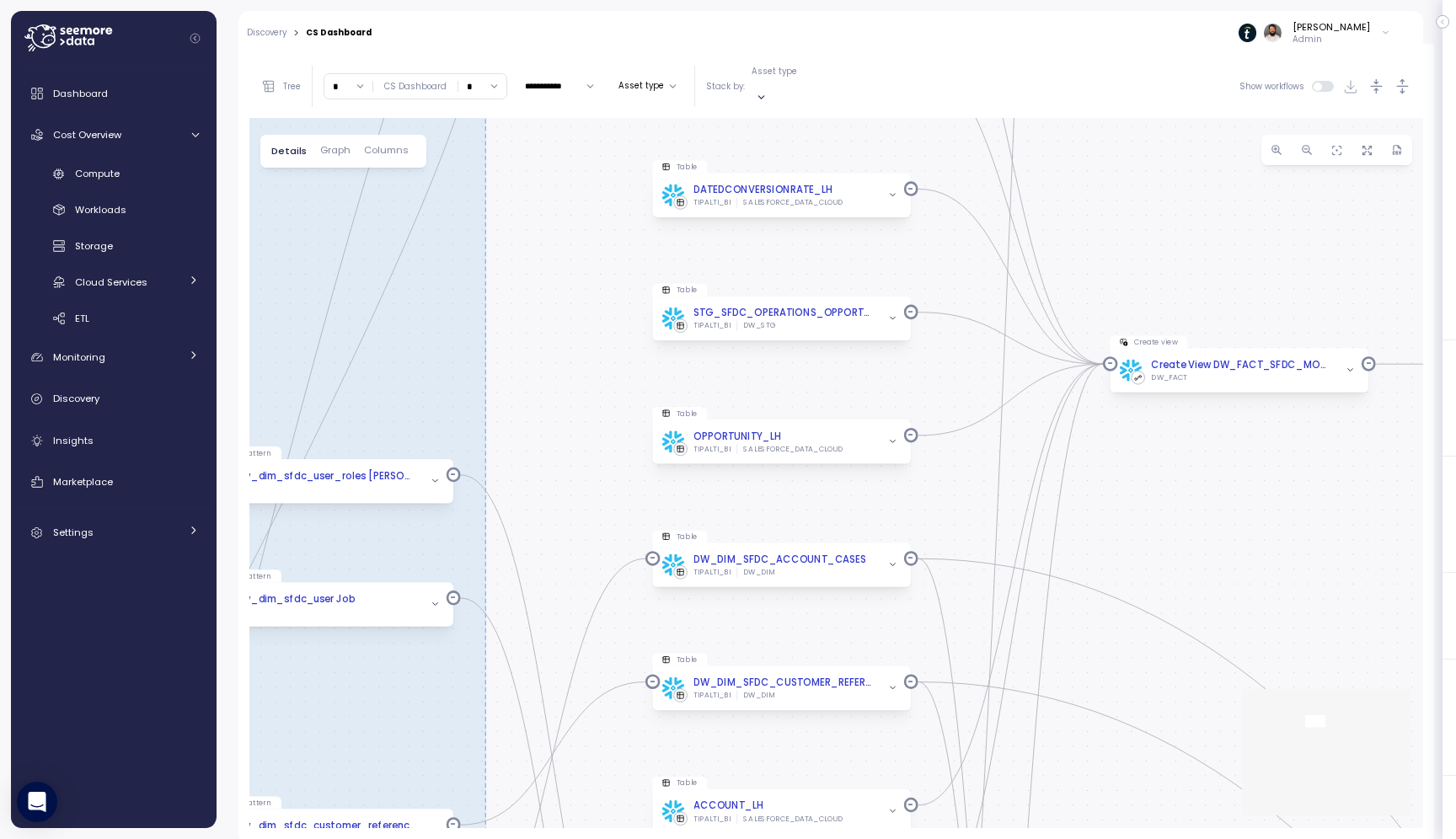
drag, startPoint x: 641, startPoint y: 202, endPoint x: 623, endPoint y: 345, distance: 144.1
click at [623, 345] on div "EXECUTE IMMEDIATE Job Execute immediate EXECUTE IMMEDIATE Job Execute immediate…" at bounding box center [836, 473] width 1174 height 710
click at [802, 553] on div "DW_DIM_SFDC_ACCOUNT_CASES" at bounding box center [780, 560] width 172 height 15
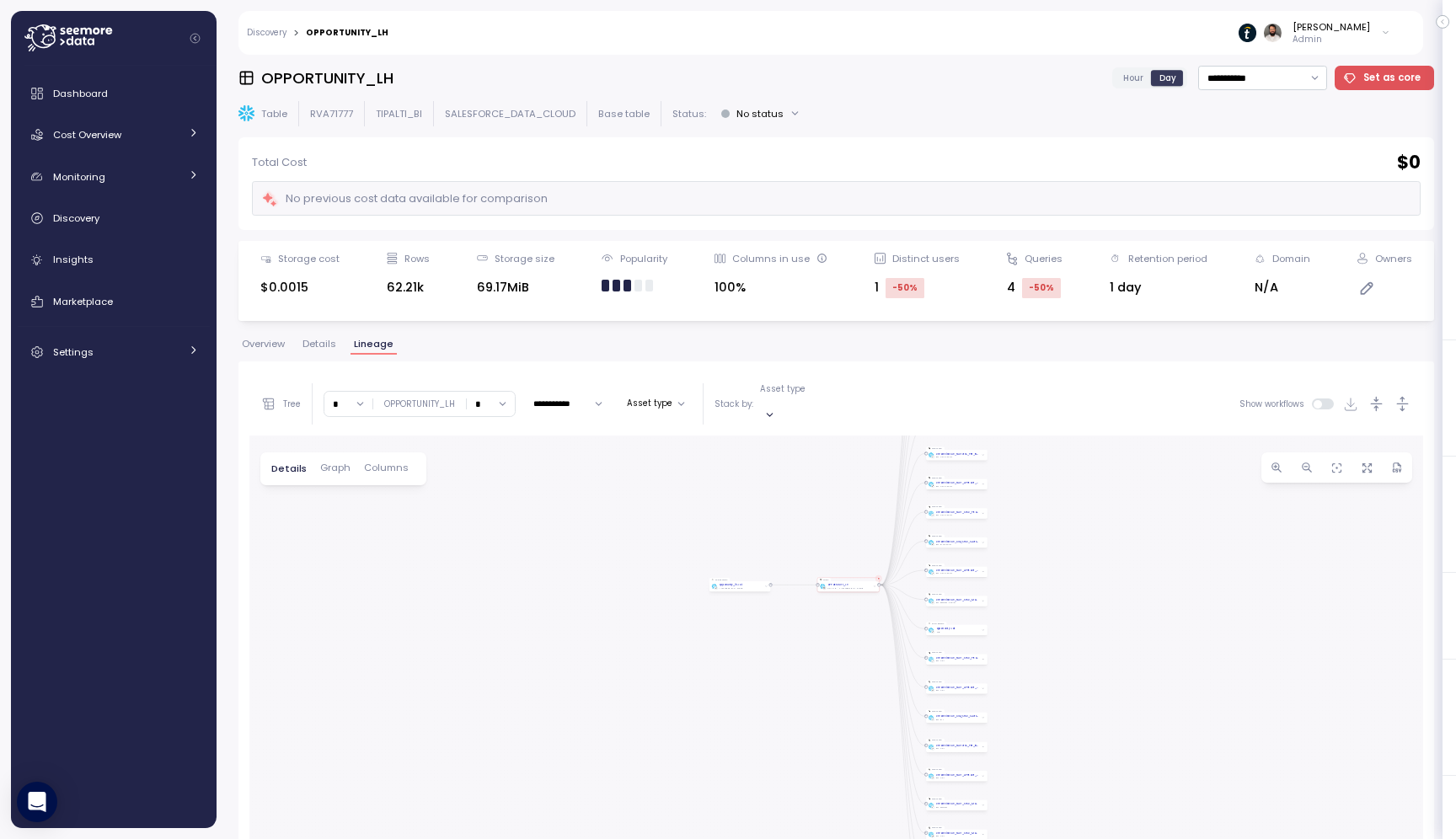
drag, startPoint x: 757, startPoint y: 691, endPoint x: 773, endPoint y: 481, distance: 210.6
click at [773, 481] on div "dbt DW Prod Job dbt DW Prod - Monthly Job dbt DW Prod - Weekly Job Query patter…" at bounding box center [836, 791] width 1174 height 710
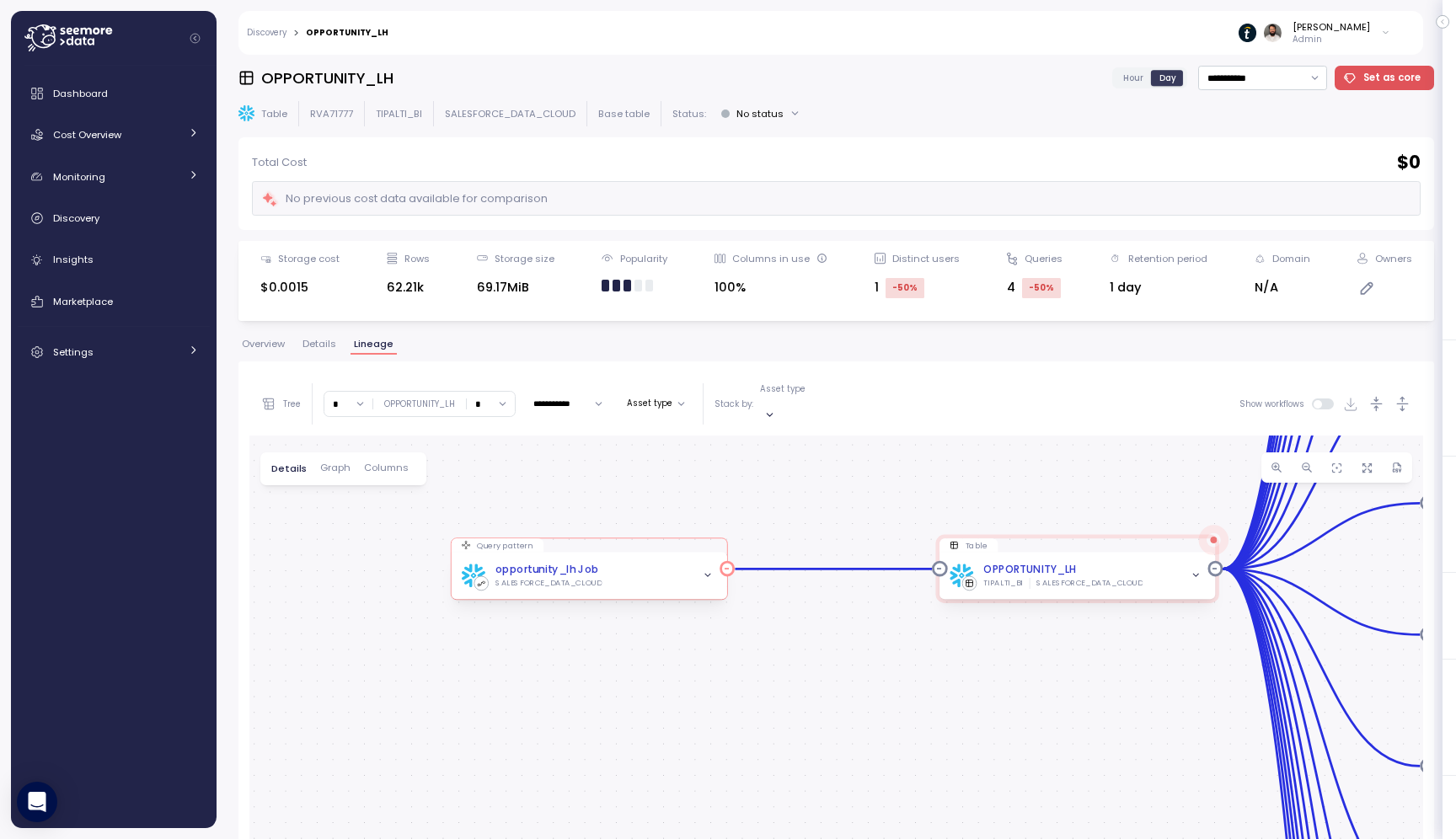
click at [631, 566] on div "opportunity_lh Job SALESFORCE_DATA_CLOUD" at bounding box center [590, 576] width 256 height 27
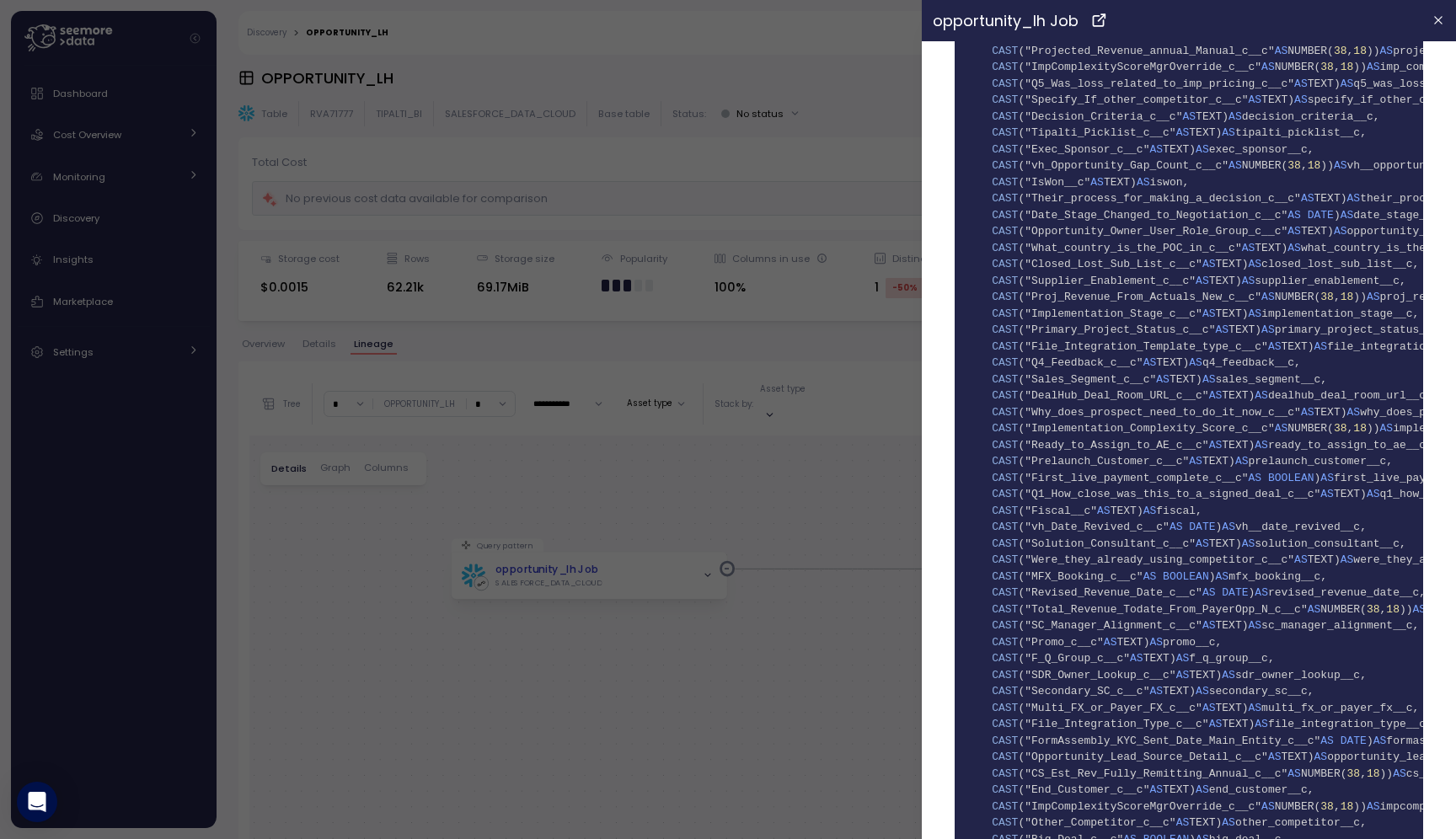
scroll to position [3522, 0]
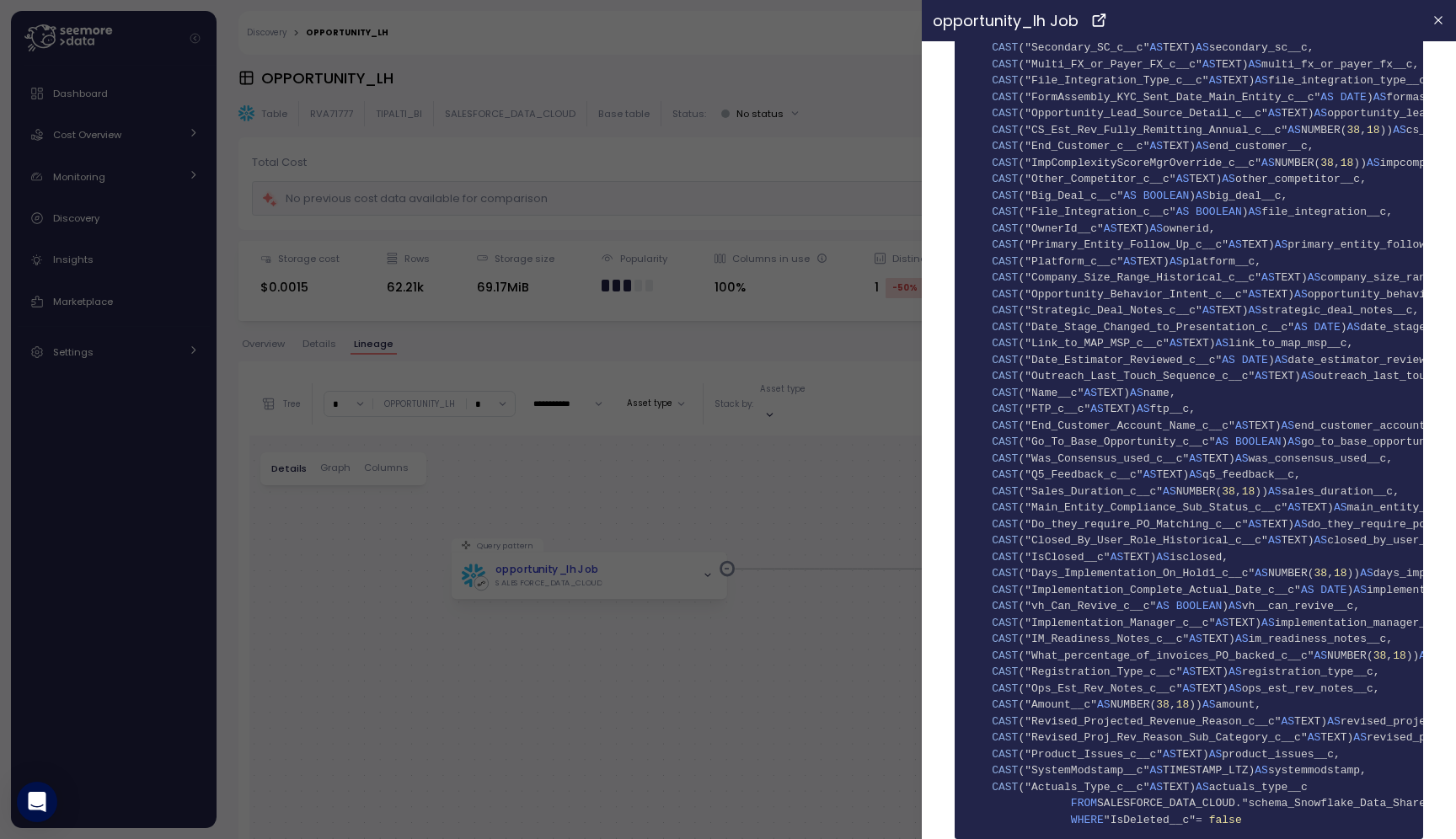
click at [702, 485] on div at bounding box center [728, 419] width 1456 height 839
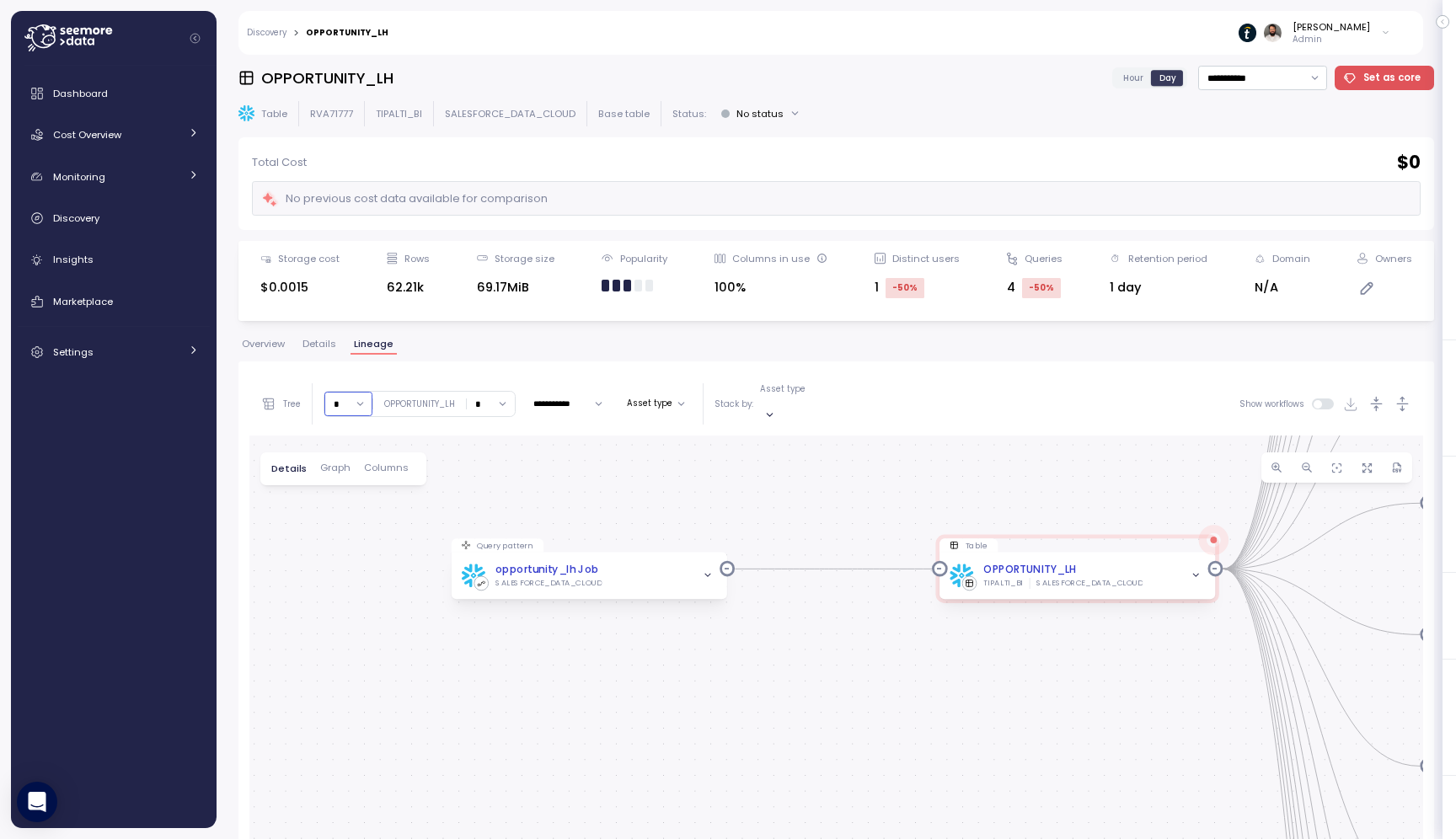
click at [340, 397] on input "*" at bounding box center [348, 404] width 48 height 24
click at [350, 519] on div "3" at bounding box center [346, 518] width 25 height 13
type input "*"
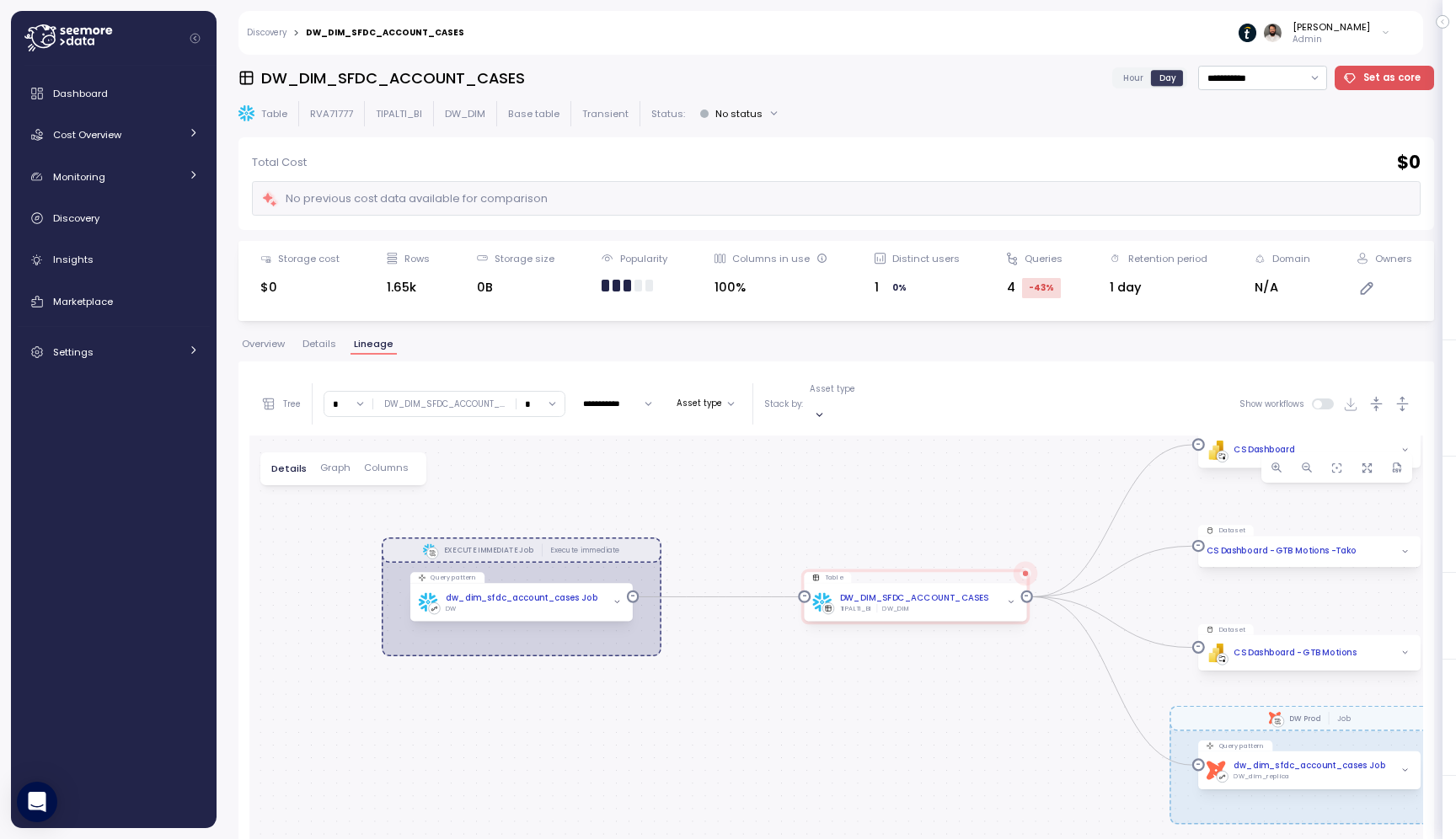
drag, startPoint x: 764, startPoint y: 679, endPoint x: 857, endPoint y: 489, distance: 211.5
click at [858, 486] on div "EXECUTE IMMEDIATE Job Execute immediate dbt DW Prod Job Query pattern dw_dim_sf…" at bounding box center [836, 791] width 1174 height 710
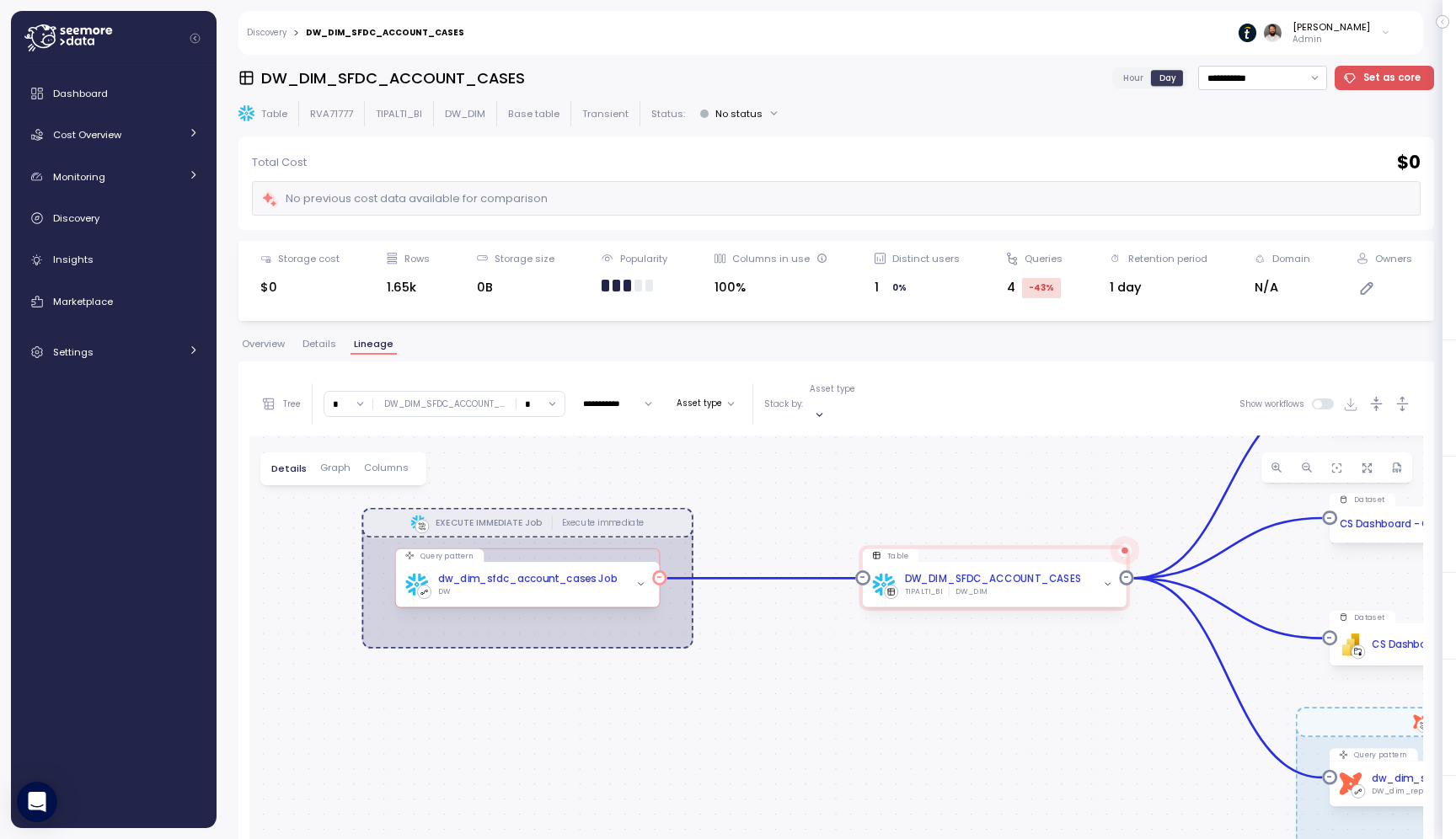
click at [554, 587] on div "DW" at bounding box center [528, 592] width 180 height 10
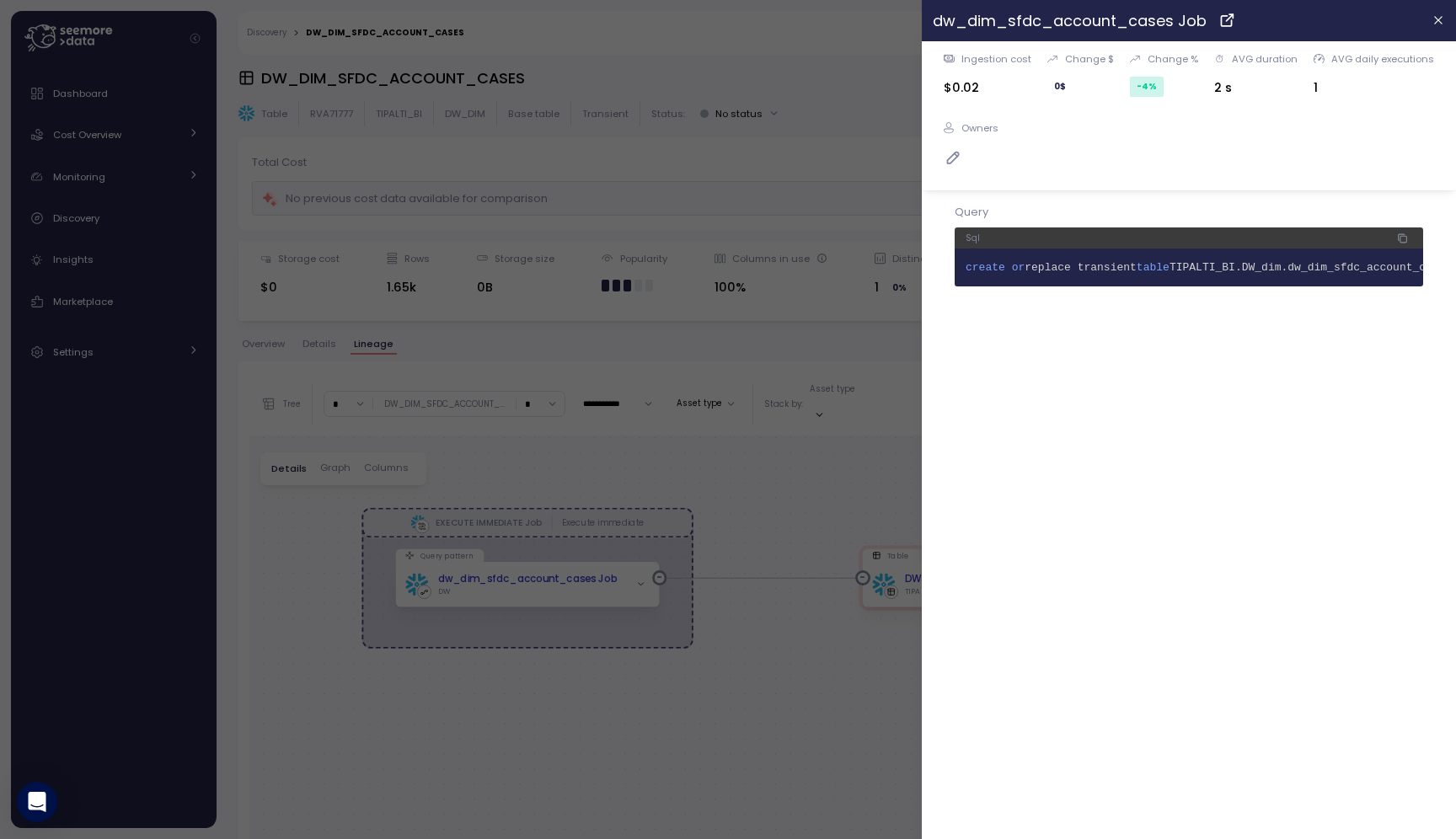
click at [789, 496] on div at bounding box center [728, 419] width 1456 height 839
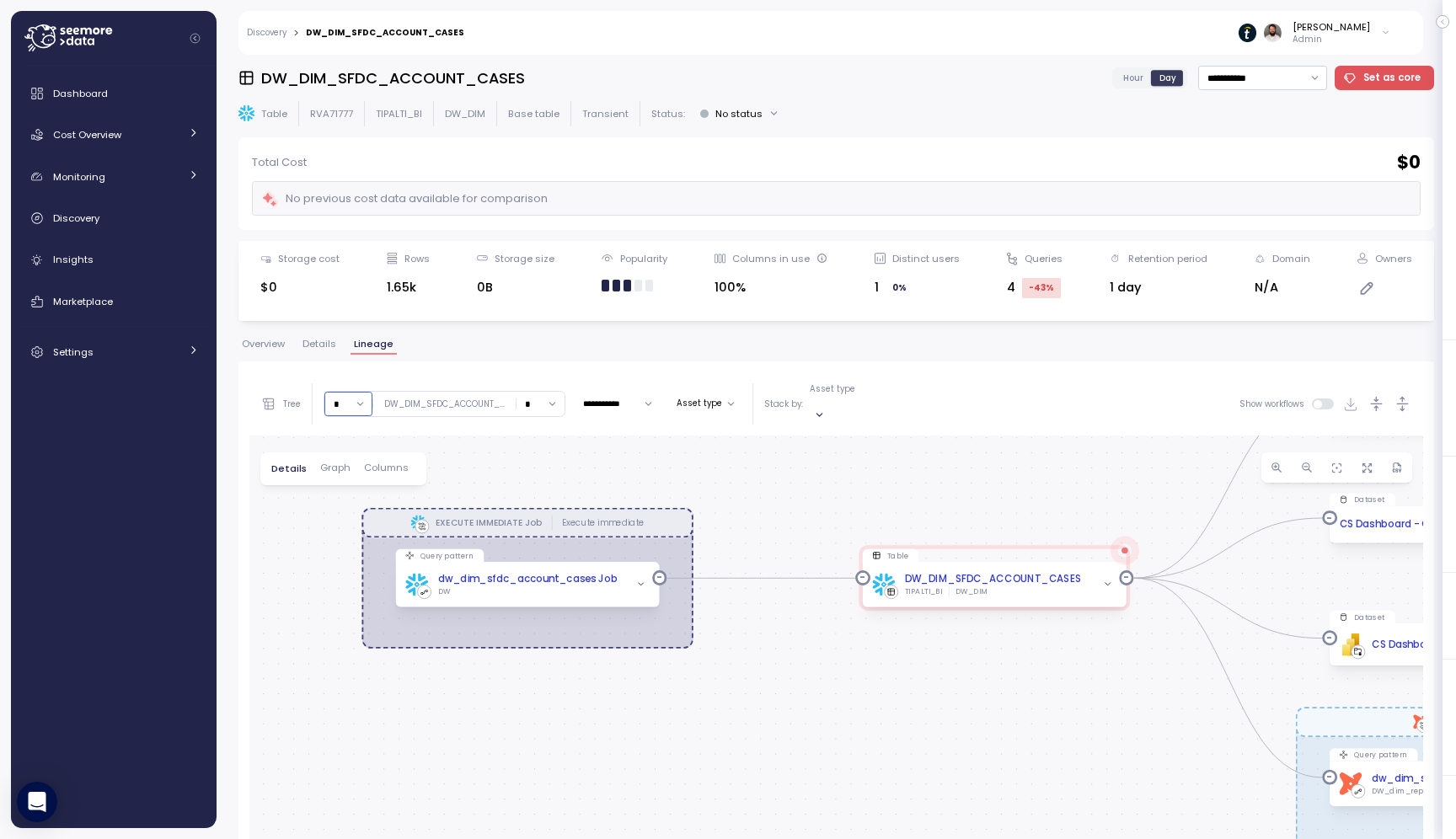
click at [338, 399] on input "*" at bounding box center [348, 404] width 48 height 24
click at [344, 533] on div "4" at bounding box center [351, 541] width 46 height 22
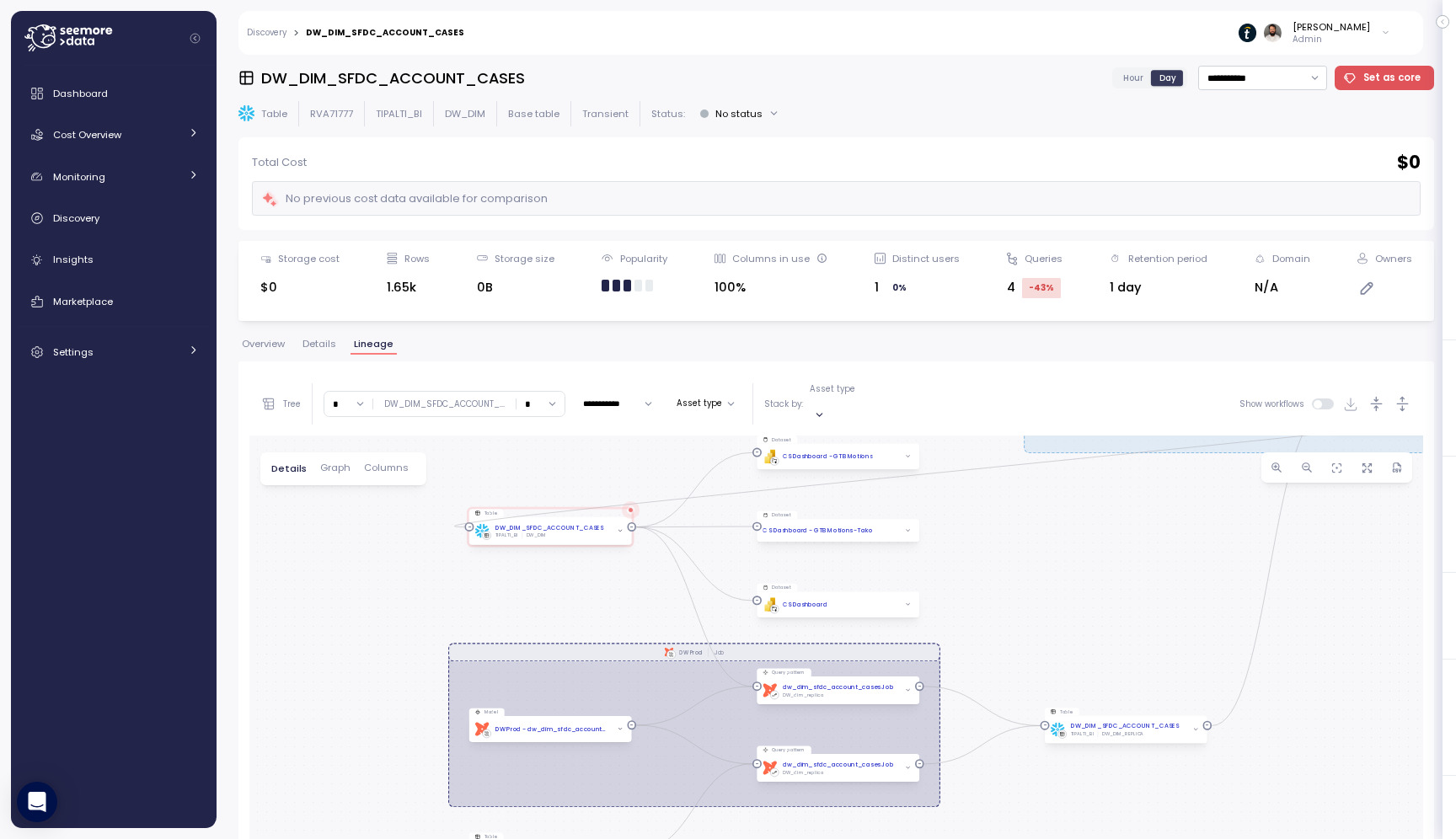
drag, startPoint x: 353, startPoint y: 607, endPoint x: 500, endPoint y: 404, distance: 250.6
click at [501, 404] on div "**********" at bounding box center [836, 759] width 1174 height 773
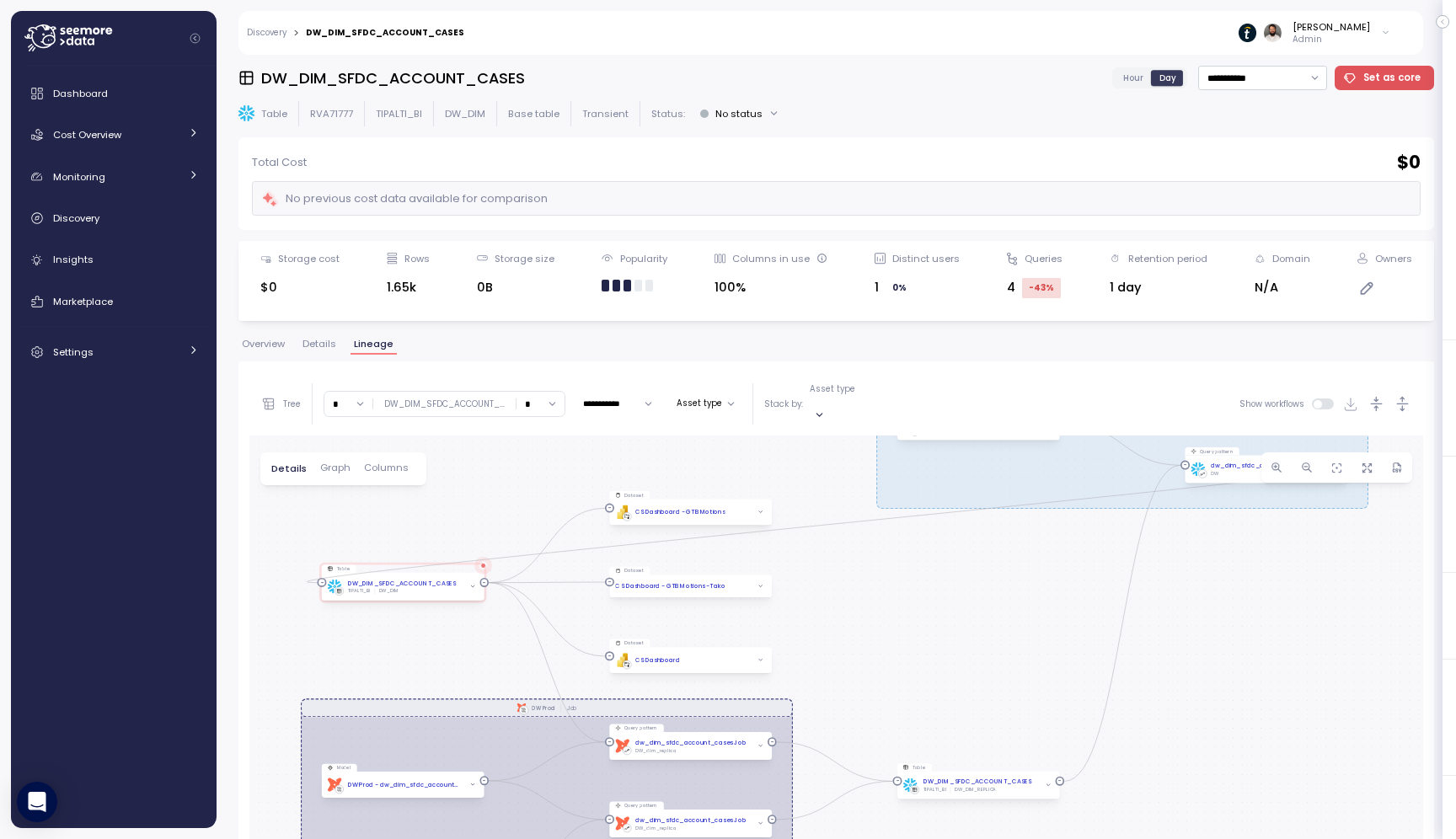
drag, startPoint x: 388, startPoint y: 660, endPoint x: 238, endPoint y: 717, distance: 160.5
click at [238, 717] on div "**********" at bounding box center [836, 441] width 1240 height 795
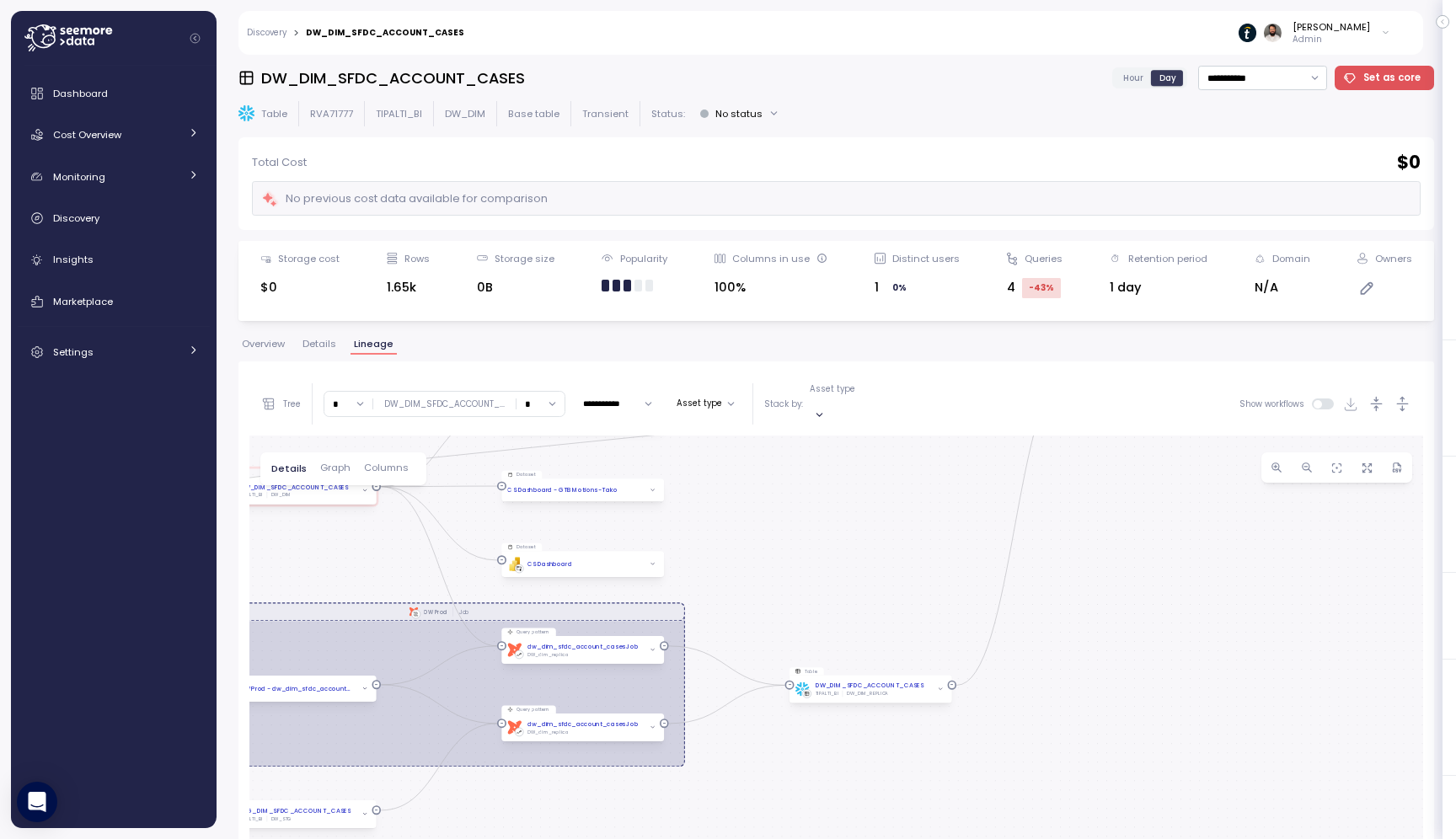
drag, startPoint x: 976, startPoint y: 687, endPoint x: 868, endPoint y: 591, distance: 144.5
click at [868, 591] on div "dbt DW Prod Job EXECUTE IMMEDIATE Job Execute immediate Table DW_DIM_SFDC_ACCOU…" at bounding box center [836, 791] width 1174 height 710
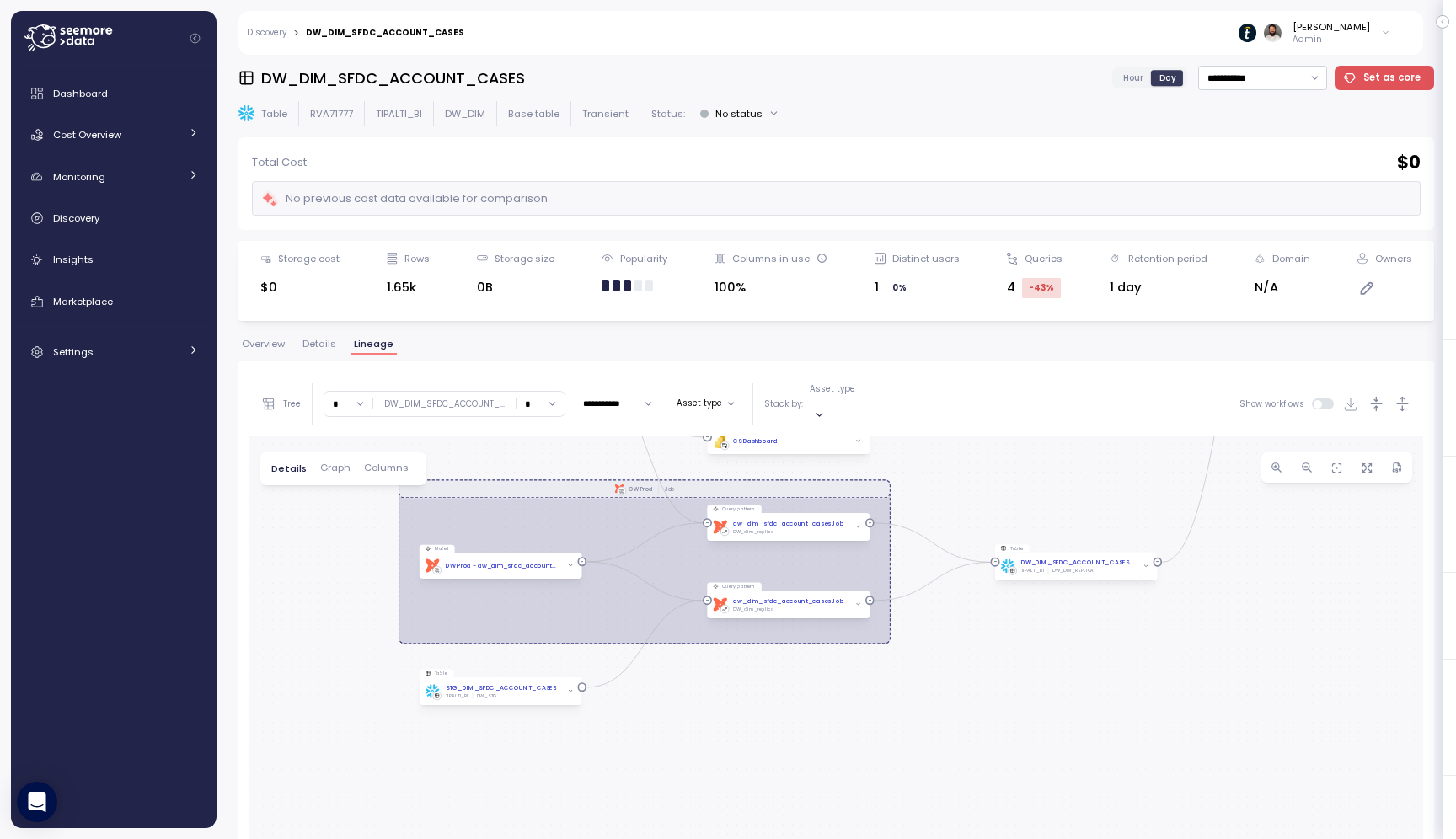
drag, startPoint x: 841, startPoint y: 595, endPoint x: 1054, endPoint y: 472, distance: 246.0
click at [1054, 471] on div "dbt DW Prod Job EXECUTE IMMEDIATE Job Execute immediate Table DW_DIM_SFDC_ACCOU…" at bounding box center [836, 791] width 1174 height 710
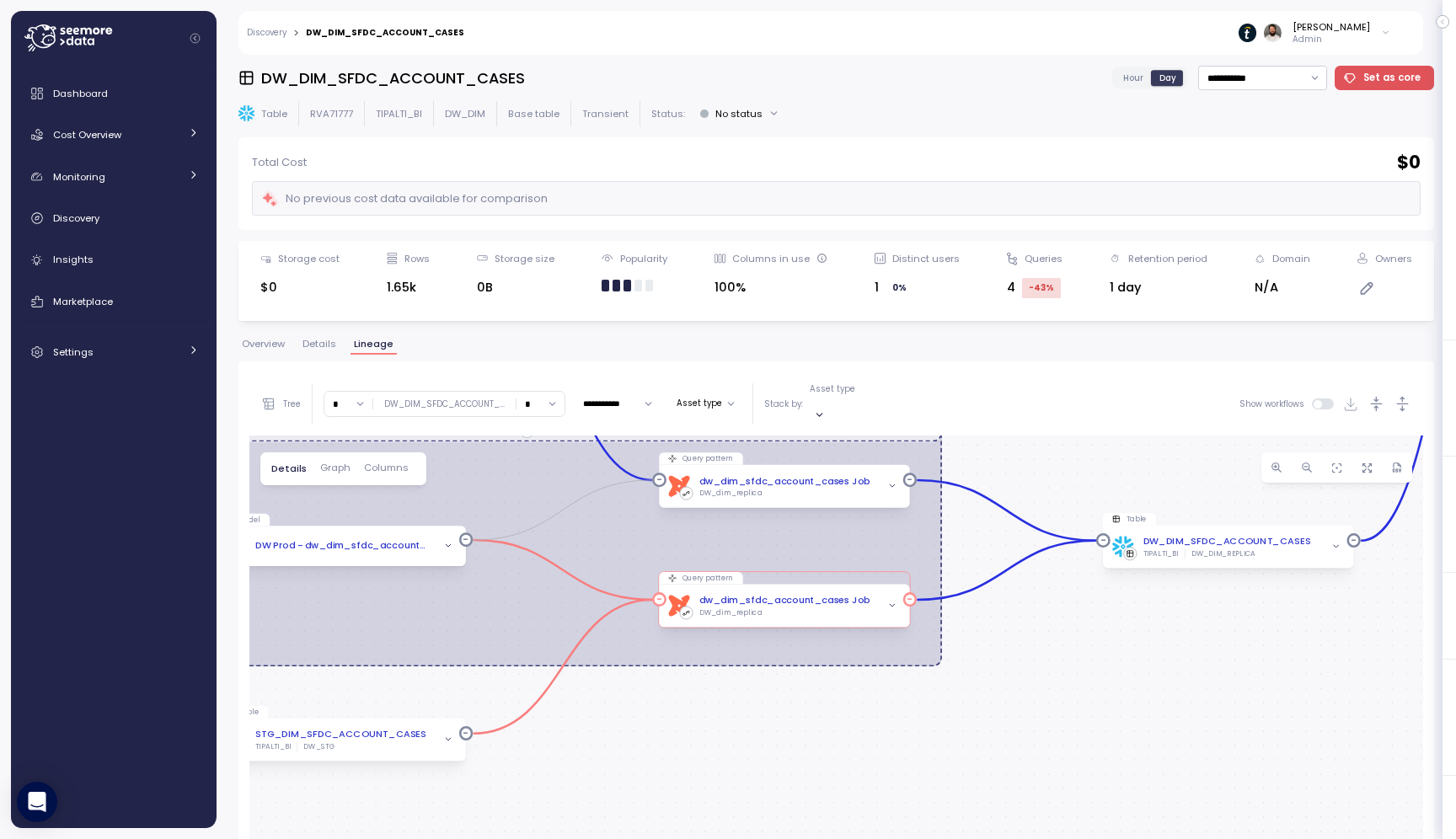
click at [822, 608] on div "DW_dim_replica" at bounding box center [785, 613] width 172 height 10
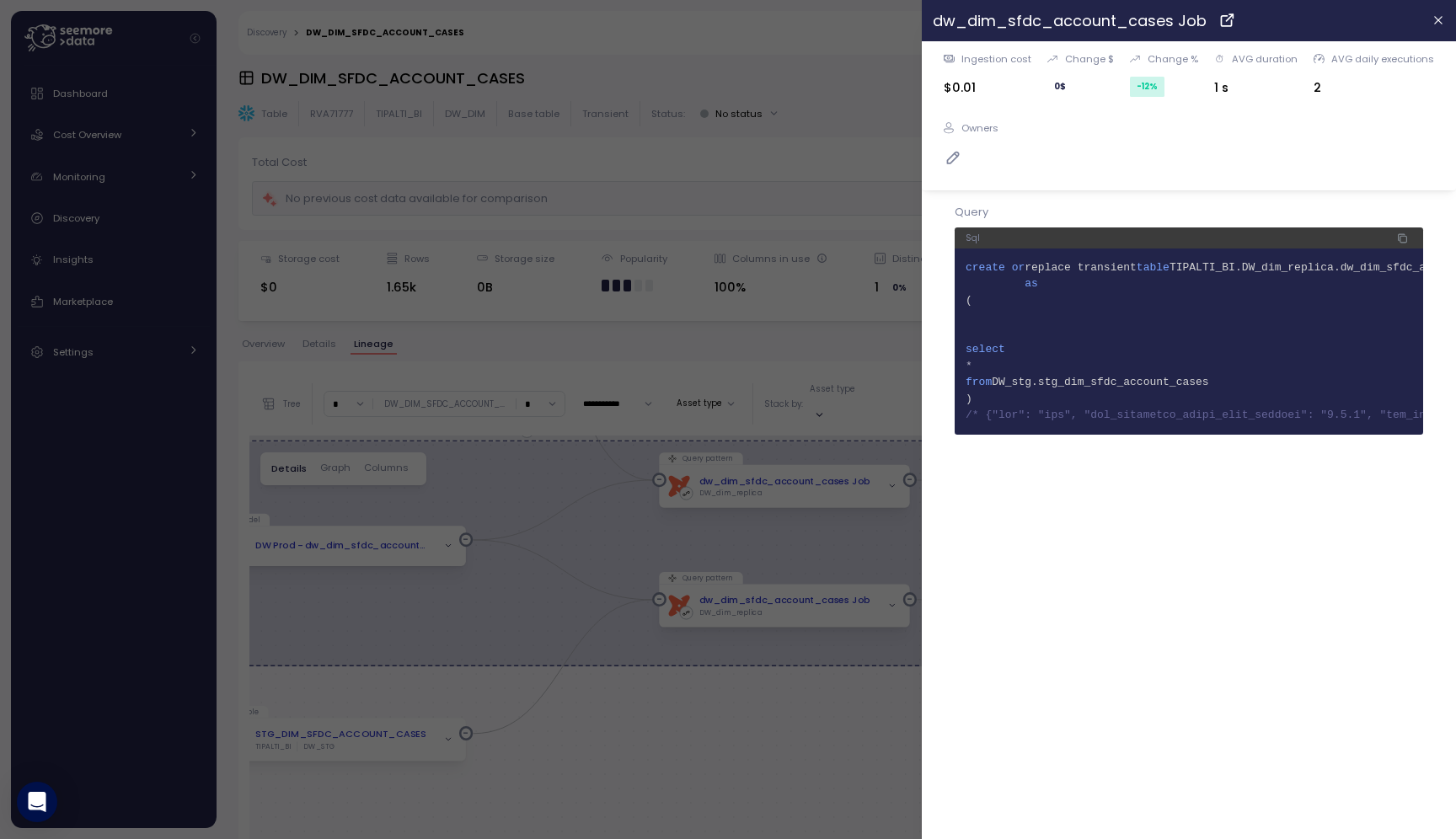
click at [853, 675] on div at bounding box center [728, 419] width 1456 height 839
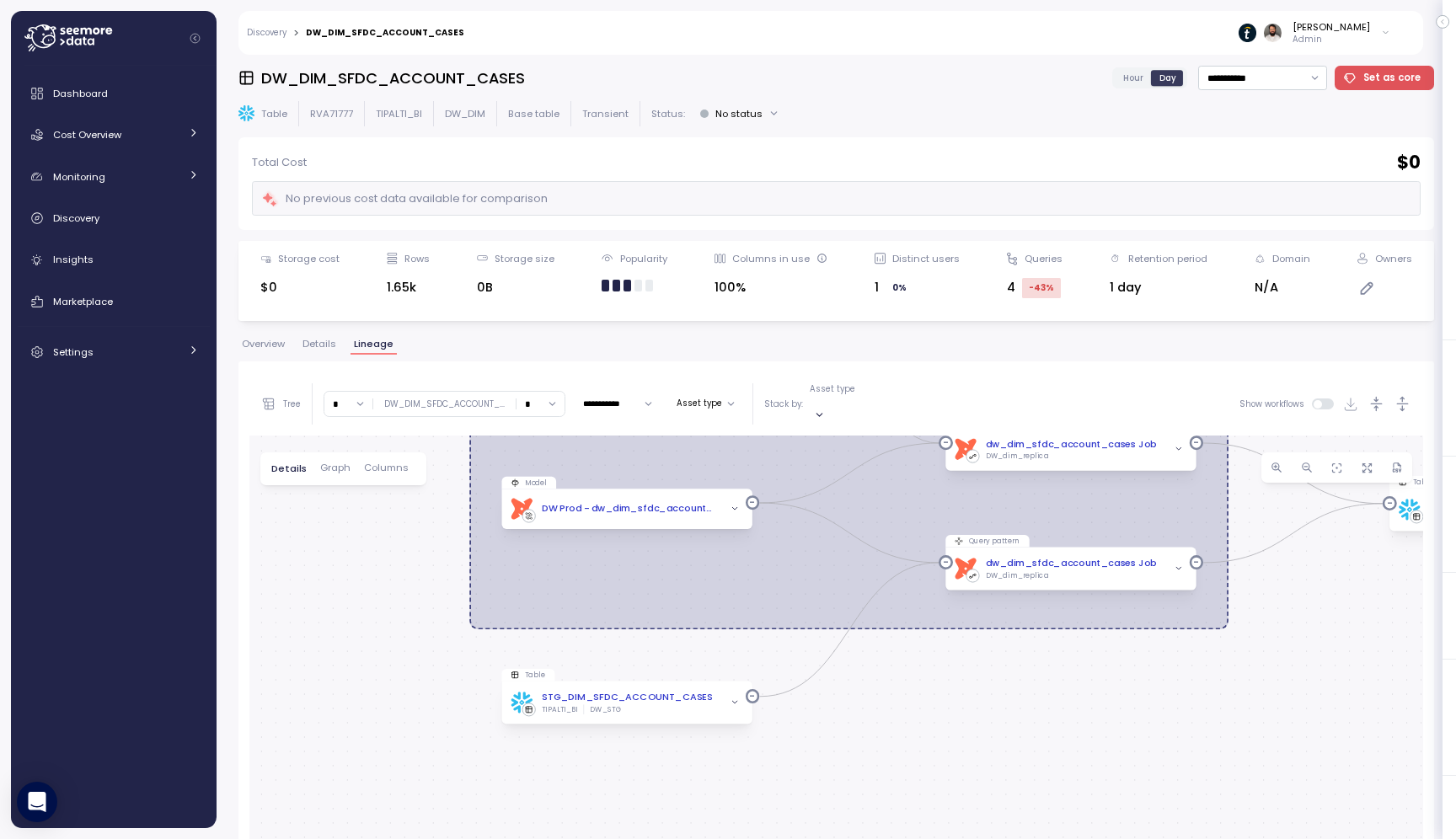
drag, startPoint x: 549, startPoint y: 726, endPoint x: 970, endPoint y: 671, distance: 424.6
click at [970, 671] on div "dbt DW Prod Job EXECUTE IMMEDIATE Job Execute immediate Table DW_DIM_SFDC_ACCOU…" at bounding box center [836, 791] width 1174 height 710
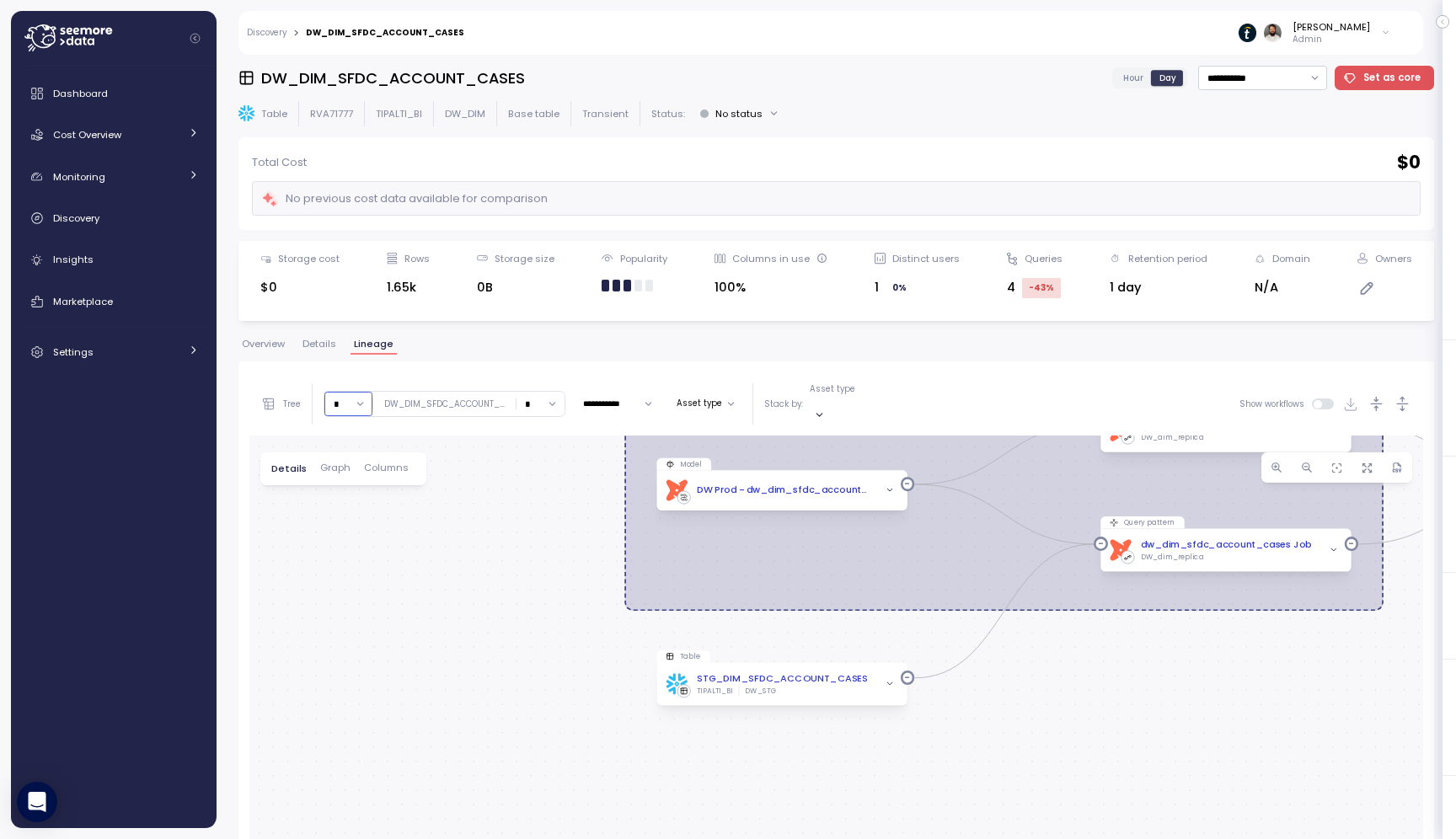
click at [354, 405] on input "*" at bounding box center [348, 404] width 48 height 24
click at [351, 520] on div "6" at bounding box center [347, 521] width 26 height 13
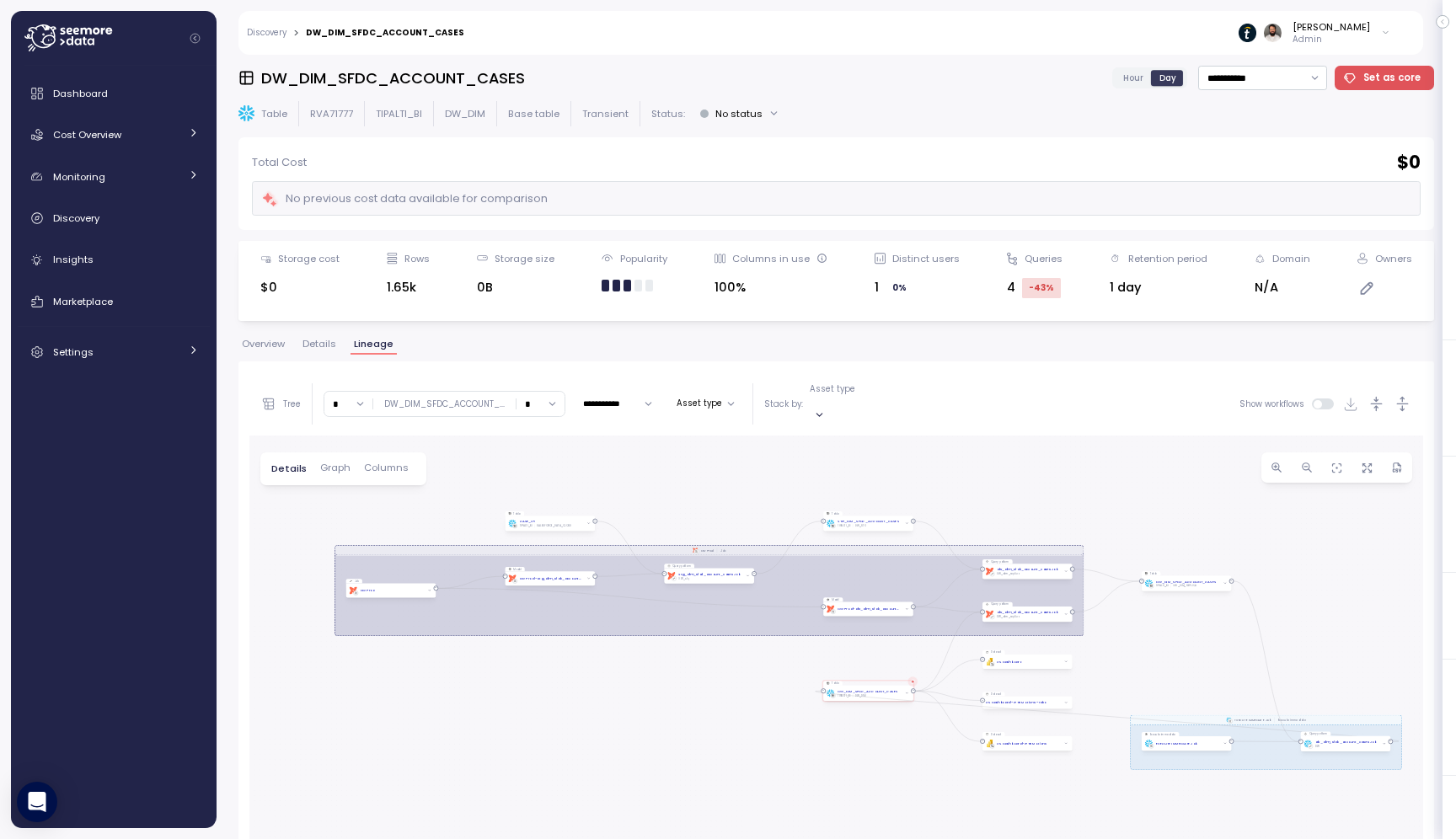
drag, startPoint x: 422, startPoint y: 613, endPoint x: 444, endPoint y: 490, distance: 125.0
click at [444, 490] on div "dbt DW Prod Job EXECUTE IMMEDIATE Job Execute immediate Table DW_DIM_SFDC_ACCOU…" at bounding box center [836, 791] width 1174 height 710
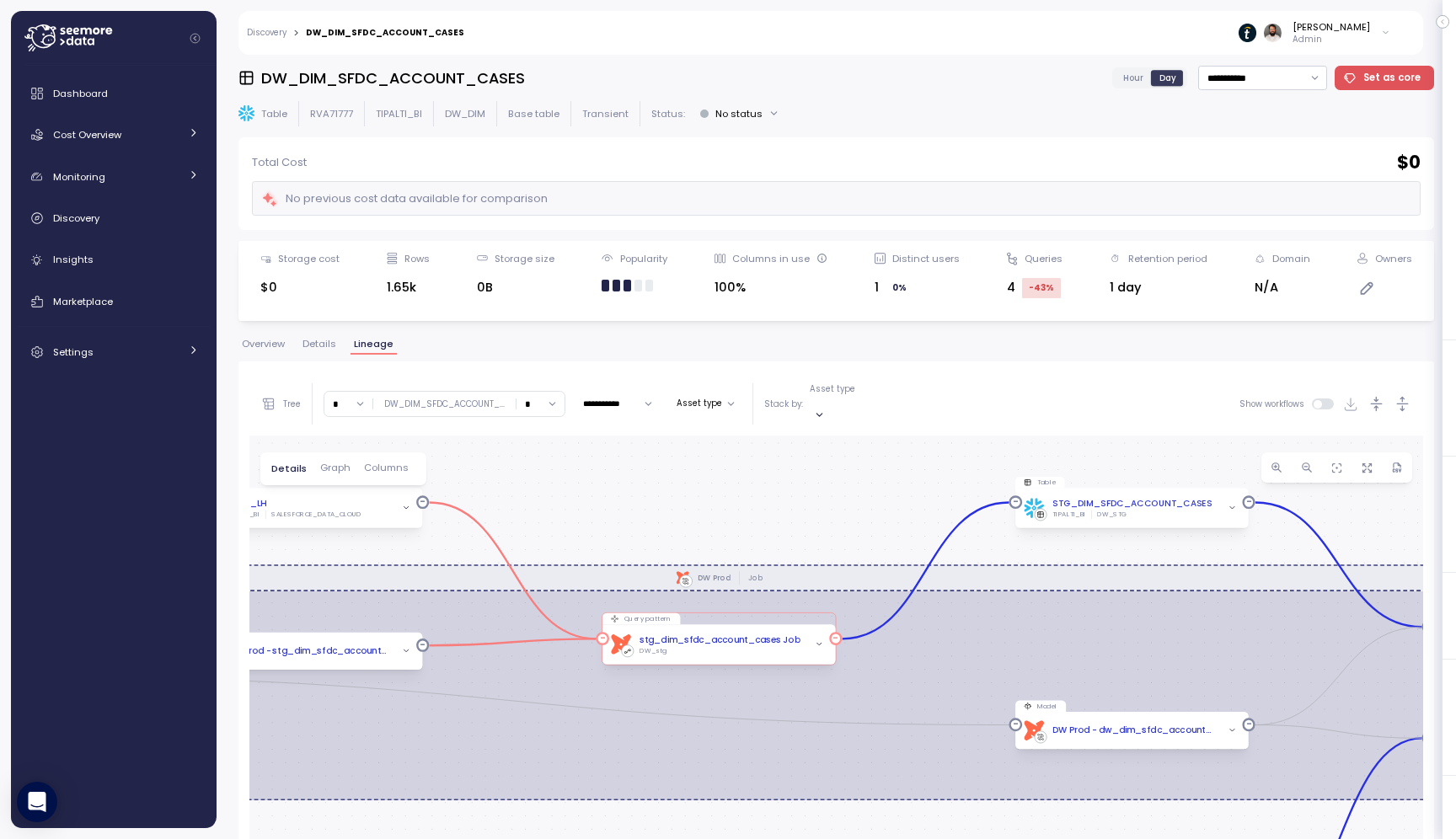
click at [739, 647] on div "DW_stg" at bounding box center [720, 652] width 161 height 10
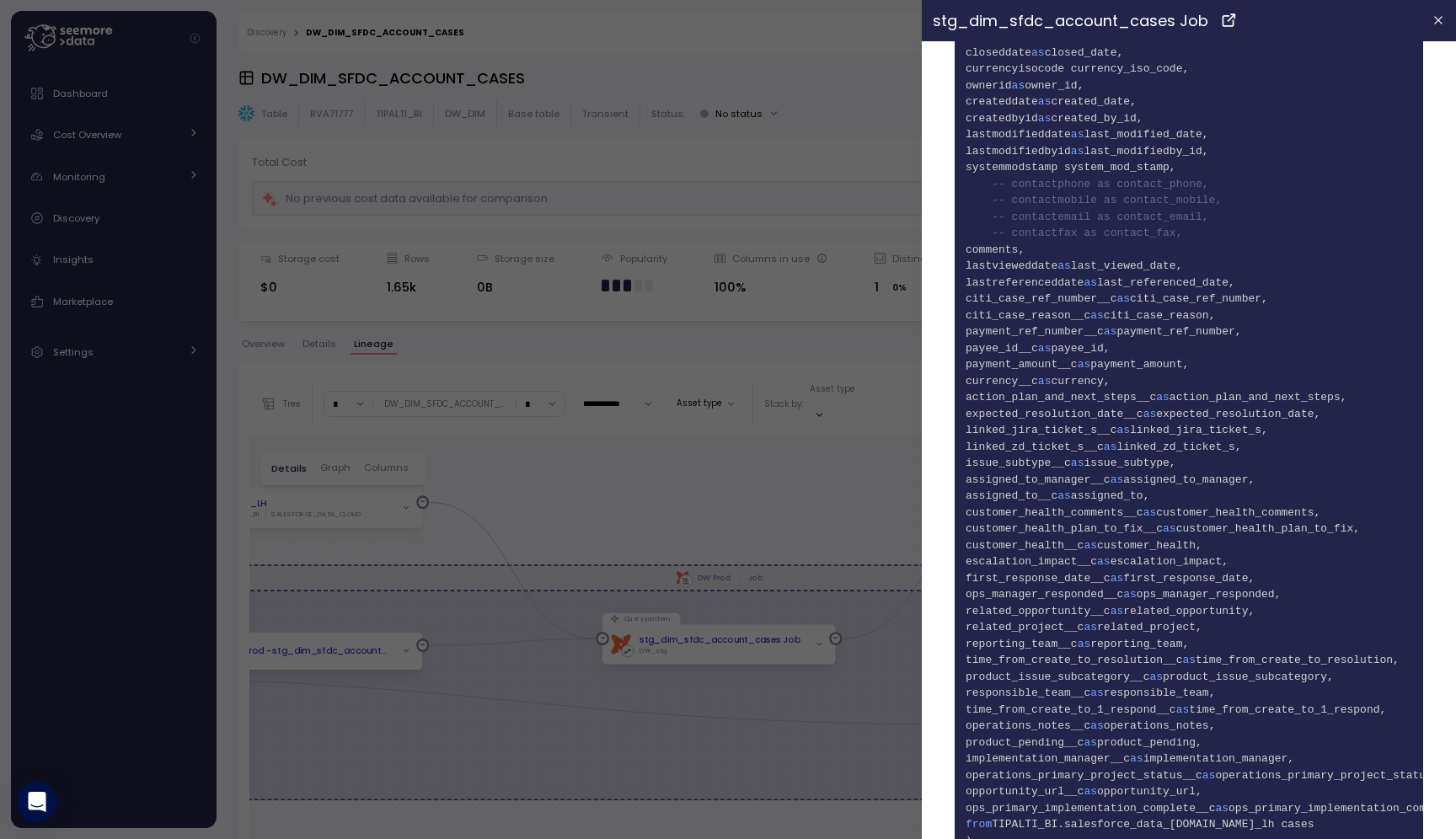
scroll to position [456, 0]
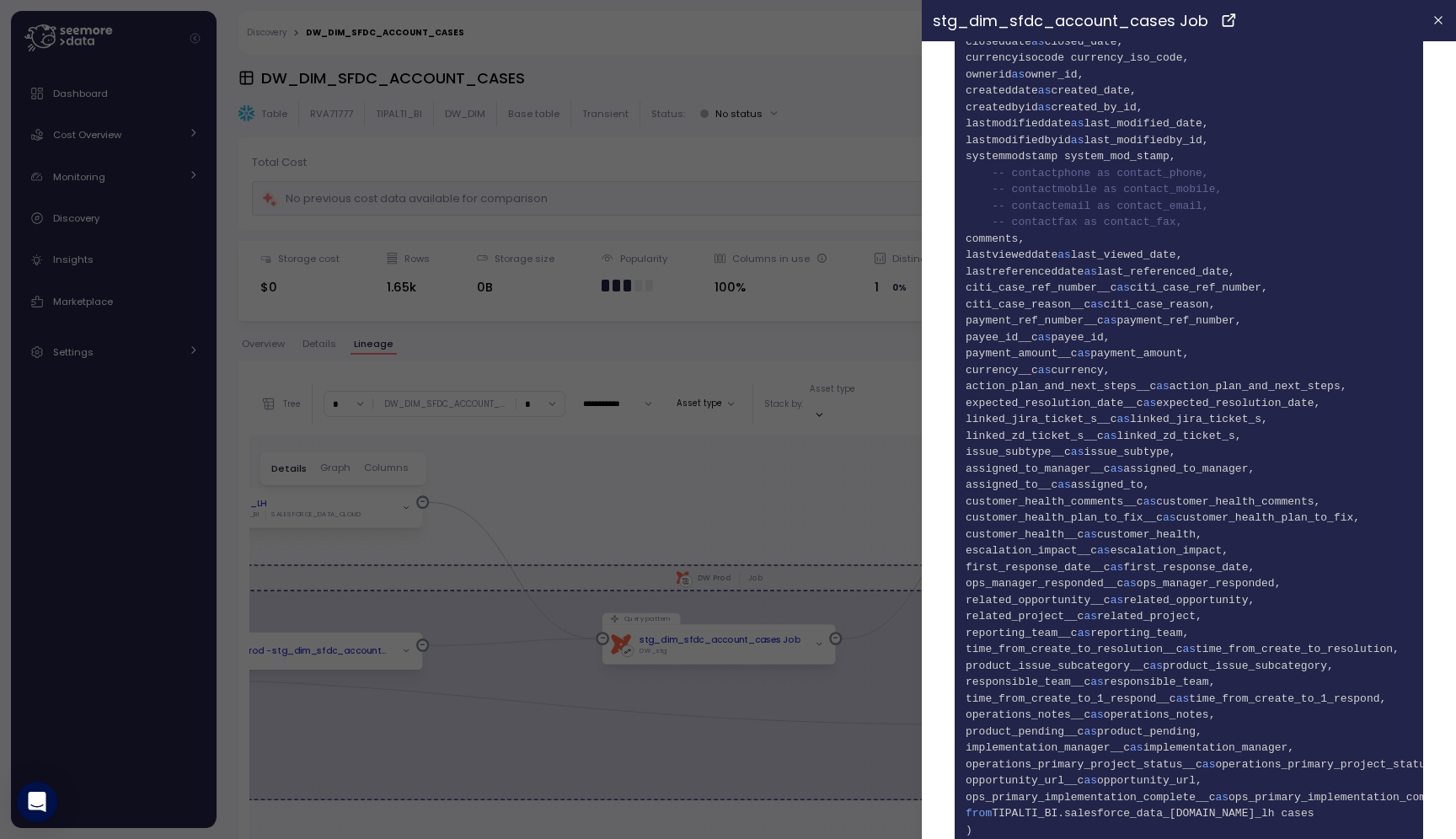
click at [845, 498] on div at bounding box center [728, 419] width 1456 height 839
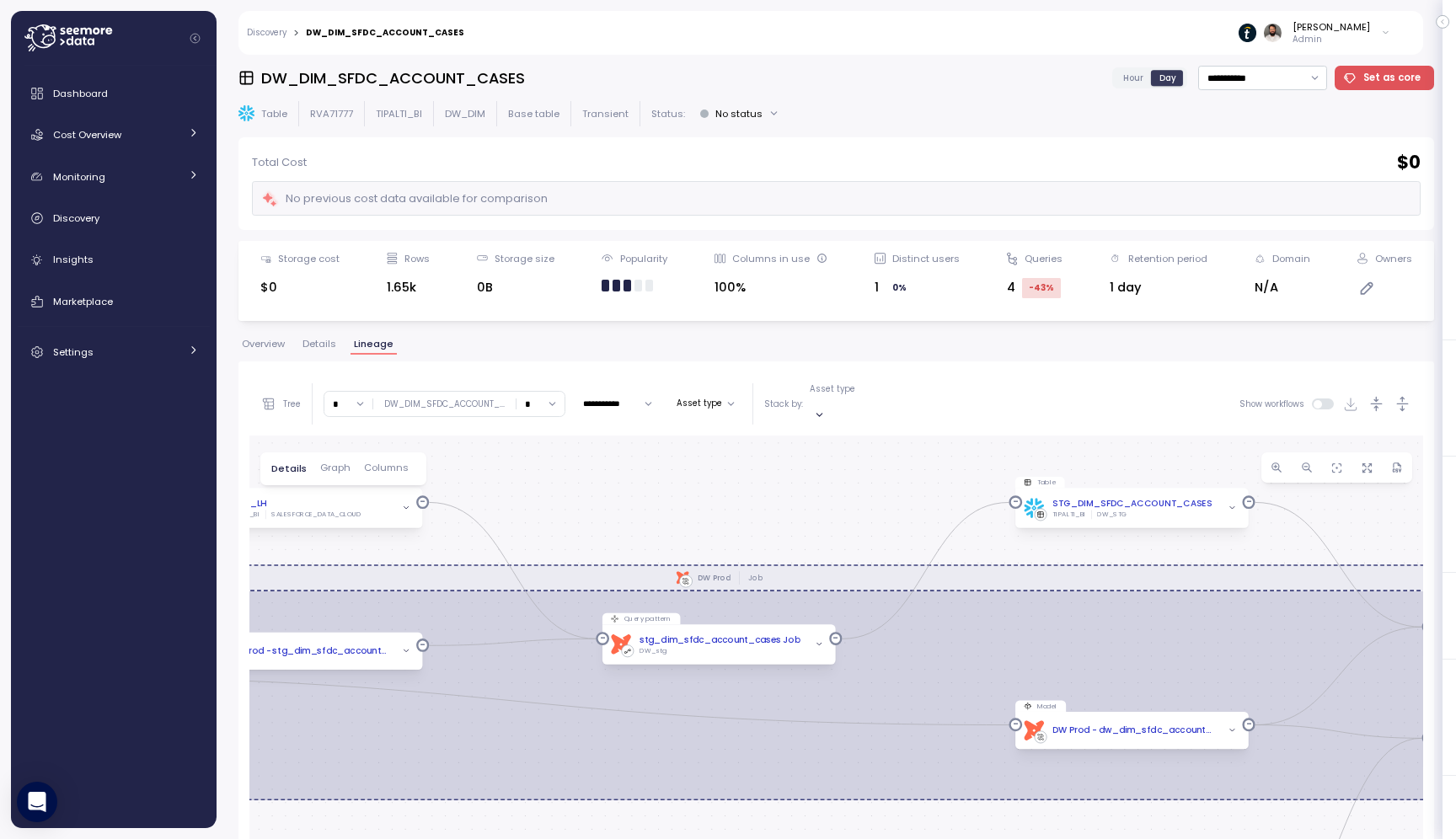
scroll to position [0, 0]
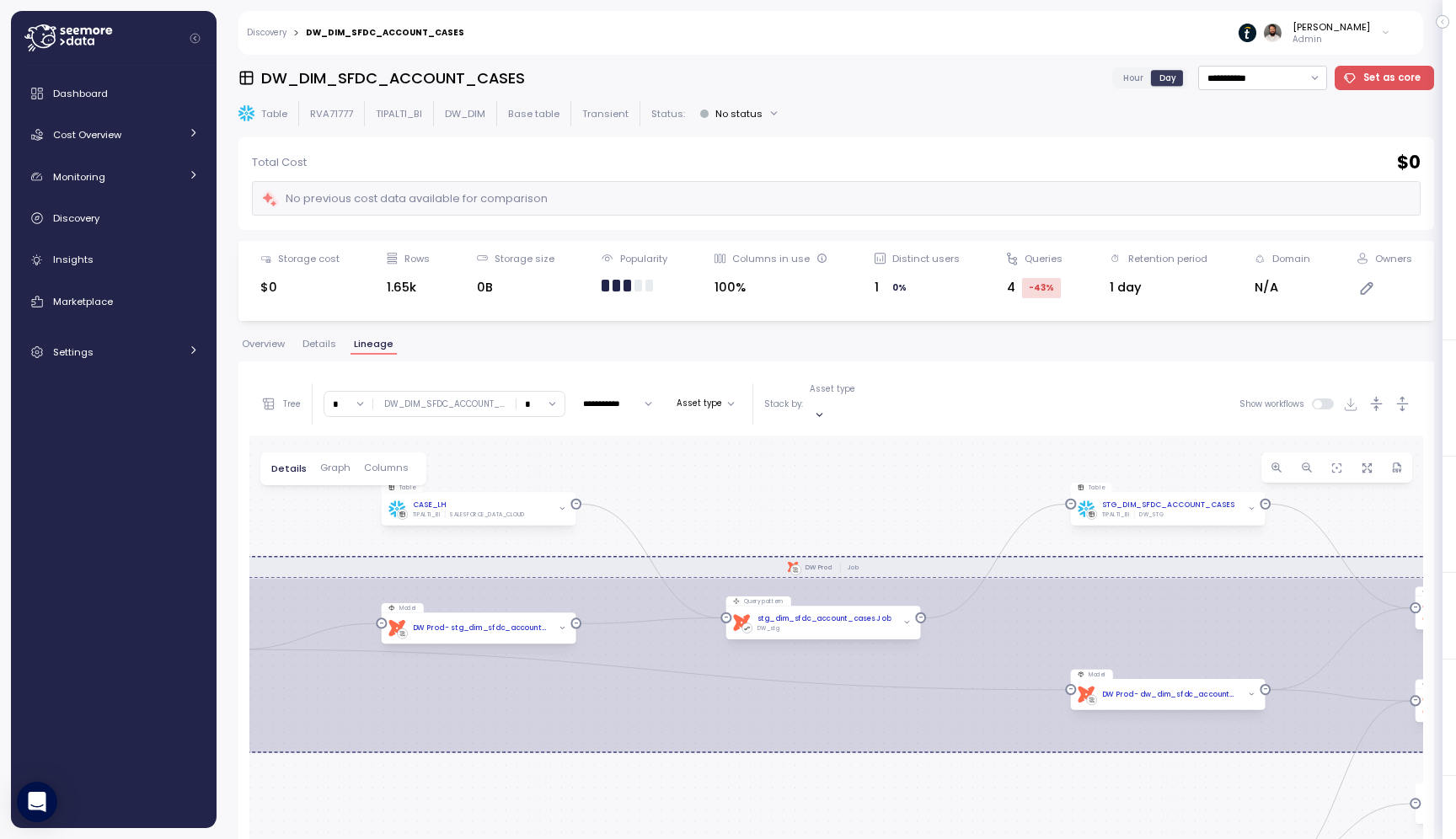
drag, startPoint x: 776, startPoint y: 486, endPoint x: 859, endPoint y: 486, distance: 83.0
click at [859, 486] on div "dbt DW Prod Job EXECUTE IMMEDIATE Job Execute immediate Table DW_DIM_SFDC_ACCOU…" at bounding box center [836, 791] width 1174 height 710
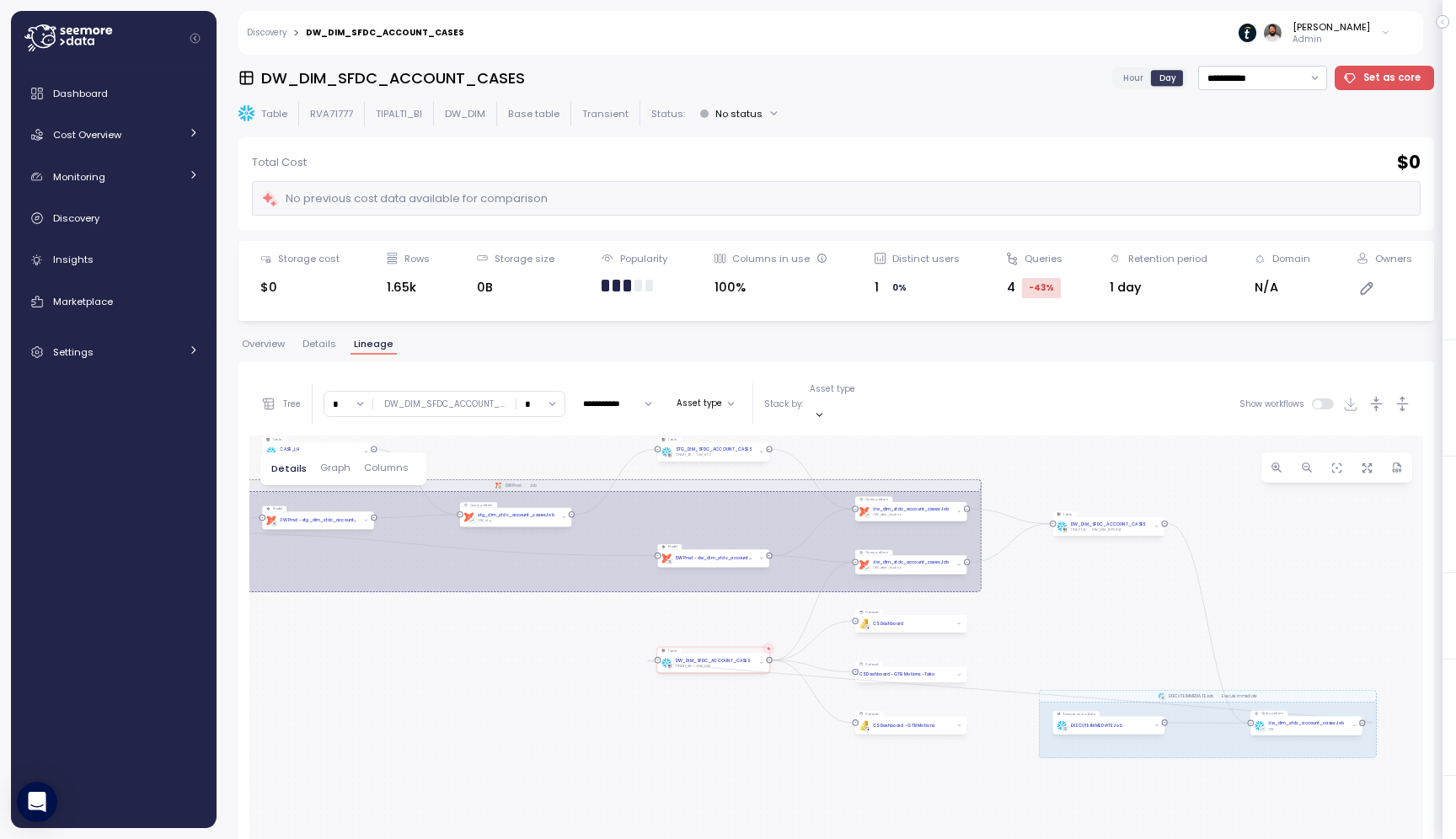
drag, startPoint x: 1026, startPoint y: 533, endPoint x: 746, endPoint y: 500, distance: 281.9
click at [746, 500] on div "dbt DW Prod Job EXECUTE IMMEDIATE Job Execute immediate Table DW_DIM_SFDC_ACCOU…" at bounding box center [836, 791] width 1174 height 710
click at [360, 402] on input "*" at bounding box center [348, 404] width 48 height 24
click at [358, 562] on div "12" at bounding box center [358, 555] width 10 height 13
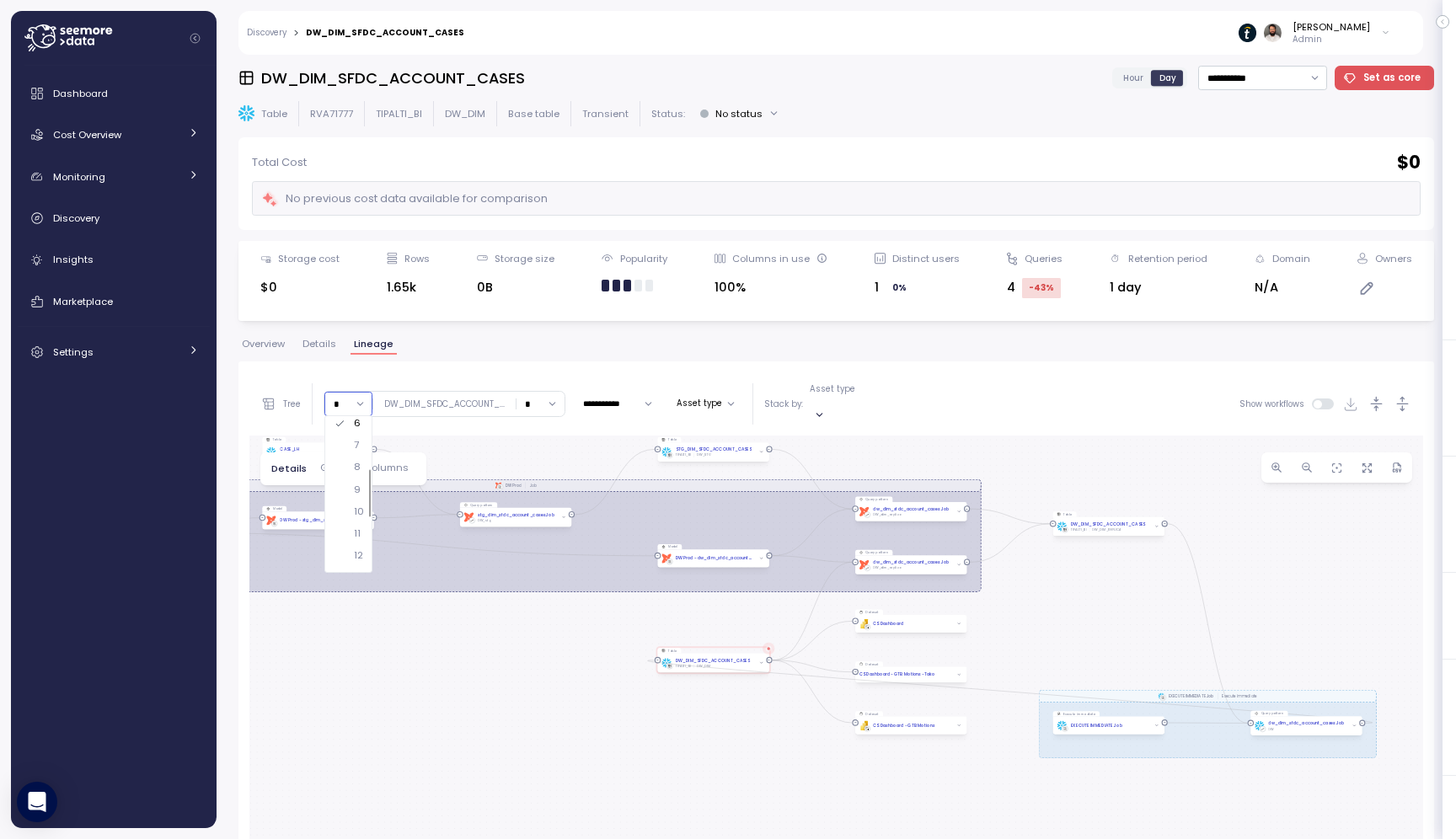
type input "**"
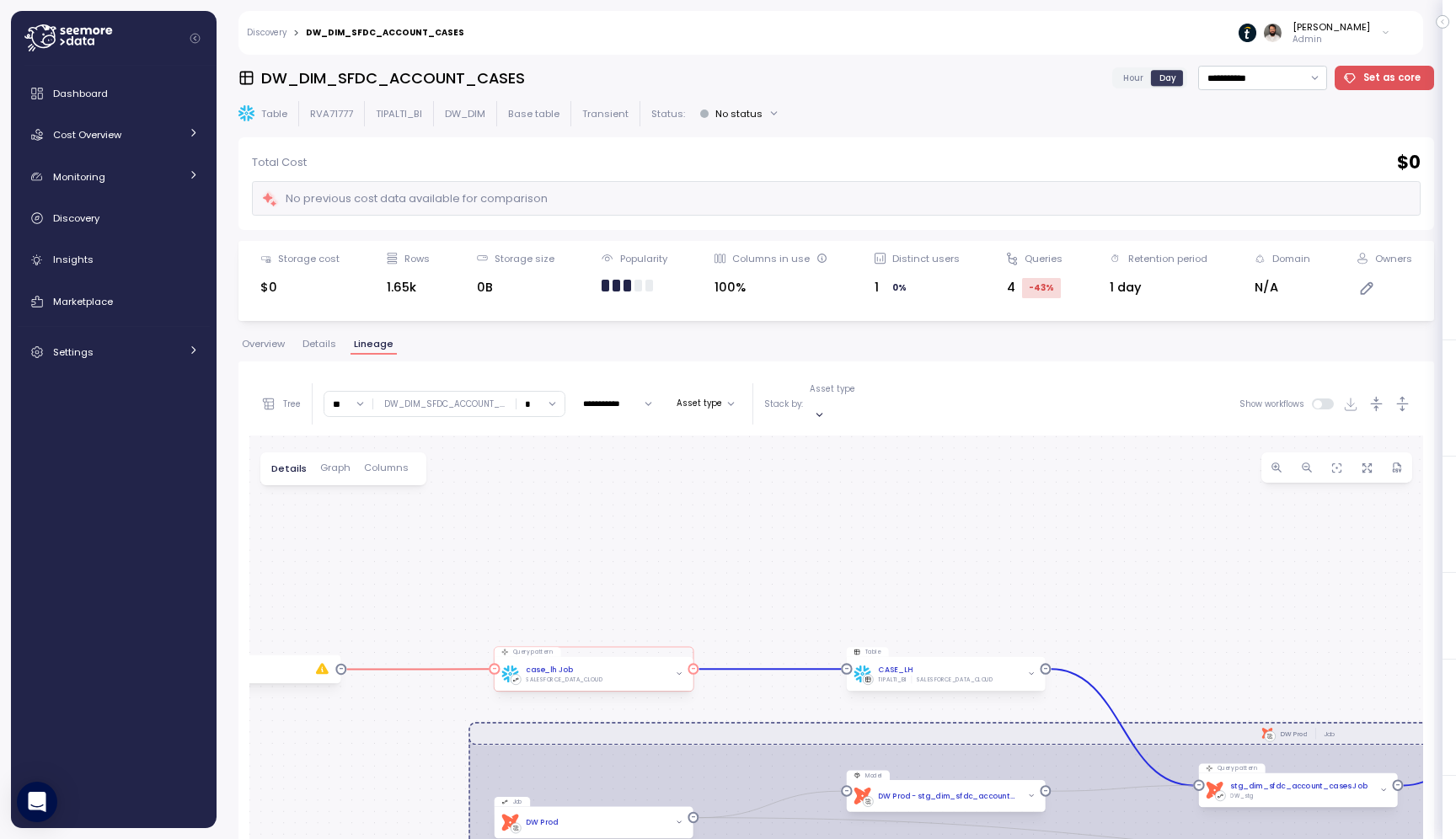
click at [654, 668] on div "case_lh Job SALESFORCE_DATA_CLOUD" at bounding box center [593, 675] width 184 height 19
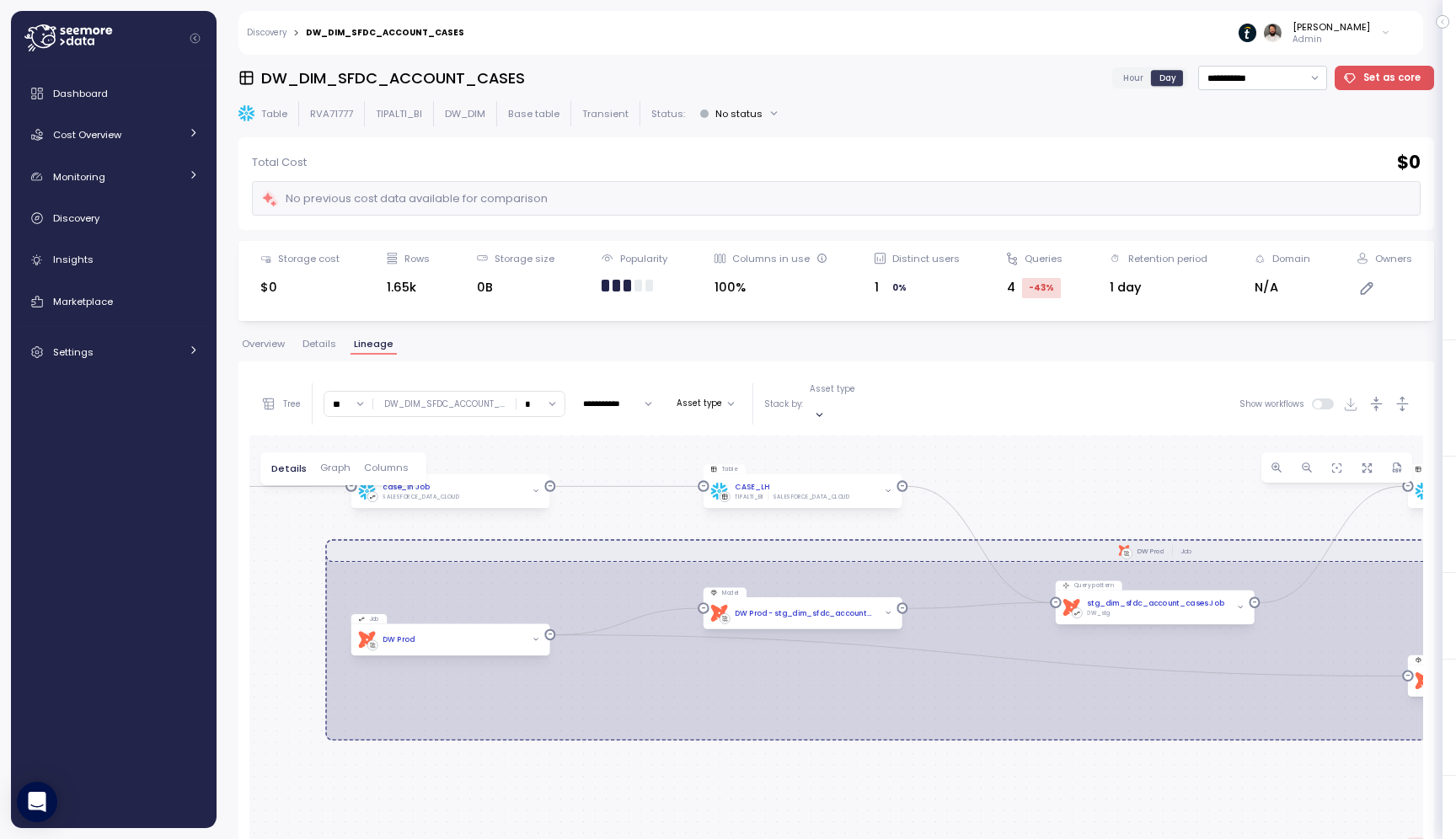
drag, startPoint x: 1149, startPoint y: 650, endPoint x: 986, endPoint y: 449, distance: 258.8
click at [986, 449] on div "dbt DW Prod Job EXECUTE IMMEDIATE Job Execute immediate Table DW_DIM_SFDC_ACCOU…" at bounding box center [836, 791] width 1174 height 710
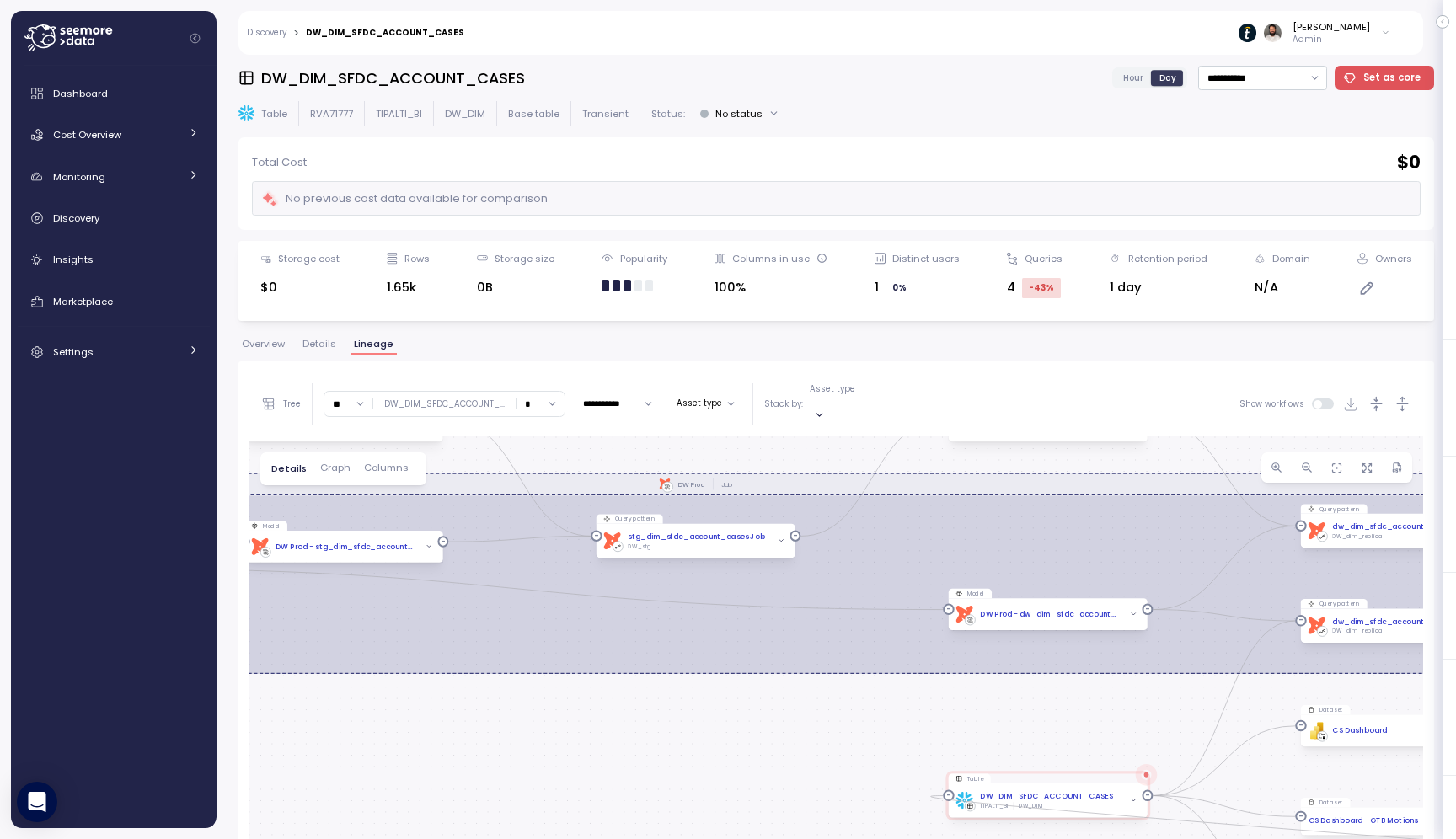
drag, startPoint x: 1040, startPoint y: 724, endPoint x: 704, endPoint y: 669, distance: 340.5
click at [704, 673] on div "dbt DW Prod Job EXECUTE IMMEDIATE Job Execute immediate Table DW_DIM_SFDC_ACCOU…" at bounding box center [836, 791] width 1174 height 710
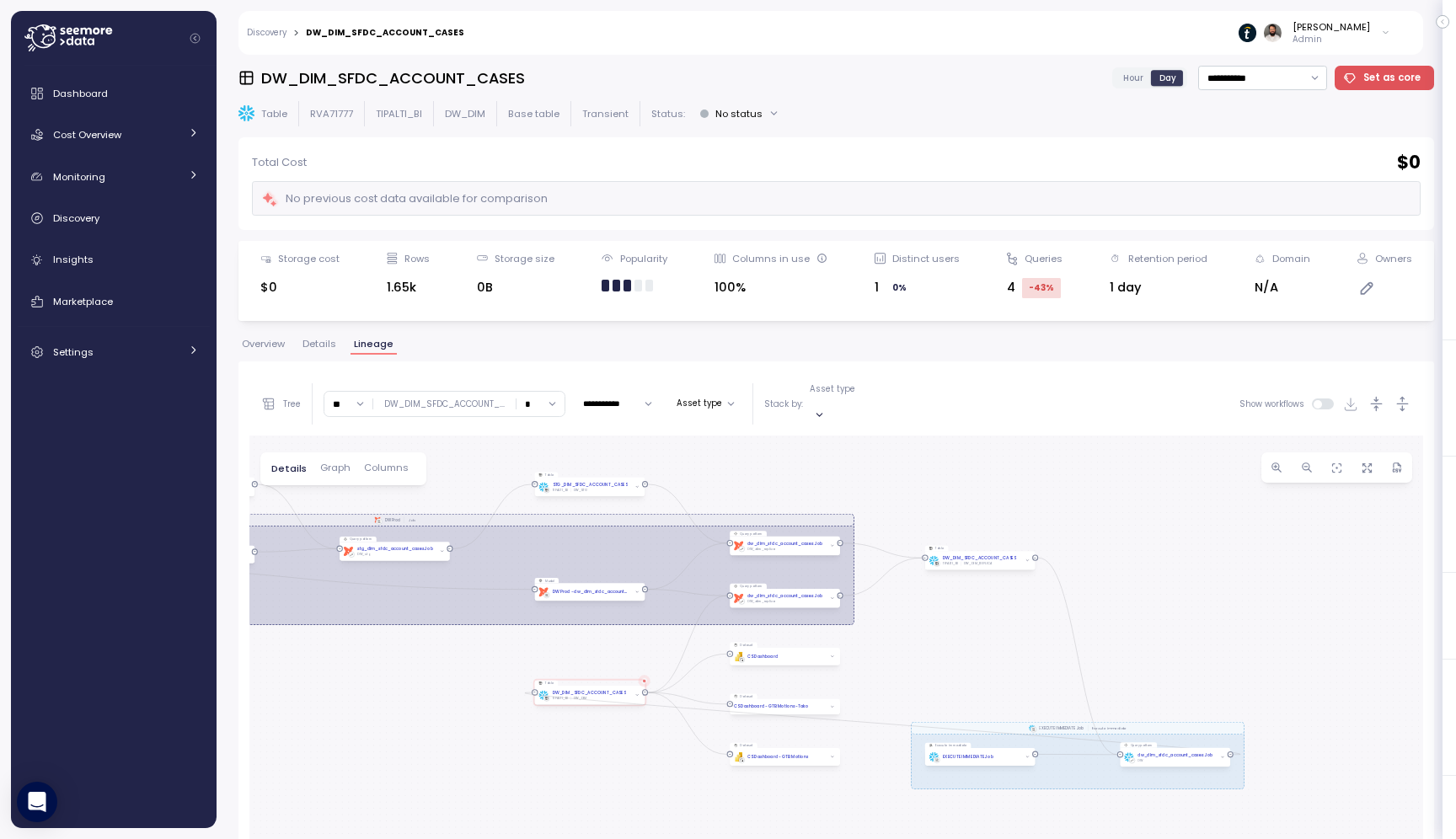
drag, startPoint x: 800, startPoint y: 724, endPoint x: 470, endPoint y: 661, distance: 336.0
click at [470, 661] on div "dbt DW Prod Job EXECUTE IMMEDIATE Job Execute immediate Table DW_DIM_SFDC_ACCOU…" at bounding box center [836, 791] width 1174 height 710
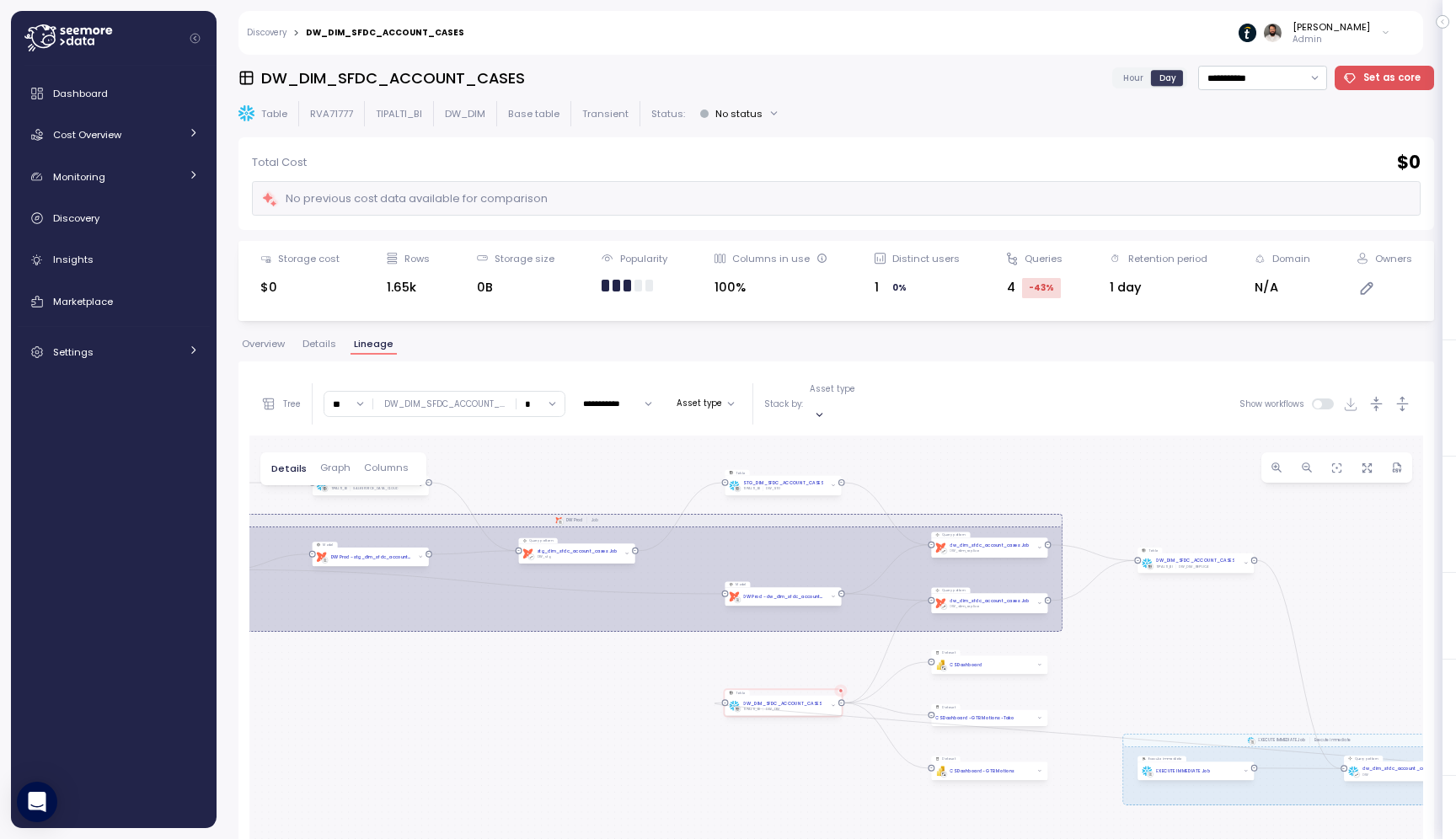
drag, startPoint x: 598, startPoint y: 636, endPoint x: 828, endPoint y: 659, distance: 231.1
click at [828, 660] on div "dbt DW Prod Job EXECUTE IMMEDIATE Job Execute immediate Table DW_DIM_SFDC_ACCOU…" at bounding box center [836, 791] width 1174 height 710
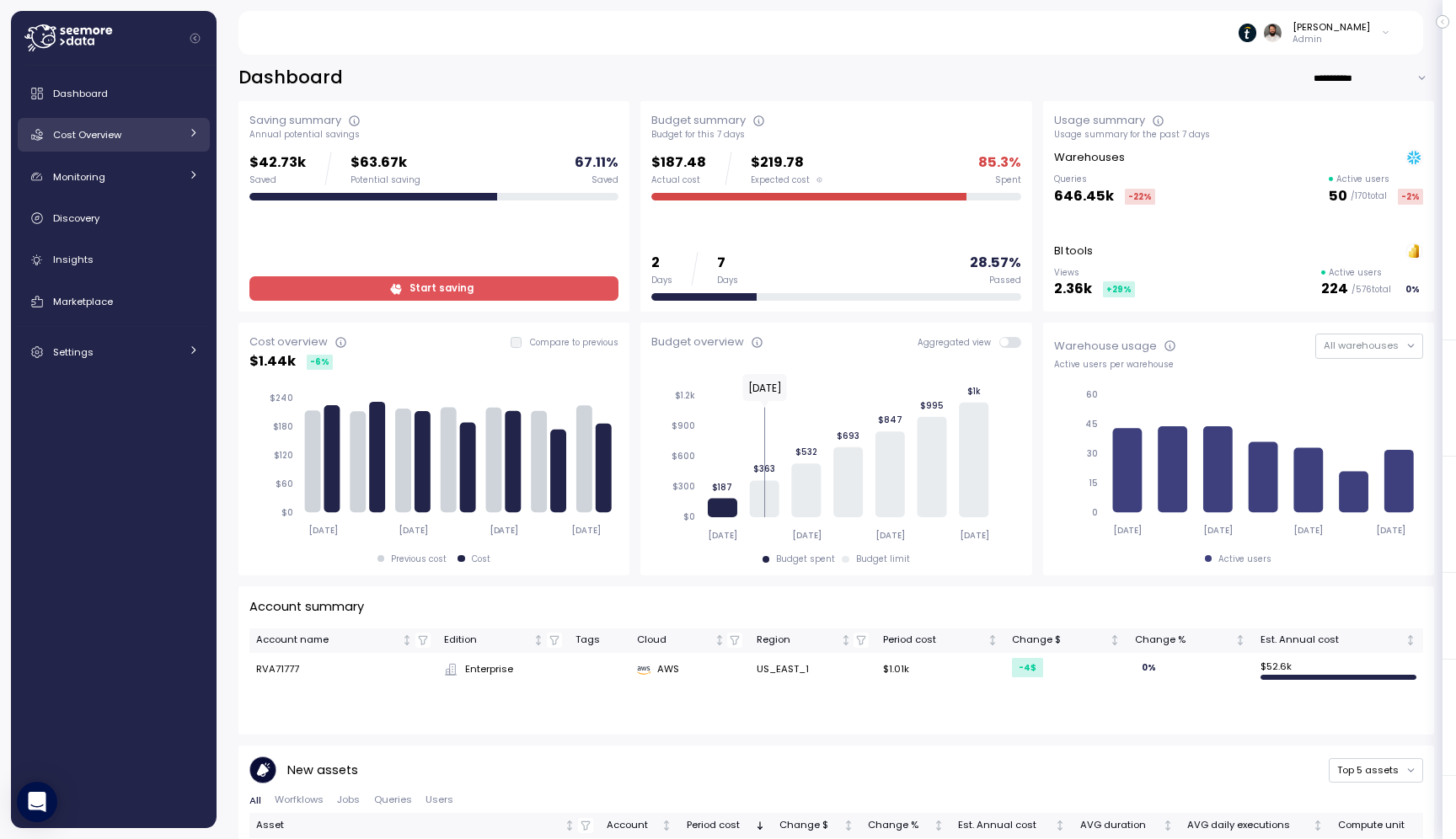
click at [153, 125] on link "Cost Overview" at bounding box center [114, 135] width 192 height 34
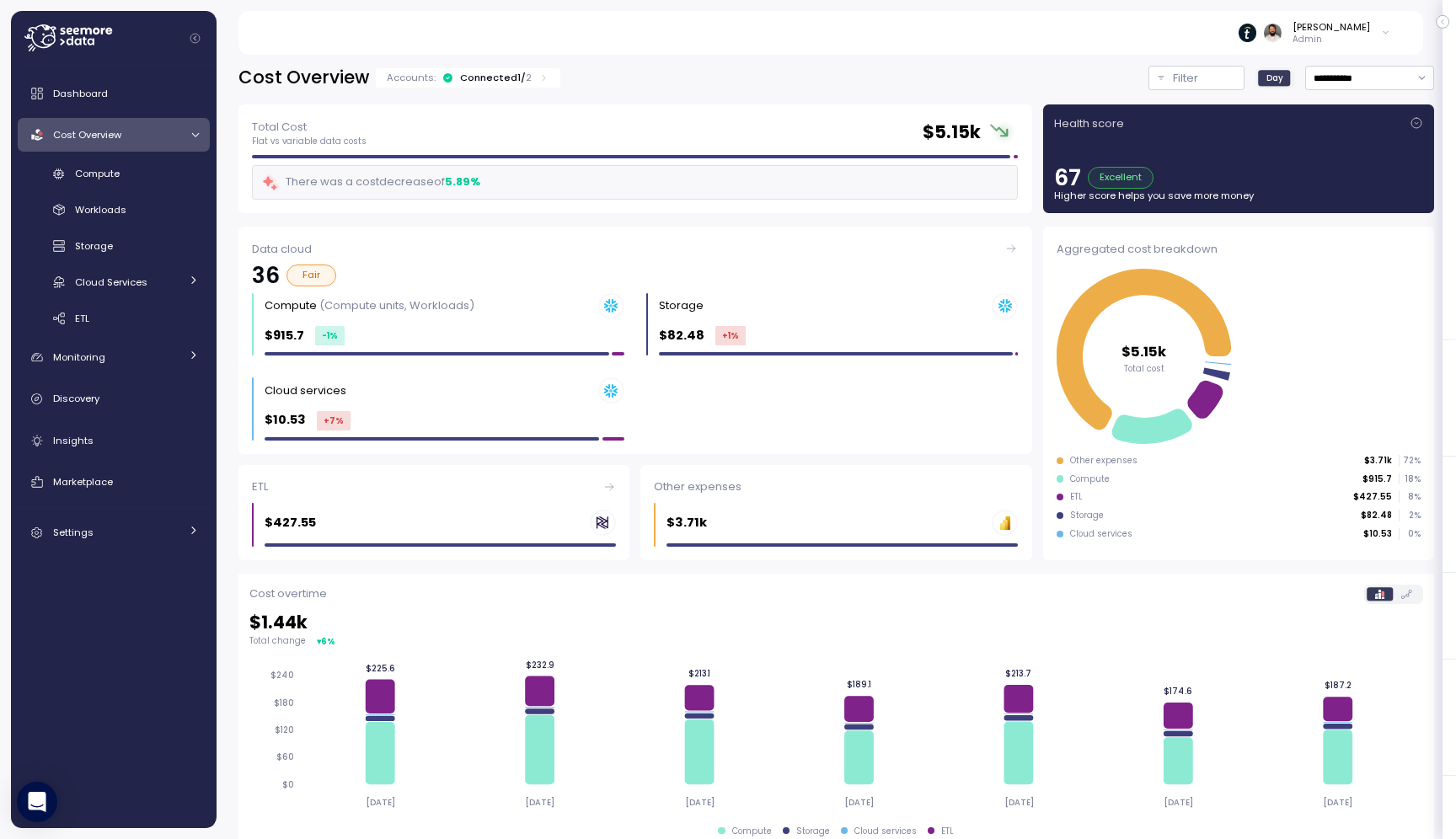
click at [512, 74] on div "Connected 1 / 2" at bounding box center [496, 77] width 72 height 13
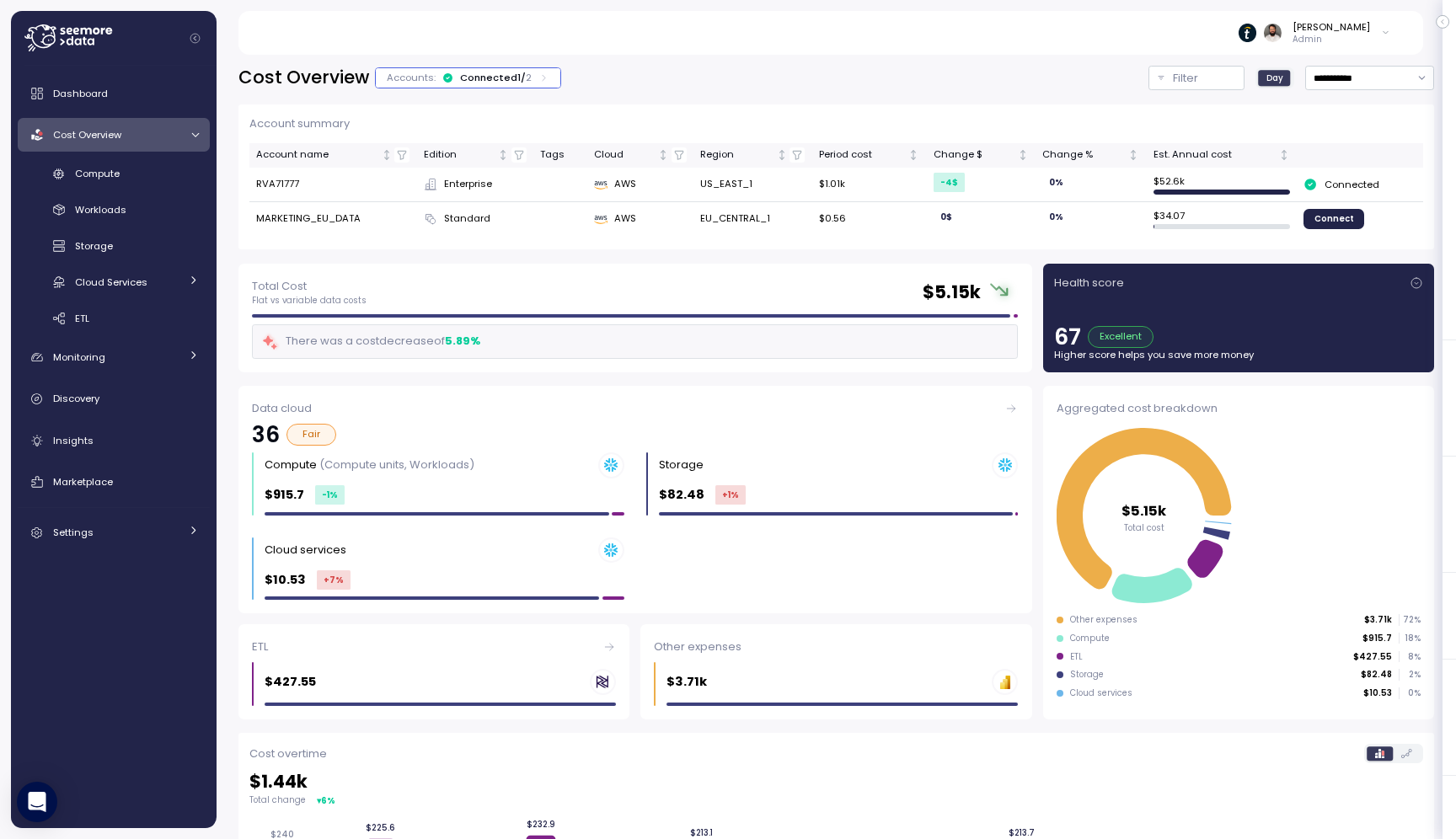
click at [512, 74] on div "Connected 1 / 2" at bounding box center [496, 77] width 72 height 13
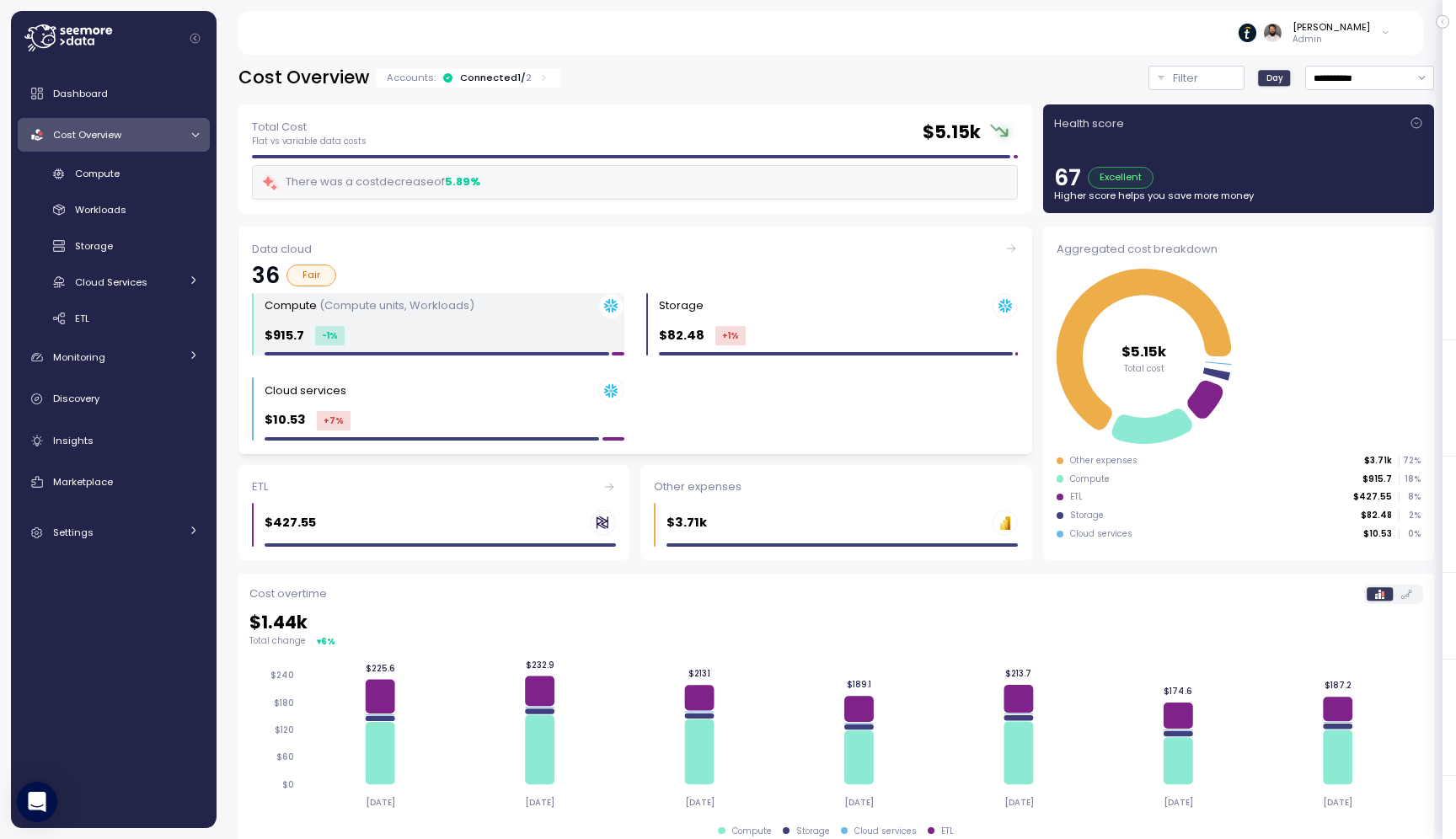
click at [390, 343] on div "$915.7 -1 %" at bounding box center [444, 336] width 360 height 19
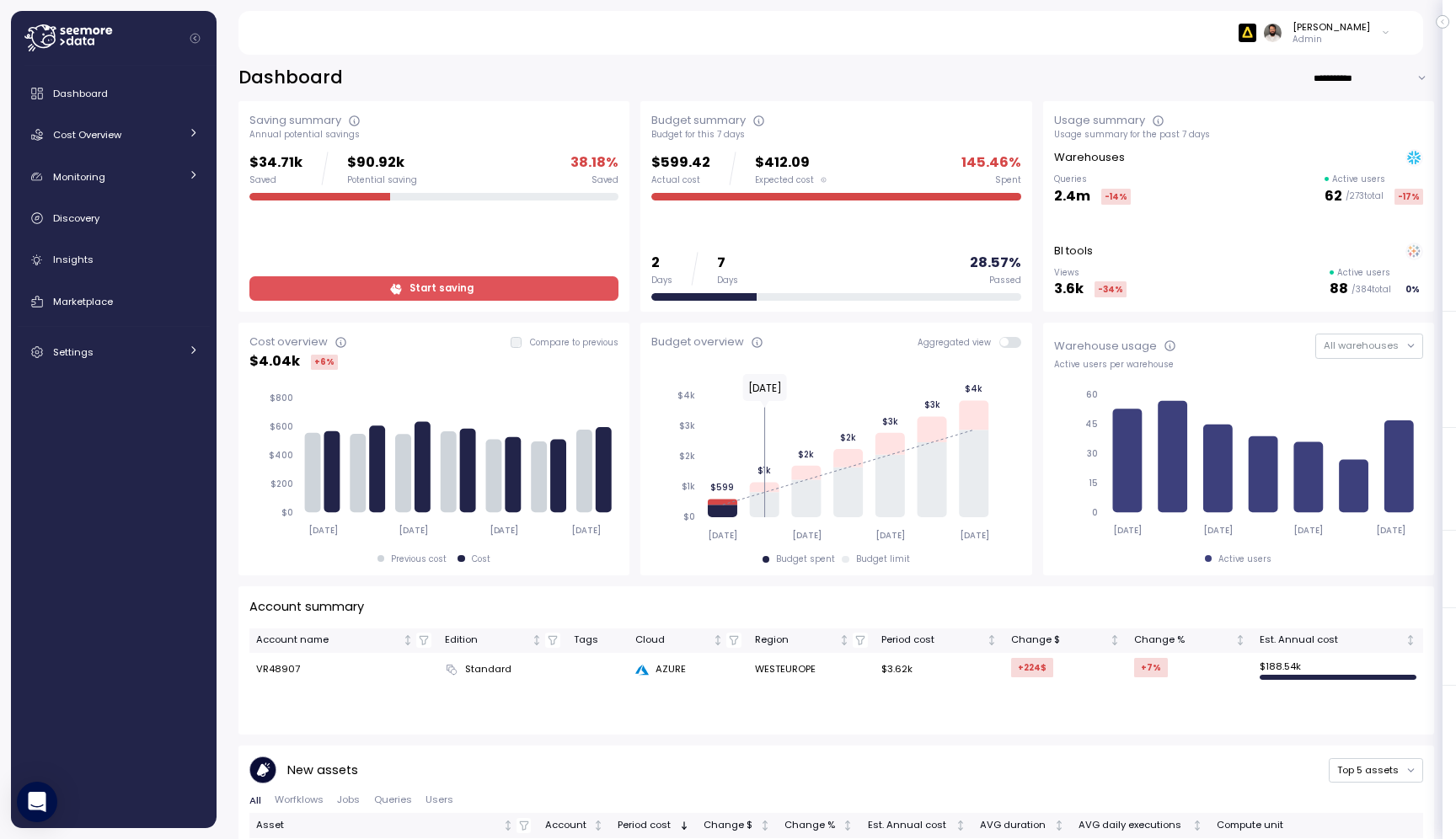
click at [457, 283] on span "Start saving" at bounding box center [441, 289] width 64 height 23
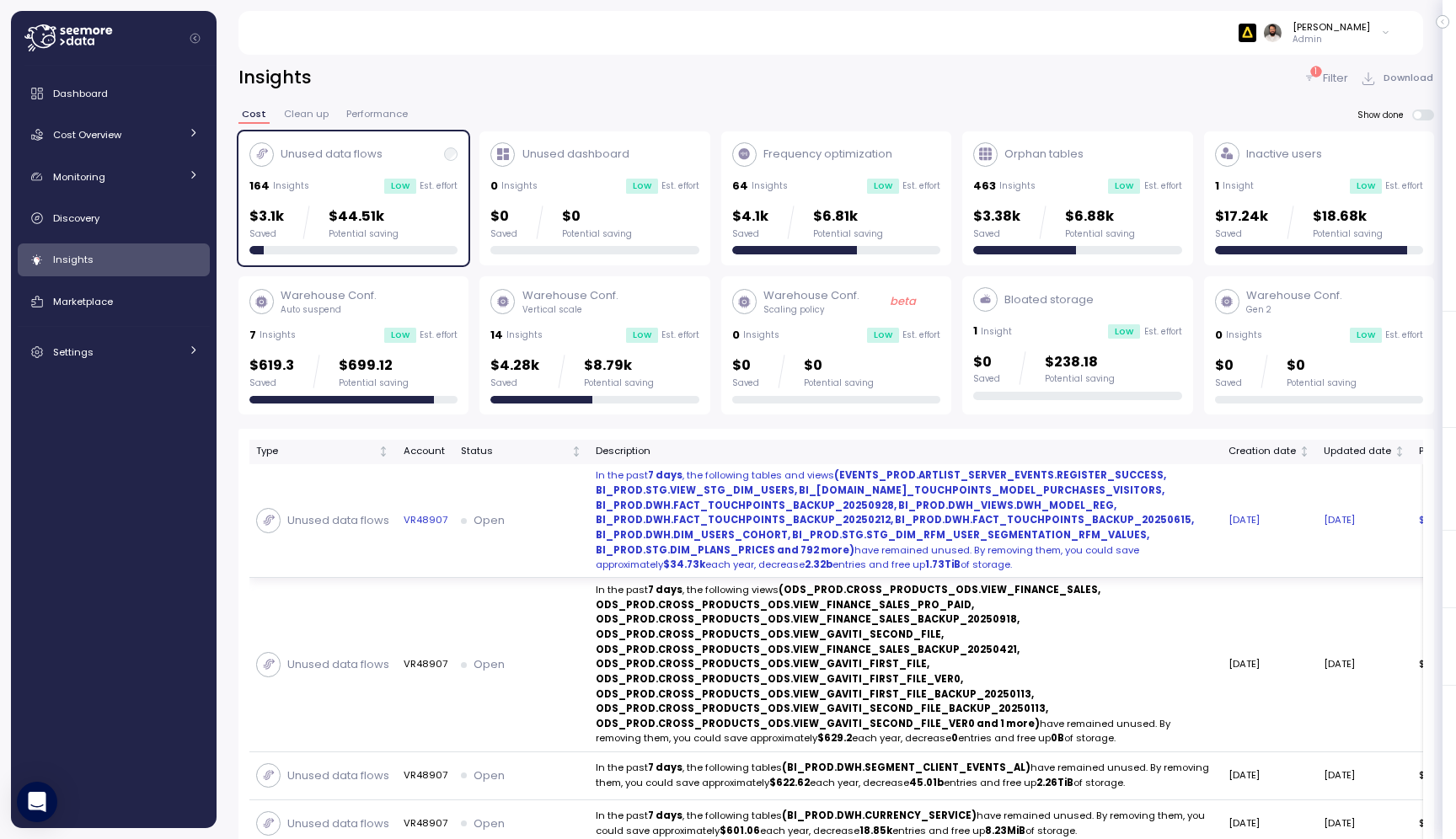
click at [516, 537] on td "Open" at bounding box center [522, 521] width 135 height 115
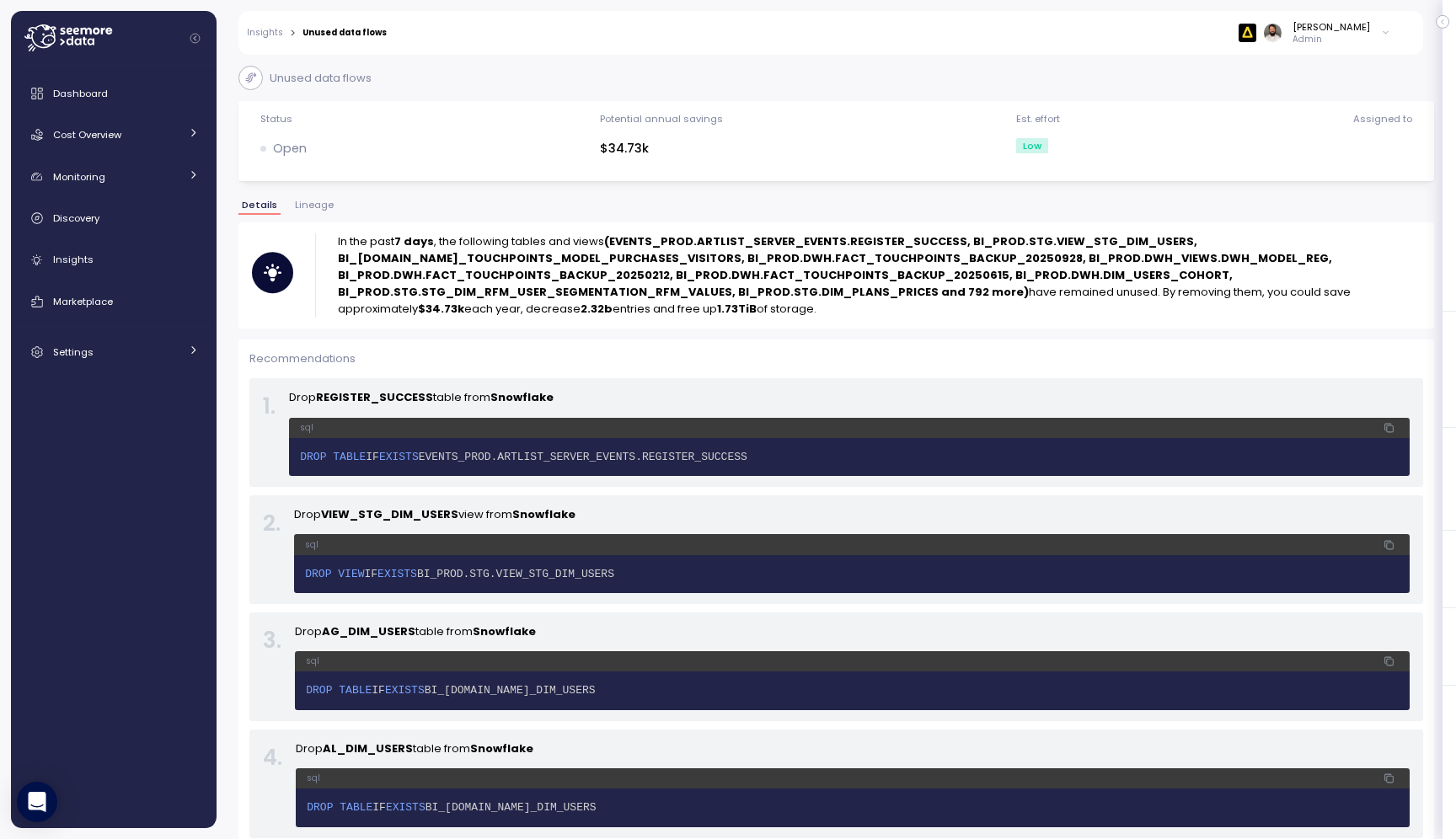
click at [326, 201] on span "Lineage" at bounding box center [314, 205] width 38 height 10
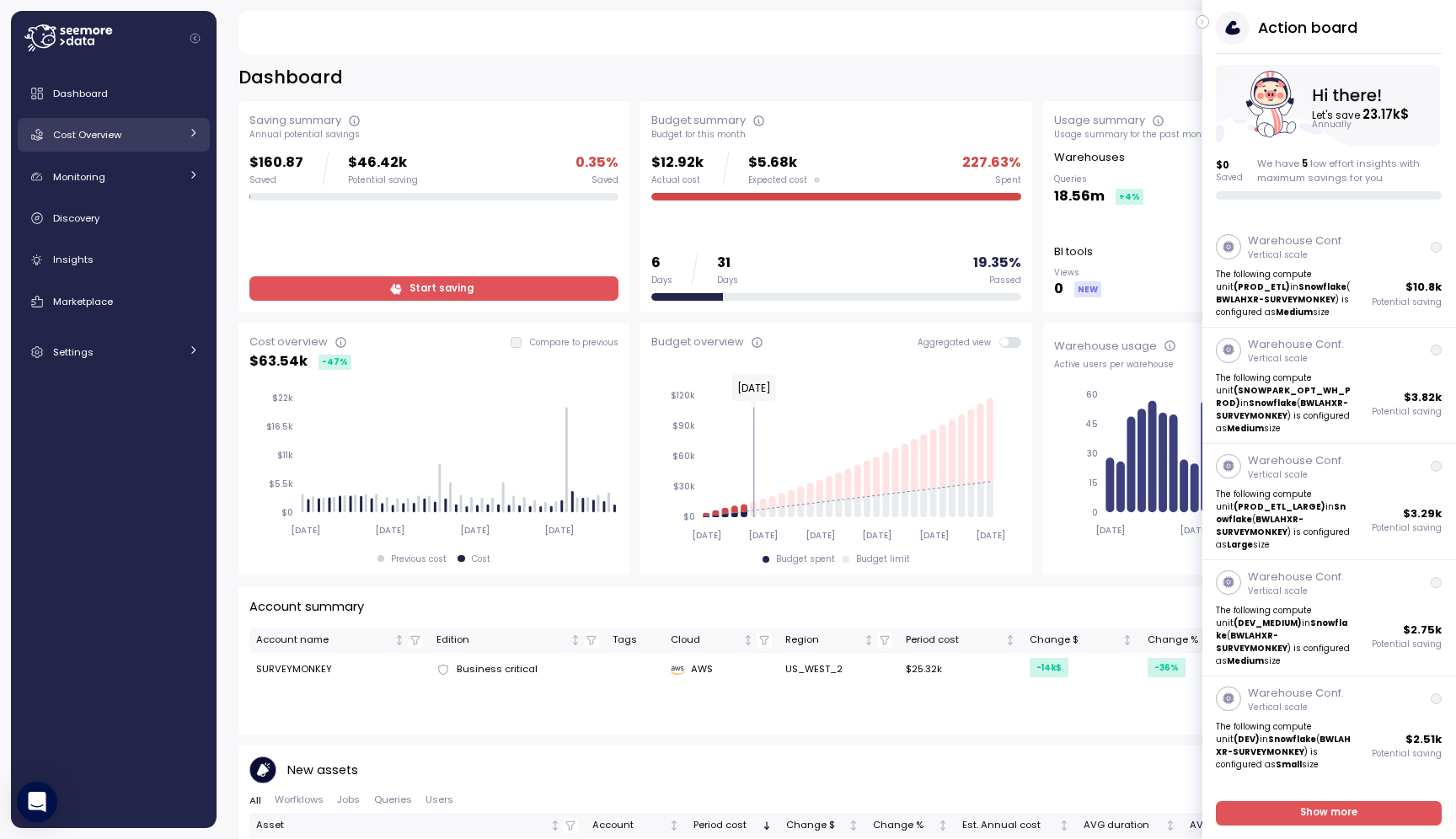
click at [119, 126] on div "Cost Overview" at bounding box center [116, 134] width 126 height 17
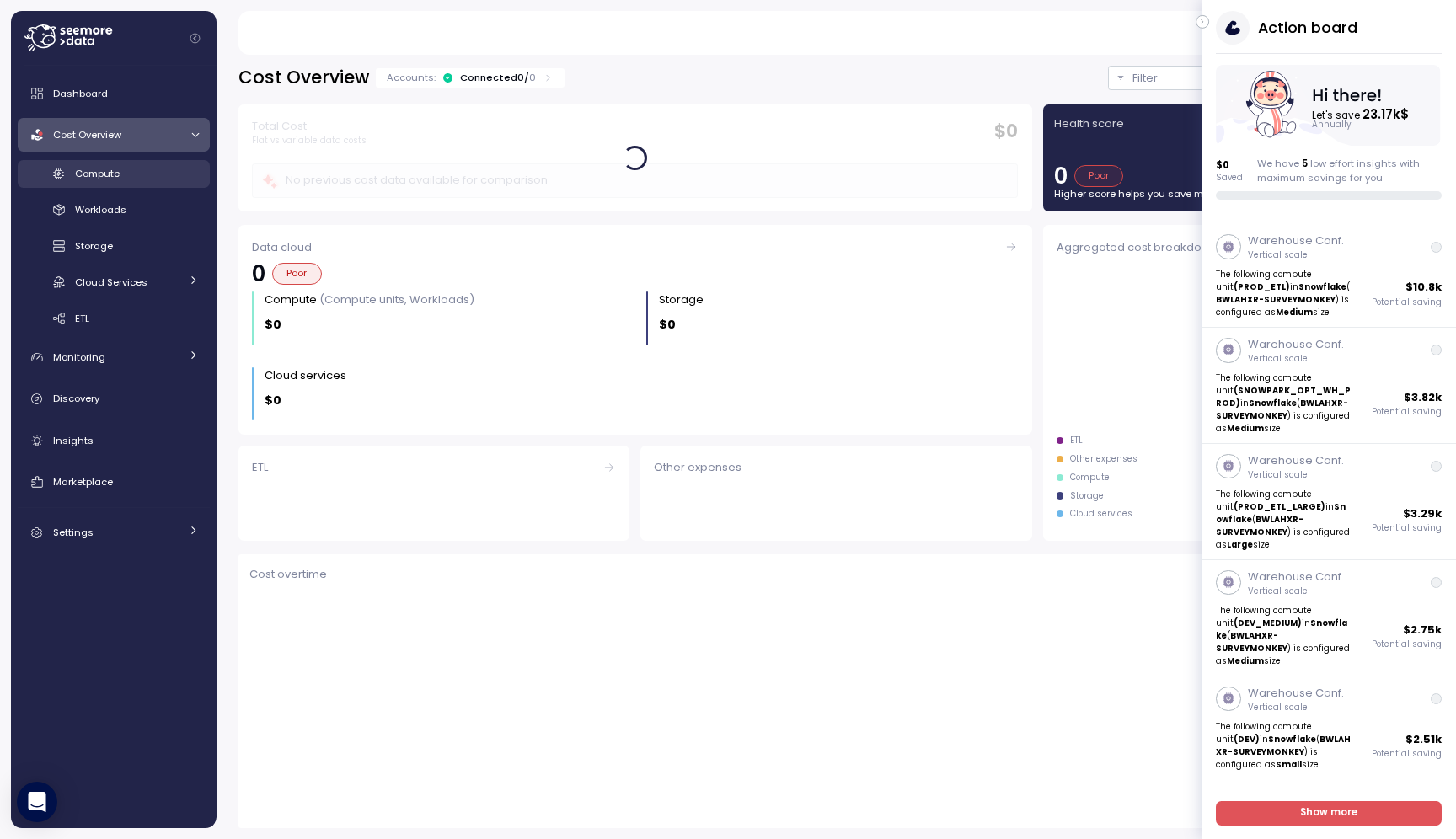
click at [110, 173] on span "Compute" at bounding box center [97, 173] width 45 height 13
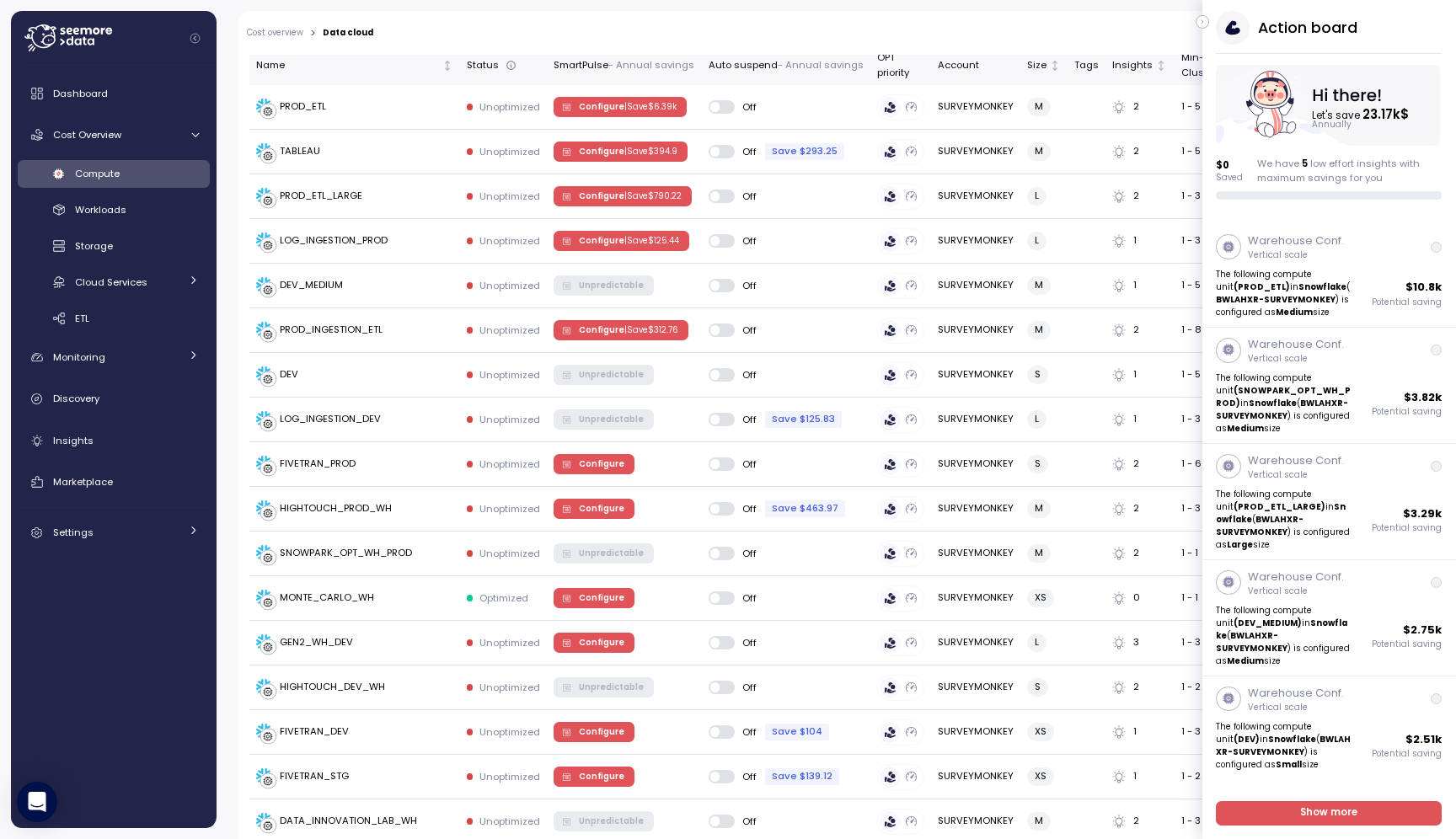
scroll to position [576, 0]
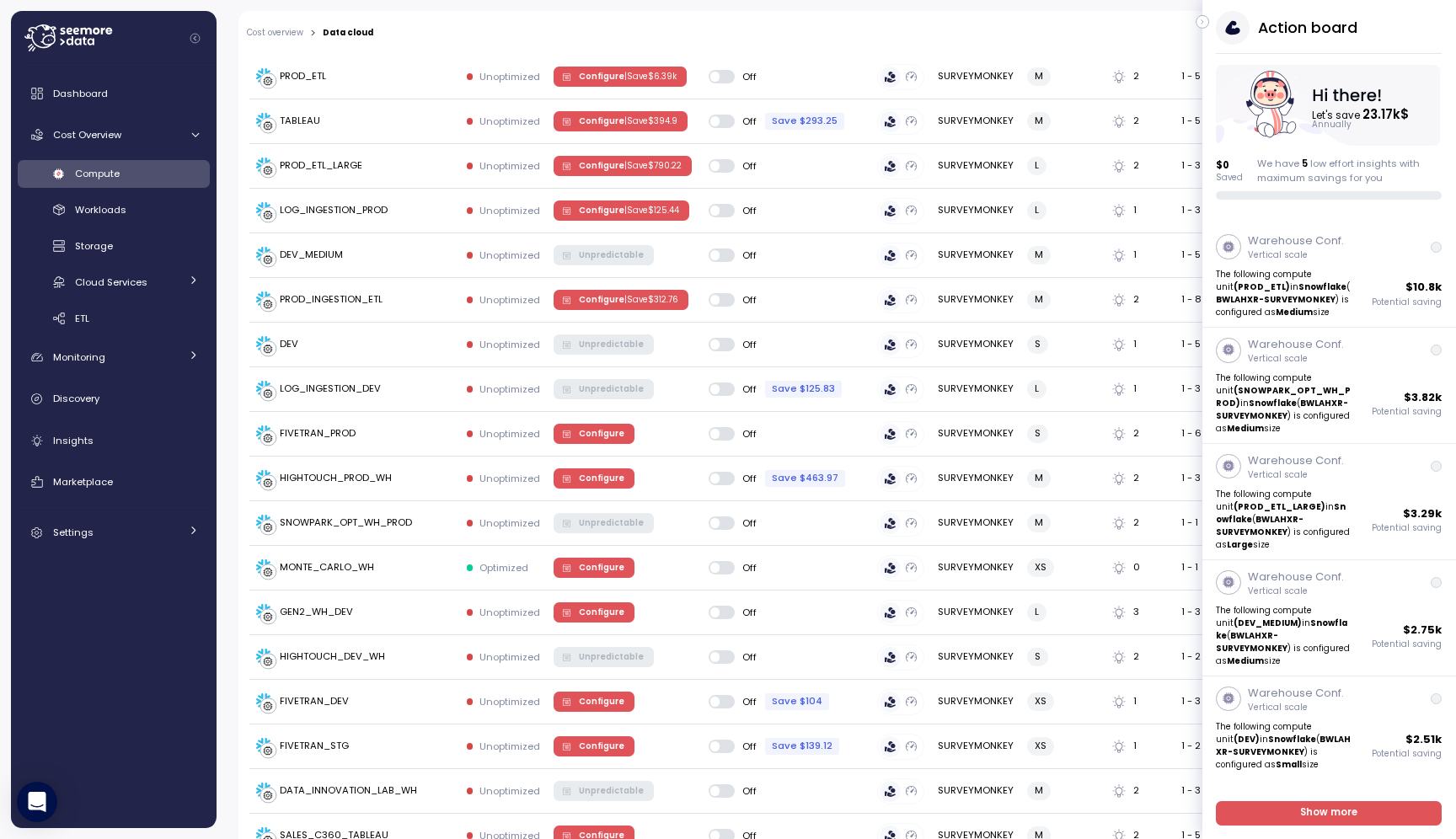
click at [1209, 18] on div "Action board Let's save 23.17k $ Annually $ 0 Saved We have 5 low effort insigh…" at bounding box center [1329, 106] width 254 height 189
click at [1199, 22] on icon "button" at bounding box center [1202, 21] width 8 height 20
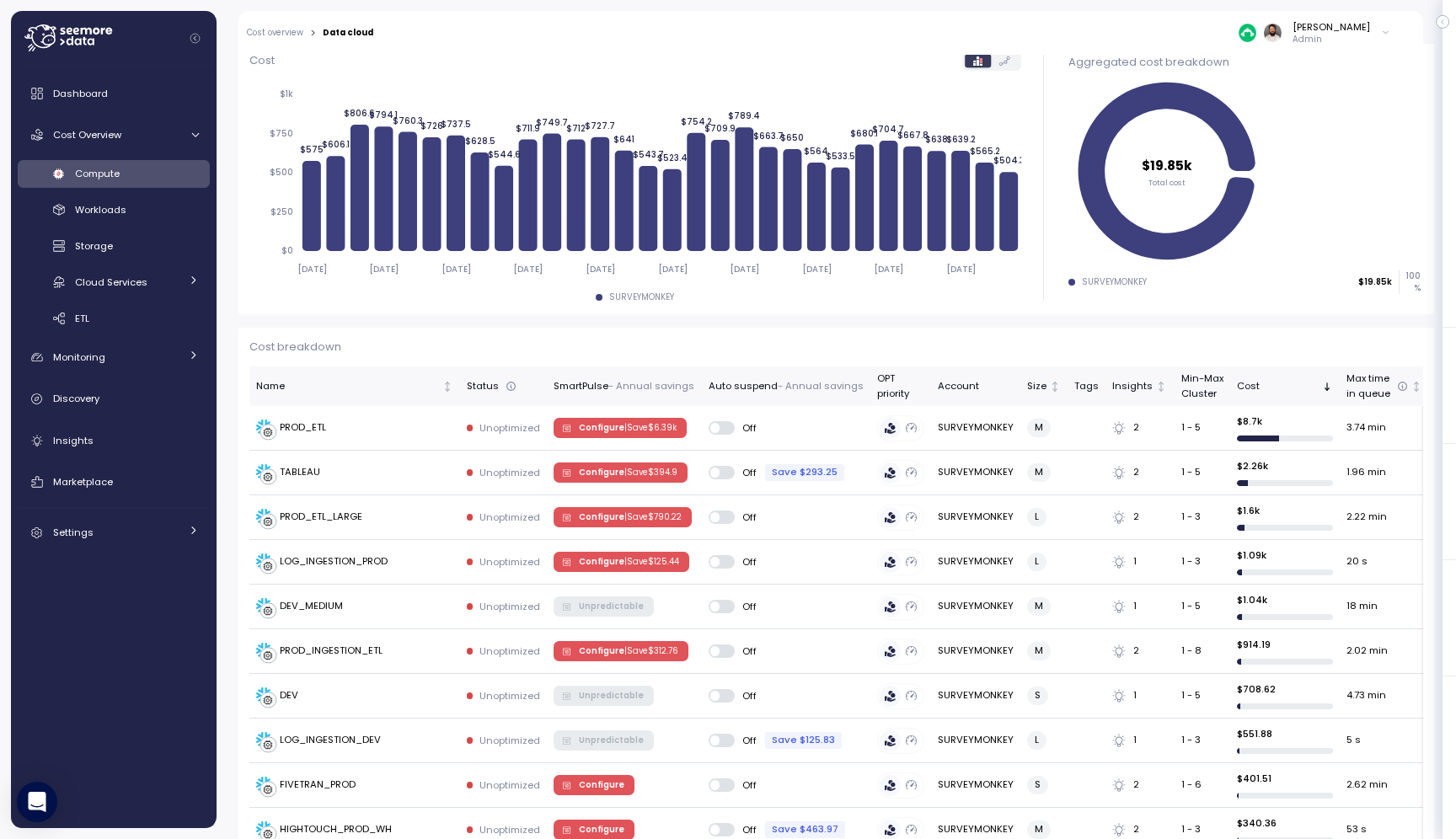
scroll to position [169, 0]
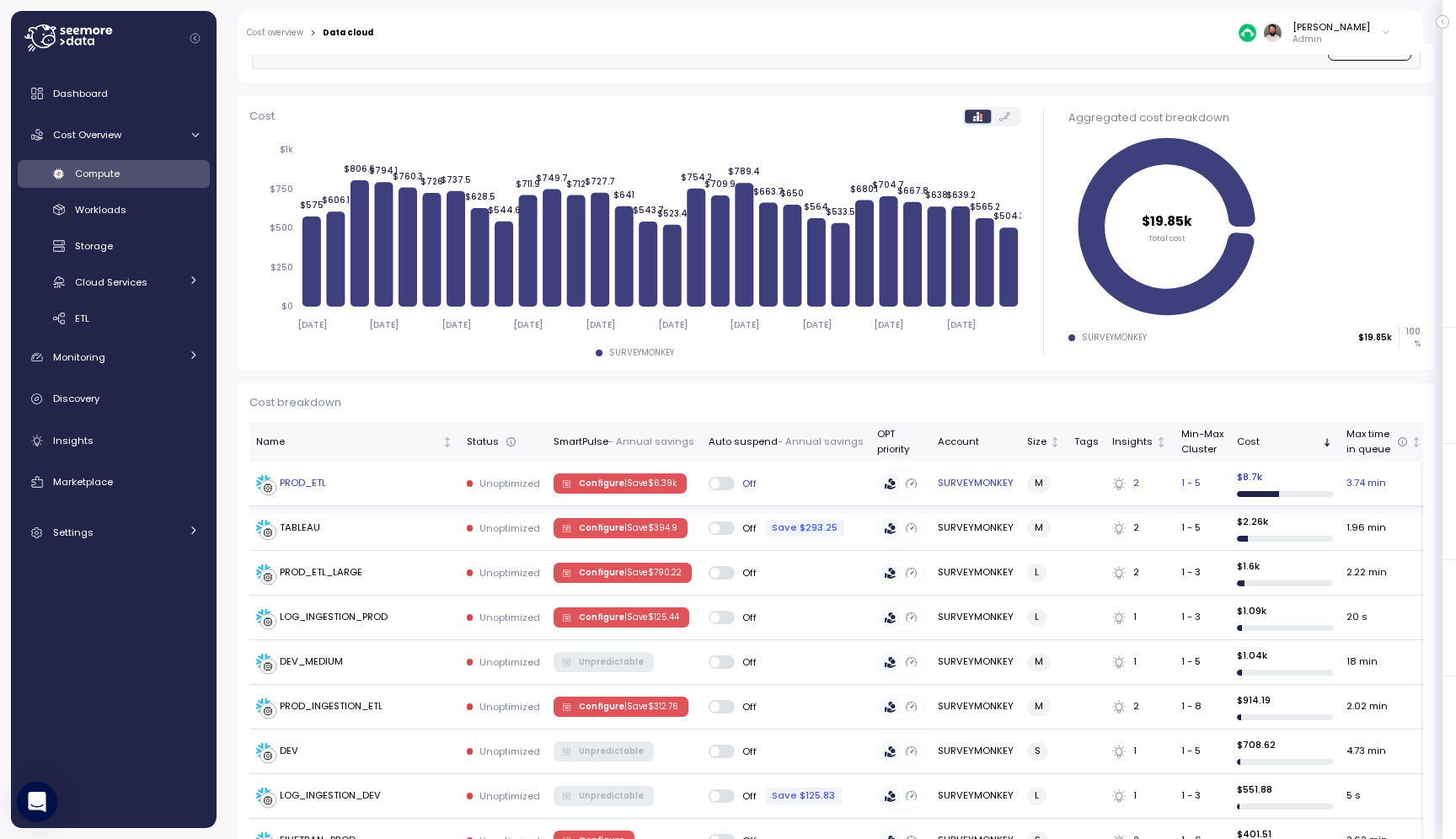
click at [618, 474] on span "Configure | Save $ 6.39k" at bounding box center [628, 483] width 98 height 18
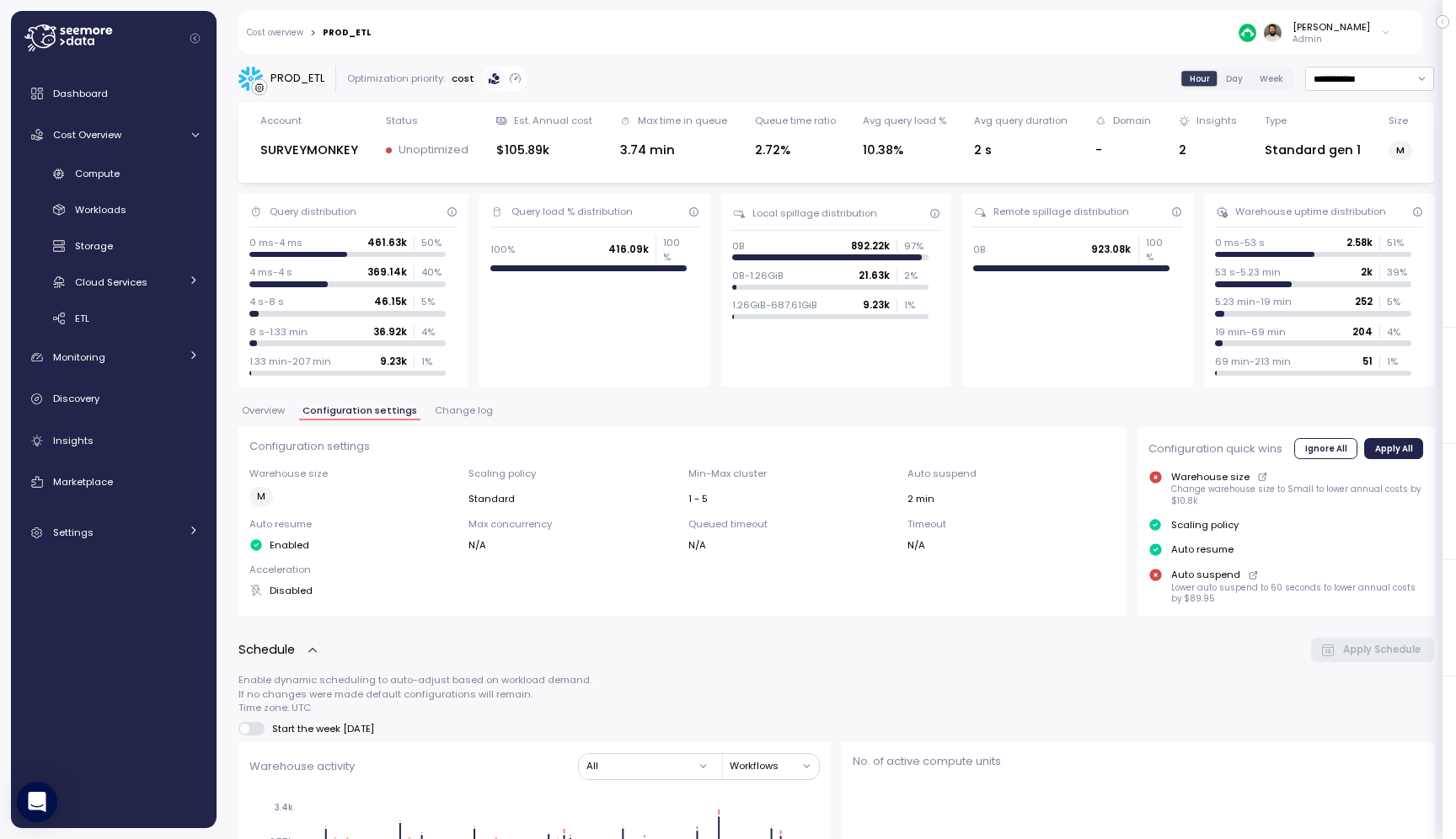
click at [460, 419] on button "Change log" at bounding box center [464, 413] width 65 height 14
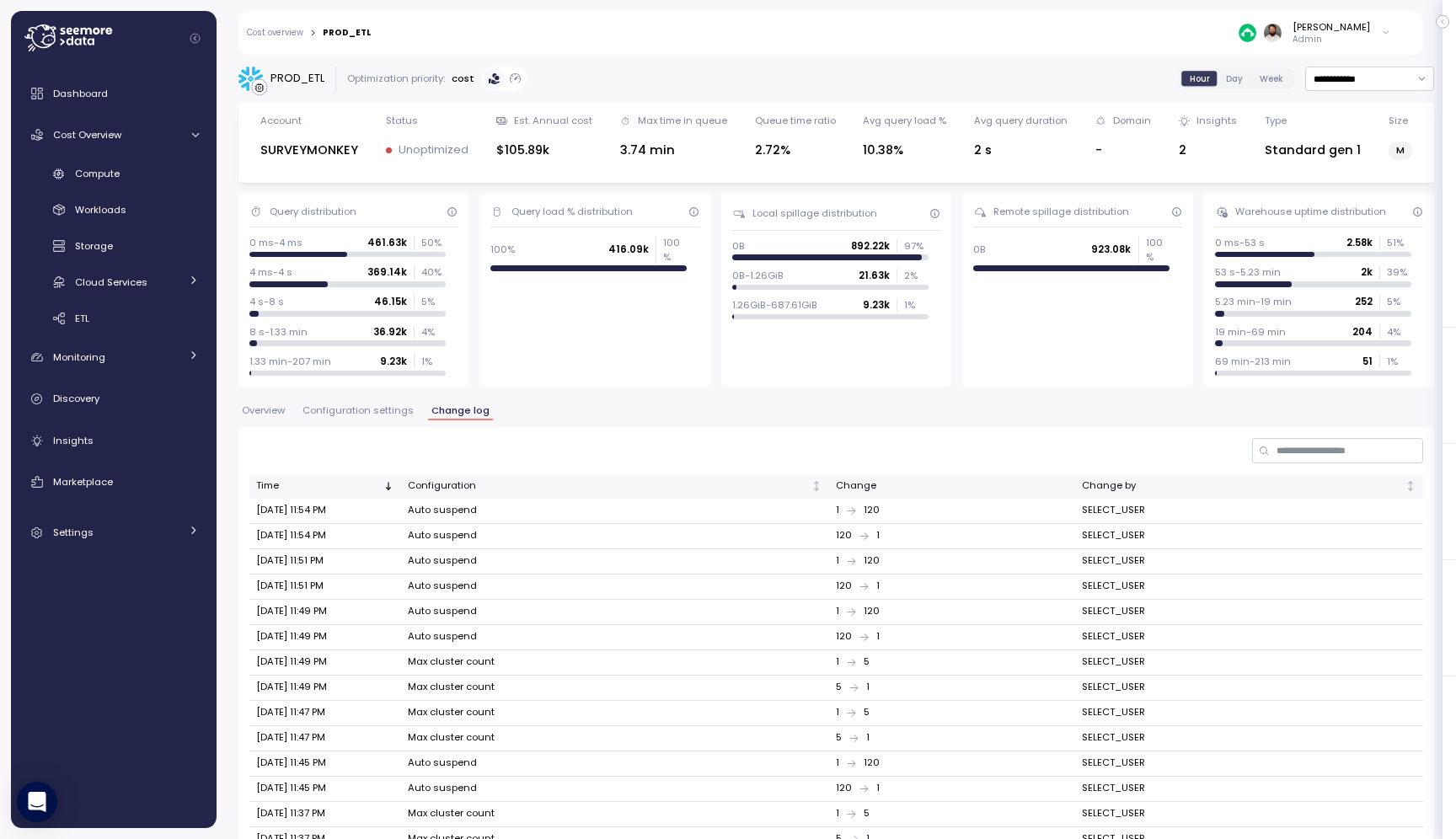
click at [357, 419] on button "Configuration settings" at bounding box center [358, 413] width 118 height 14
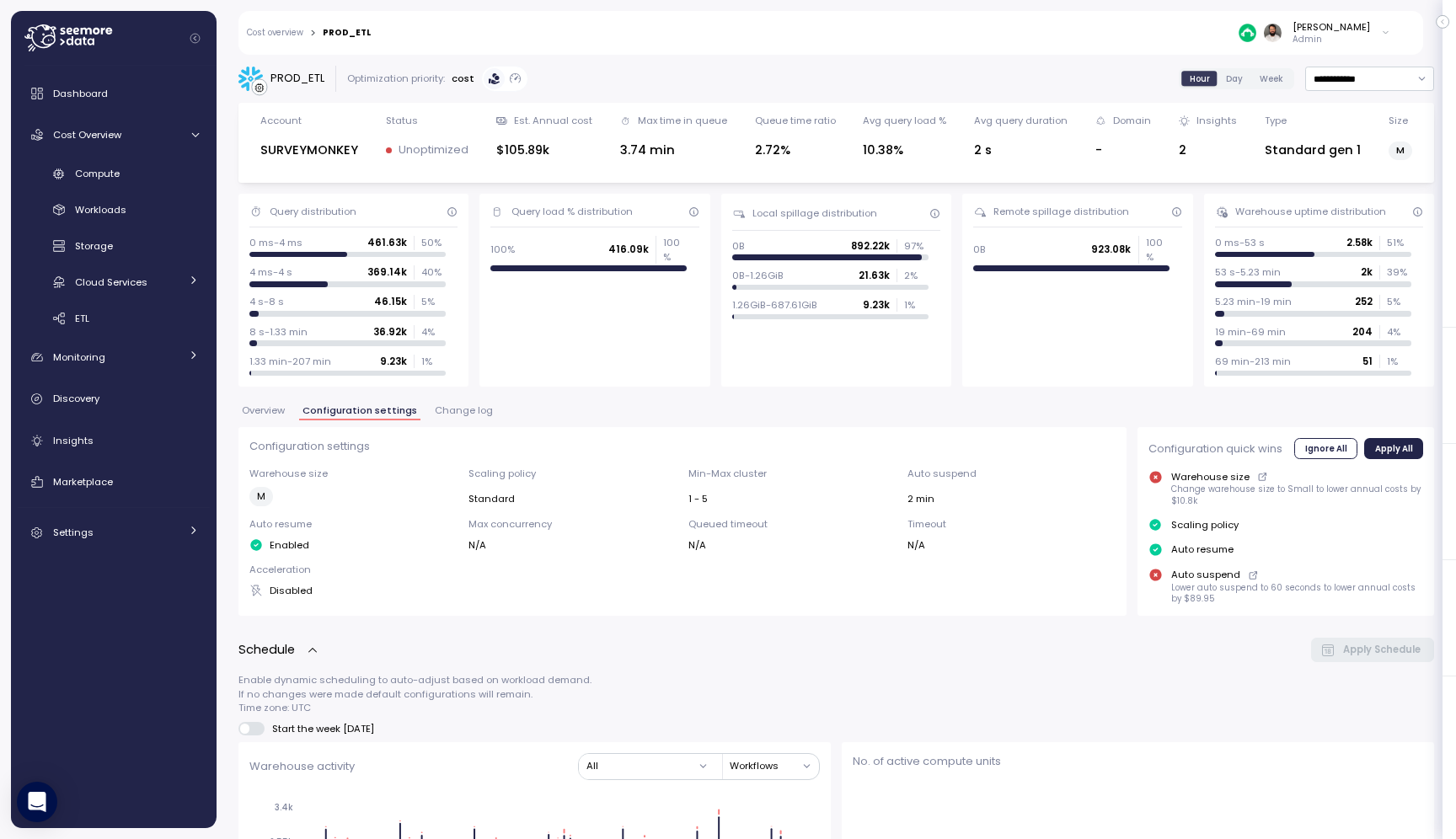
click at [357, 416] on span "Configuration settings" at bounding box center [360, 410] width 115 height 10
click at [468, 408] on span "Change log" at bounding box center [464, 410] width 58 height 10
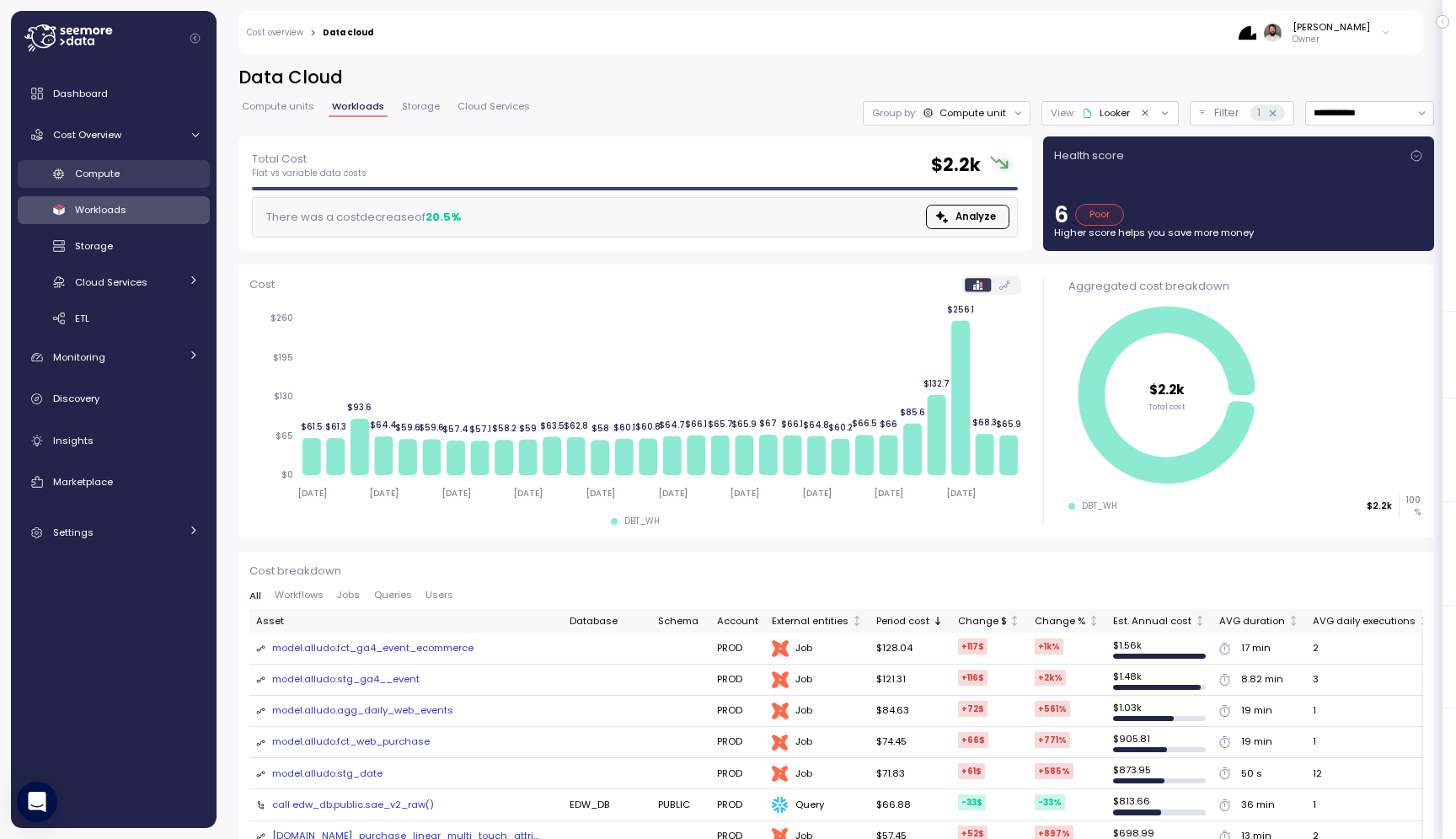
click at [158, 165] on div "Compute" at bounding box center [137, 173] width 124 height 17
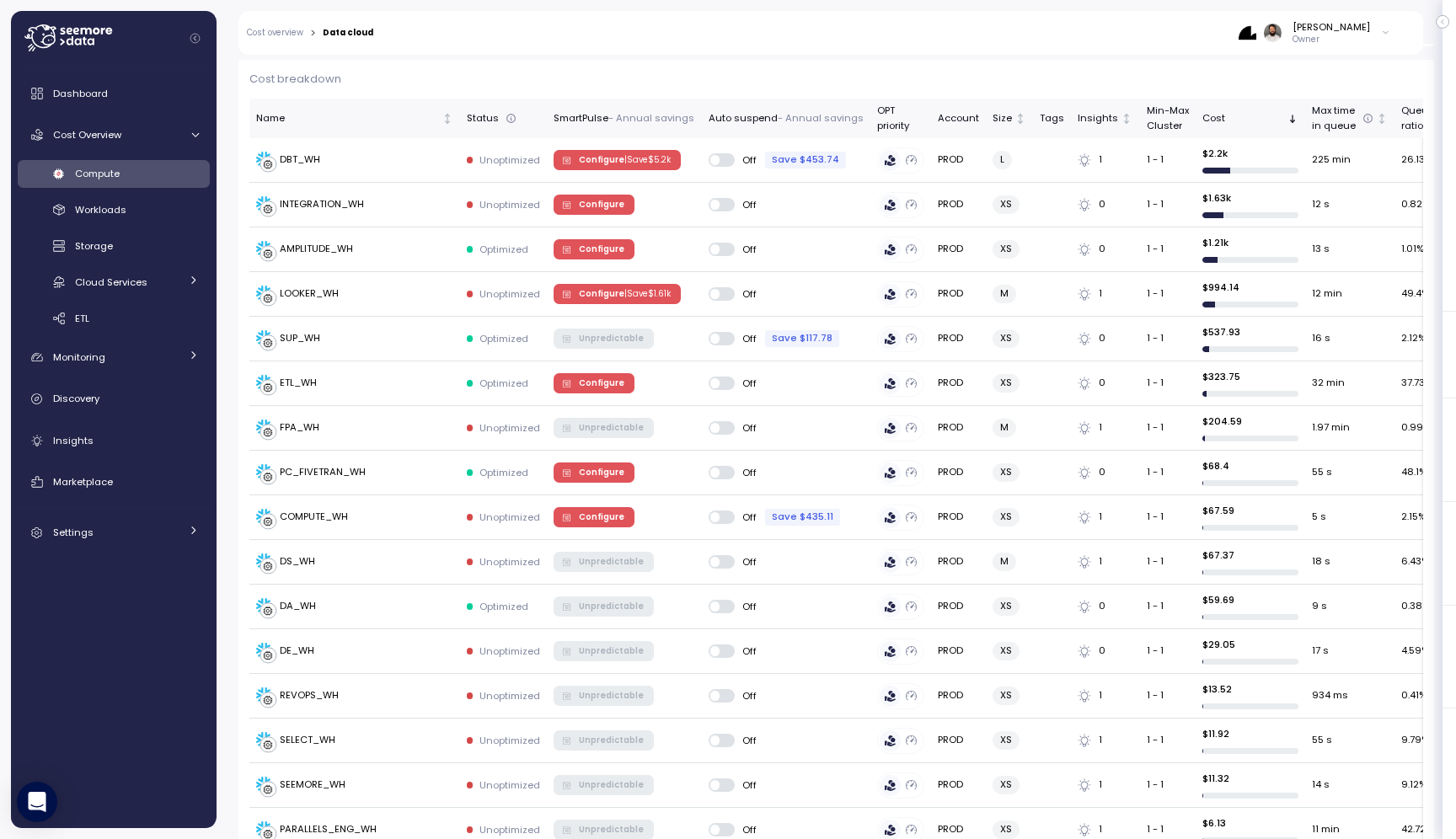
scroll to position [413, 0]
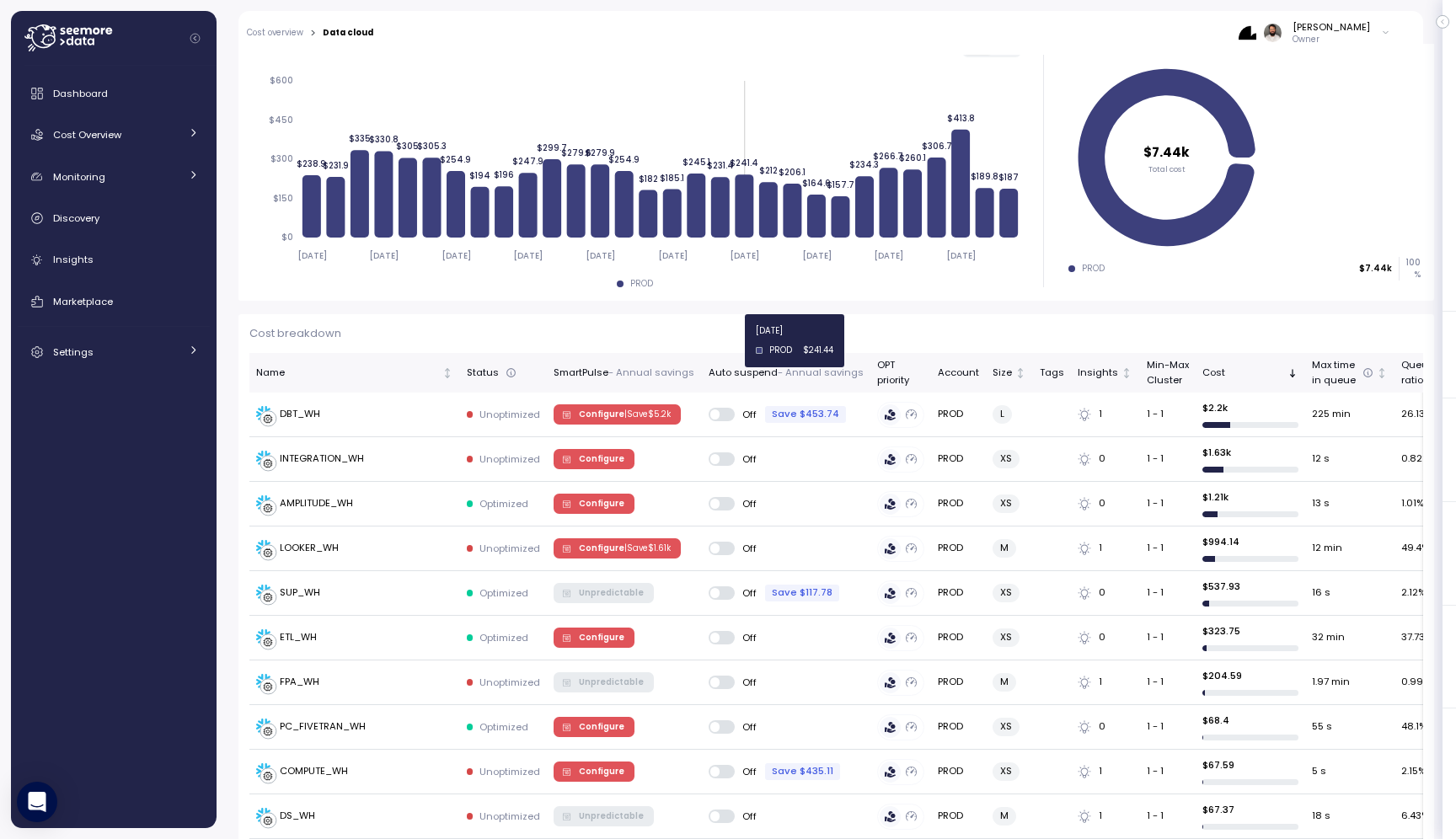
scroll to position [372, 0]
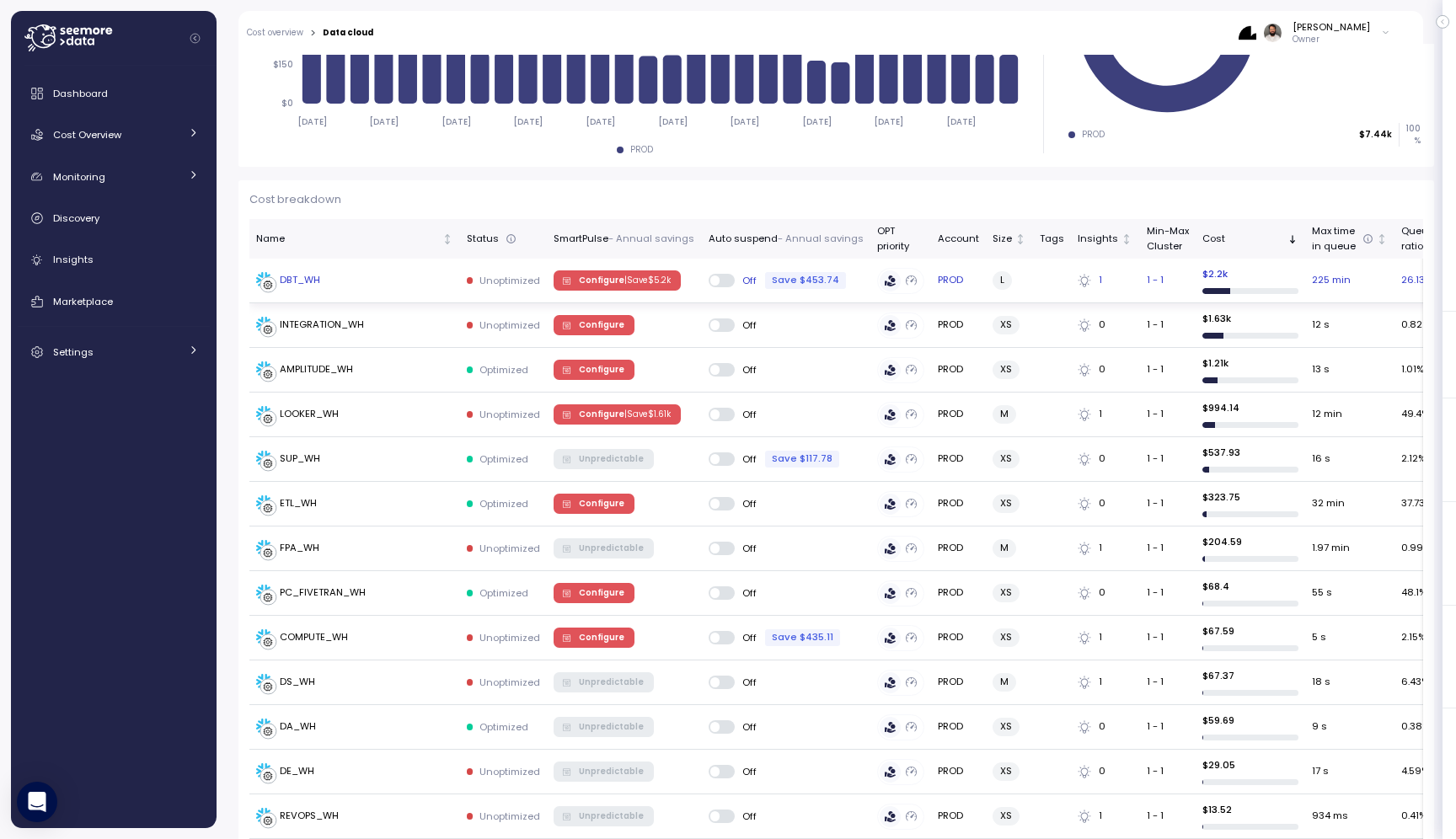
click at [642, 279] on p "| Save $ 5.2k" at bounding box center [648, 280] width 46 height 11
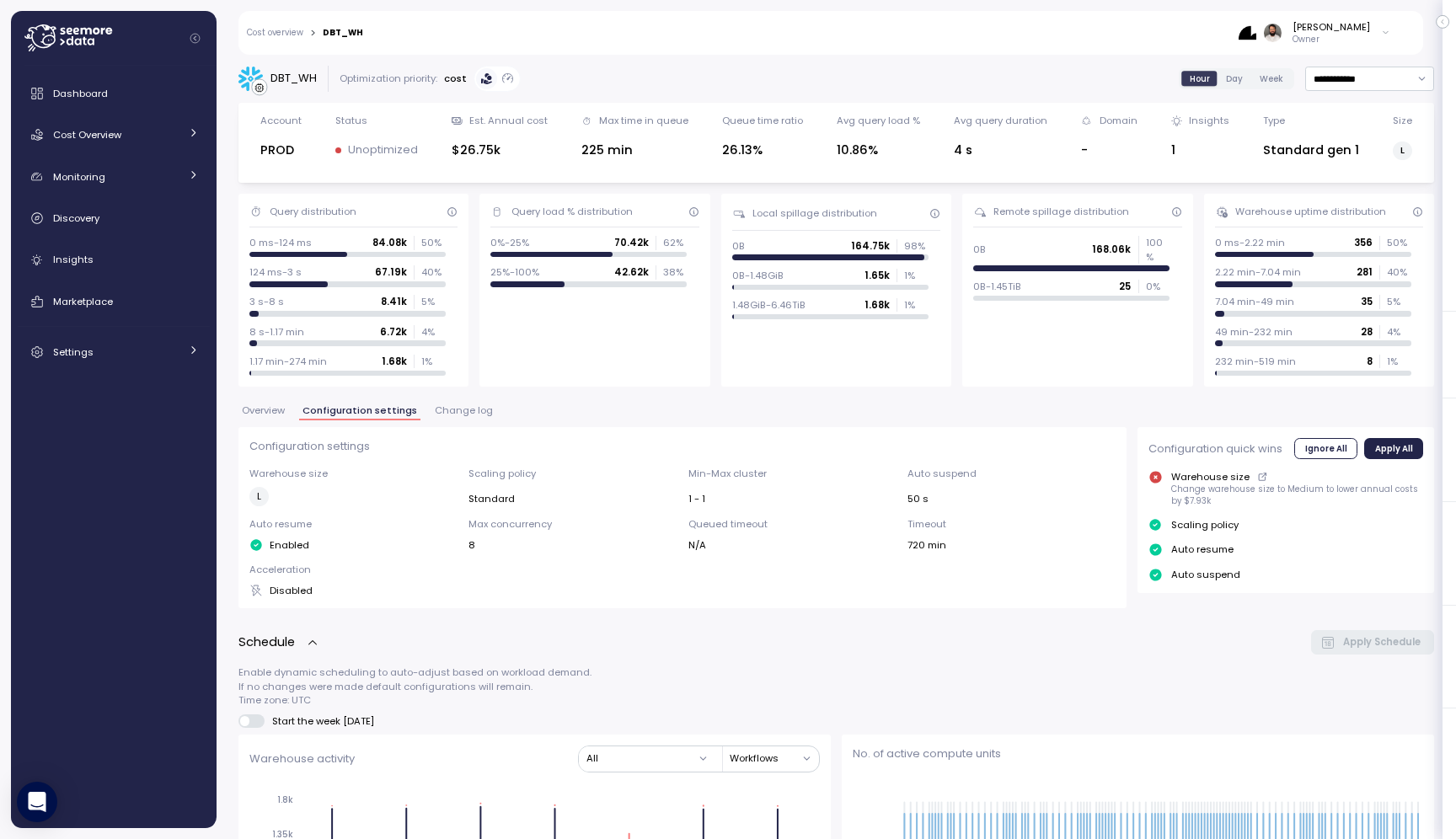
click at [442, 414] on span "Change log" at bounding box center [464, 410] width 58 height 10
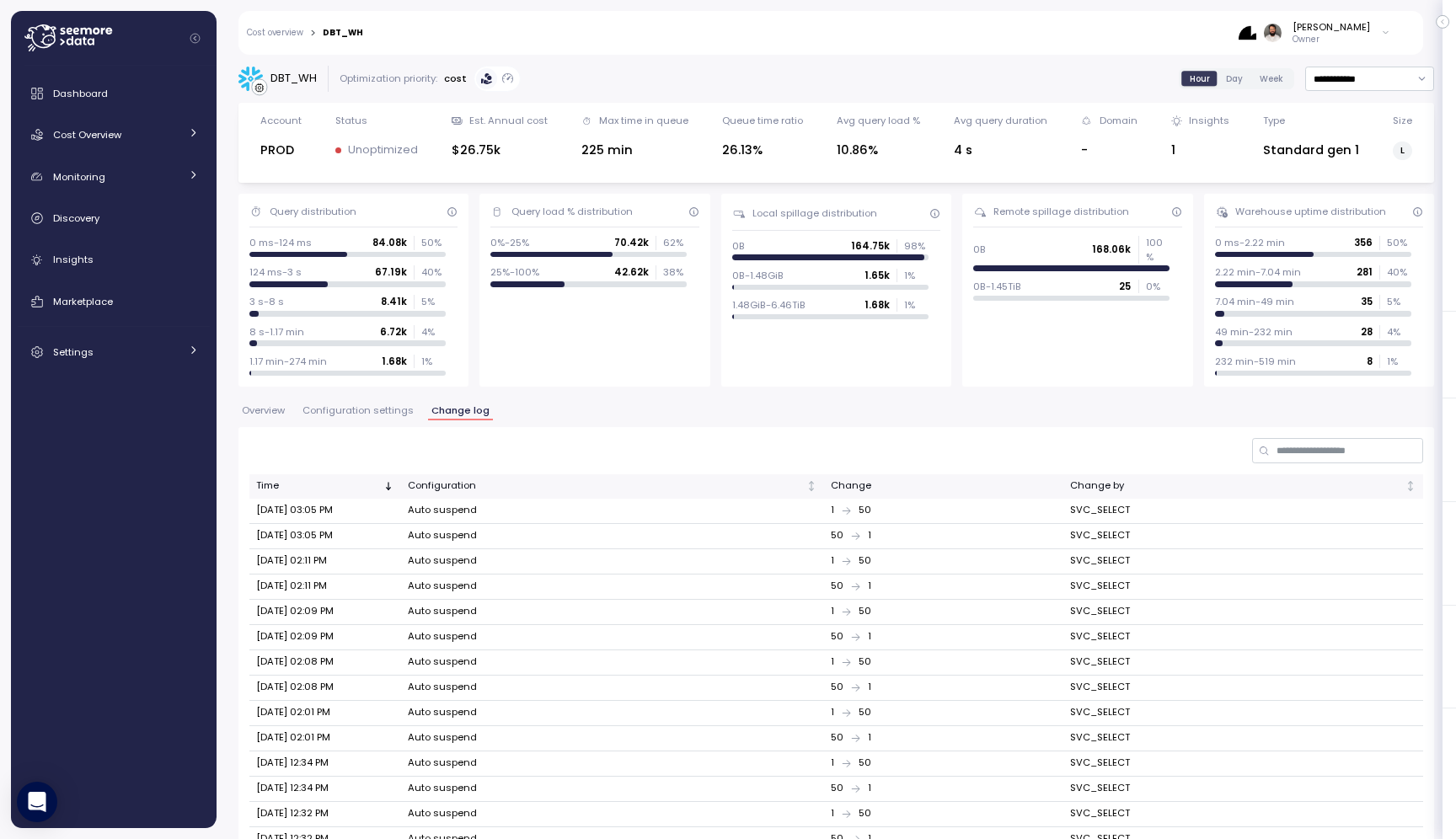
click at [402, 413] on span "Configuration settings" at bounding box center [358, 410] width 111 height 10
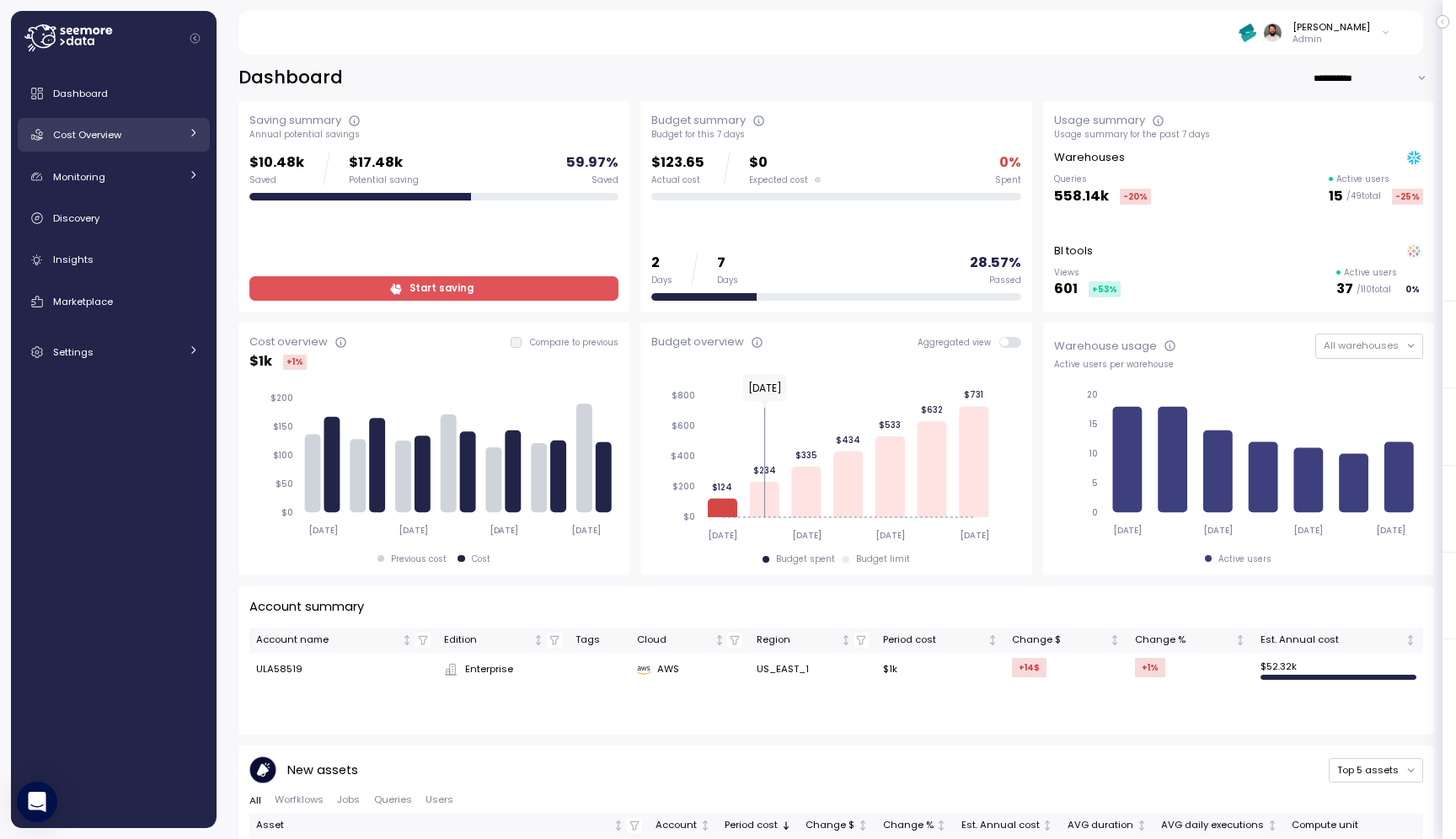
click at [167, 125] on link "Cost Overview" at bounding box center [114, 135] width 192 height 34
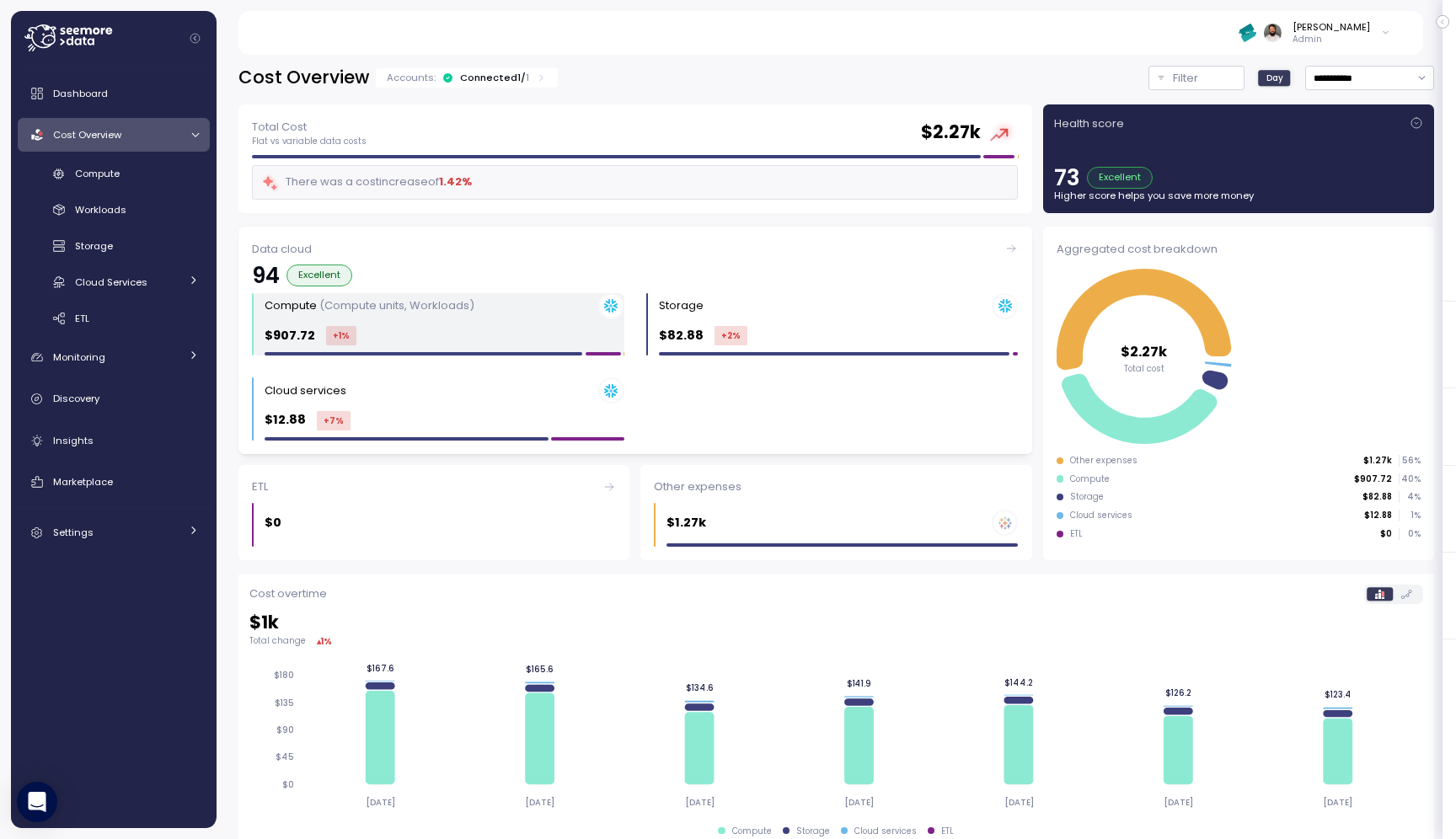
click at [389, 338] on div "$907.72 +1 %" at bounding box center [444, 336] width 360 height 19
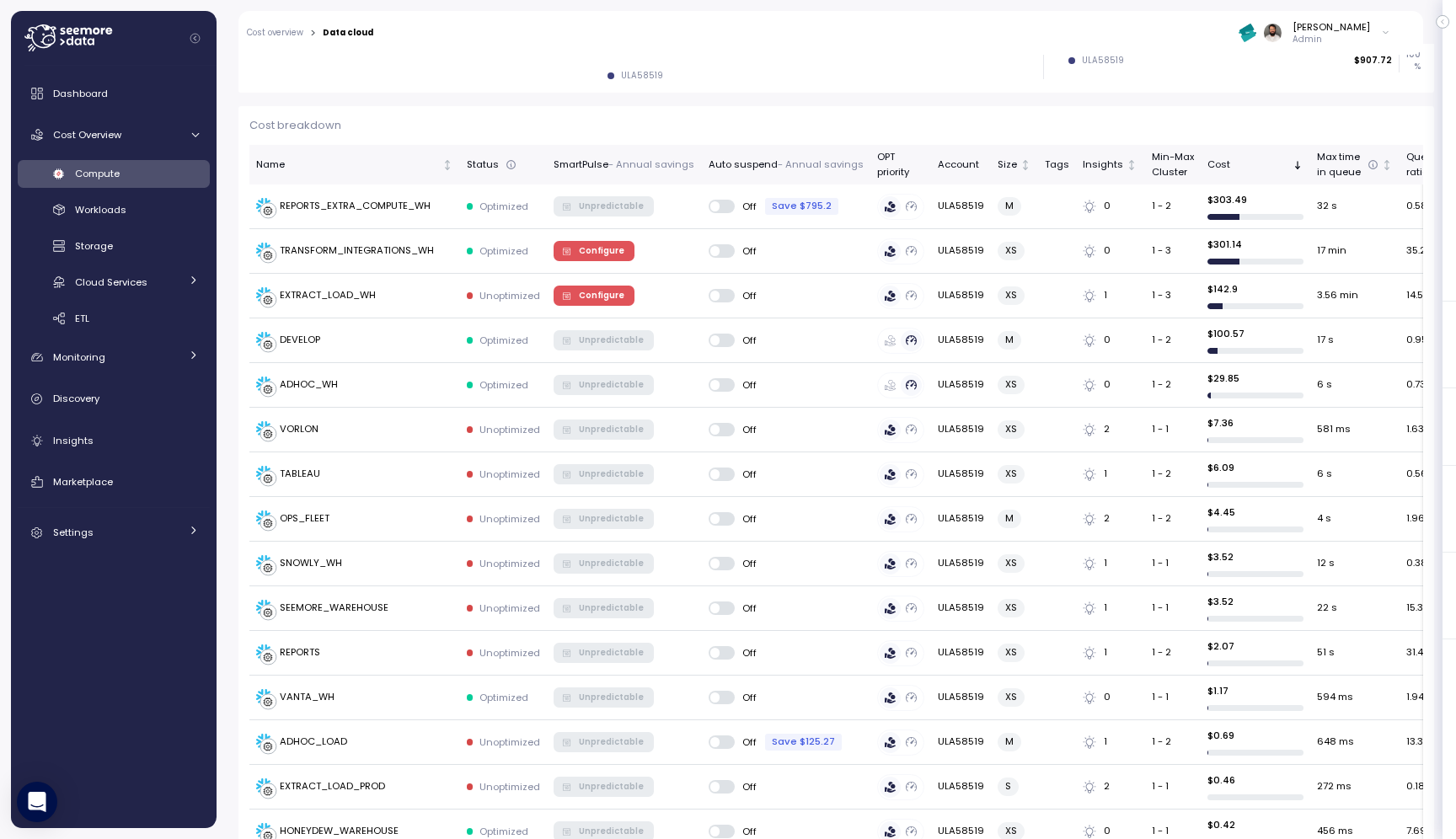
scroll to position [200, 0]
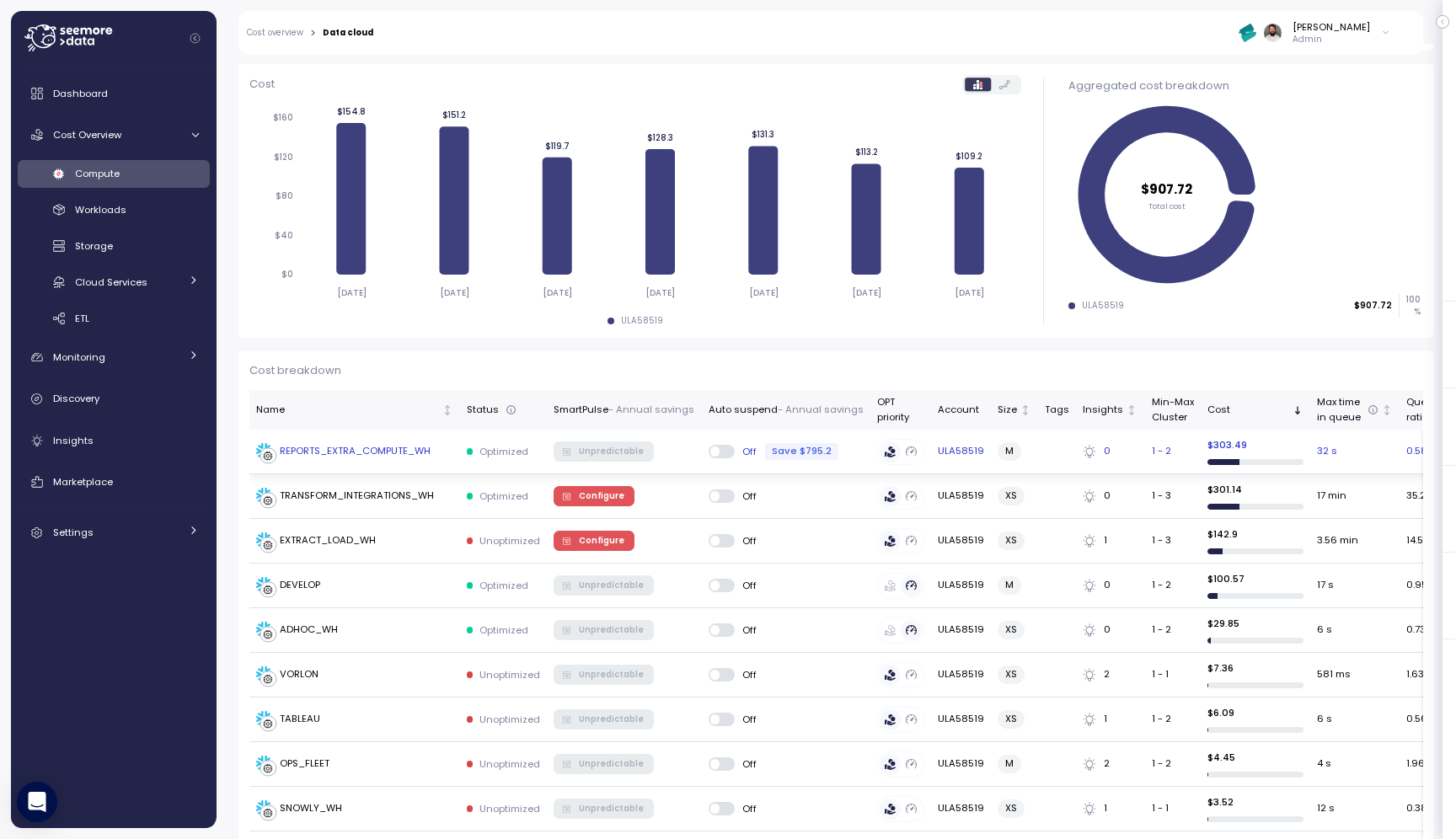
click at [404, 458] on div "REPORTS_EXTRA_COMPUTE_WH" at bounding box center [355, 451] width 150 height 15
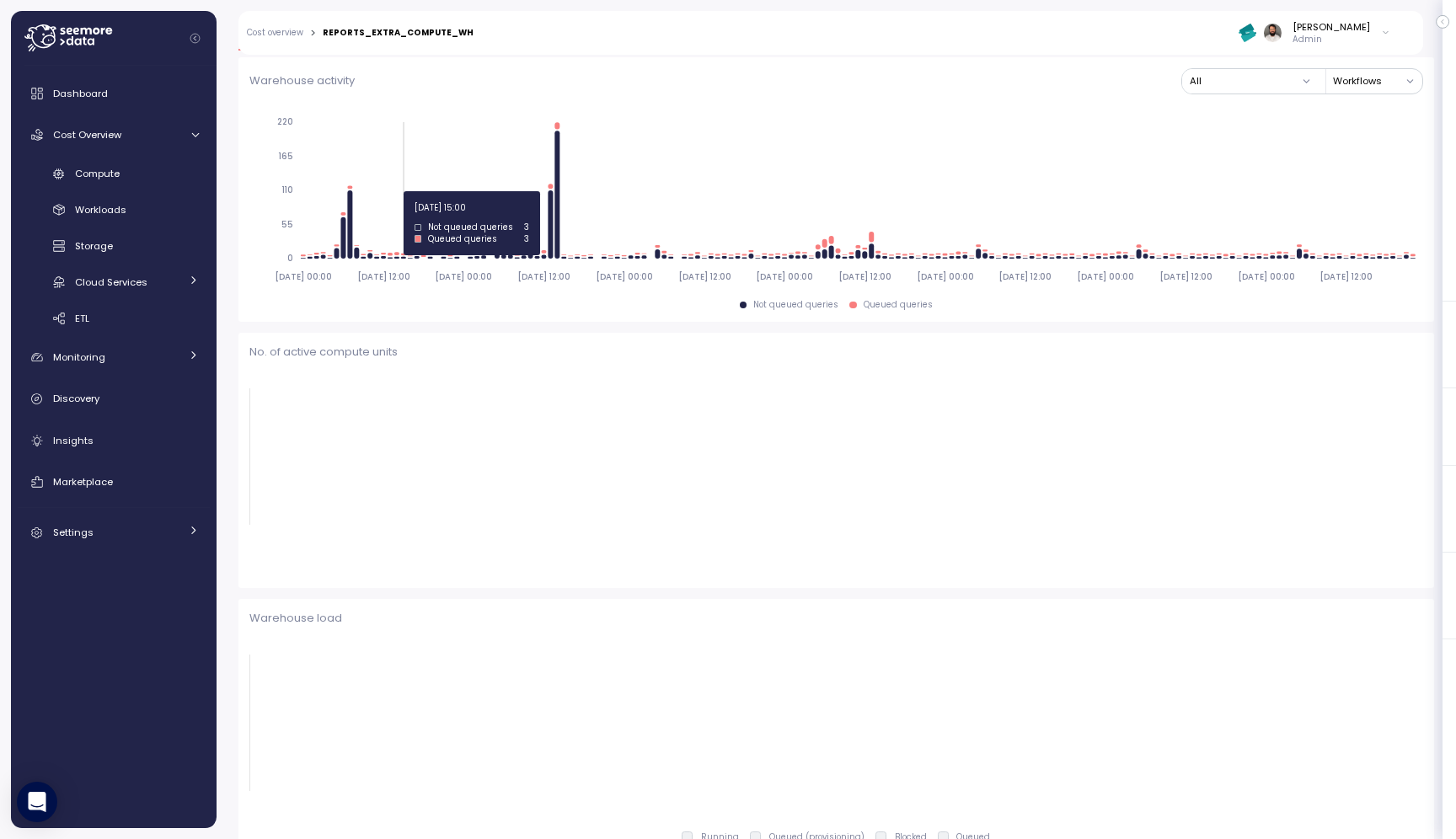
scroll to position [374, 0]
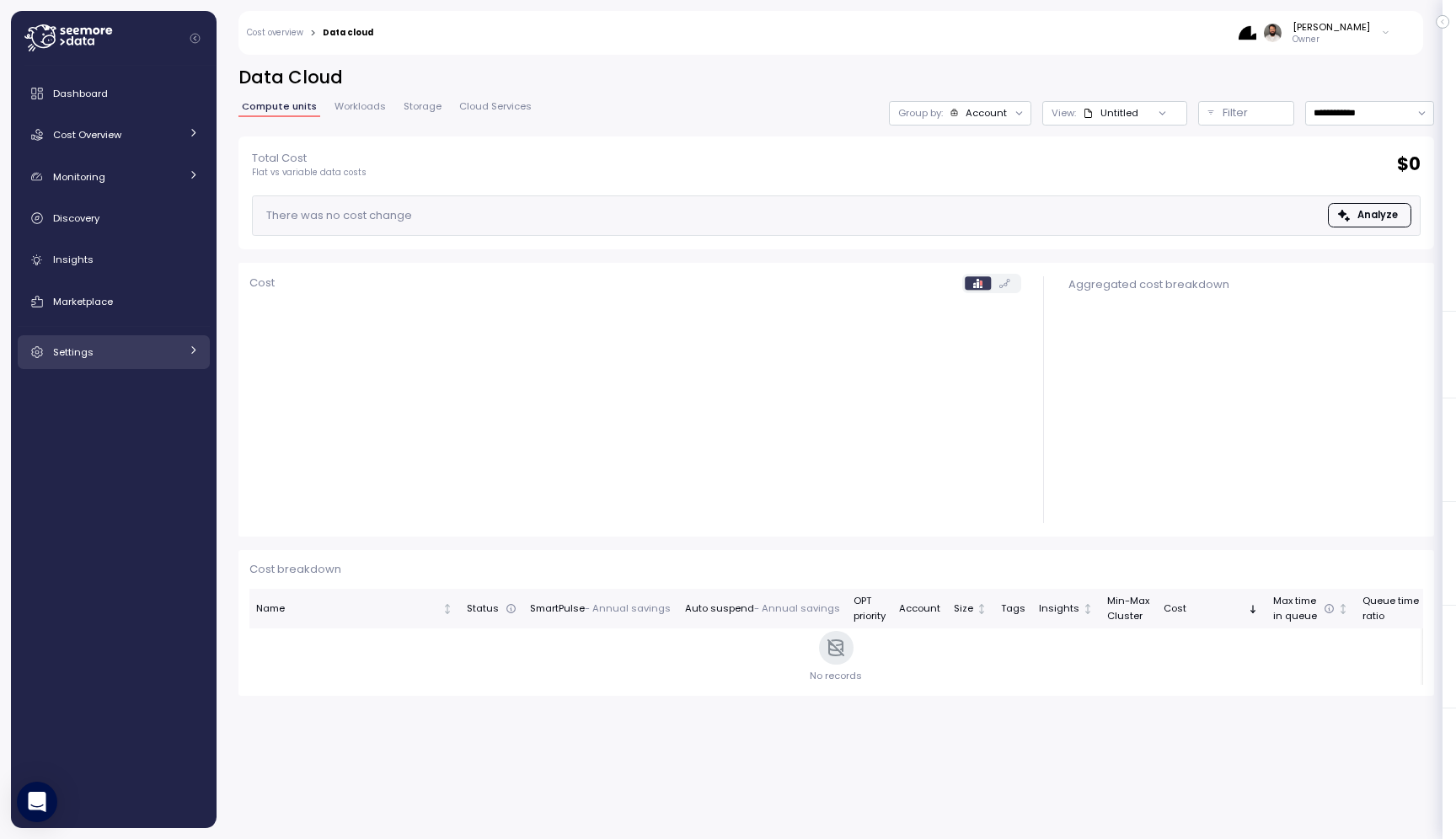
click at [199, 353] on link "Settings" at bounding box center [114, 352] width 192 height 34
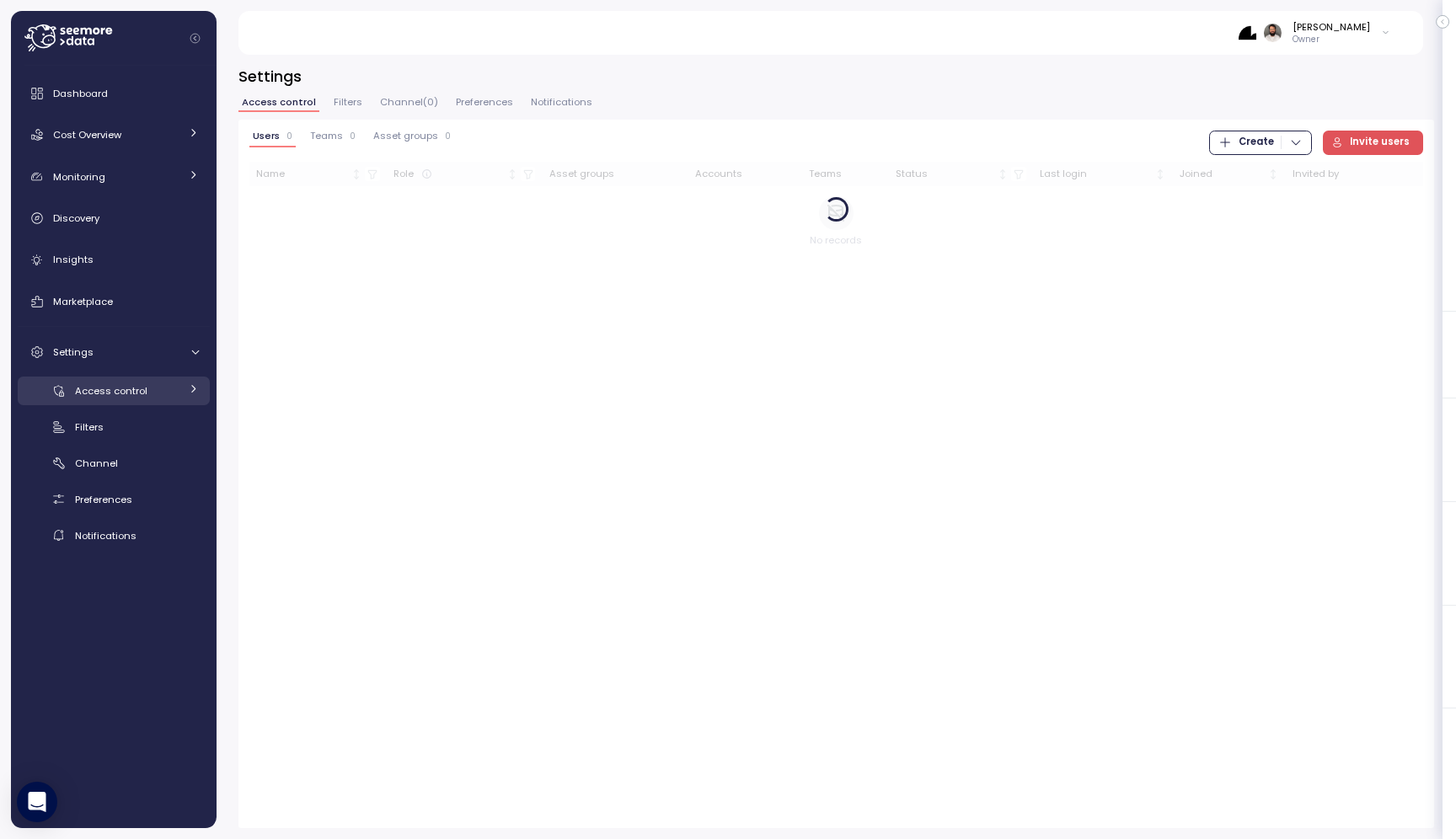
click at [149, 391] on div "Access control" at bounding box center [127, 390] width 104 height 17
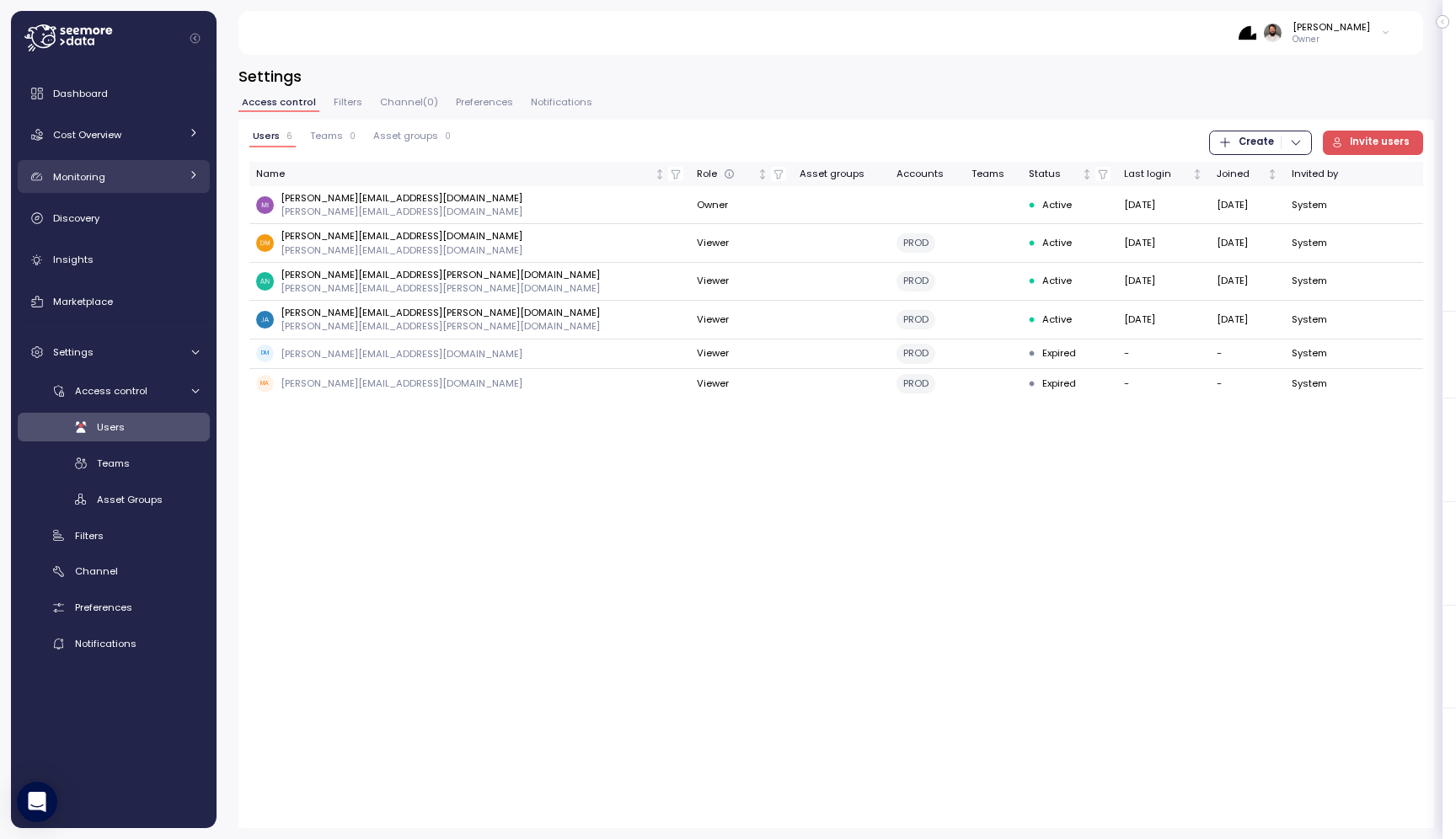
click at [167, 185] on div "Monitoring" at bounding box center [116, 177] width 126 height 17
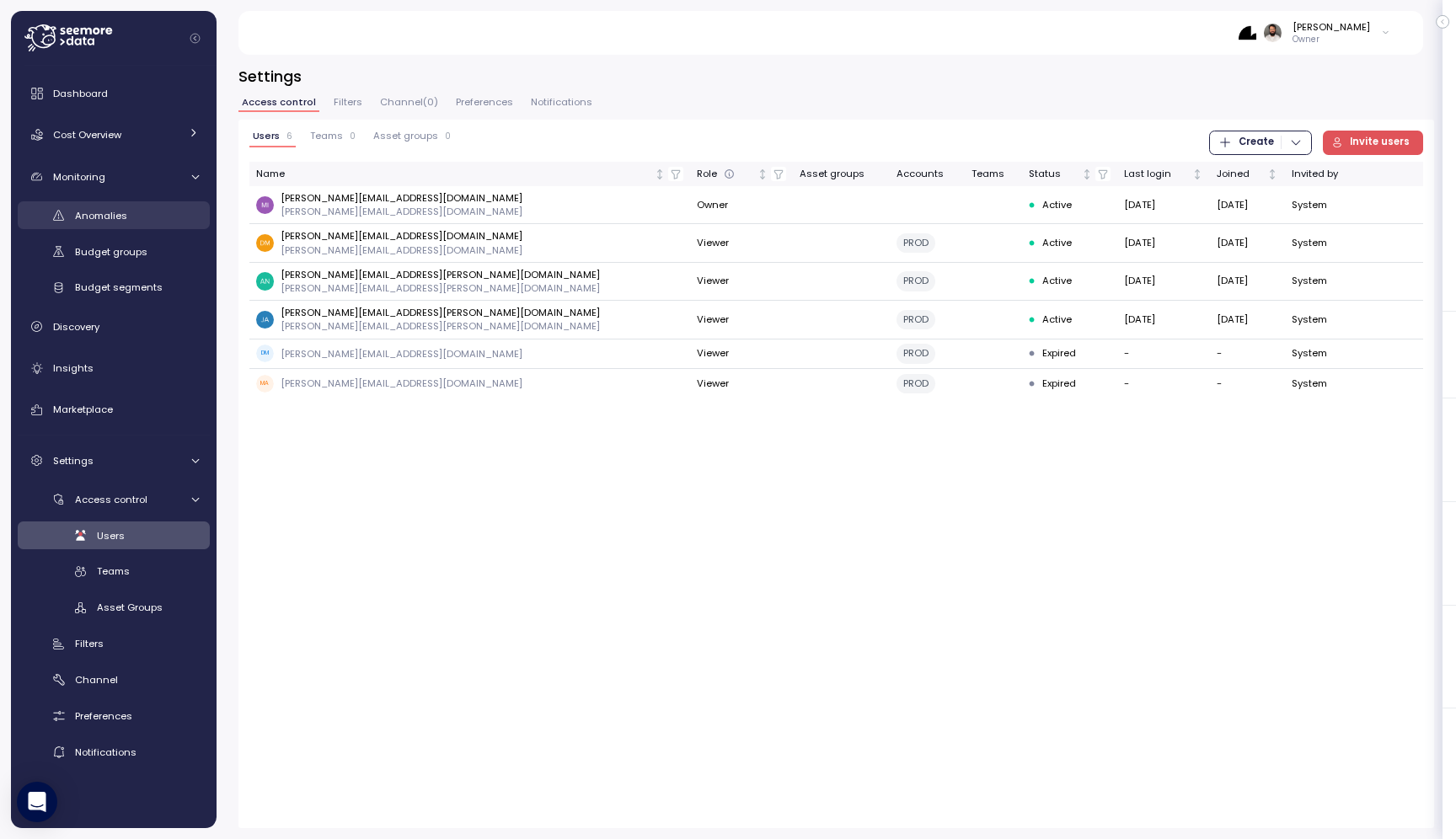
click at [153, 212] on div "Anomalies" at bounding box center [137, 215] width 124 height 17
